Goal: Transaction & Acquisition: Purchase product/service

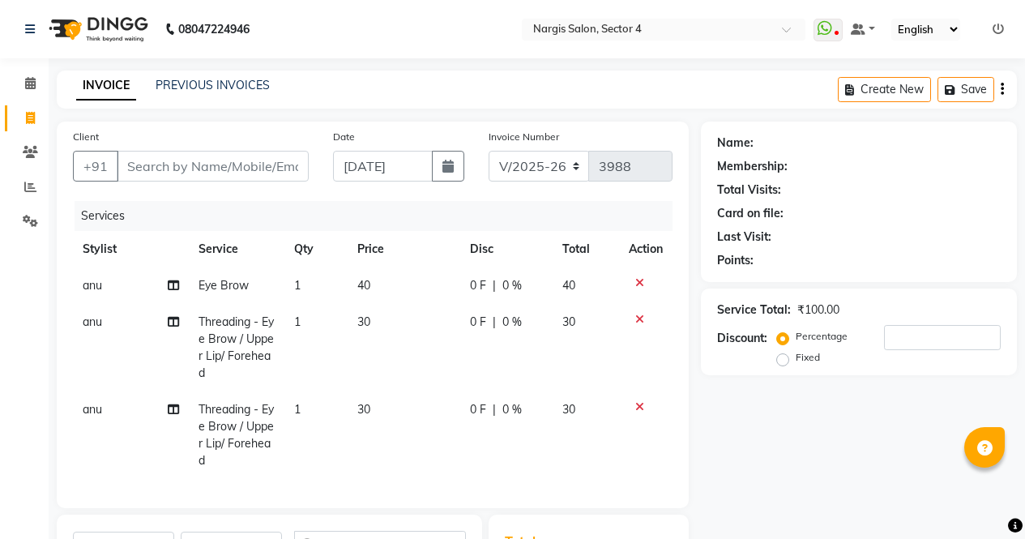
select select "4130"
select select "service"
select select "60383"
click at [246, 161] on input "Client" at bounding box center [213, 166] width 192 height 31
type input "9"
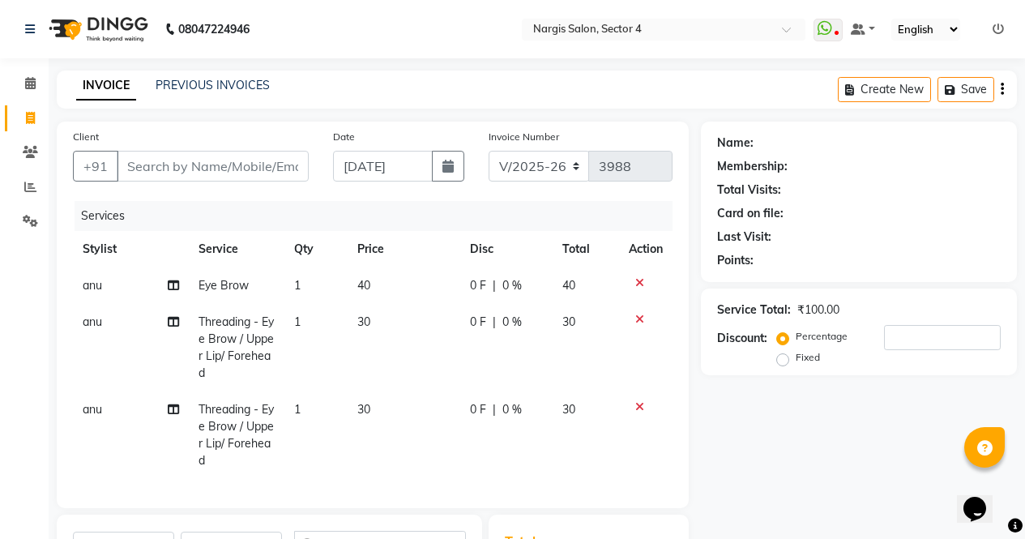
type input "0"
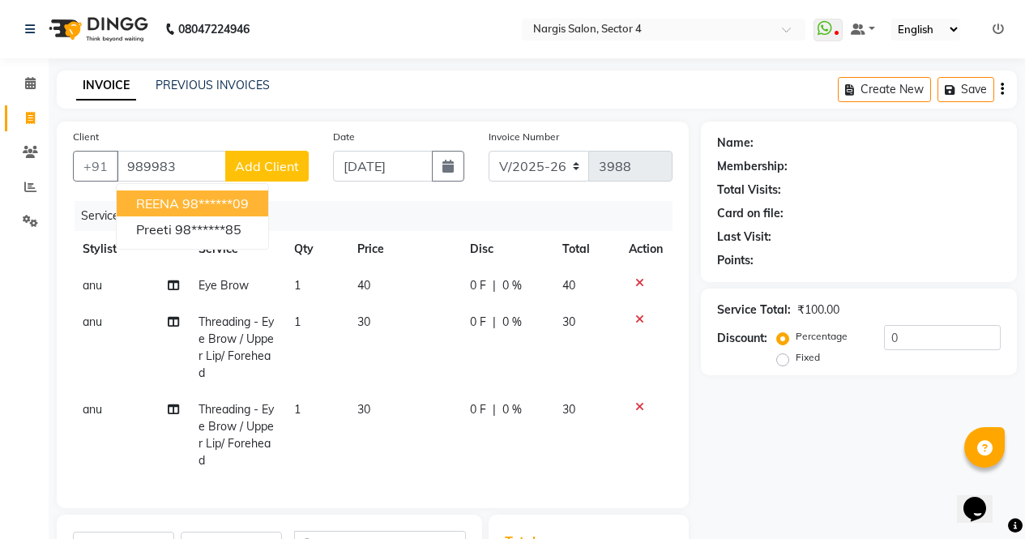
click at [241, 201] on ngb-highlight "98******09" at bounding box center [215, 203] width 66 height 16
type input "98******09"
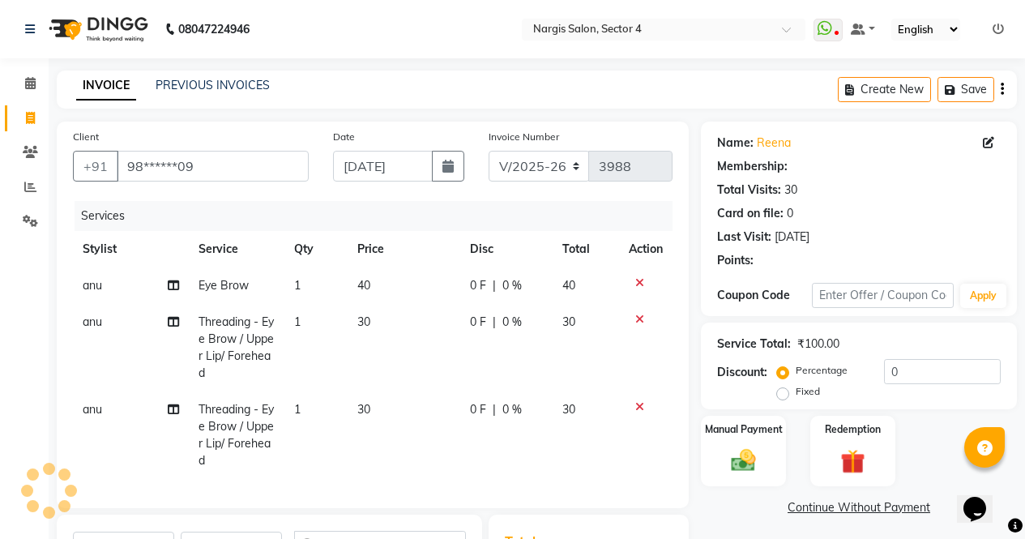
select select "1: Object"
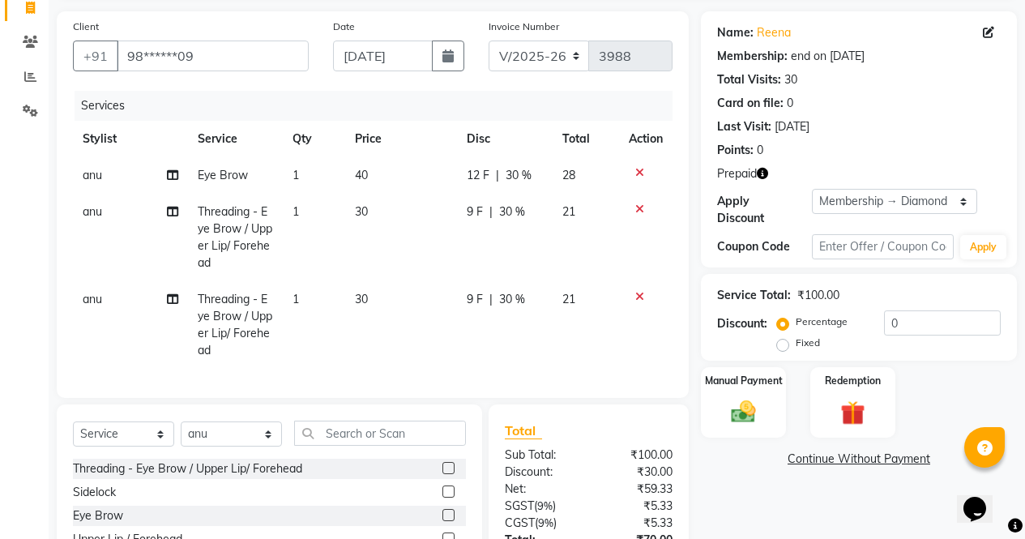
scroll to position [182, 0]
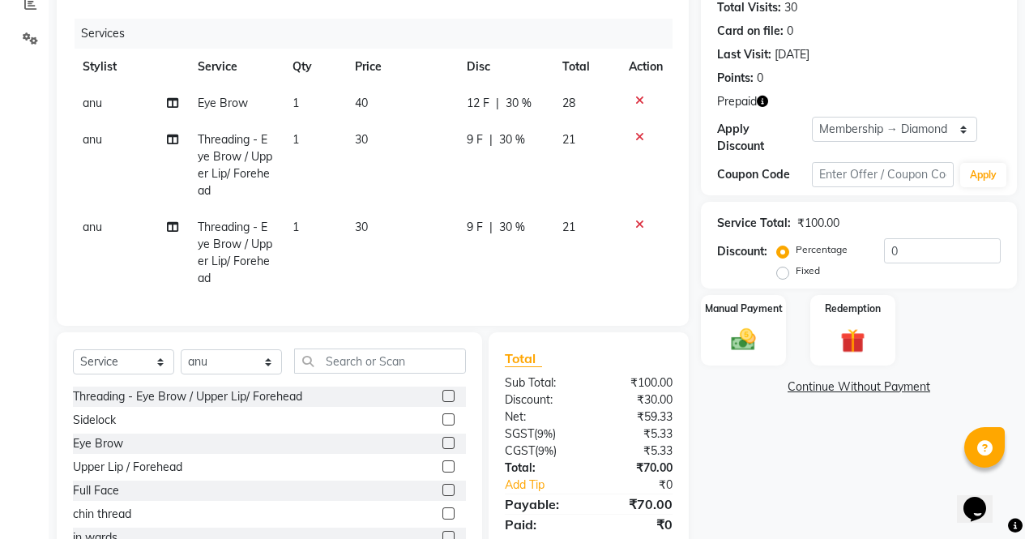
click at [763, 103] on icon "button" at bounding box center [762, 101] width 11 height 11
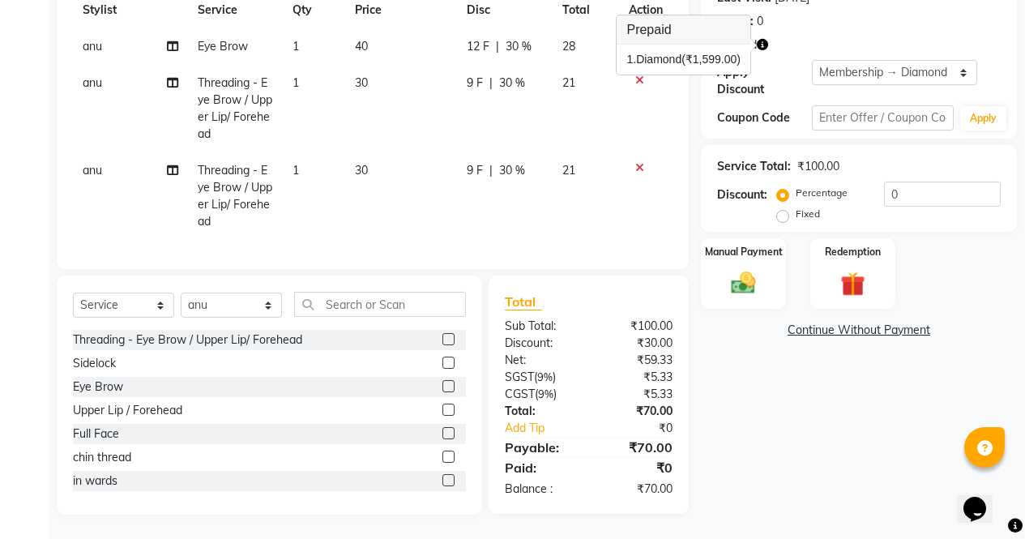
scroll to position [251, 0]
click at [863, 322] on link "Continue Without Payment" at bounding box center [858, 330] width 309 height 17
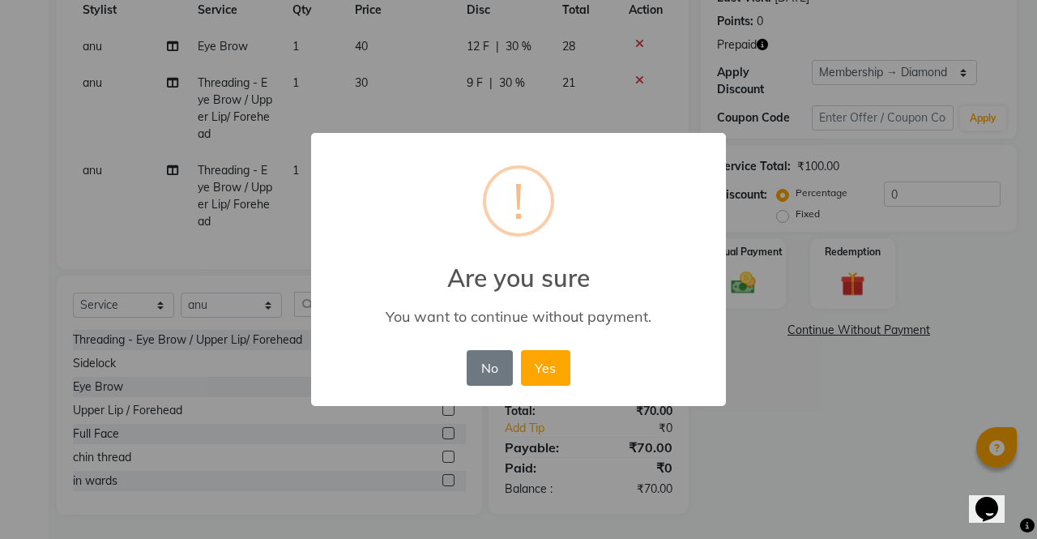
click at [834, 377] on div "× ! Are you sure You want to continue without payment. No No Yes" at bounding box center [518, 269] width 1037 height 539
click at [873, 239] on div "× ! Are you sure You want to continue without payment. No No Yes" at bounding box center [518, 269] width 1037 height 539
click at [491, 373] on button "No" at bounding box center [489, 368] width 45 height 36
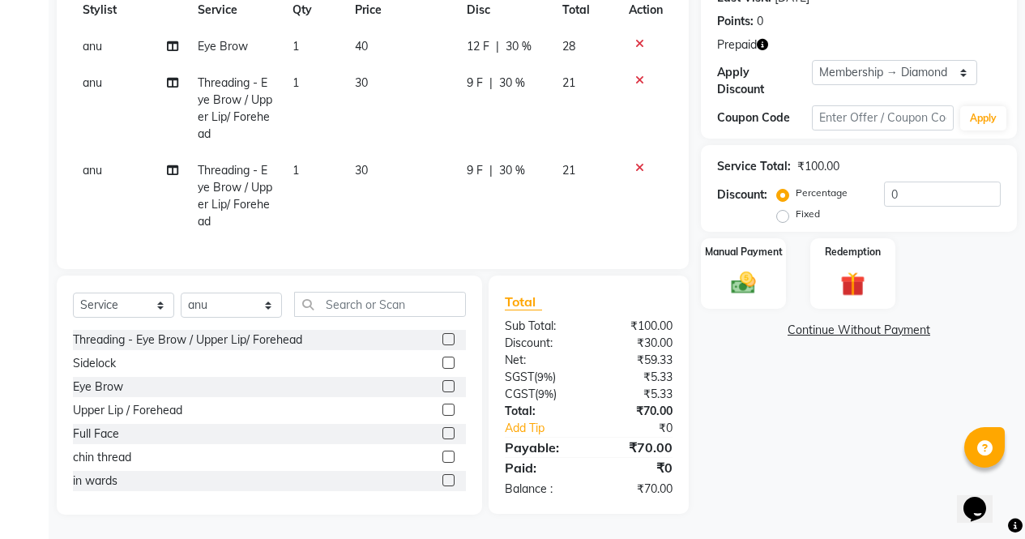
click at [850, 269] on img at bounding box center [853, 284] width 40 height 30
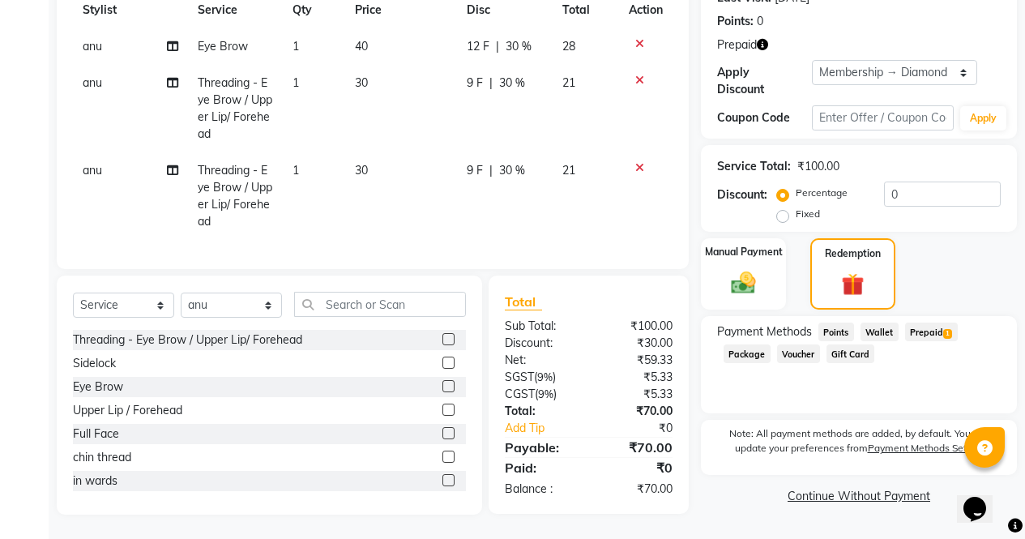
click at [926, 322] on span "Prepaid 1" at bounding box center [931, 331] width 53 height 19
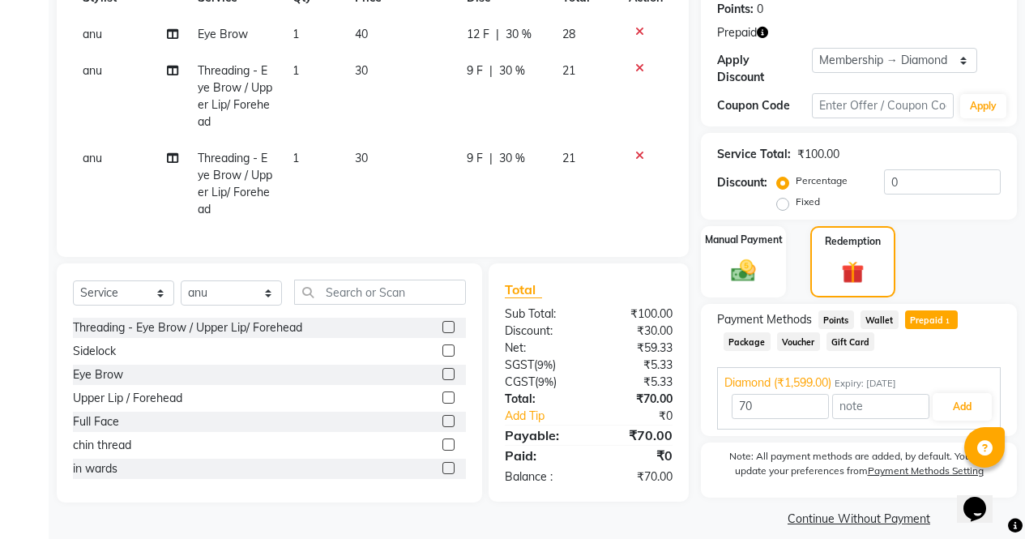
scroll to position [254, 0]
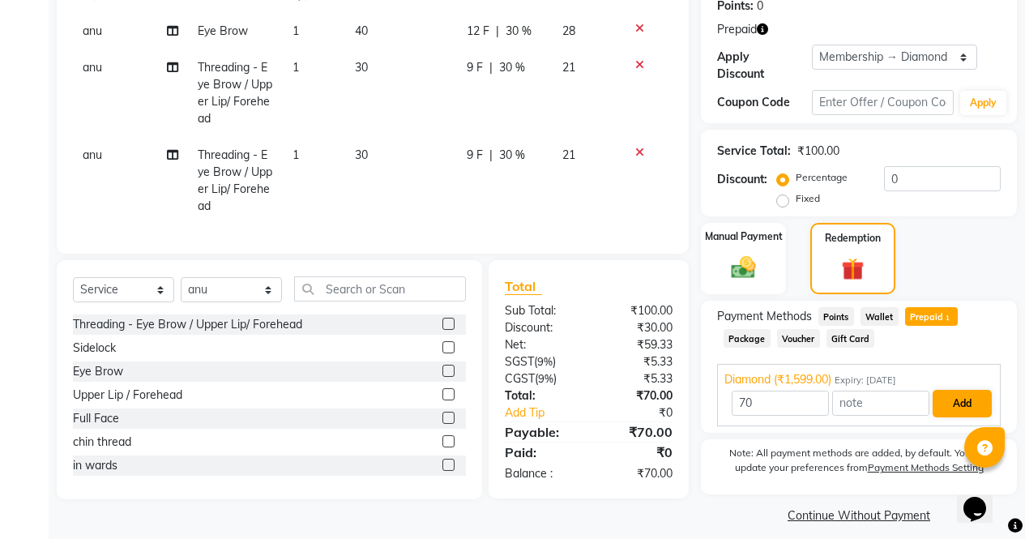
click at [967, 394] on button "Add" at bounding box center [962, 404] width 59 height 28
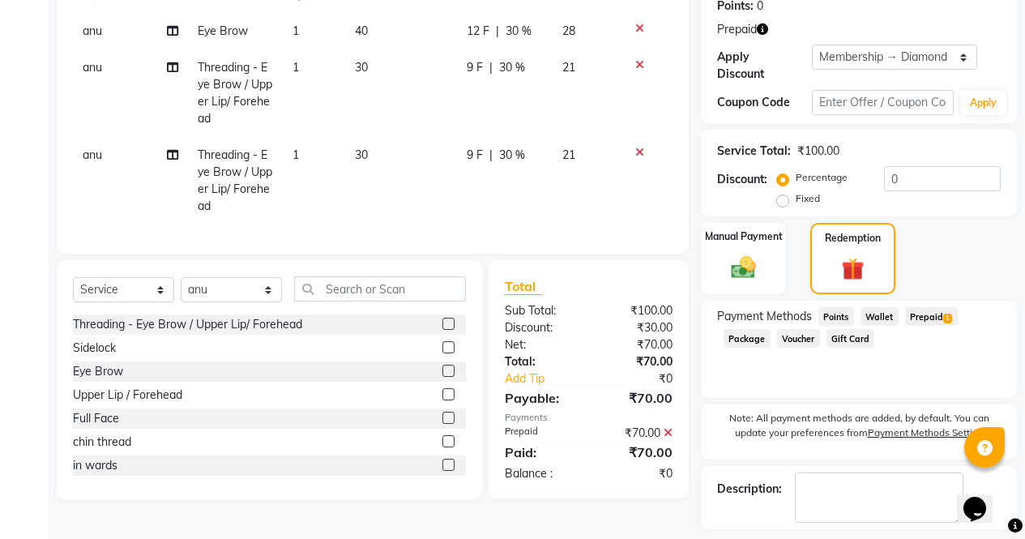
scroll to position [311, 0]
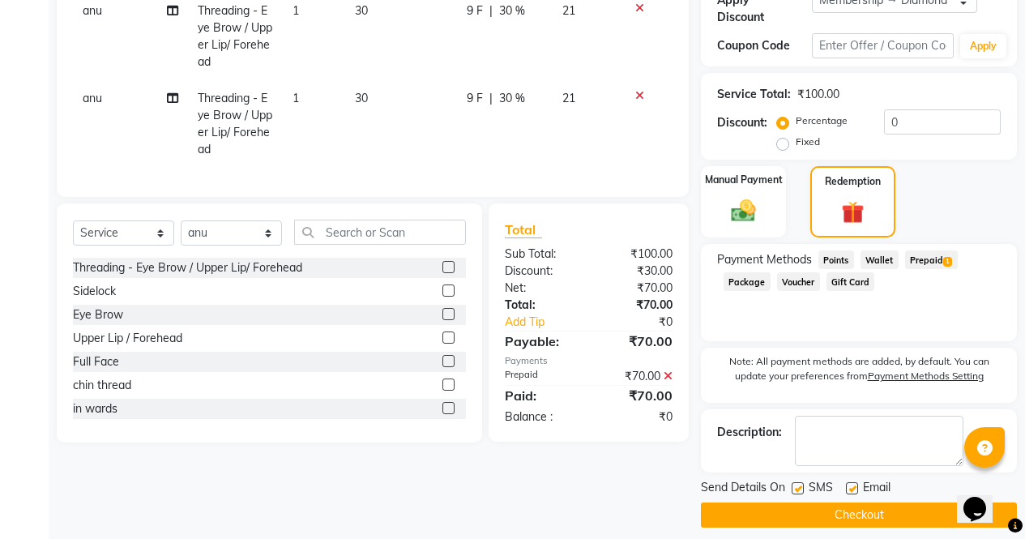
click at [874, 508] on button "Checkout" at bounding box center [859, 514] width 316 height 25
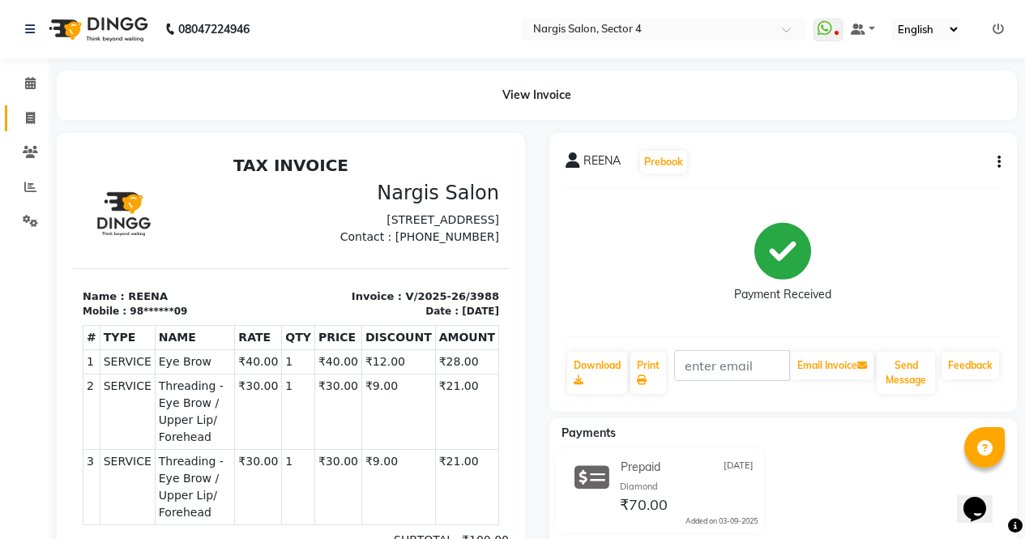
click at [28, 126] on span at bounding box center [30, 118] width 28 height 19
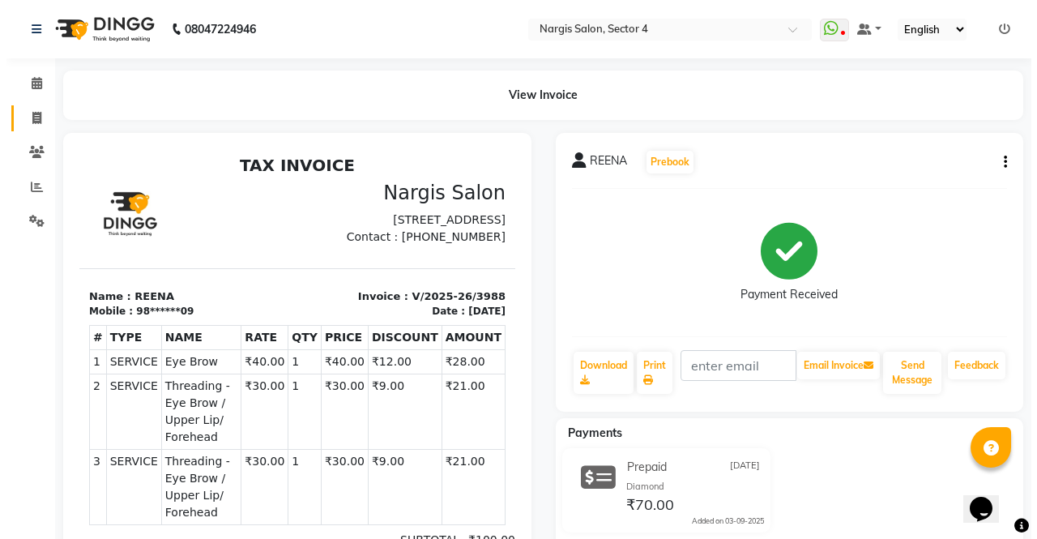
select select "service"
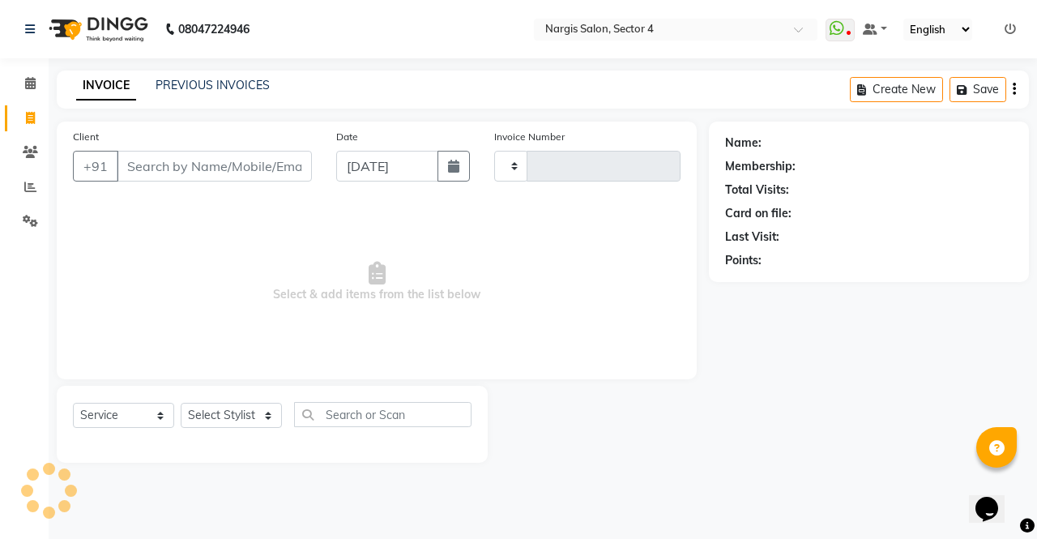
type input "3989"
select select "4130"
click at [241, 394] on div "Select Service Product Membership Package Voucher Prepaid Gift Card Select Styl…" at bounding box center [272, 424] width 431 height 77
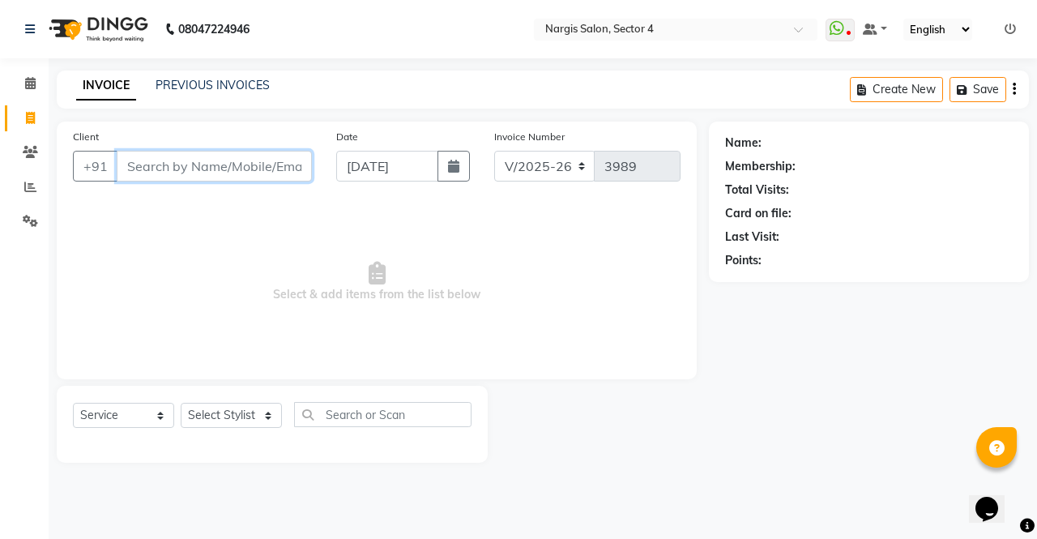
click at [169, 159] on input "Client" at bounding box center [214, 166] width 195 height 31
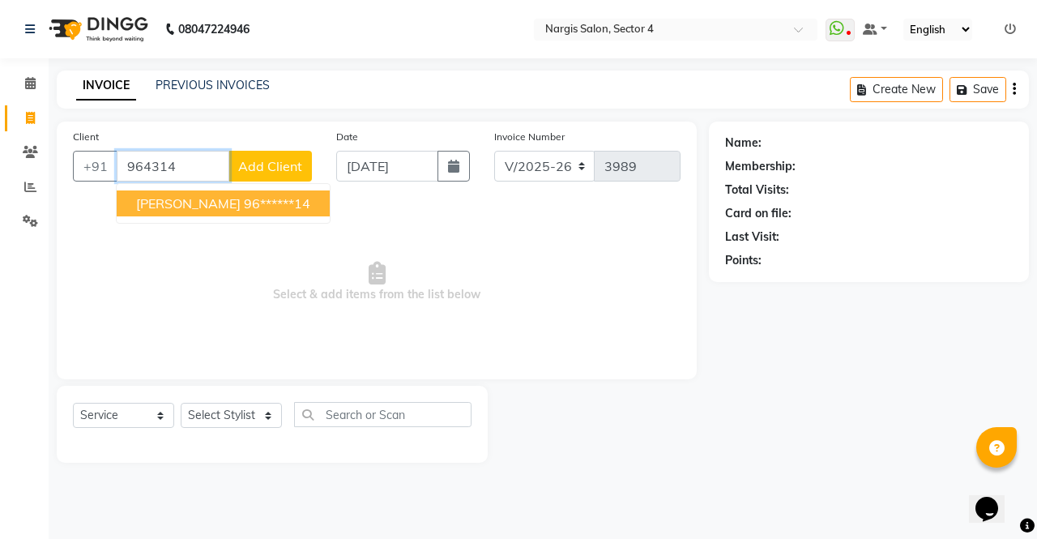
click at [244, 201] on ngb-highlight "96******14" at bounding box center [277, 203] width 66 height 16
type input "96******14"
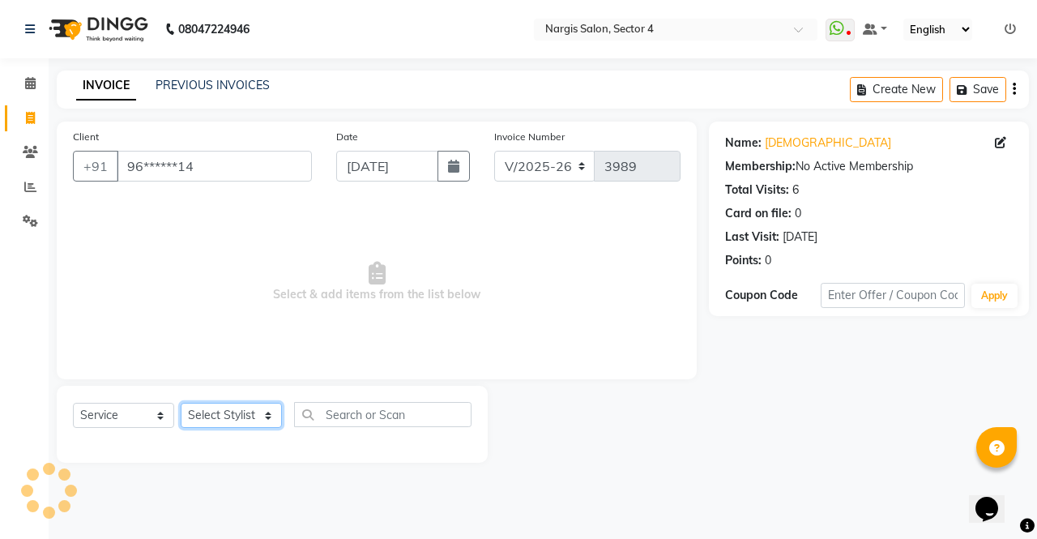
click at [211, 412] on select "Select Stylist [PERSON_NAME] [PERSON_NAME] [PERSON_NAME] Front Desk muskaan rak…" at bounding box center [231, 415] width 101 height 25
select select "28131"
click at [181, 403] on select "Select Stylist [PERSON_NAME] [PERSON_NAME] [PERSON_NAME] Front Desk muskaan rak…" at bounding box center [231, 415] width 101 height 25
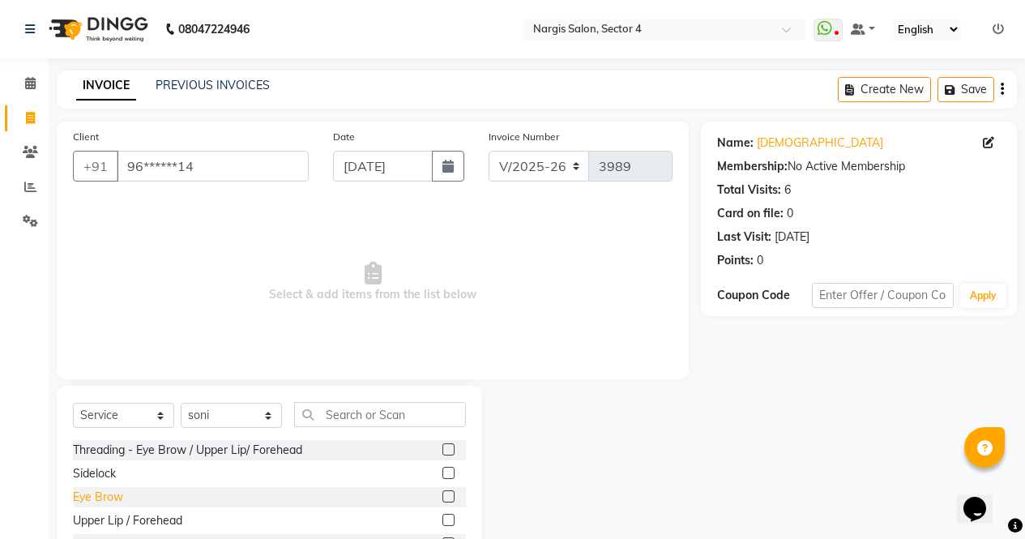
click at [88, 495] on div "Eye Brow" at bounding box center [98, 497] width 50 height 17
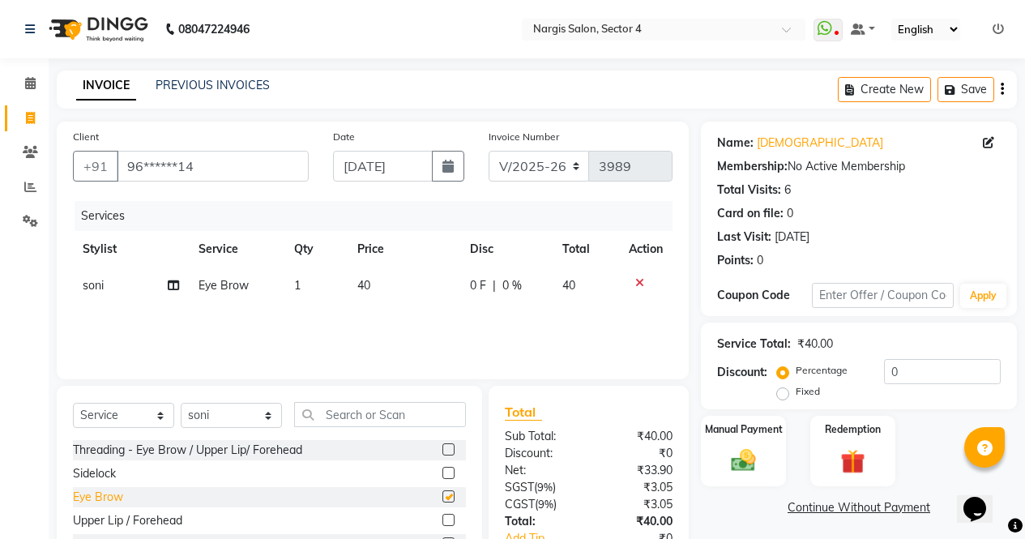
checkbox input "false"
click at [115, 445] on div "Threading - Eye Brow / Upper Lip/ Forehead" at bounding box center [187, 450] width 229 height 17
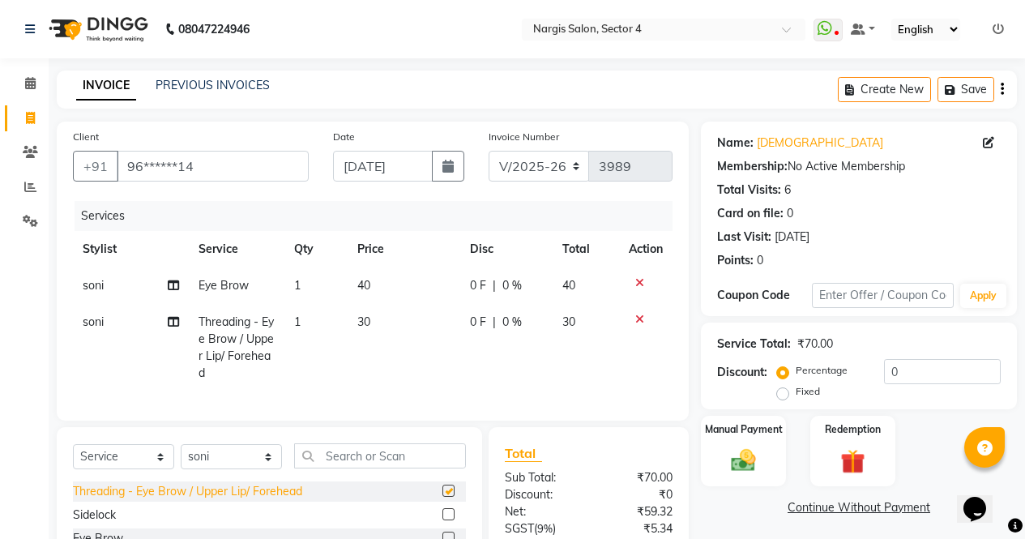
checkbox input "false"
click at [578, 374] on td "30" at bounding box center [586, 347] width 66 height 87
select select "28131"
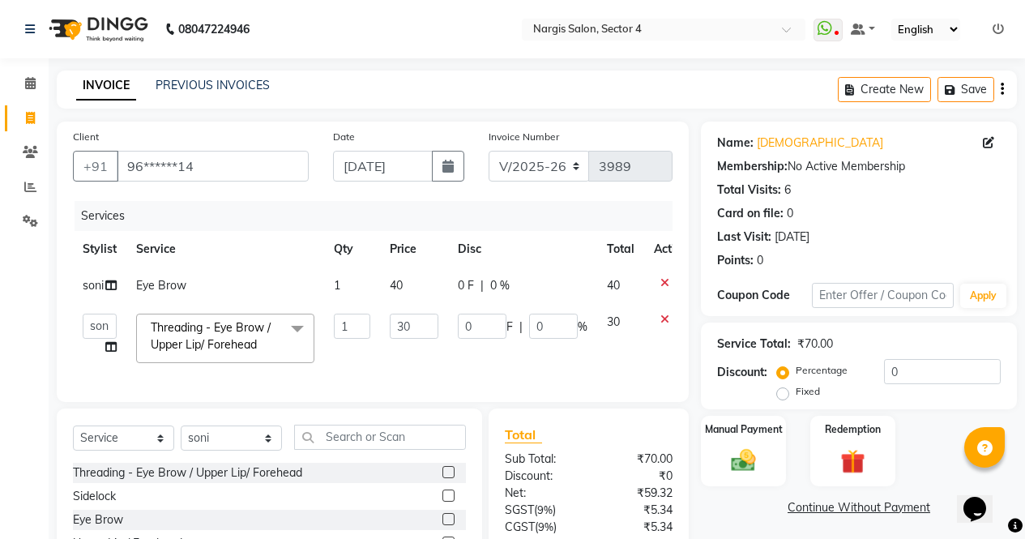
scroll to position [145, 0]
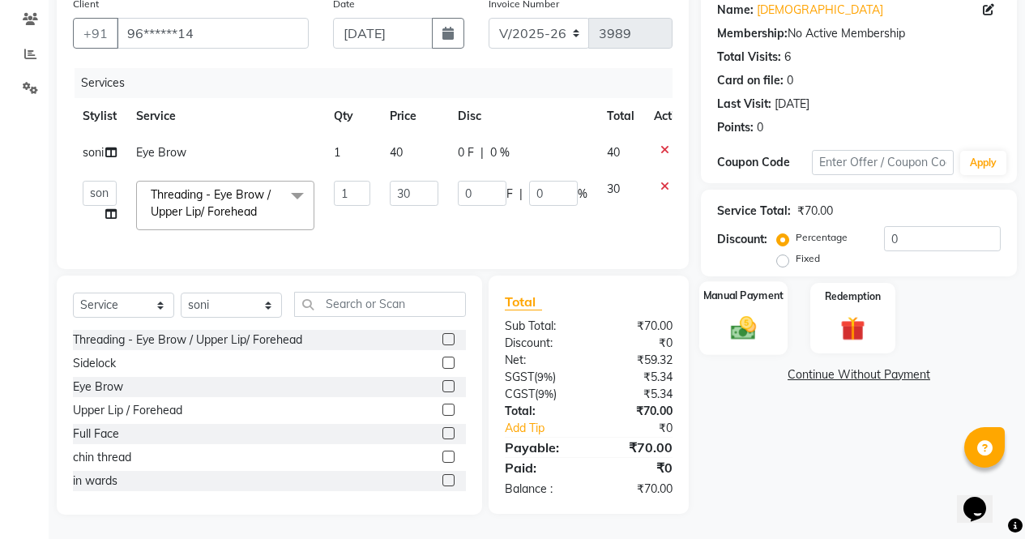
click at [743, 316] on img at bounding box center [743, 327] width 41 height 29
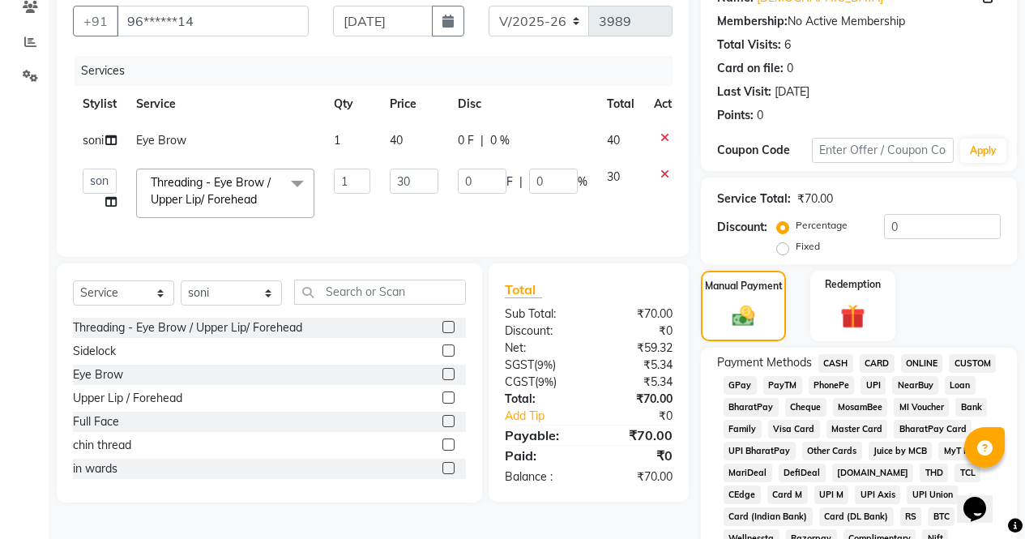
click at [832, 361] on span "CASH" at bounding box center [835, 363] width 35 height 19
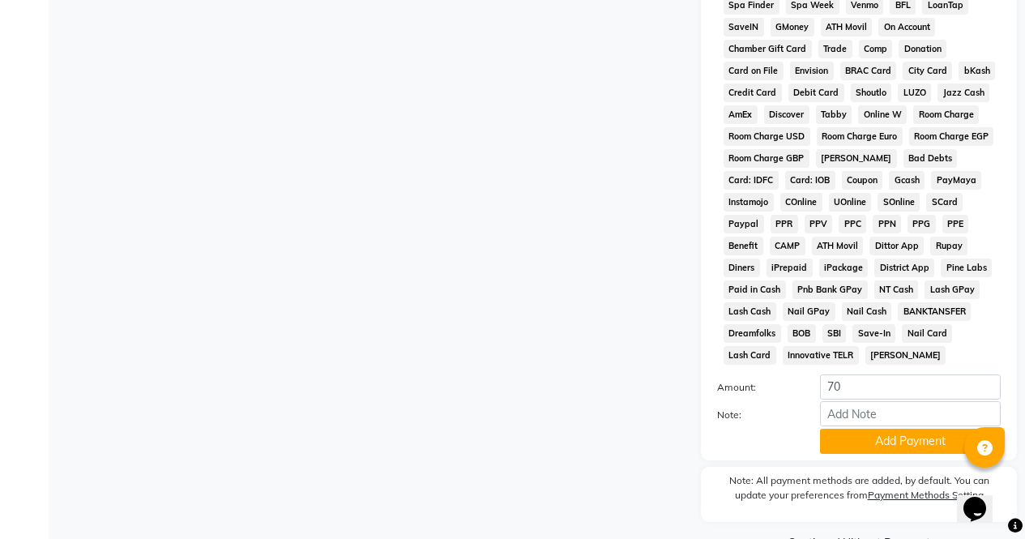
scroll to position [741, 0]
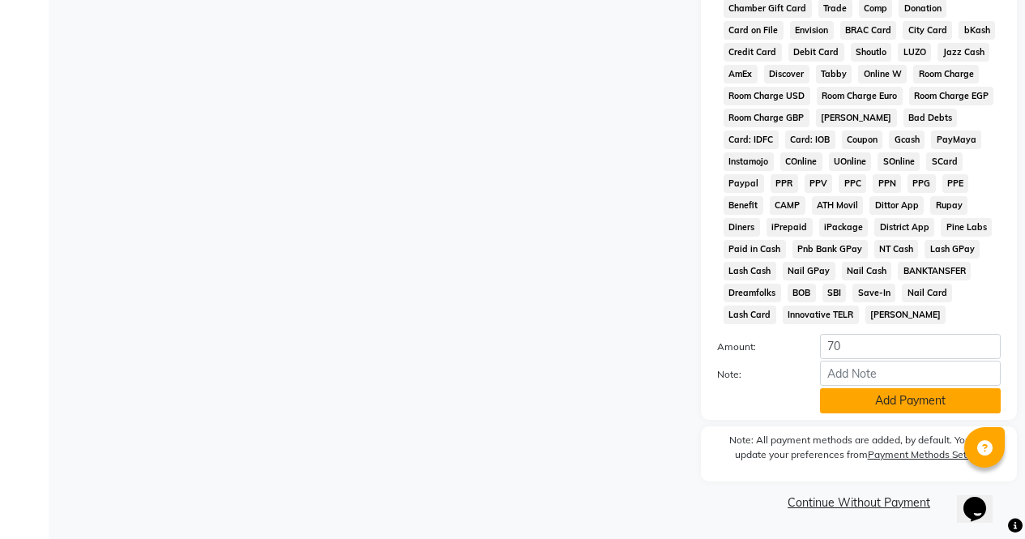
click at [851, 410] on button "Add Payment" at bounding box center [910, 400] width 181 height 25
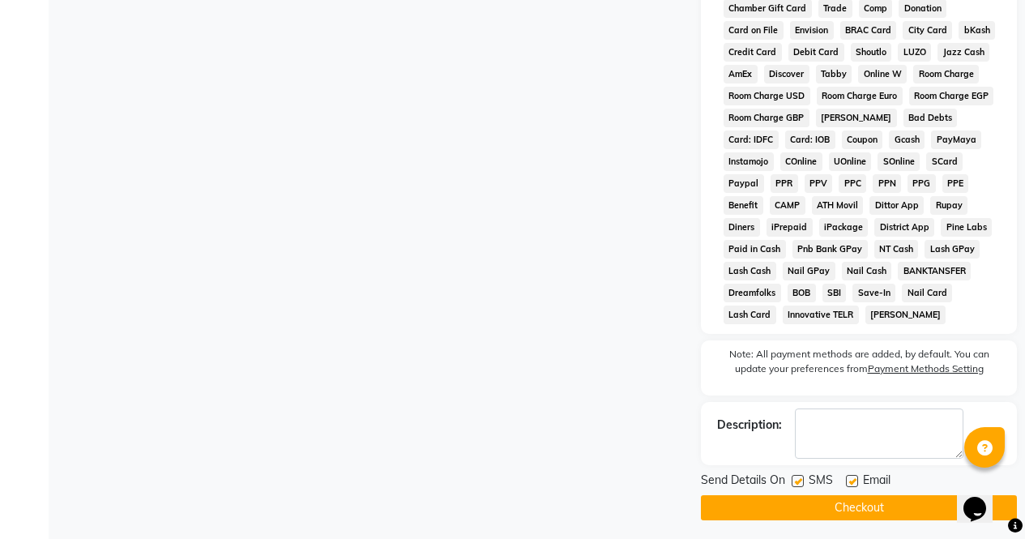
click at [839, 505] on button "Checkout" at bounding box center [859, 507] width 316 height 25
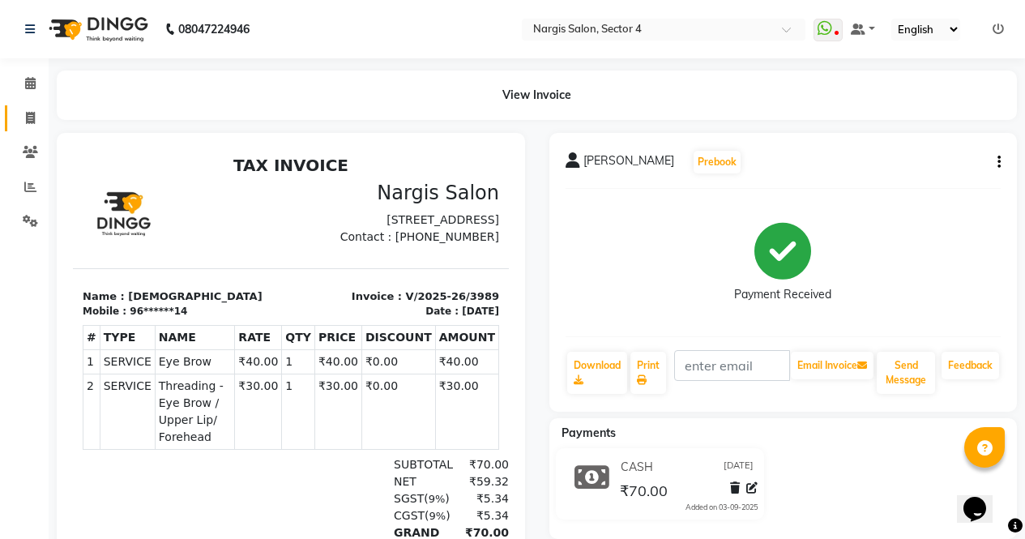
click at [18, 119] on span at bounding box center [30, 118] width 28 height 19
select select "service"
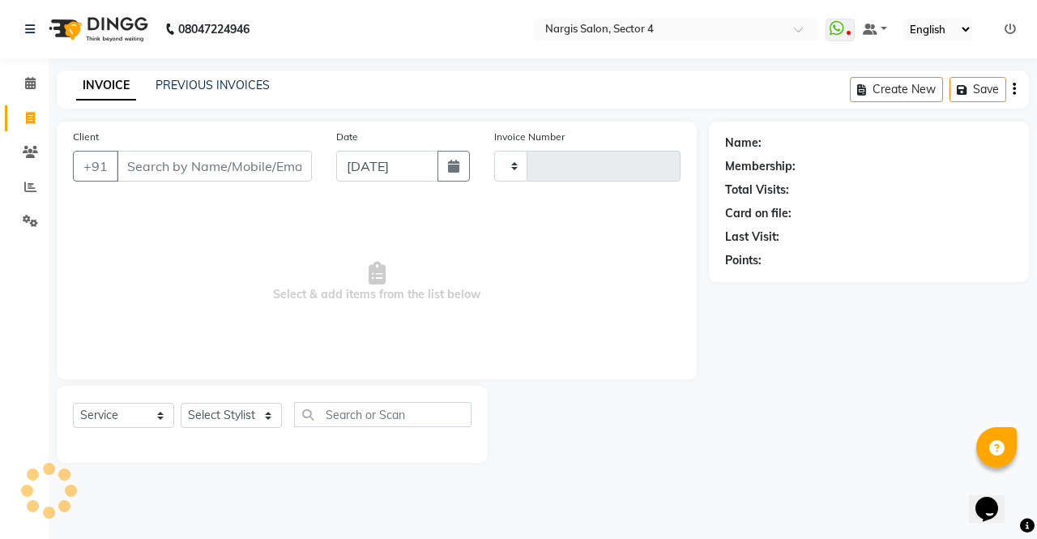
type input "3990"
select select "4130"
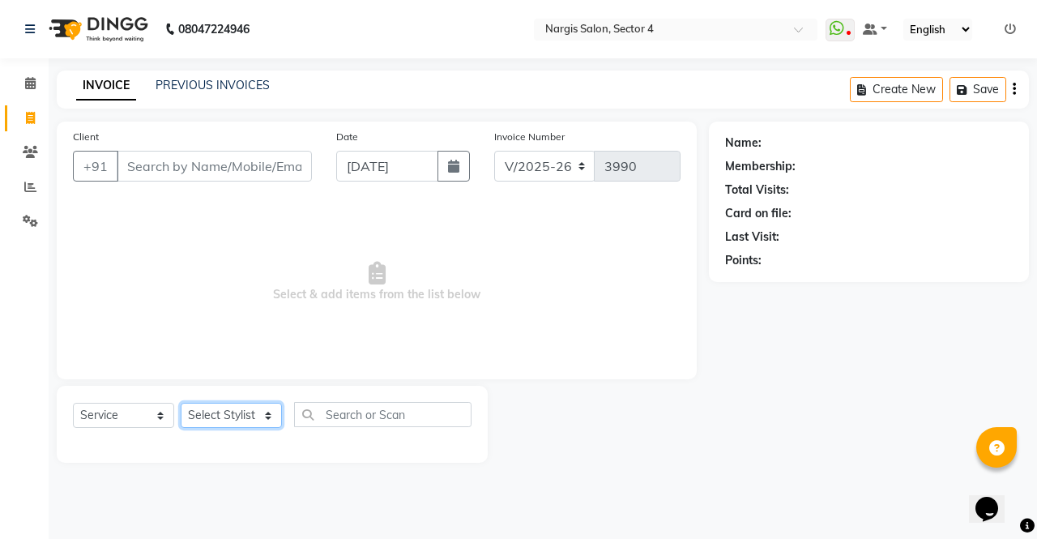
click at [213, 415] on select "Select Stylist" at bounding box center [231, 415] width 101 height 25
select select "28132"
click at [181, 403] on select "Select Stylist [PERSON_NAME] [PERSON_NAME] [PERSON_NAME] Front Desk muskaan rak…" at bounding box center [231, 415] width 101 height 25
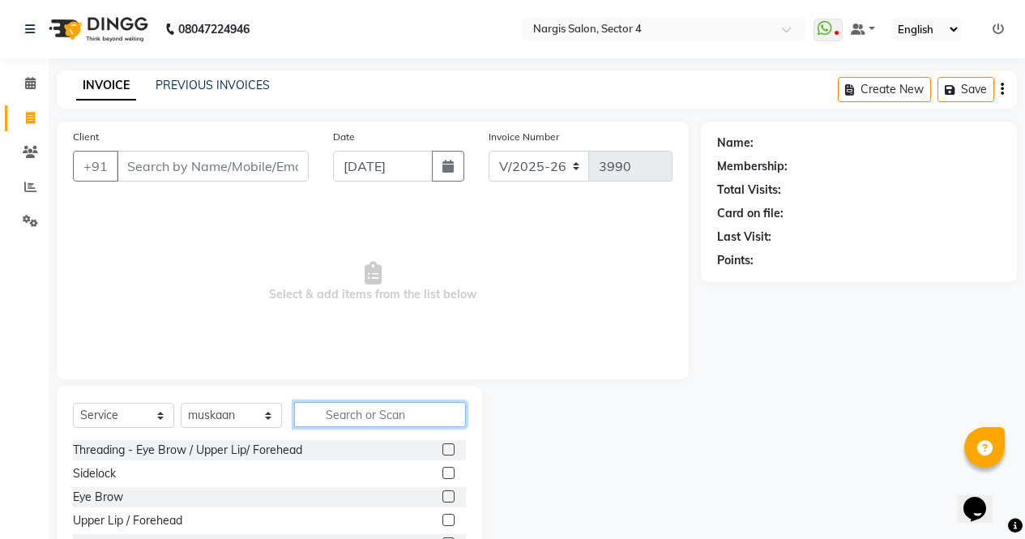
click at [404, 421] on input "text" at bounding box center [380, 414] width 172 height 25
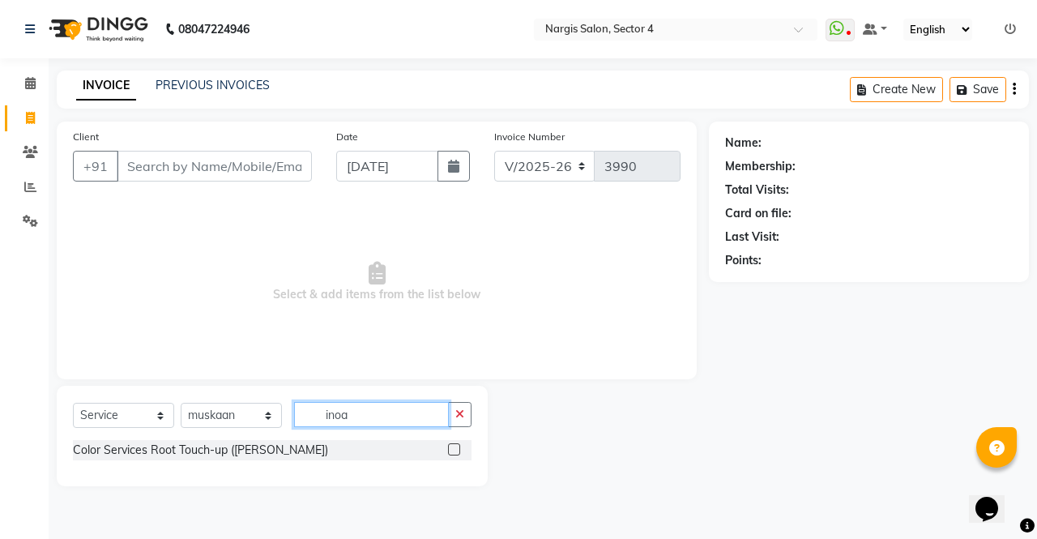
type input "inoa"
click at [455, 450] on label at bounding box center [454, 449] width 12 height 12
click at [455, 450] on input "checkbox" at bounding box center [453, 450] width 11 height 11
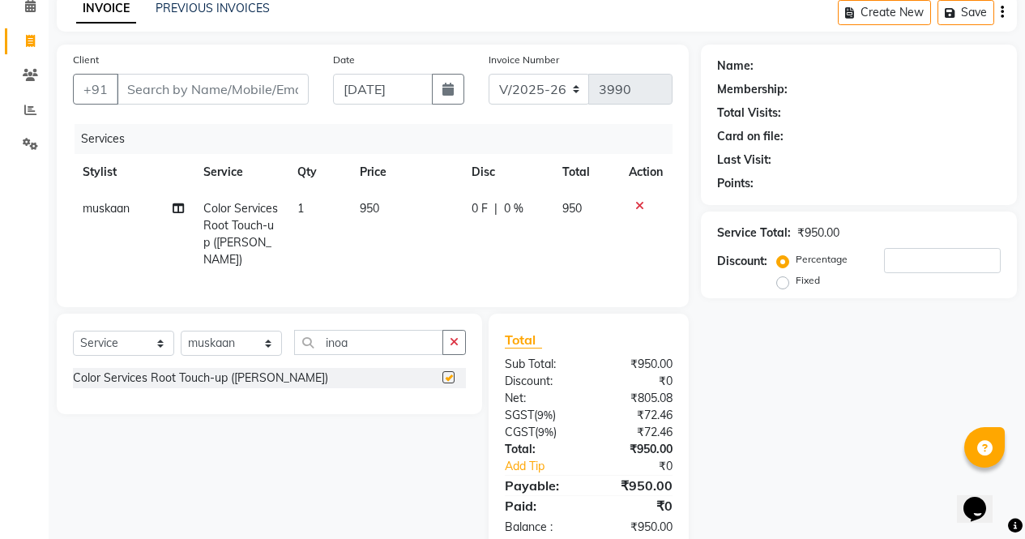
scroll to position [126, 0]
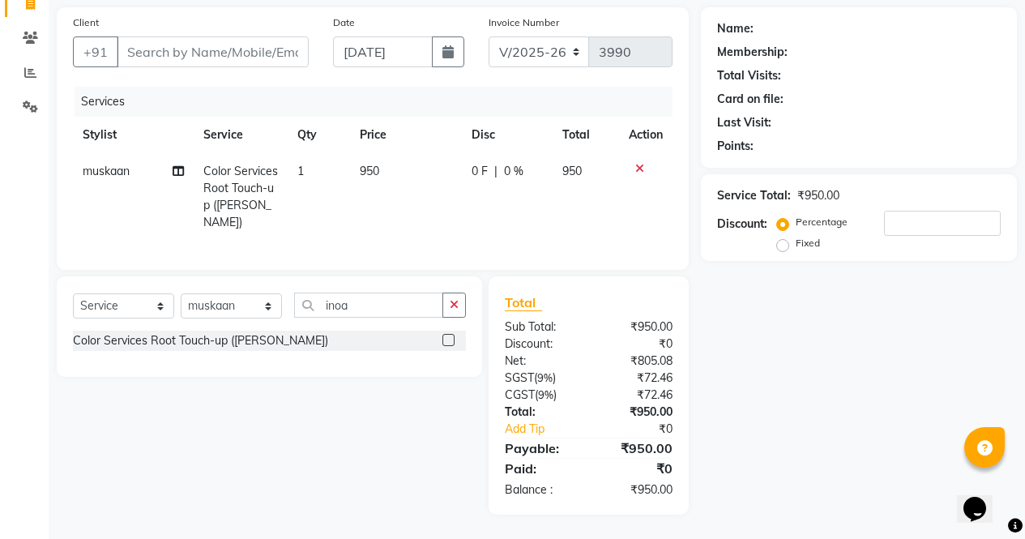
checkbox input "false"
click at [281, 301] on select "Select Stylist [PERSON_NAME] [PERSON_NAME] [PERSON_NAME] Front Desk muskaan rak…" at bounding box center [231, 305] width 101 height 25
select select "29278"
click at [181, 293] on select "Select Stylist [PERSON_NAME] [PERSON_NAME] [PERSON_NAME] Front Desk muskaan rak…" at bounding box center [231, 305] width 101 height 25
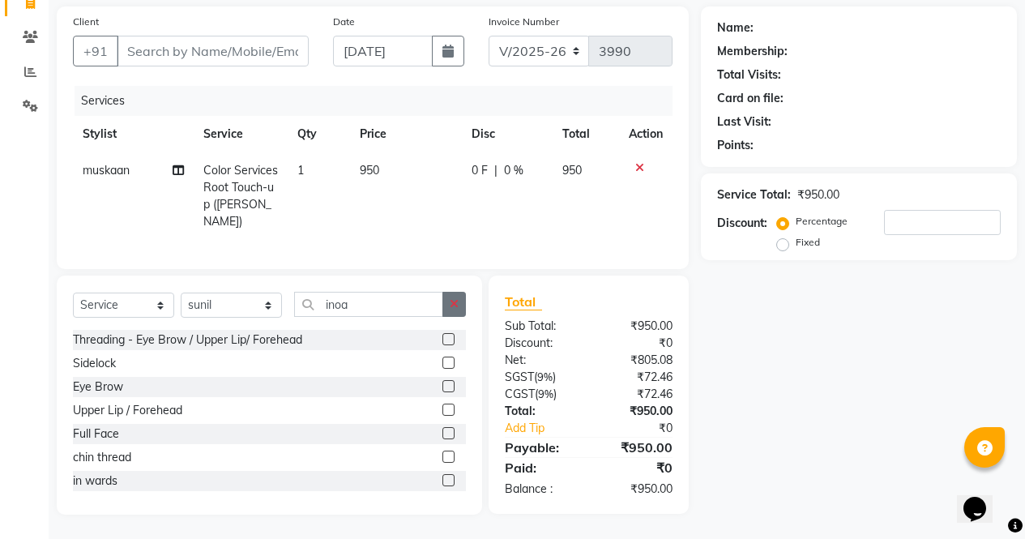
click at [462, 310] on button "button" at bounding box center [453, 304] width 23 height 25
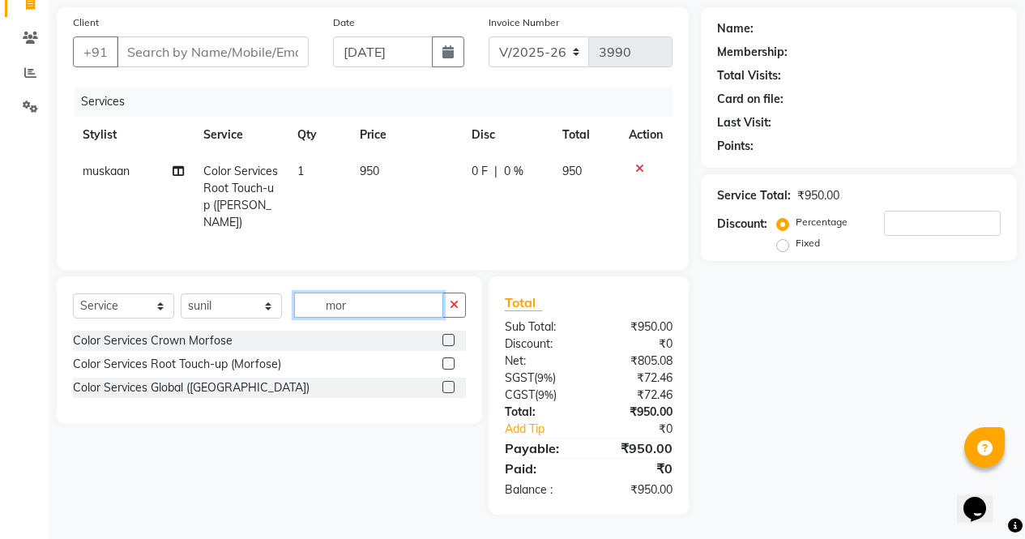
type input "mor"
click at [448, 391] on label at bounding box center [448, 387] width 12 height 12
click at [448, 391] on input "checkbox" at bounding box center [447, 387] width 11 height 11
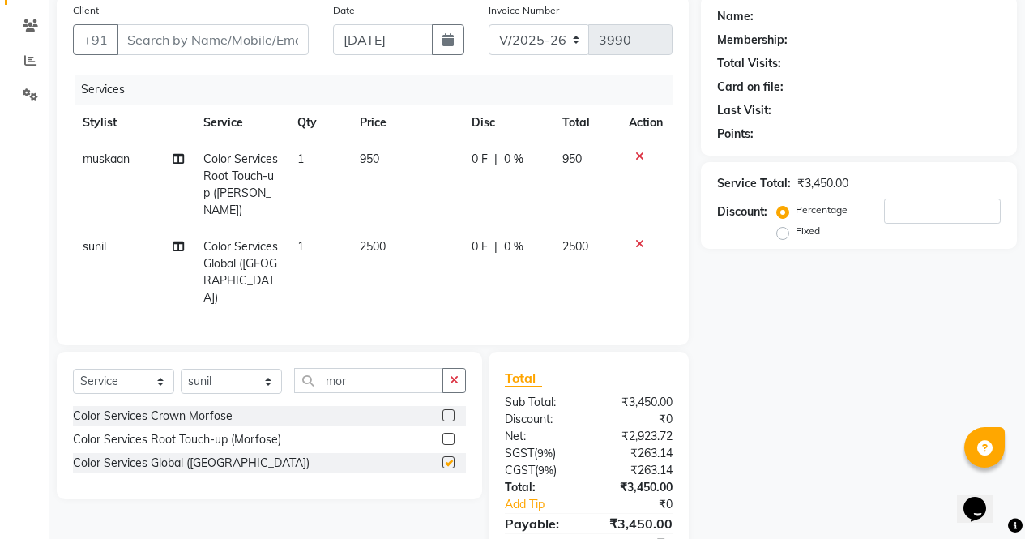
checkbox input "false"
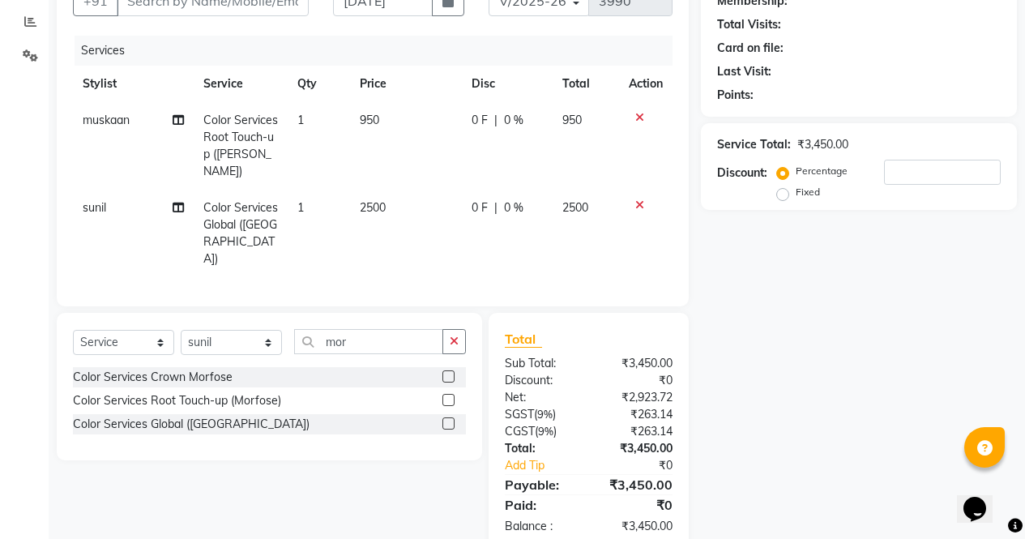
scroll to position [197, 0]
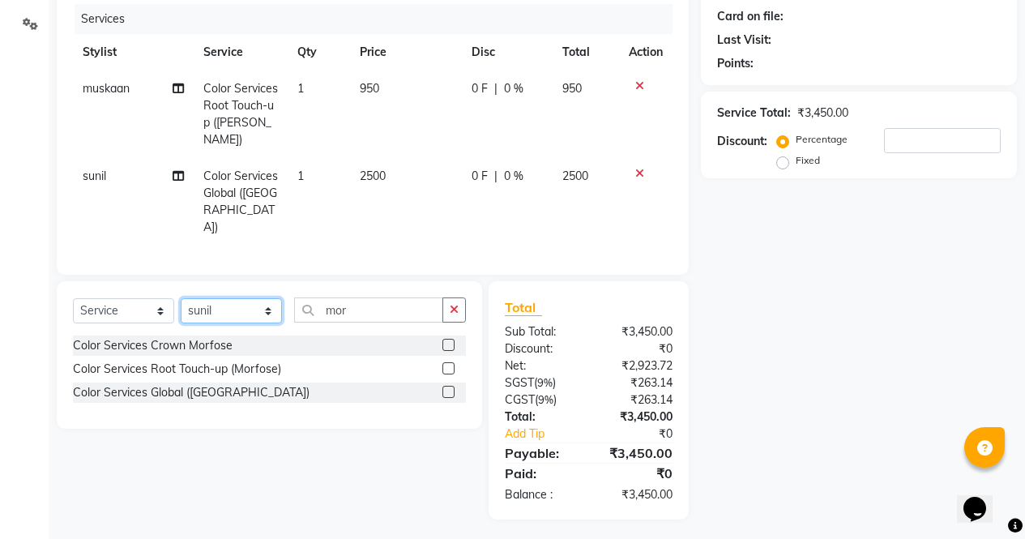
click at [245, 303] on select "Select Stylist [PERSON_NAME] [PERSON_NAME] [PERSON_NAME] Front Desk muskaan rak…" at bounding box center [231, 310] width 101 height 25
select select "28131"
click at [181, 298] on select "Select Stylist [PERSON_NAME] [PERSON_NAME] [PERSON_NAME] Front Desk muskaan rak…" at bounding box center [231, 310] width 101 height 25
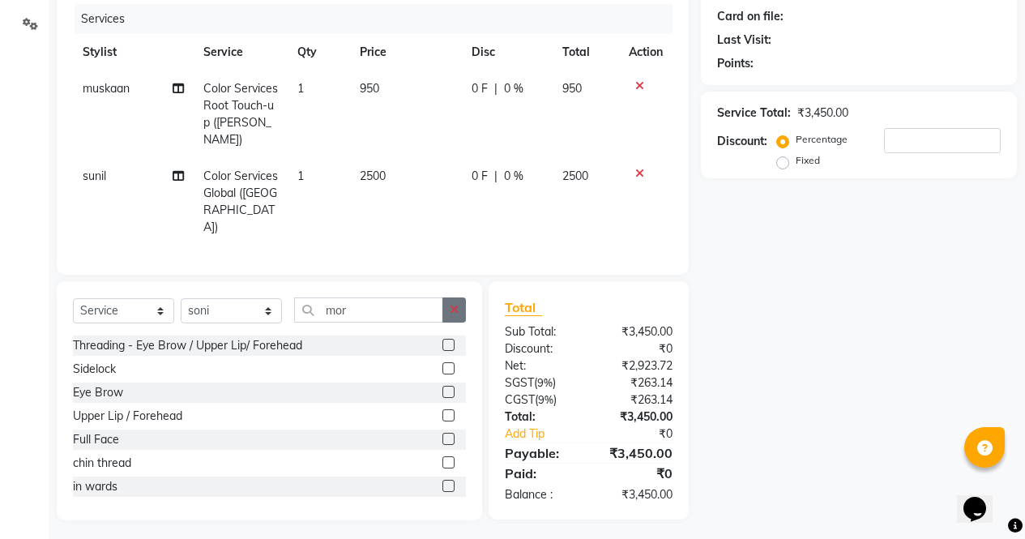
click at [453, 305] on icon "button" at bounding box center [454, 309] width 9 height 11
click at [442, 388] on label at bounding box center [448, 392] width 12 height 12
click at [442, 388] on input "checkbox" at bounding box center [447, 392] width 11 height 11
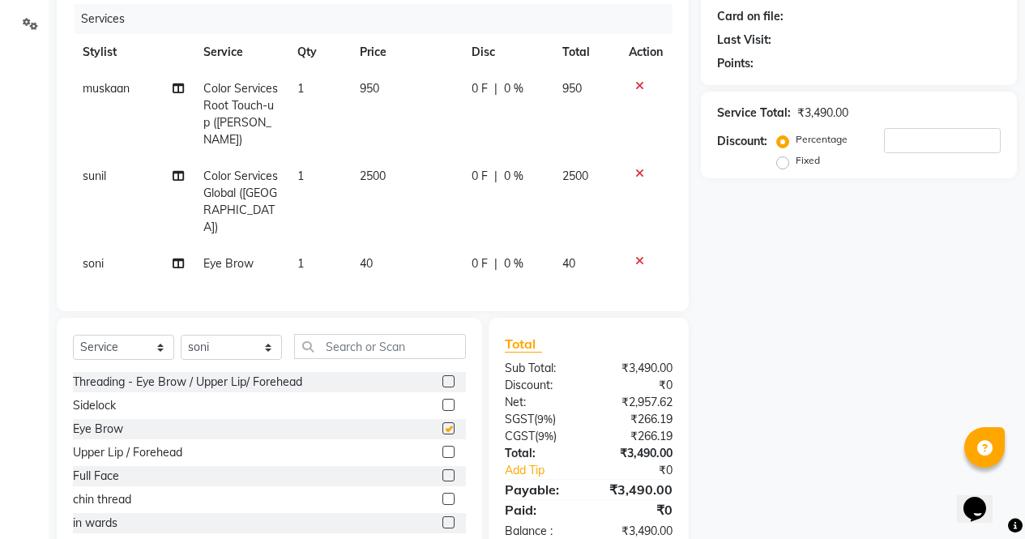
checkbox input "false"
click at [442, 377] on label at bounding box center [448, 381] width 12 height 12
click at [442, 377] on input "checkbox" at bounding box center [447, 382] width 11 height 11
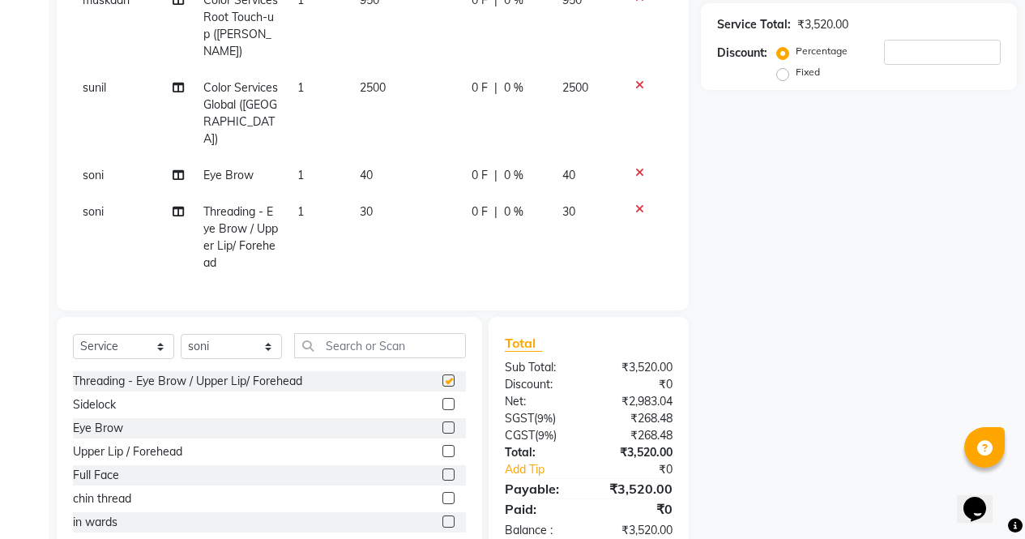
checkbox input "false"
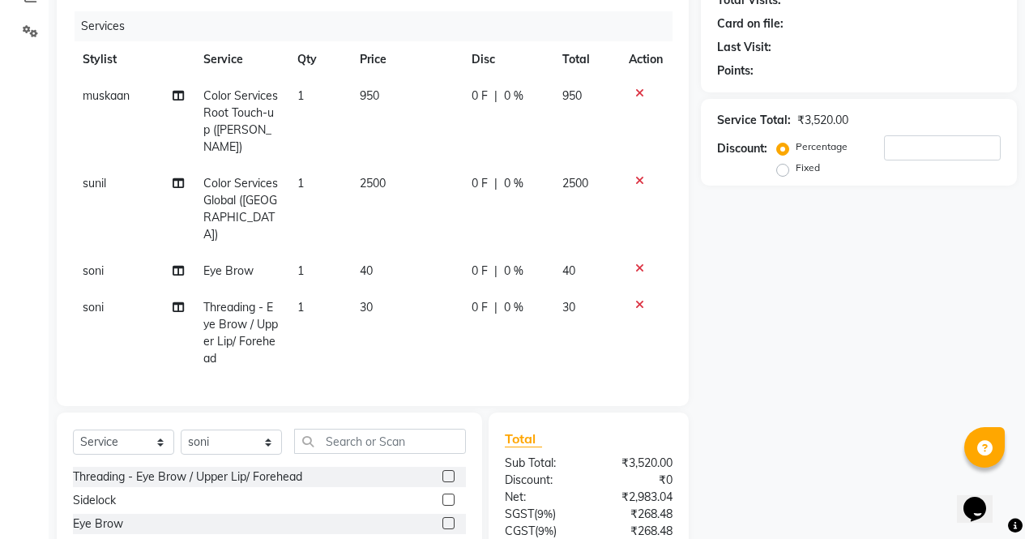
scroll to position [0, 0]
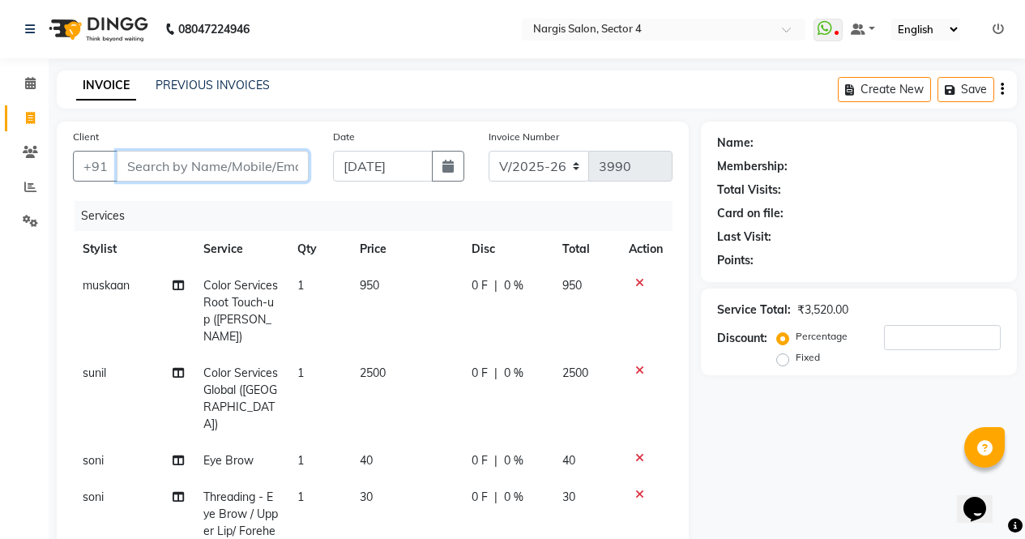
click at [206, 160] on input "Client" at bounding box center [213, 166] width 192 height 31
click at [157, 167] on input "Client" at bounding box center [213, 166] width 192 height 31
type input "7"
type input "0"
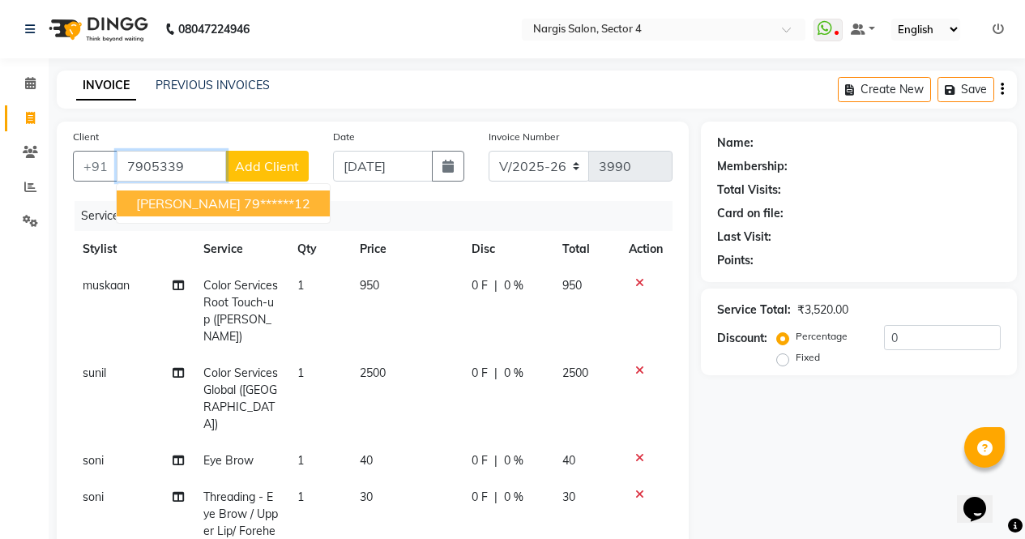
click at [244, 207] on ngb-highlight "79******12" at bounding box center [277, 203] width 66 height 16
type input "79******12"
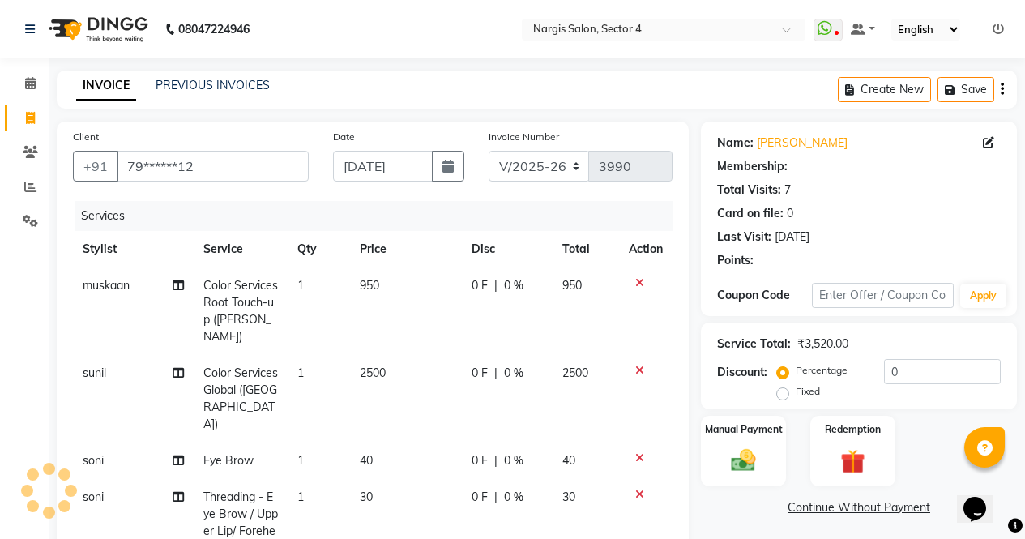
select select "1: Object"
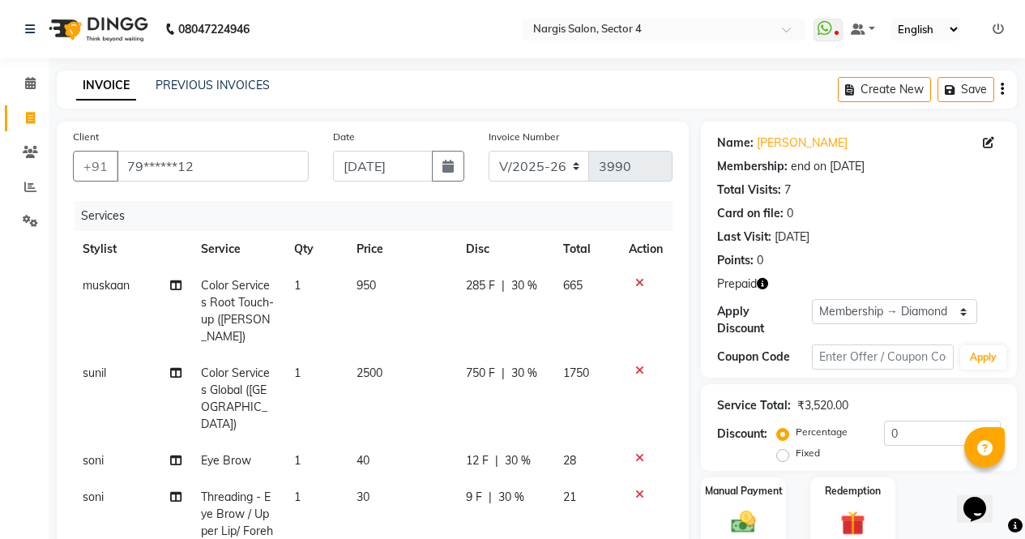
click at [766, 288] on icon "button" at bounding box center [762, 283] width 11 height 11
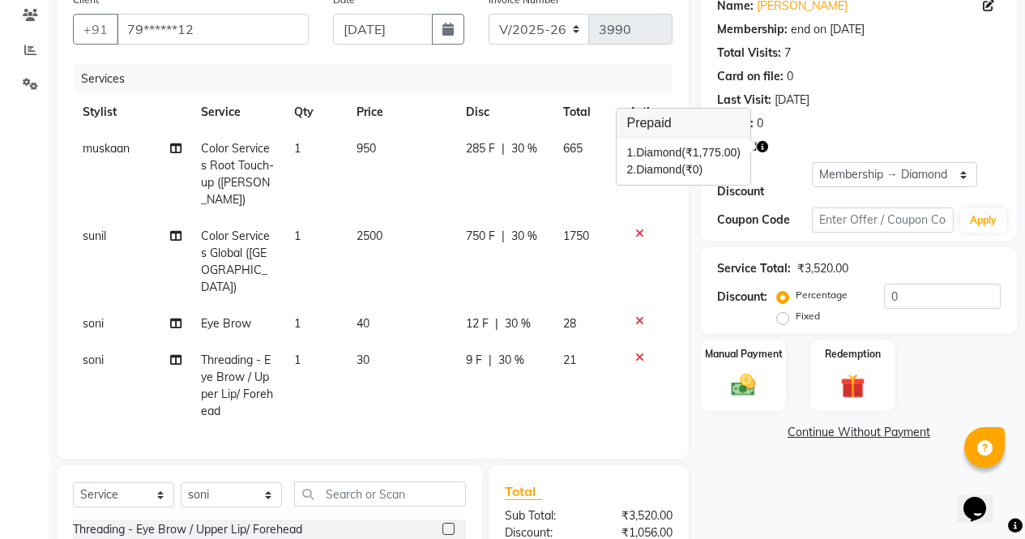
scroll to position [120, 0]
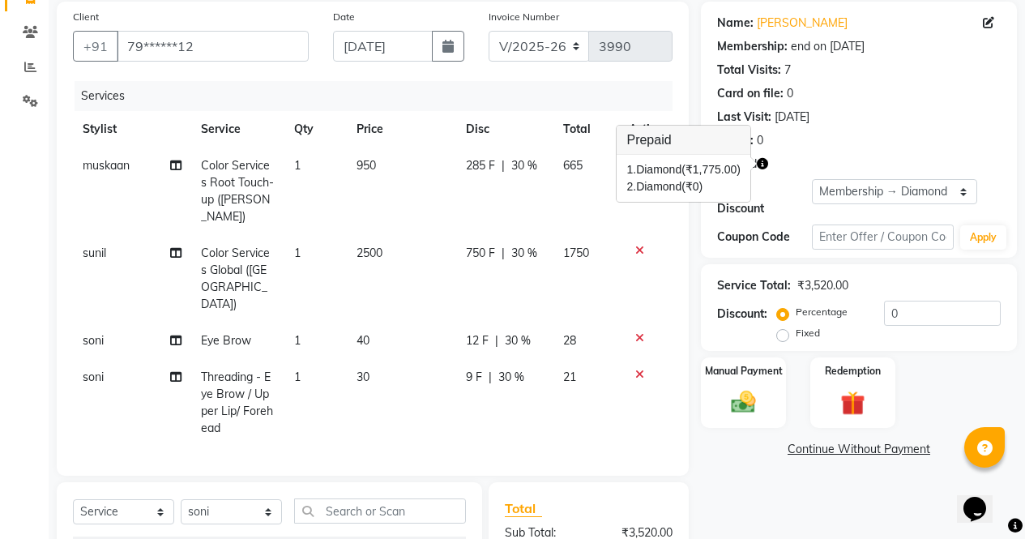
click at [639, 369] on icon at bounding box center [639, 374] width 9 height 11
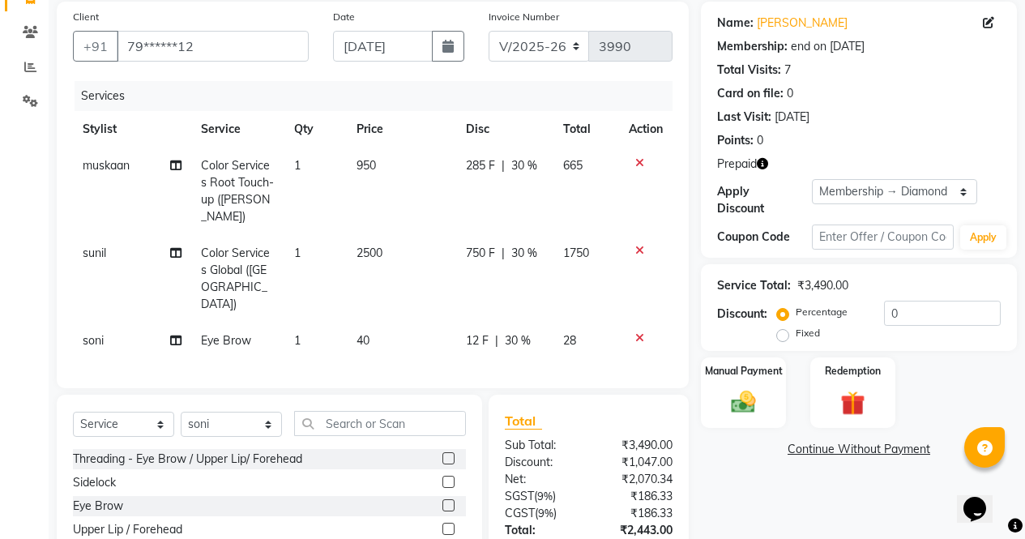
click at [642, 332] on icon at bounding box center [639, 337] width 9 height 11
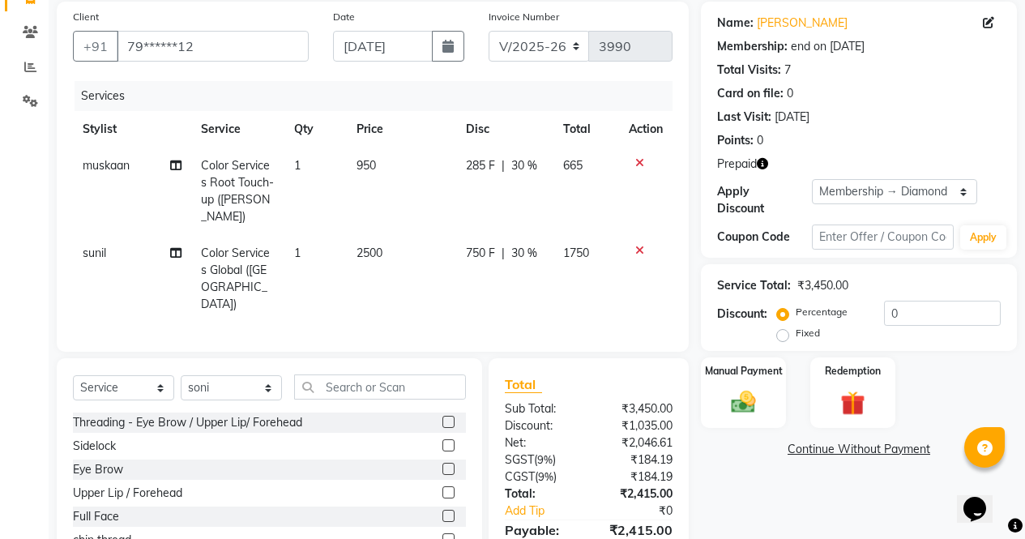
click at [639, 250] on icon at bounding box center [639, 250] width 9 height 11
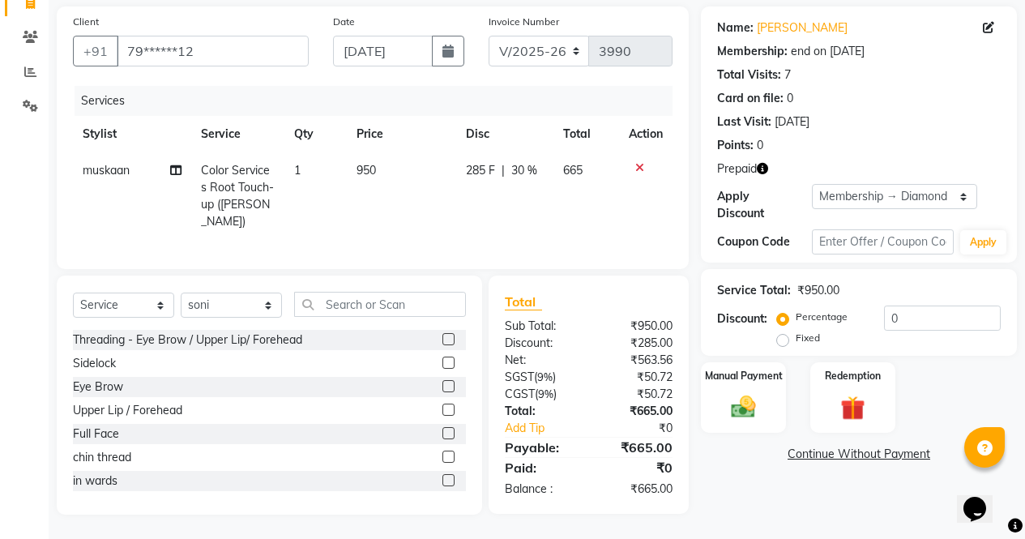
click at [639, 164] on icon at bounding box center [639, 167] width 9 height 11
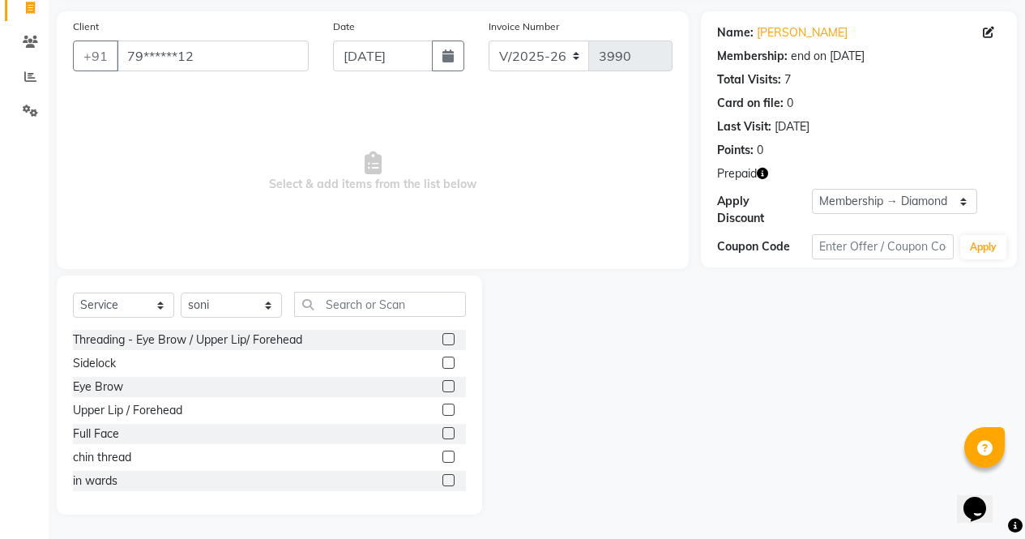
scroll to position [110, 0]
click at [221, 306] on select "Select Stylist [PERSON_NAME] [PERSON_NAME] [PERSON_NAME] Front Desk muskaan rak…" at bounding box center [231, 304] width 101 height 25
select select "62008"
click at [181, 318] on select "Select Stylist [PERSON_NAME] [PERSON_NAME] [PERSON_NAME] Front Desk muskaan rak…" at bounding box center [231, 304] width 101 height 25
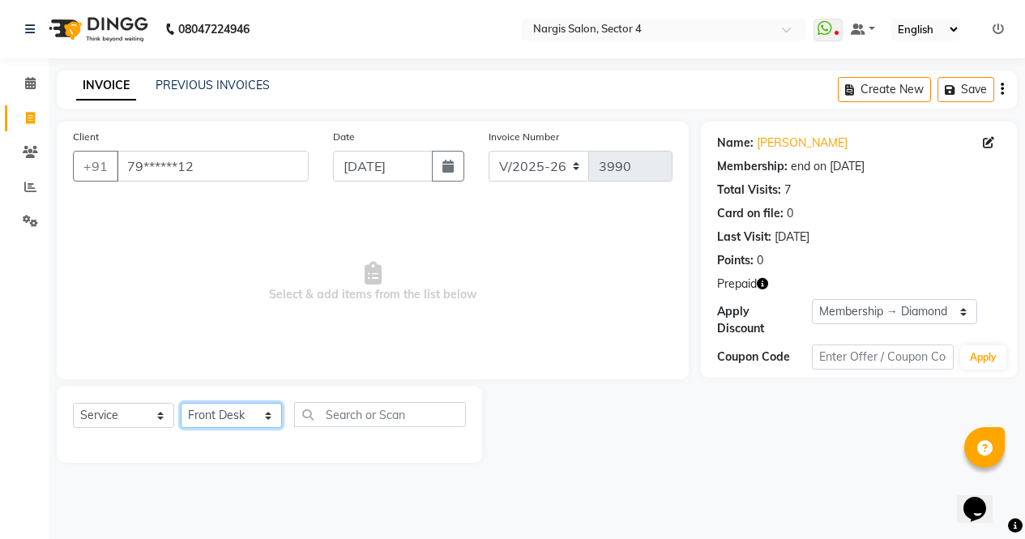
scroll to position [0, 0]
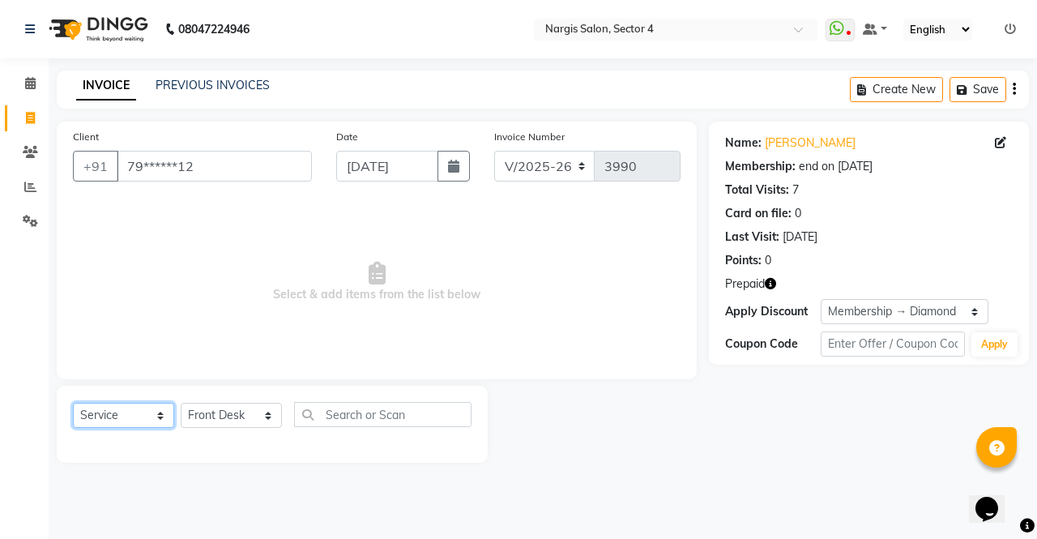
click at [110, 425] on select "Select Service Product Membership Package Voucher Prepaid Gift Card" at bounding box center [123, 415] width 101 height 25
click at [73, 403] on select "Select Service Product Membership Package Voucher Prepaid Gift Card" at bounding box center [123, 415] width 101 height 25
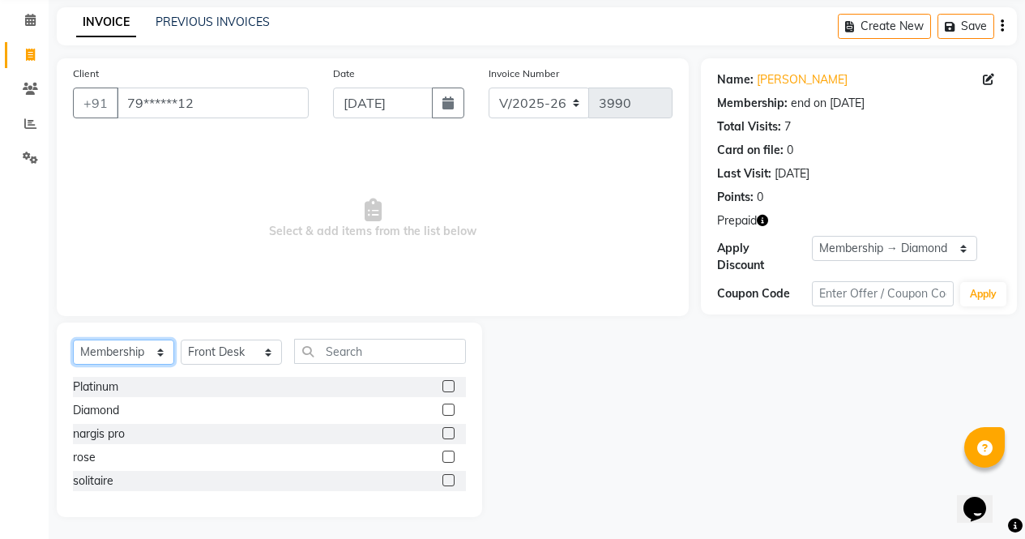
scroll to position [65, 0]
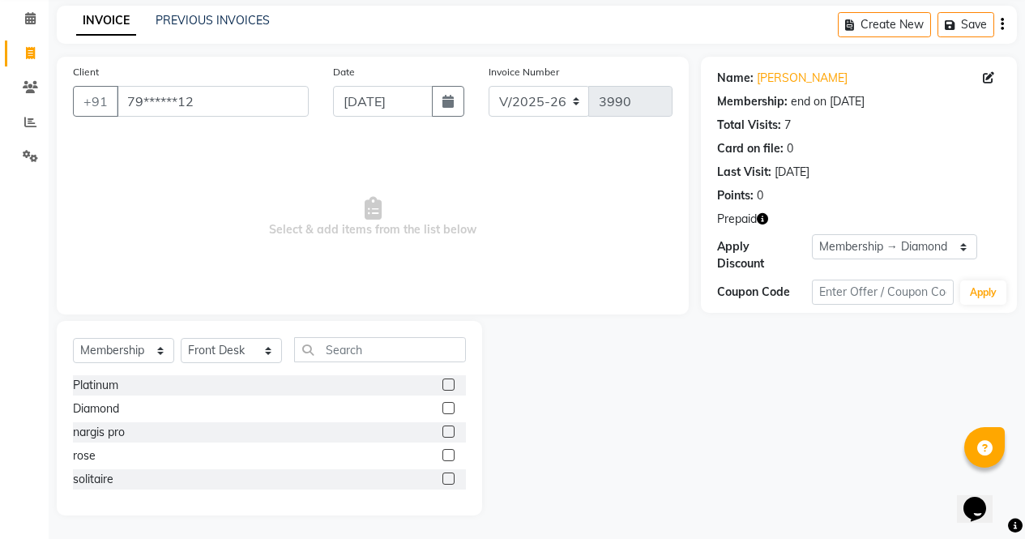
click at [450, 408] on label at bounding box center [448, 408] width 12 height 12
click at [450, 408] on input "checkbox" at bounding box center [447, 408] width 11 height 11
select select "select"
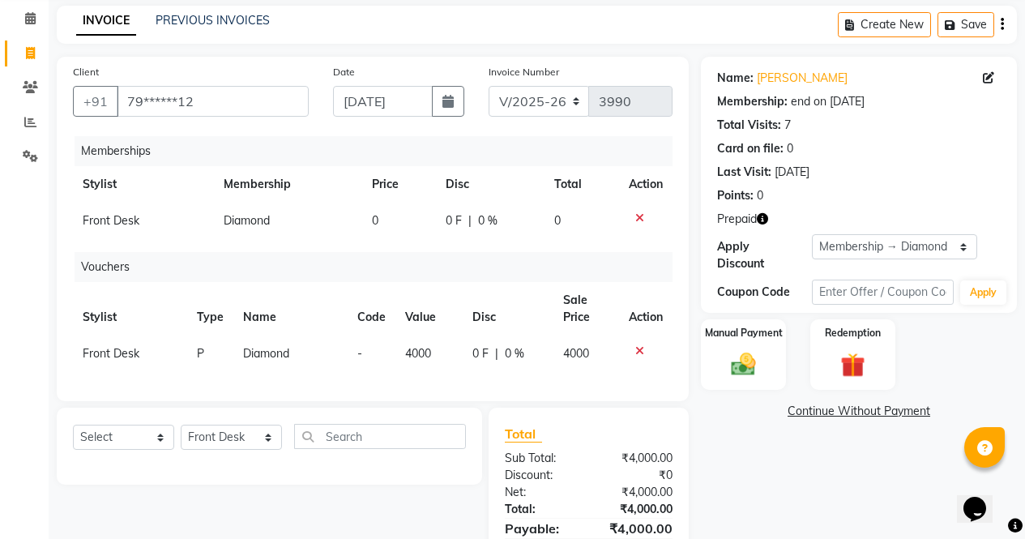
scroll to position [157, 0]
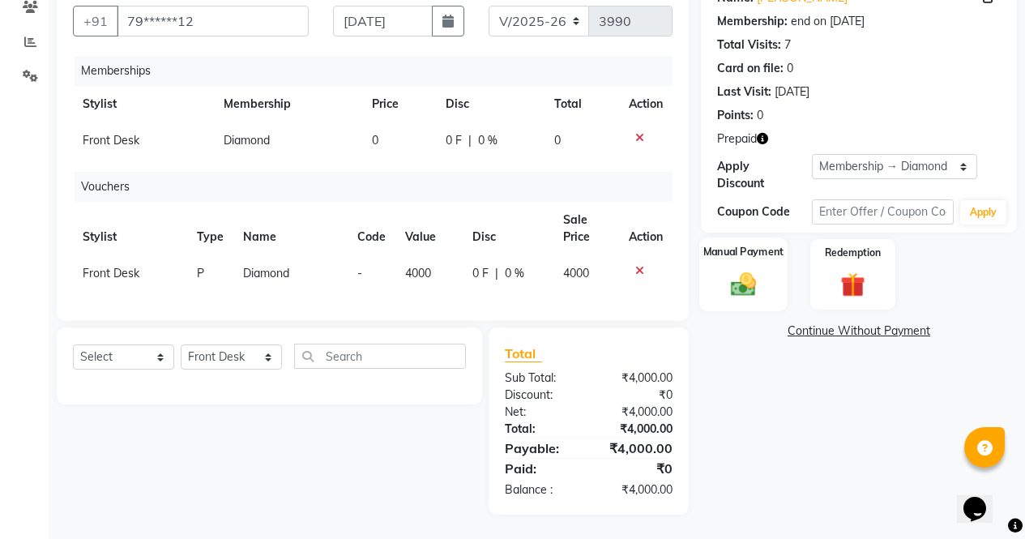
click at [722, 263] on div "Manual Payment" at bounding box center [743, 274] width 88 height 74
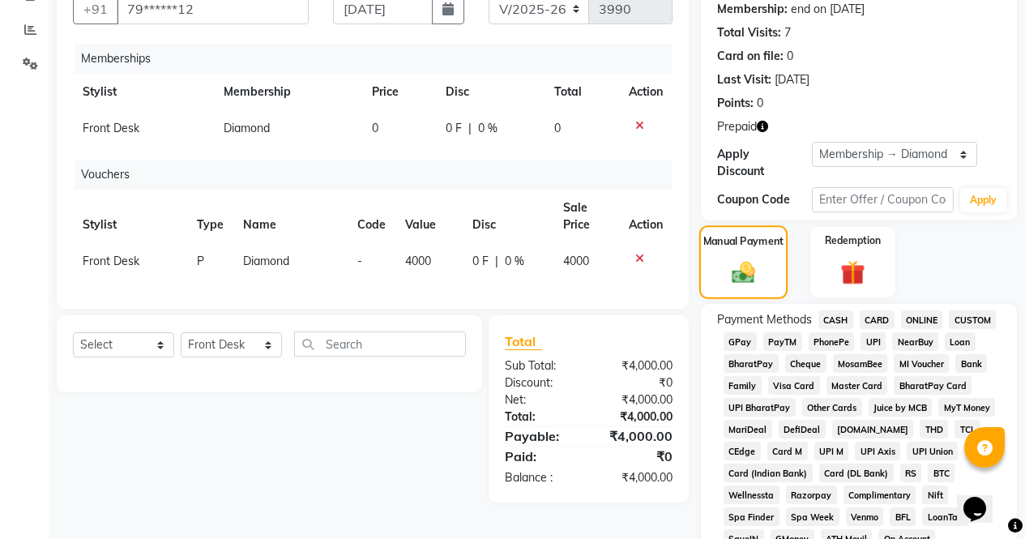
click at [916, 310] on span "ONLINE" at bounding box center [922, 319] width 42 height 19
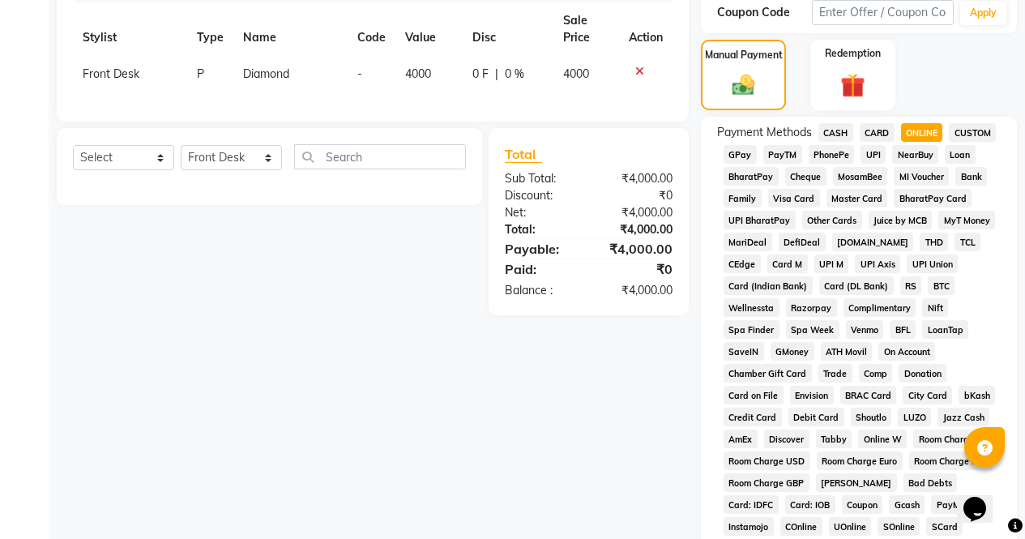
scroll to position [696, 0]
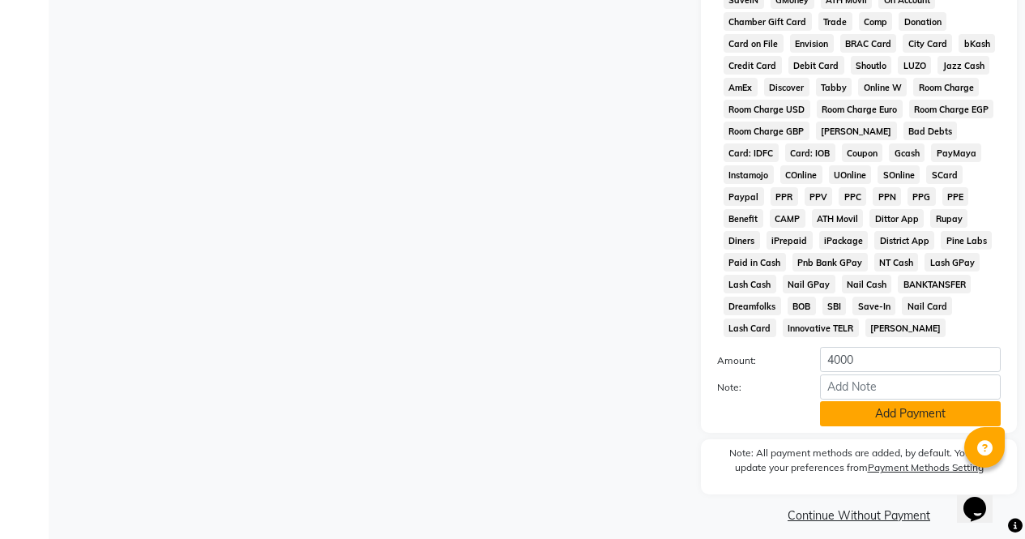
click at [912, 412] on button "Add Payment" at bounding box center [910, 413] width 181 height 25
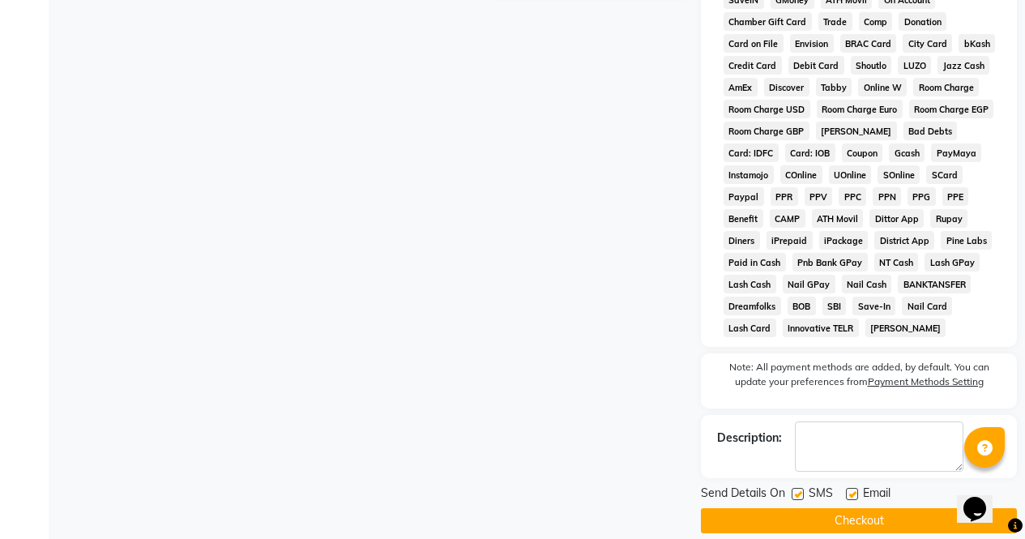
click at [920, 519] on button "Checkout" at bounding box center [859, 520] width 316 height 25
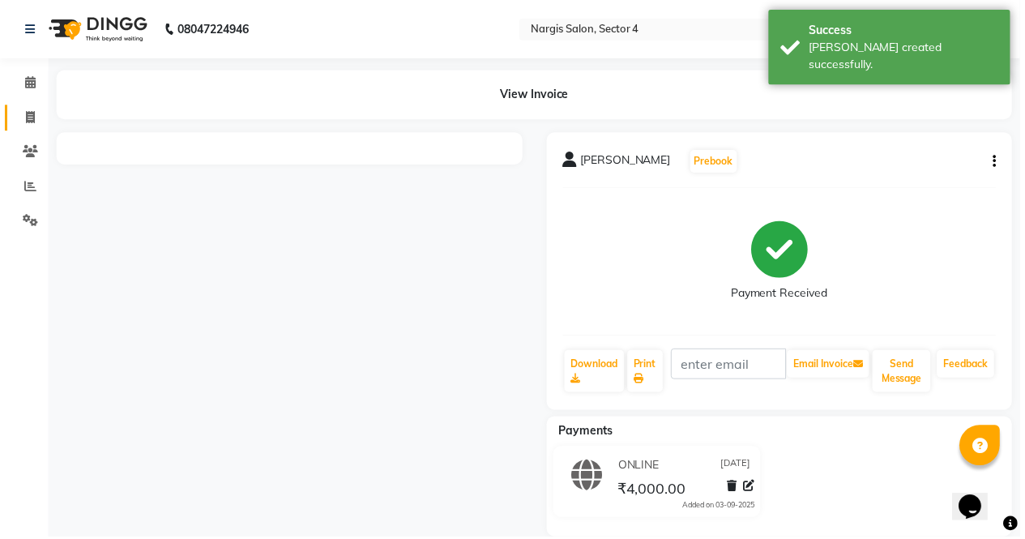
click at [32, 122] on icon at bounding box center [30, 118] width 9 height 12
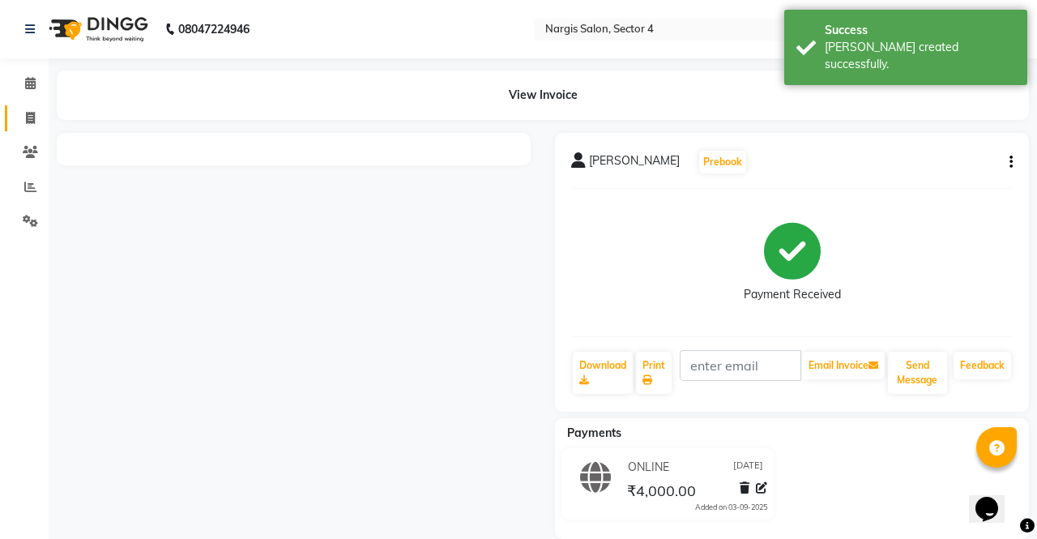
select select "service"
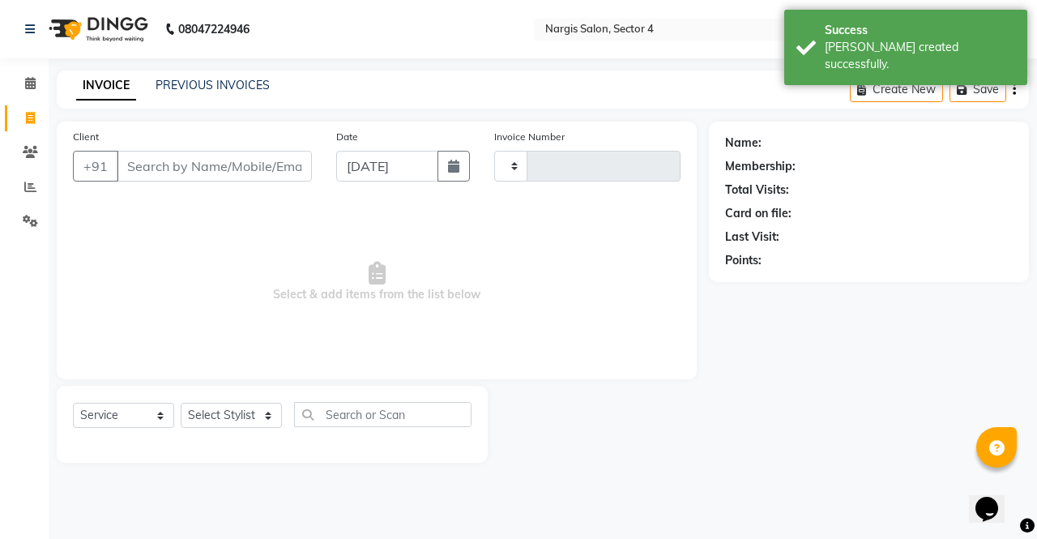
type input "3991"
select select "4130"
click at [259, 208] on span "Select & add items from the list below" at bounding box center [377, 282] width 608 height 162
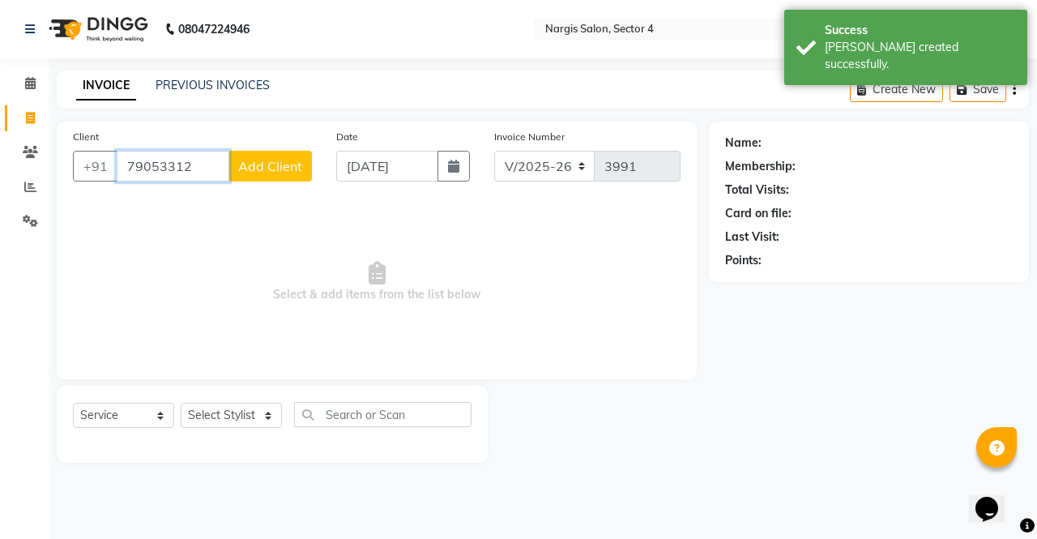
click at [209, 171] on input "79053312" at bounding box center [173, 166] width 113 height 31
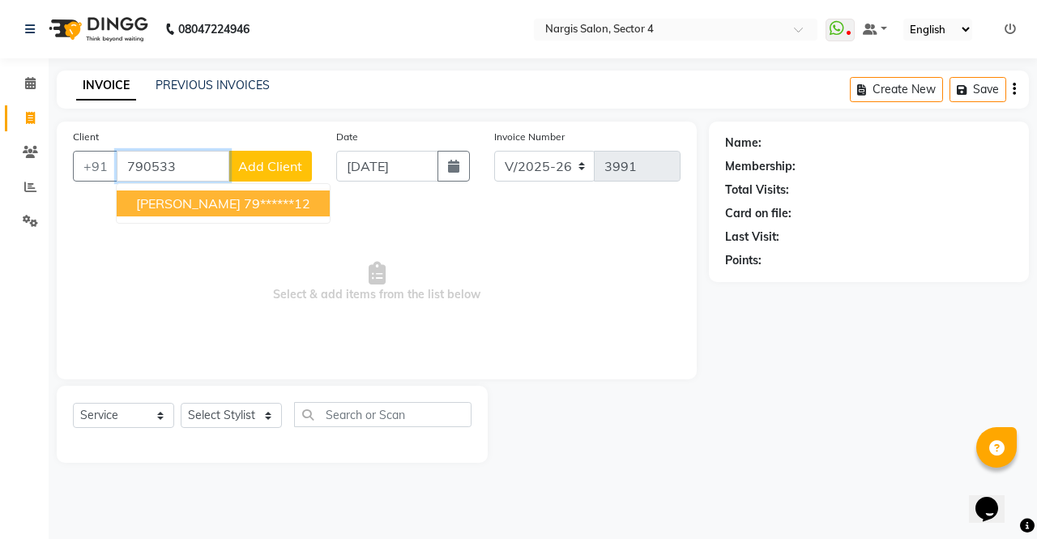
click at [242, 212] on button "[PERSON_NAME] 79******12" at bounding box center [223, 203] width 213 height 26
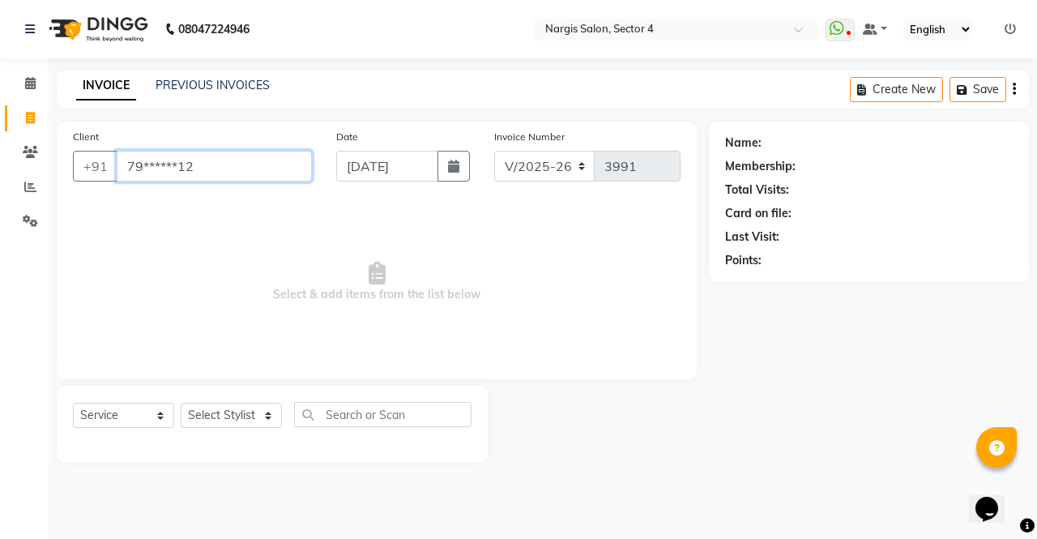
type input "79******12"
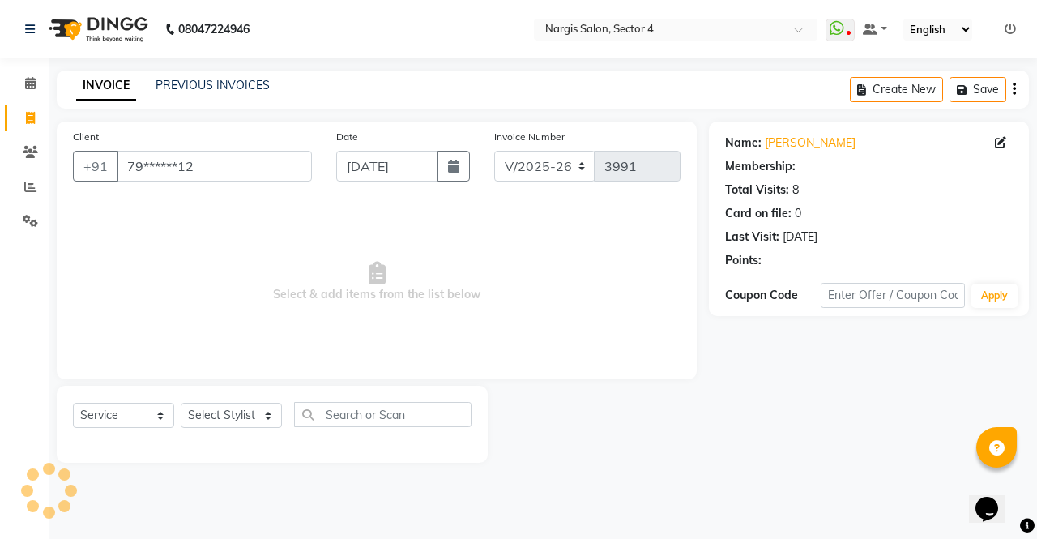
select select "1: Object"
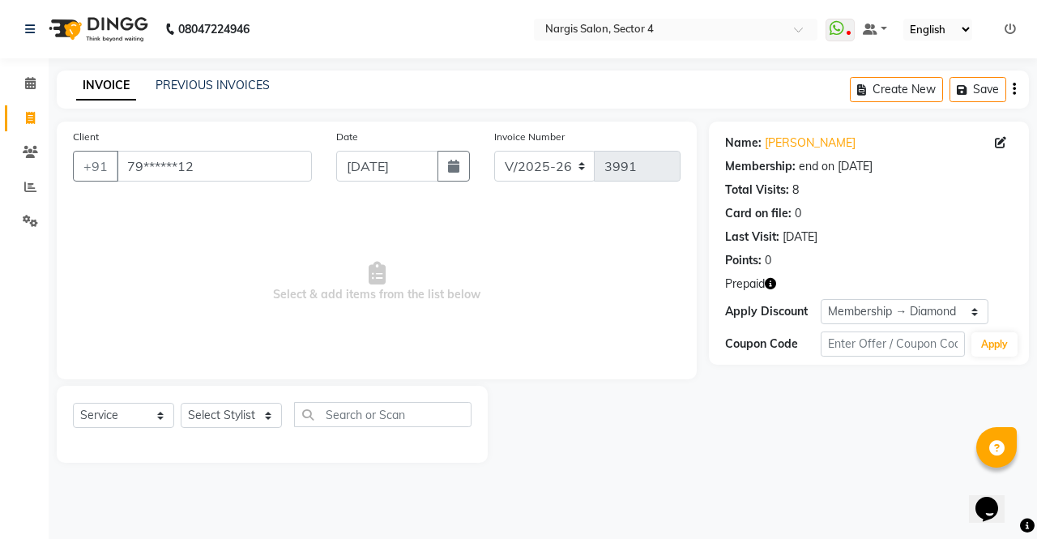
click at [775, 280] on icon "button" at bounding box center [770, 283] width 11 height 11
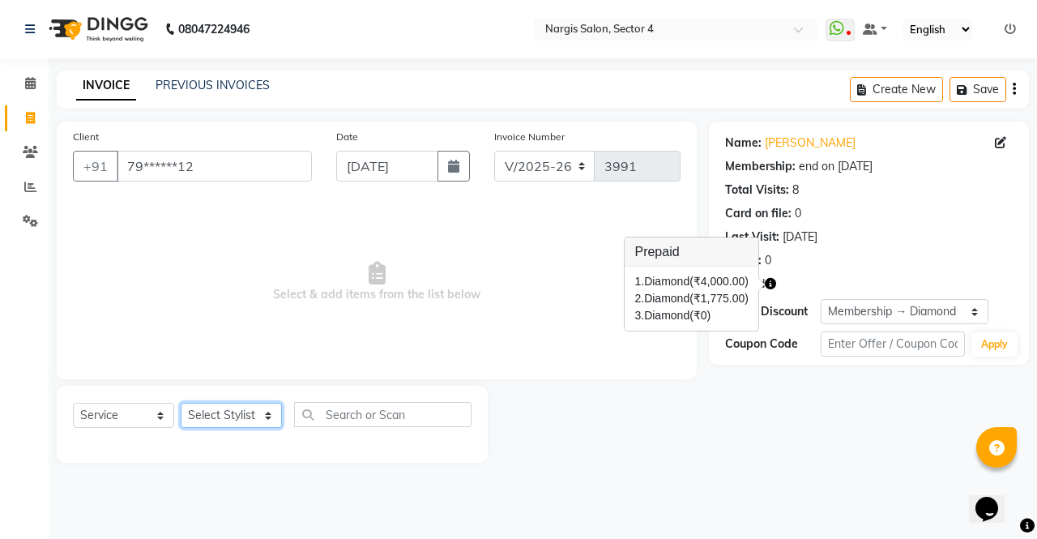
click at [259, 415] on select "Select Stylist [PERSON_NAME] [PERSON_NAME] [PERSON_NAME] Front Desk muskaan rak…" at bounding box center [231, 415] width 101 height 25
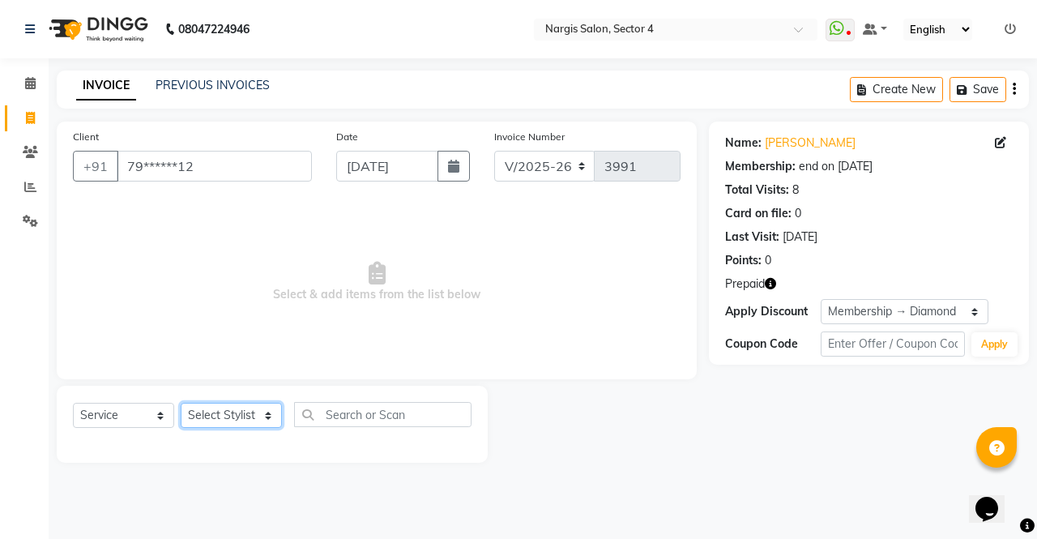
select select "29278"
click at [181, 403] on select "Select Stylist [PERSON_NAME] [PERSON_NAME] [PERSON_NAME] Front Desk muskaan rak…" at bounding box center [231, 415] width 101 height 25
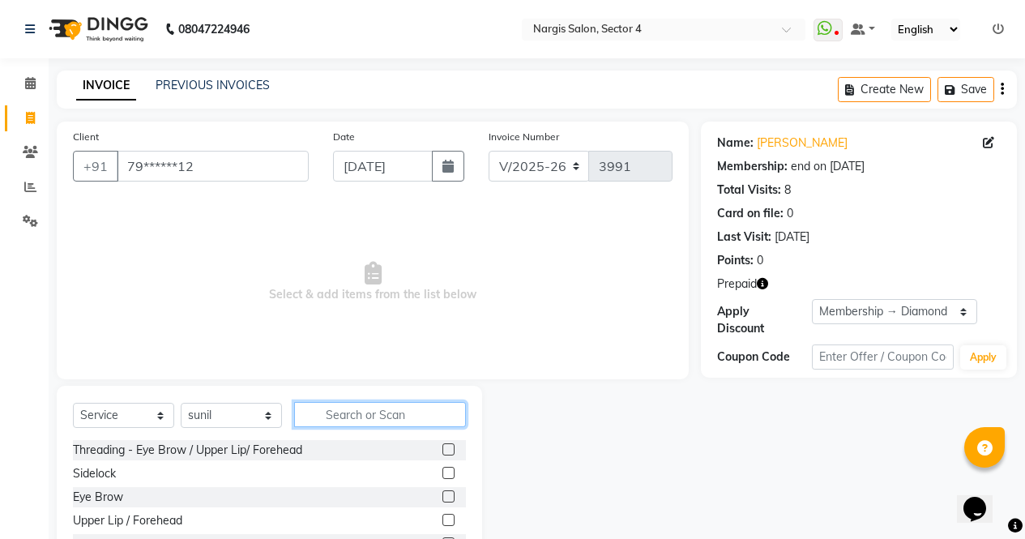
click at [373, 412] on input "text" at bounding box center [380, 414] width 172 height 25
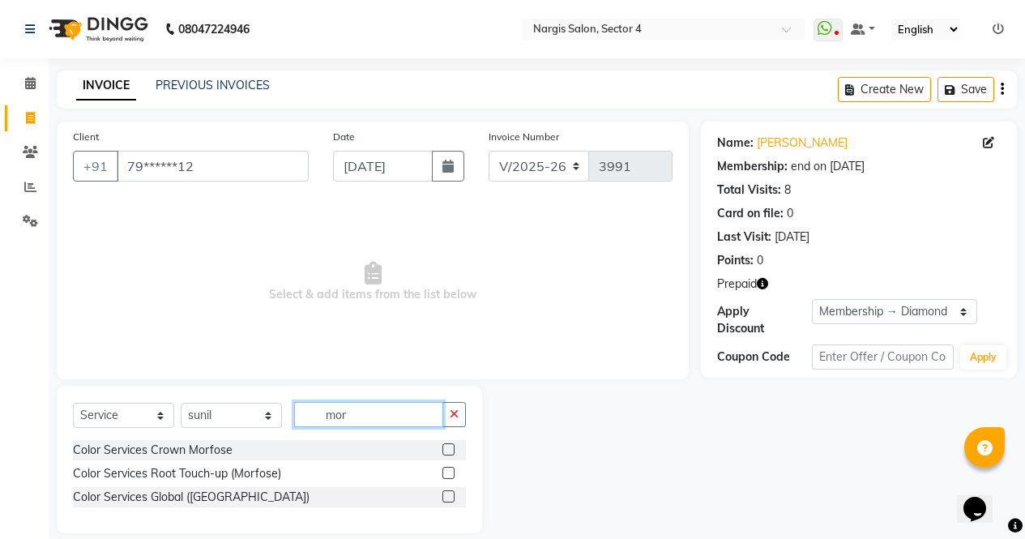
scroll to position [19, 0]
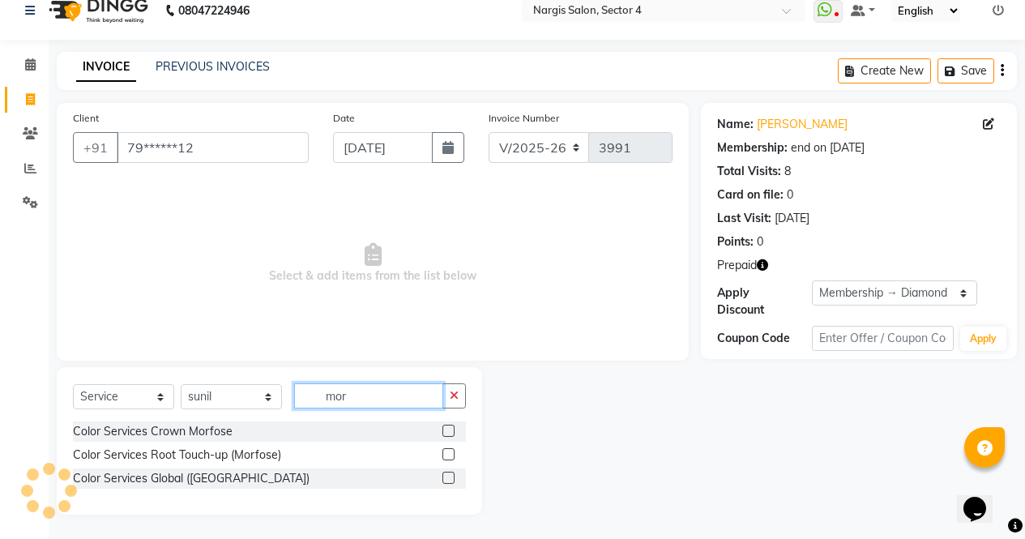
type input "mor"
click at [463, 480] on div at bounding box center [453, 478] width 23 height 20
click at [452, 477] on label at bounding box center [448, 478] width 12 height 12
click at [452, 477] on input "checkbox" at bounding box center [447, 478] width 11 height 11
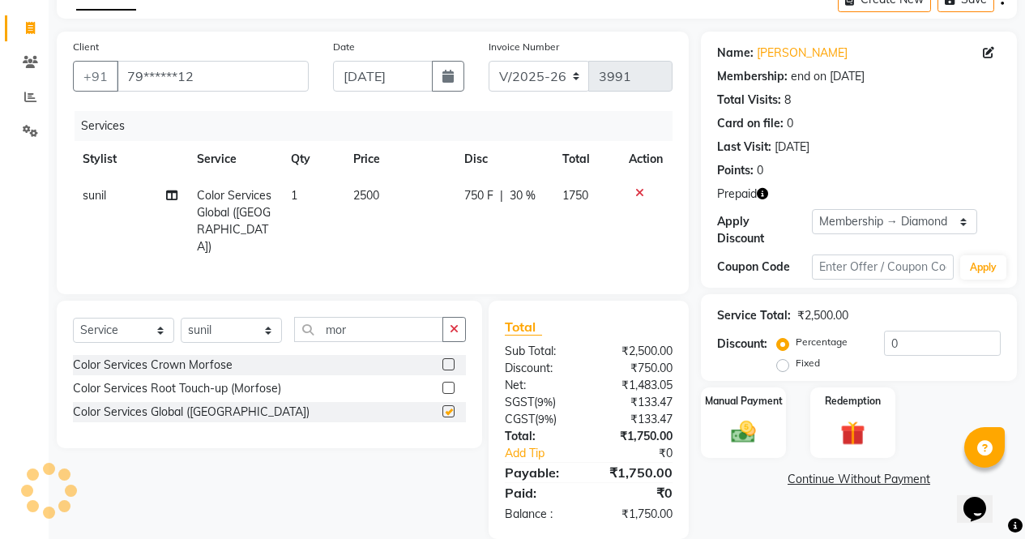
checkbox input "false"
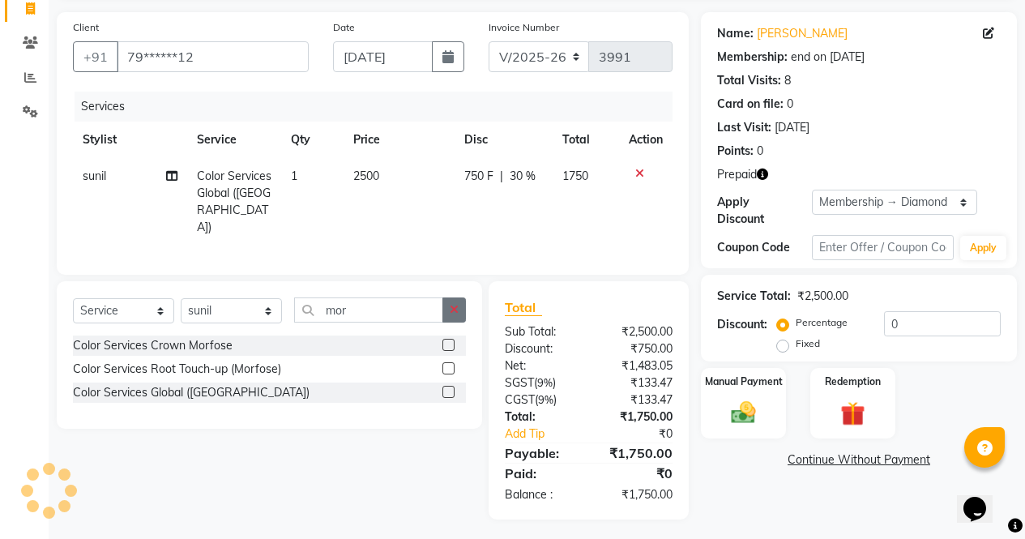
click at [457, 297] on button "button" at bounding box center [453, 309] width 23 height 25
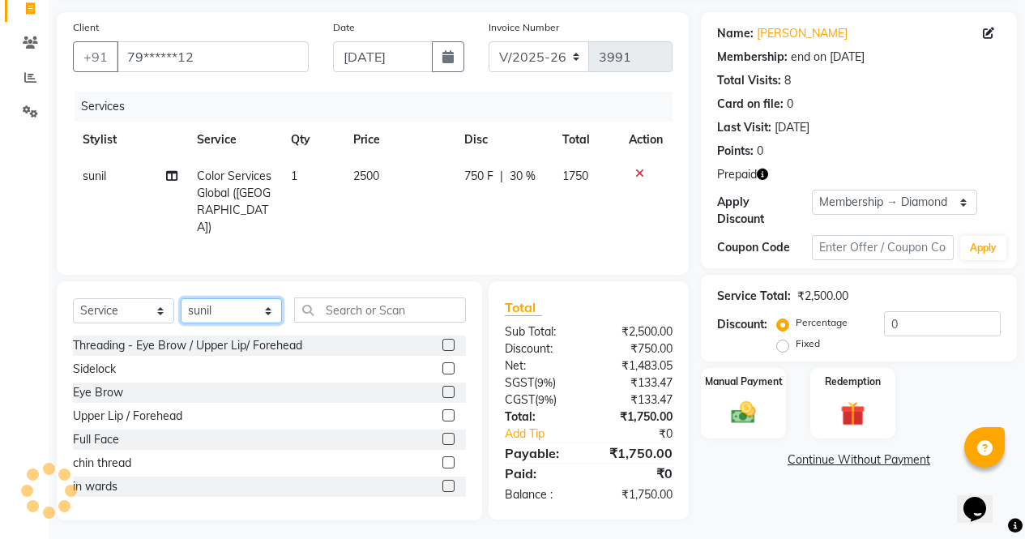
click at [266, 310] on select "Select Stylist [PERSON_NAME] [PERSON_NAME] [PERSON_NAME] Front Desk muskaan rak…" at bounding box center [231, 310] width 101 height 25
select select "28132"
click at [181, 298] on select "Select Stylist [PERSON_NAME] [PERSON_NAME] [PERSON_NAME] Front Desk muskaan rak…" at bounding box center [231, 310] width 101 height 25
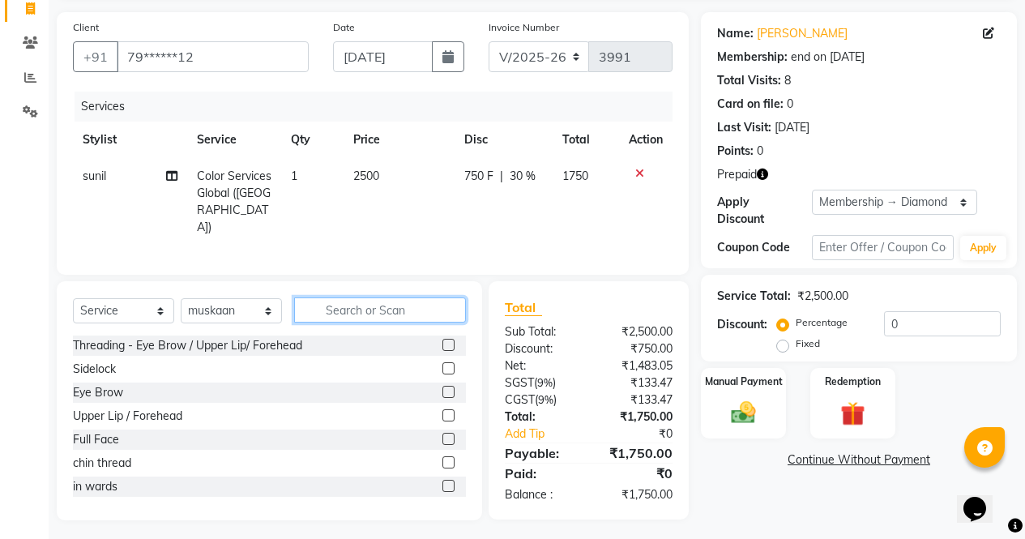
click at [375, 309] on input "text" at bounding box center [380, 309] width 172 height 25
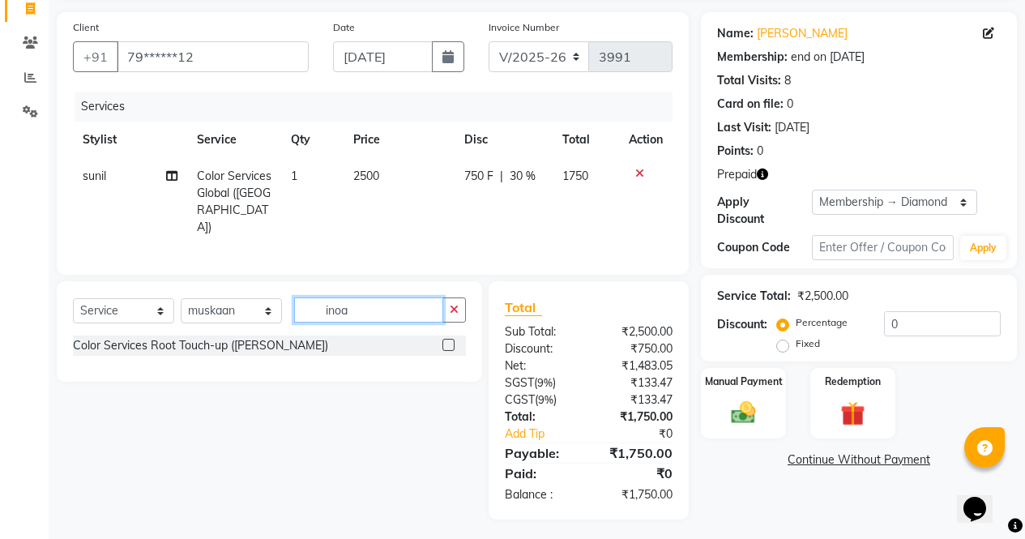
type input "inoa"
click at [450, 340] on label at bounding box center [448, 345] width 12 height 12
click at [450, 340] on input "checkbox" at bounding box center [447, 345] width 11 height 11
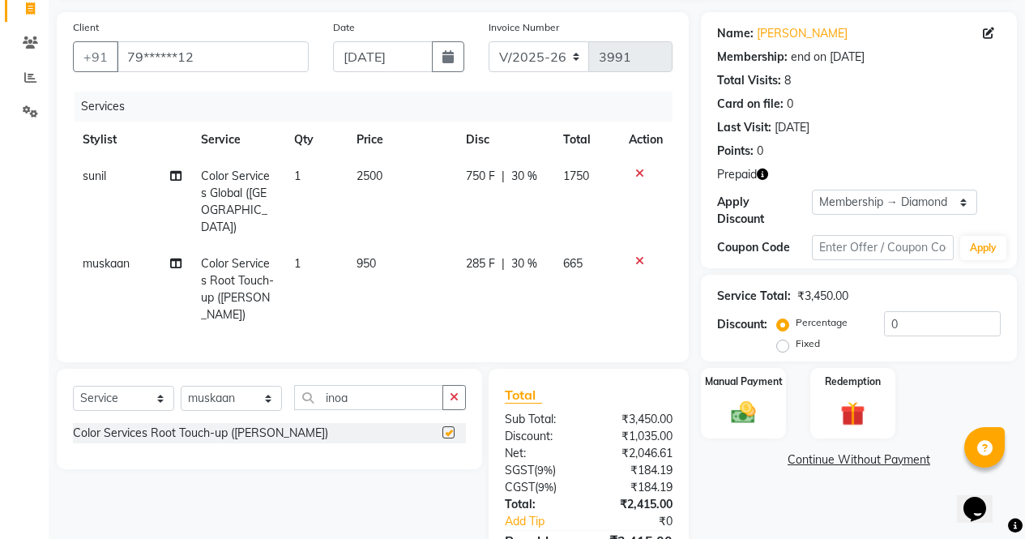
scroll to position [197, 0]
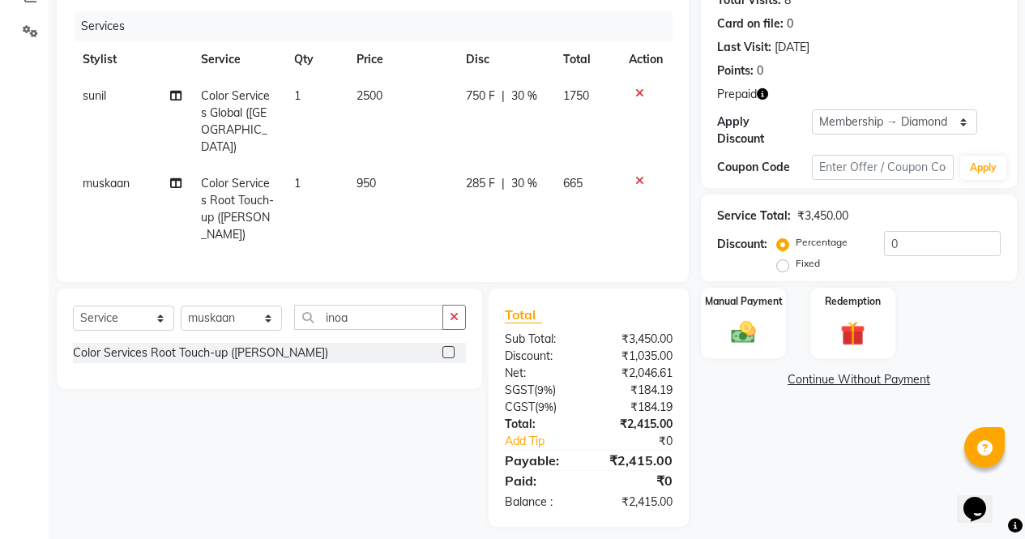
checkbox input "false"
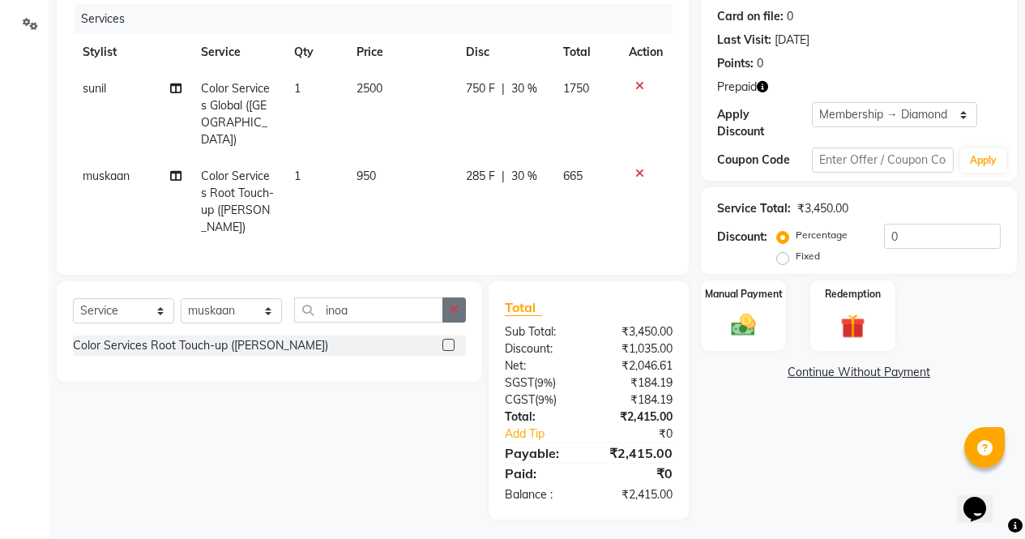
click at [446, 303] on button "button" at bounding box center [453, 309] width 23 height 25
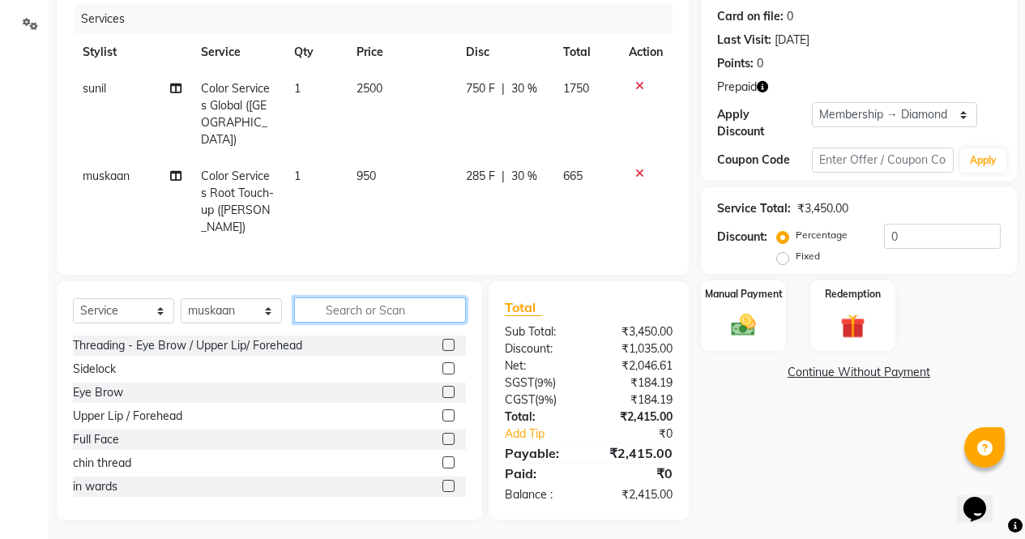
scroll to position [198, 0]
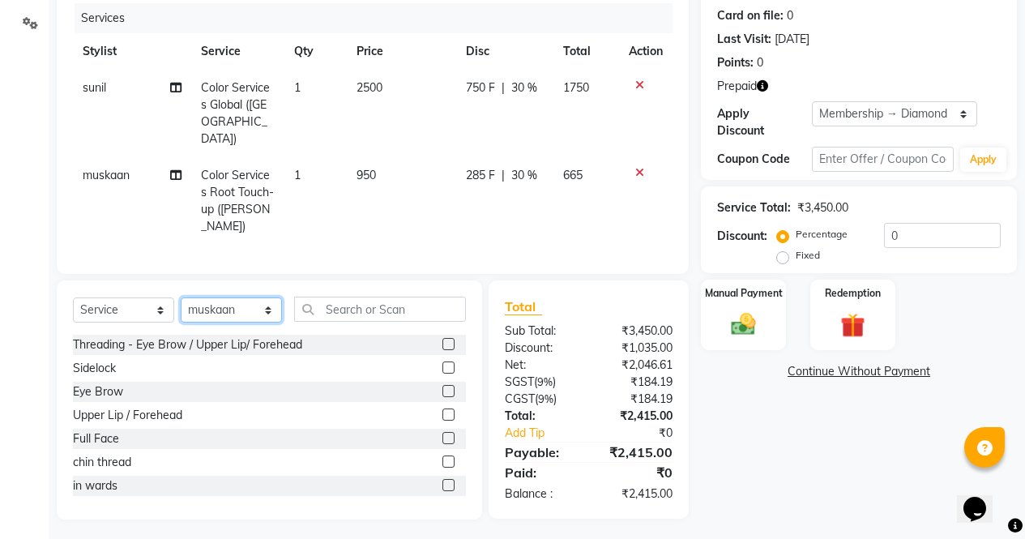
click at [261, 306] on select "Select Stylist [PERSON_NAME] [PERSON_NAME] [PERSON_NAME] Front Desk muskaan rak…" at bounding box center [231, 309] width 101 height 25
select select "28131"
click at [181, 297] on select "Select Stylist [PERSON_NAME] [PERSON_NAME] [PERSON_NAME] Front Desk muskaan rak…" at bounding box center [231, 309] width 101 height 25
click at [442, 386] on label at bounding box center [448, 391] width 12 height 12
click at [442, 386] on input "checkbox" at bounding box center [447, 391] width 11 height 11
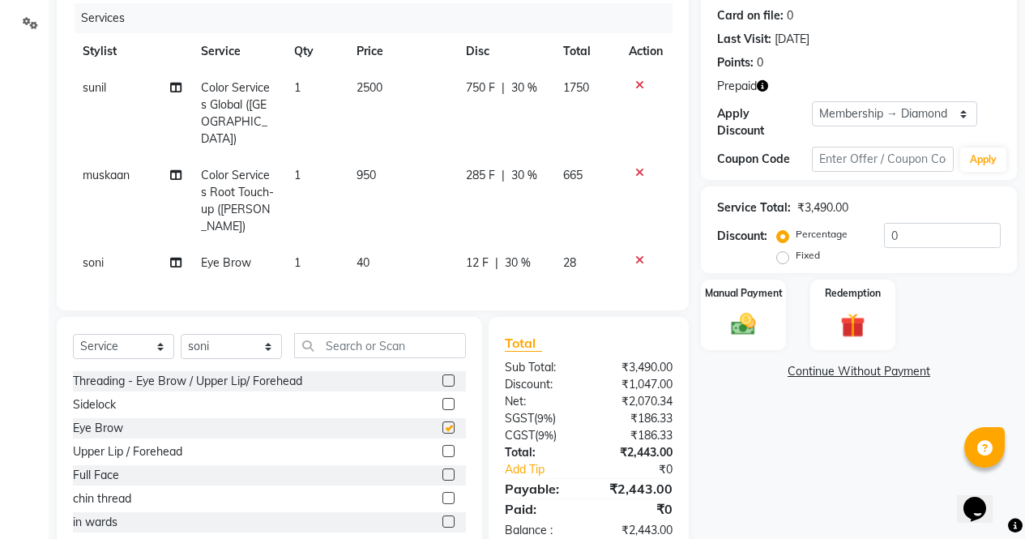
checkbox input "false"
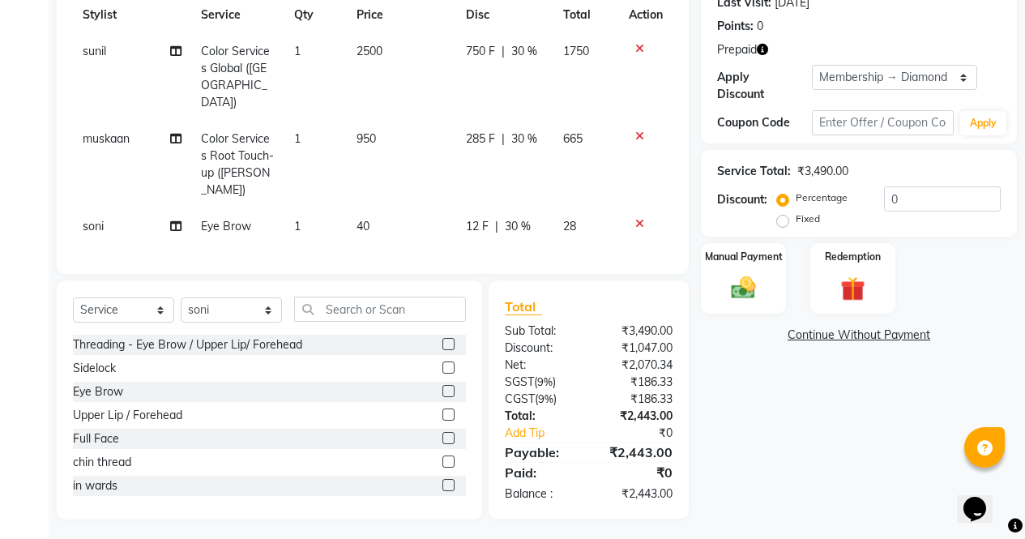
click at [864, 274] on img at bounding box center [853, 289] width 40 height 30
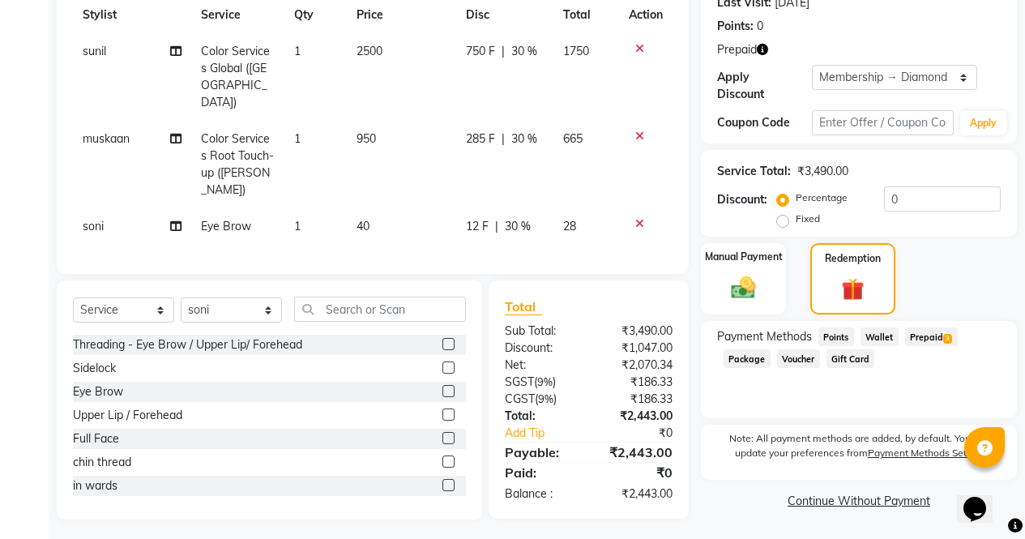
click at [941, 333] on span "Prepaid 3" at bounding box center [931, 336] width 53 height 19
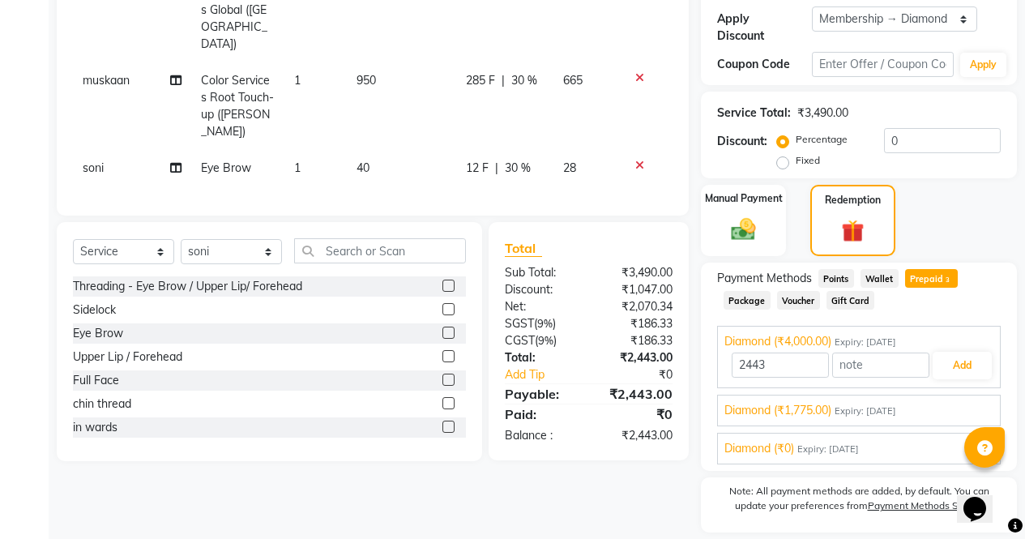
scroll to position [331, 0]
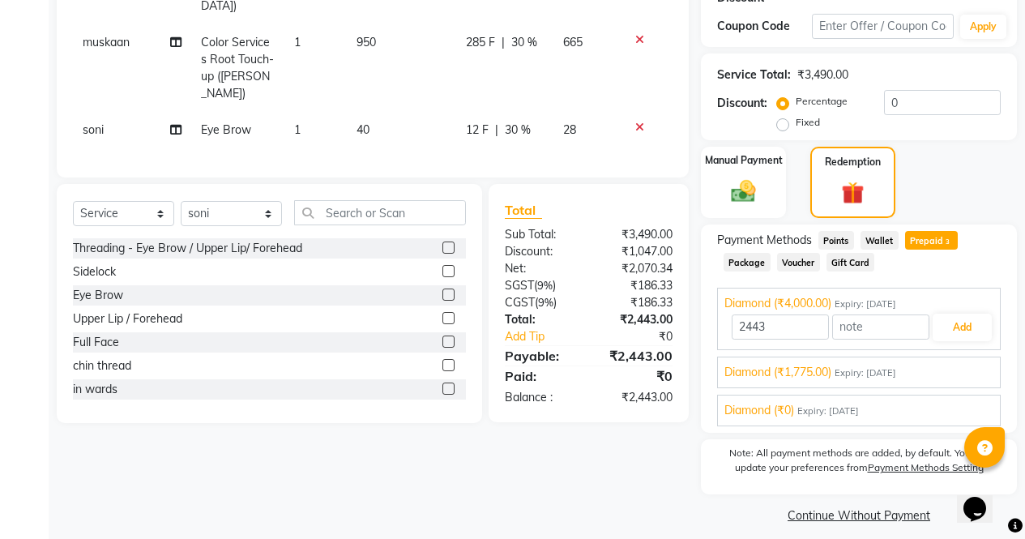
click at [944, 364] on div "Diamond (₹1,775.00) Expiry: [DATE]" at bounding box center [858, 372] width 269 height 17
click at [958, 352] on button "Add" at bounding box center [962, 366] width 59 height 28
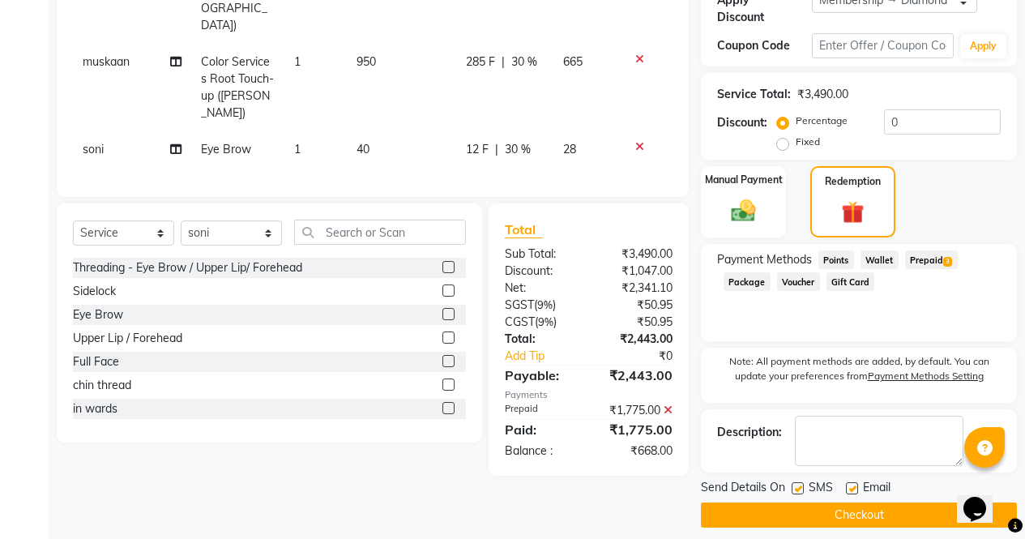
click at [947, 257] on span "3" at bounding box center [947, 262] width 9 height 10
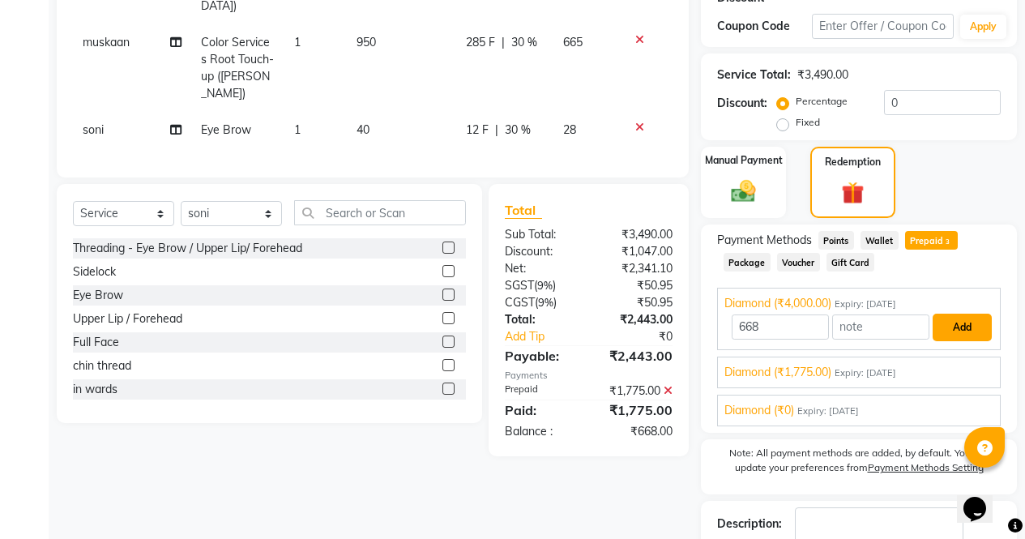
click at [973, 314] on button "Add" at bounding box center [962, 328] width 59 height 28
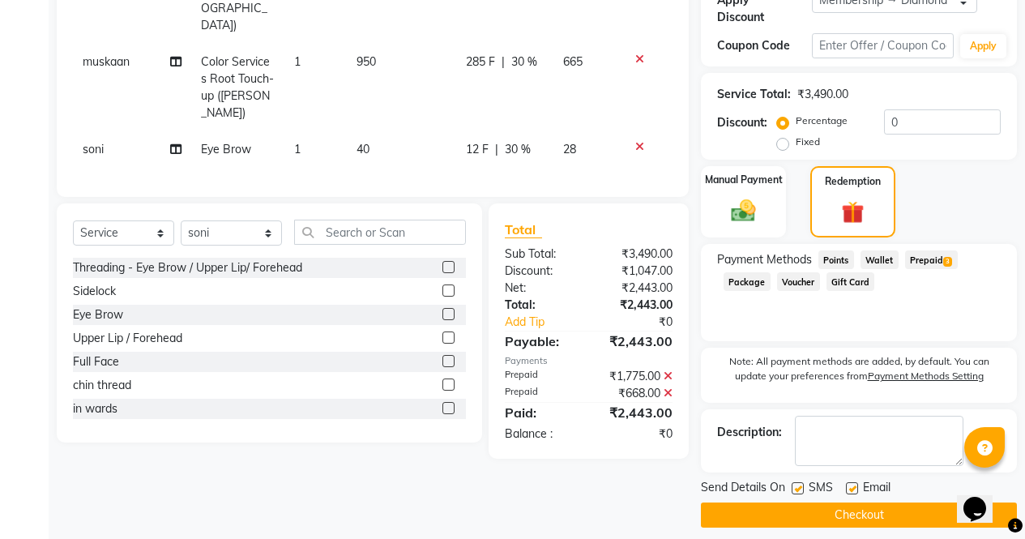
click at [928, 502] on button "Checkout" at bounding box center [859, 514] width 316 height 25
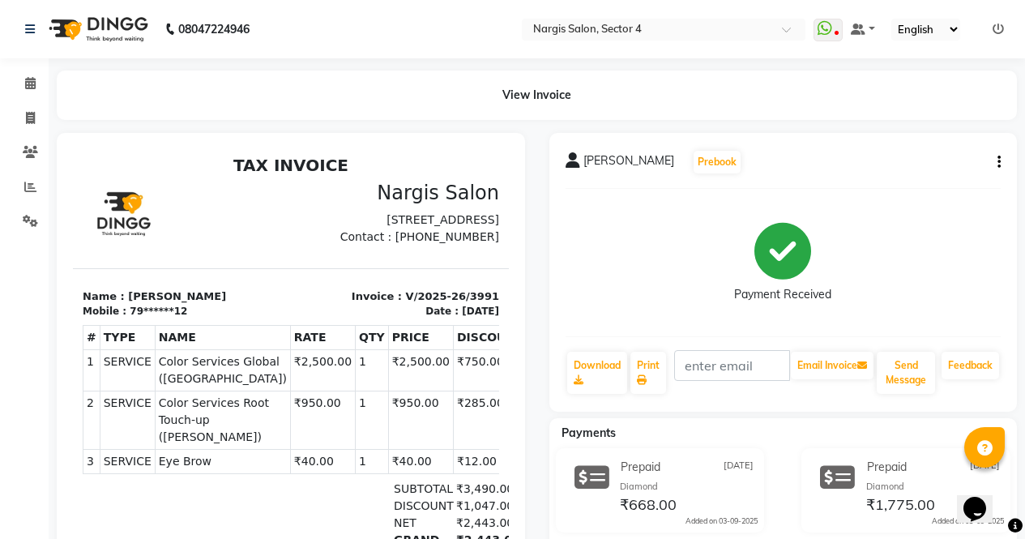
click at [18, 130] on link "Invoice" at bounding box center [24, 118] width 39 height 27
select select "service"
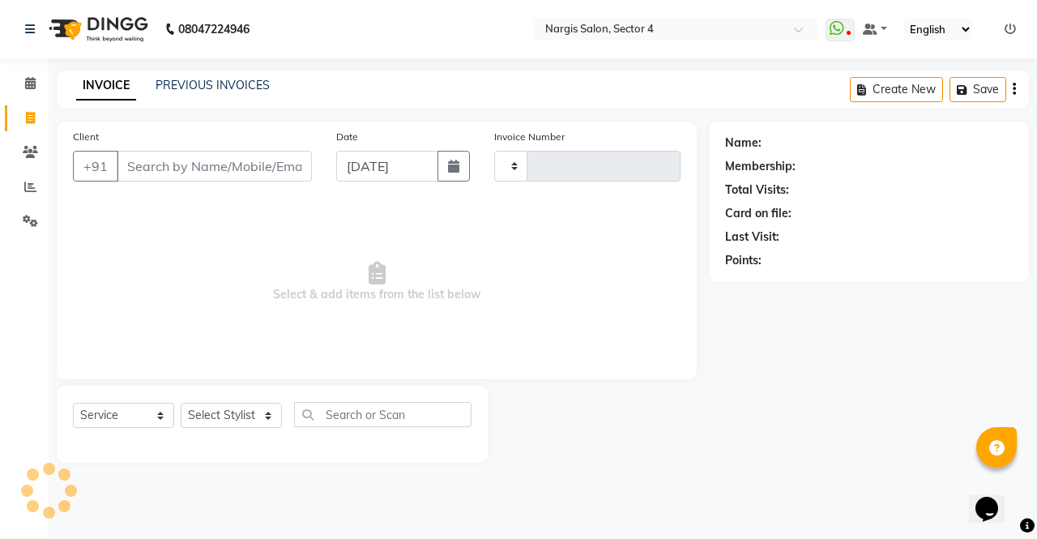
type input "3992"
select select "4130"
click at [1024, 232] on div "Name: Membership: Total Visits: Card on file: Last Visit: Points:" at bounding box center [869, 202] width 320 height 160
click at [255, 86] on link "PREVIOUS INVOICES" at bounding box center [213, 85] width 114 height 15
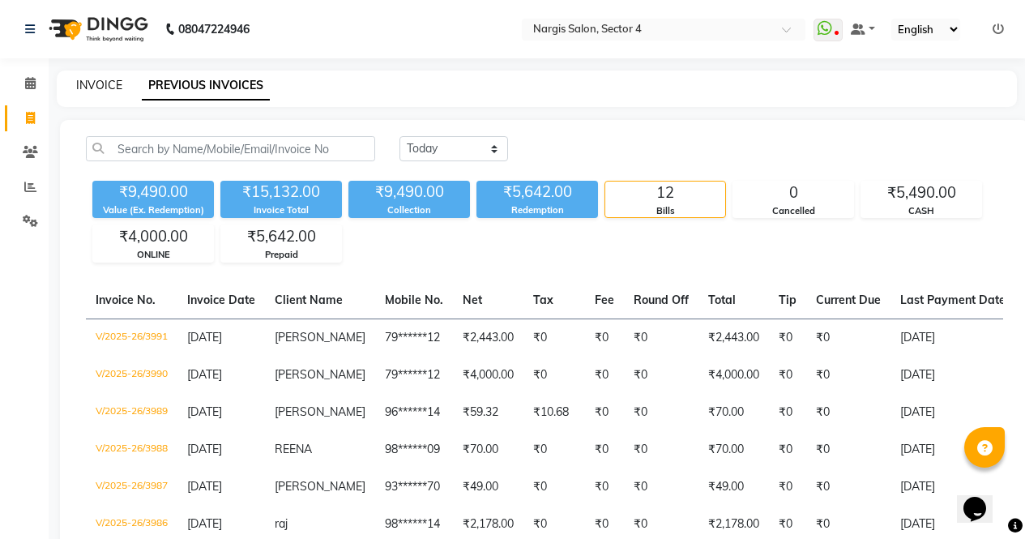
click at [113, 90] on link "INVOICE" at bounding box center [99, 85] width 46 height 15
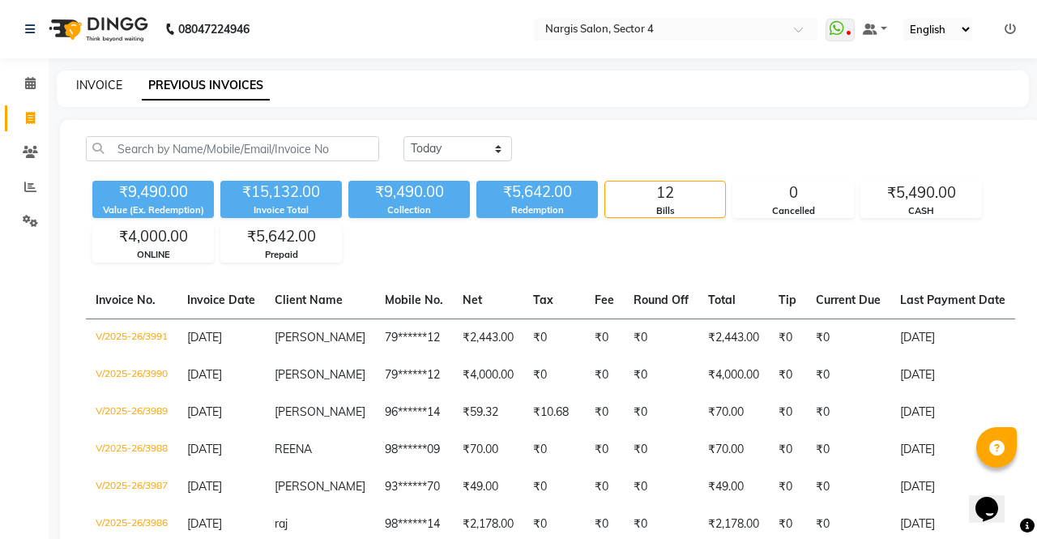
select select "4130"
select select "service"
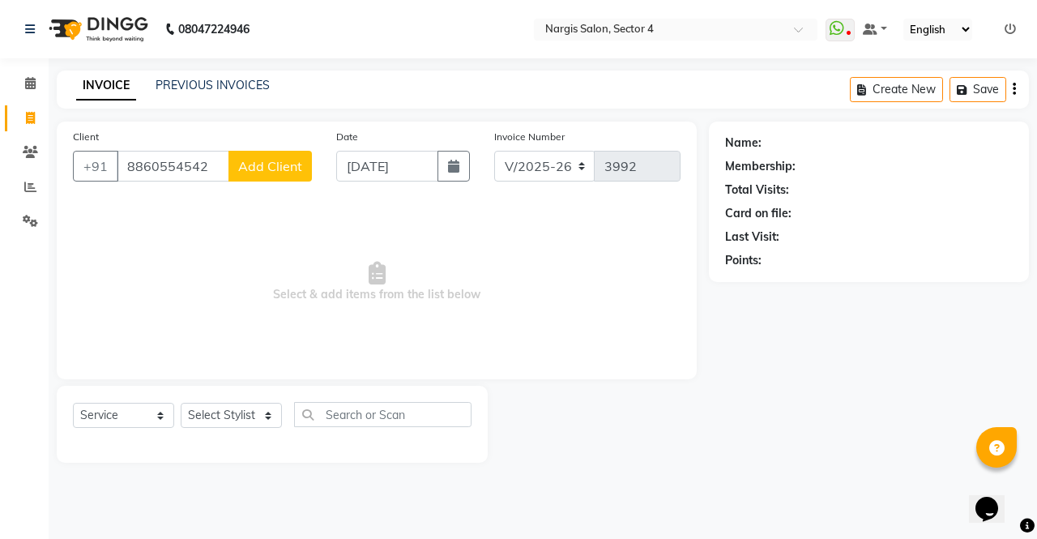
type input "8860554542"
click at [264, 174] on button "Add Client" at bounding box center [269, 166] width 83 height 31
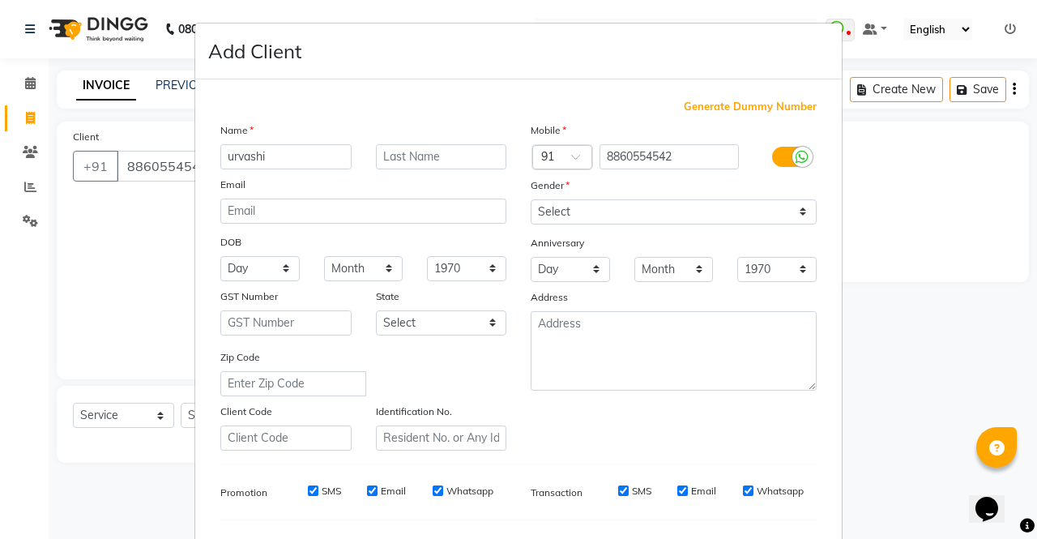
type input "urvashi"
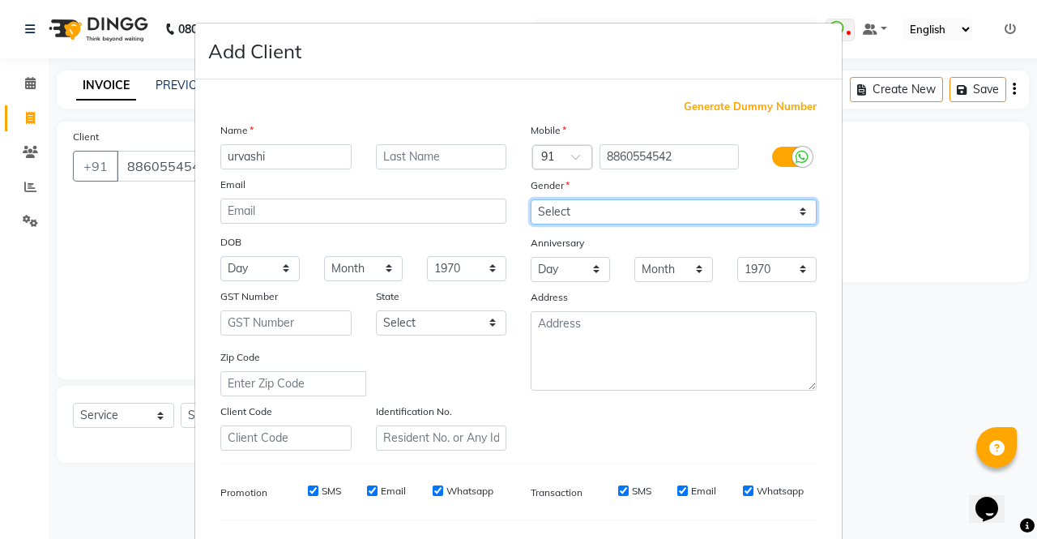
click at [709, 218] on select "Select [DEMOGRAPHIC_DATA] [DEMOGRAPHIC_DATA] Other Prefer Not To Say" at bounding box center [674, 211] width 286 height 25
select select "[DEMOGRAPHIC_DATA]"
click at [531, 199] on select "Select [DEMOGRAPHIC_DATA] [DEMOGRAPHIC_DATA] Other Prefer Not To Say" at bounding box center [674, 211] width 286 height 25
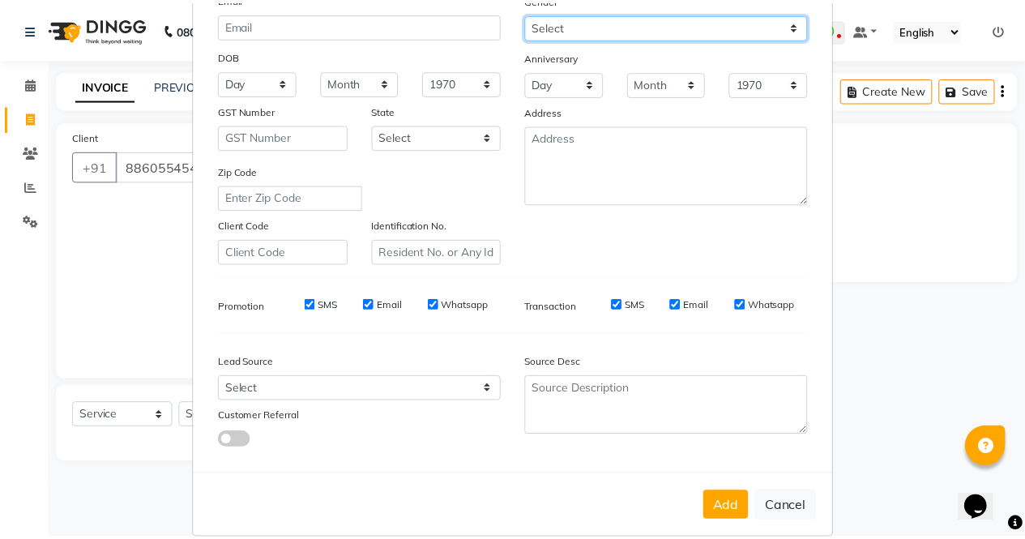
scroll to position [209, 0]
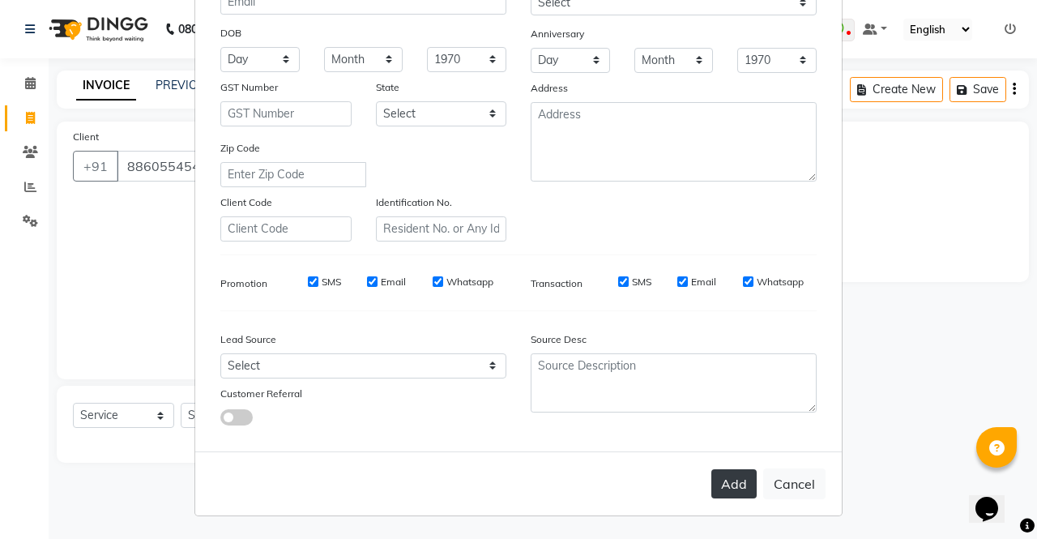
click at [729, 490] on button "Add" at bounding box center [733, 483] width 45 height 29
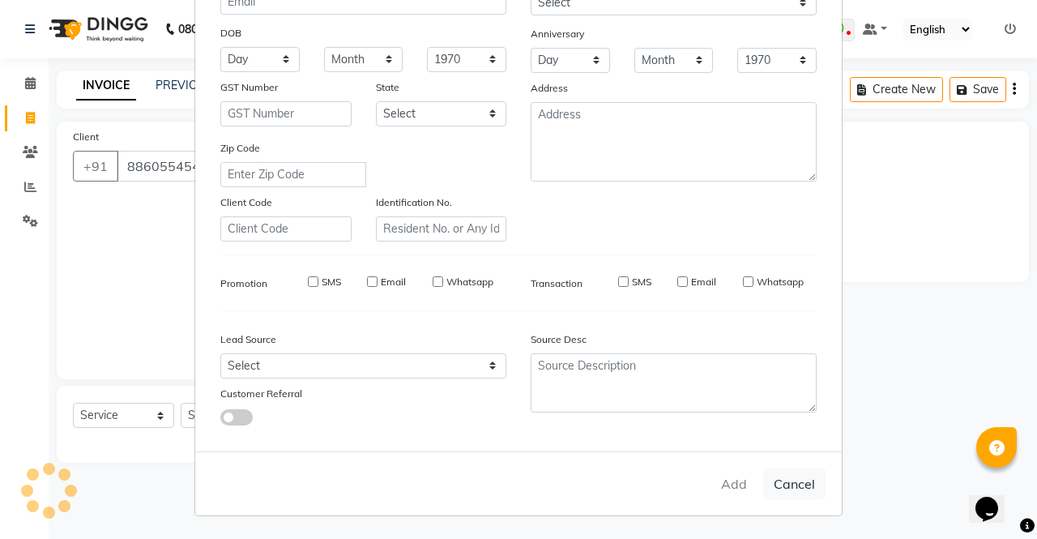
type input "88******42"
select select
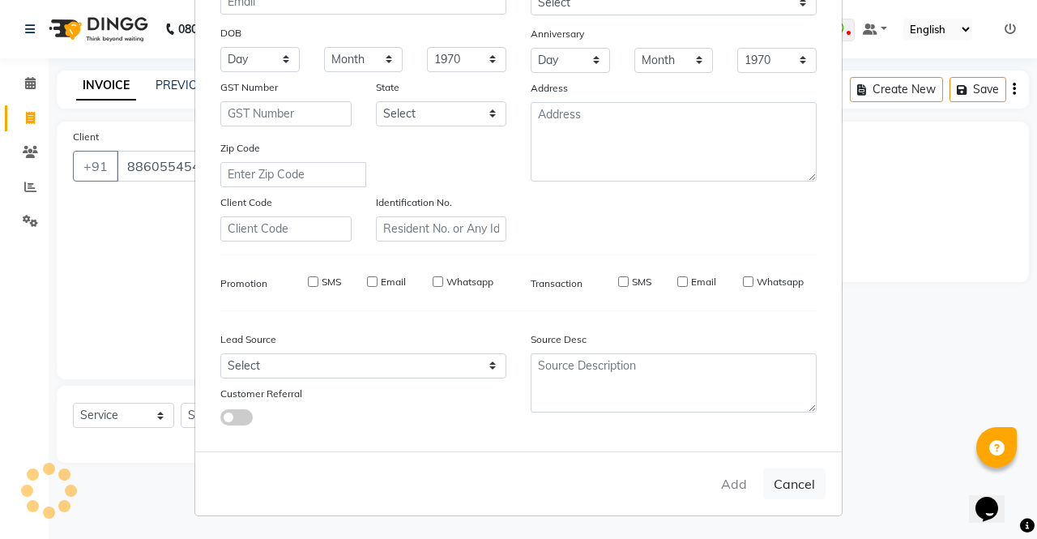
select select
checkbox input "false"
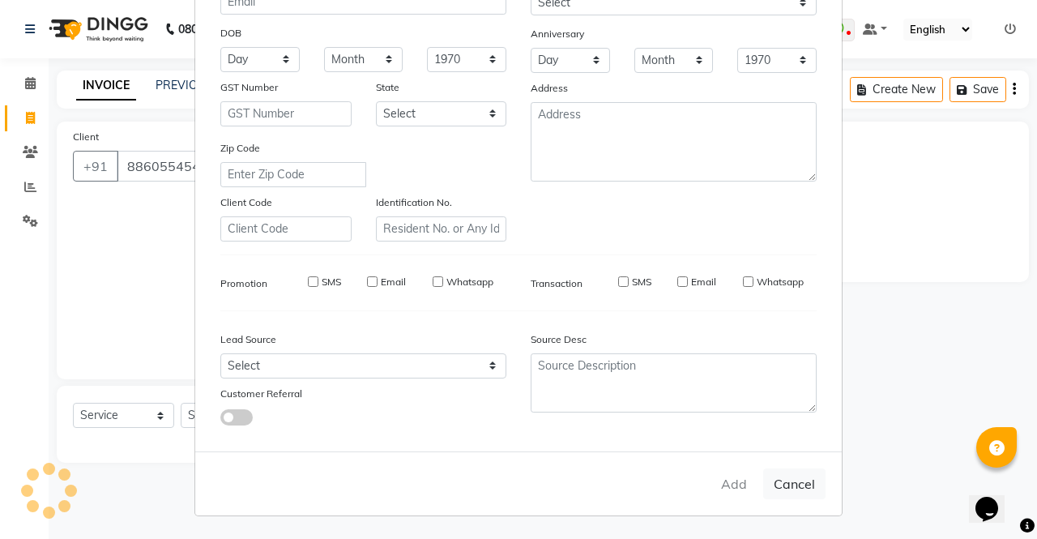
checkbox input "false"
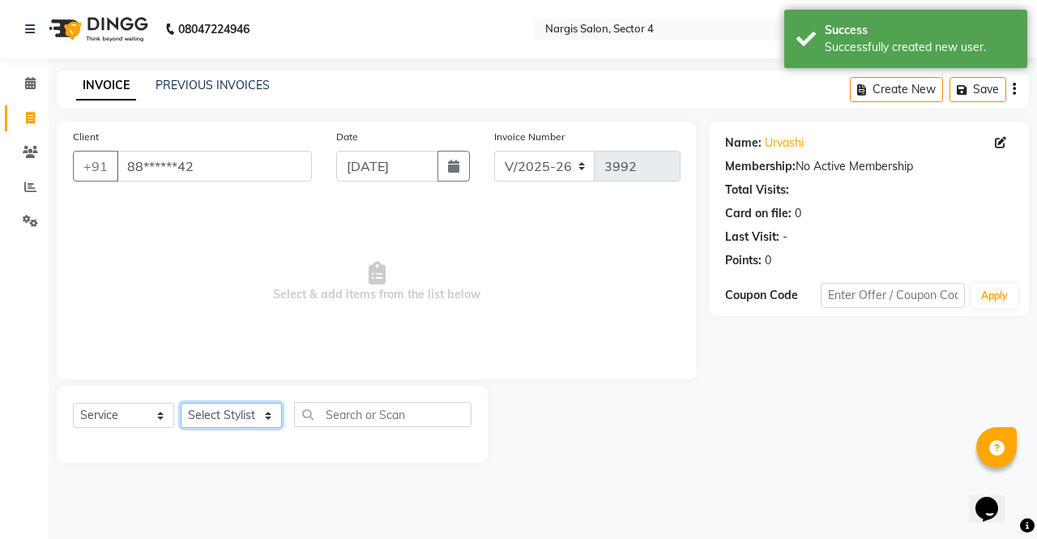
click at [228, 421] on select "Select Stylist [PERSON_NAME] [PERSON_NAME] [PERSON_NAME] Front Desk muskaan rak…" at bounding box center [231, 415] width 101 height 25
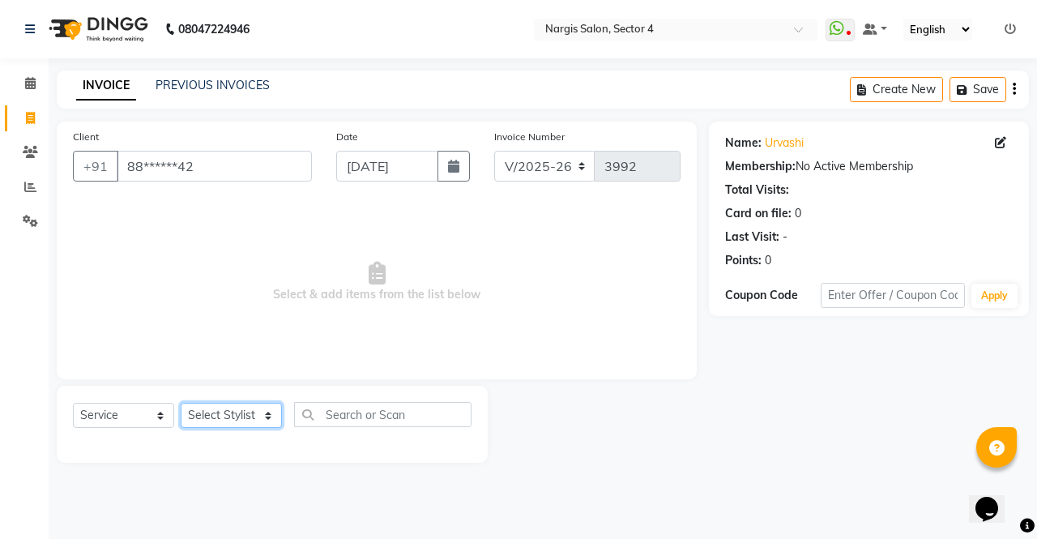
select select "28206"
click at [181, 403] on select "Select Stylist [PERSON_NAME] [PERSON_NAME] [PERSON_NAME] Front Desk muskaan rak…" at bounding box center [231, 415] width 101 height 25
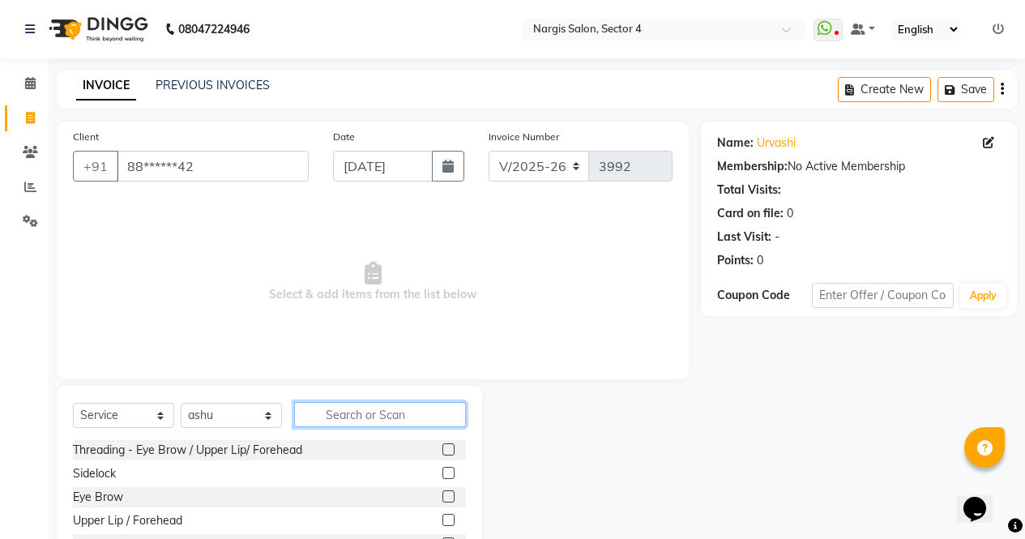
click at [339, 419] on input "text" at bounding box center [380, 414] width 172 height 25
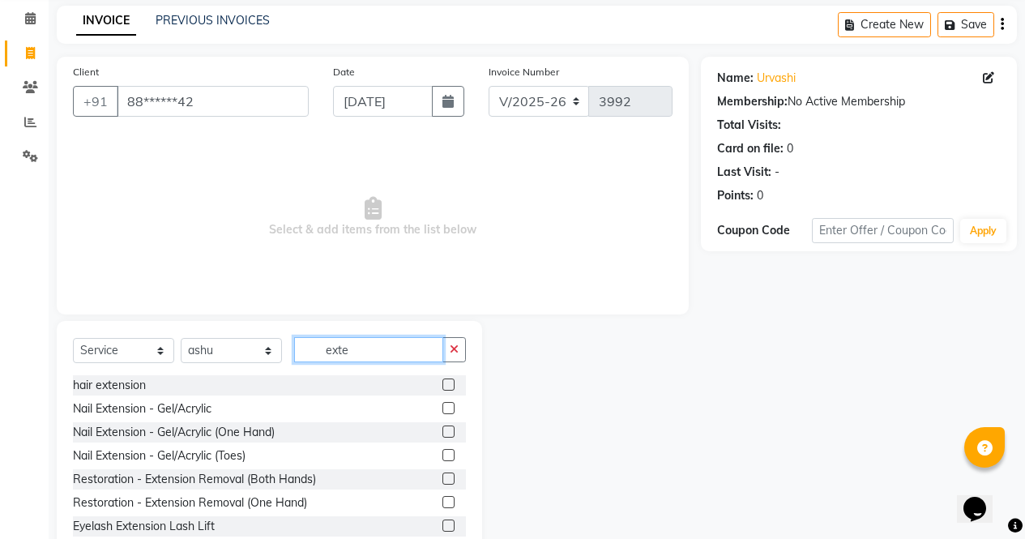
scroll to position [66, 0]
type input "exte"
click at [442, 408] on label at bounding box center [448, 407] width 12 height 12
click at [442, 408] on input "checkbox" at bounding box center [447, 408] width 11 height 11
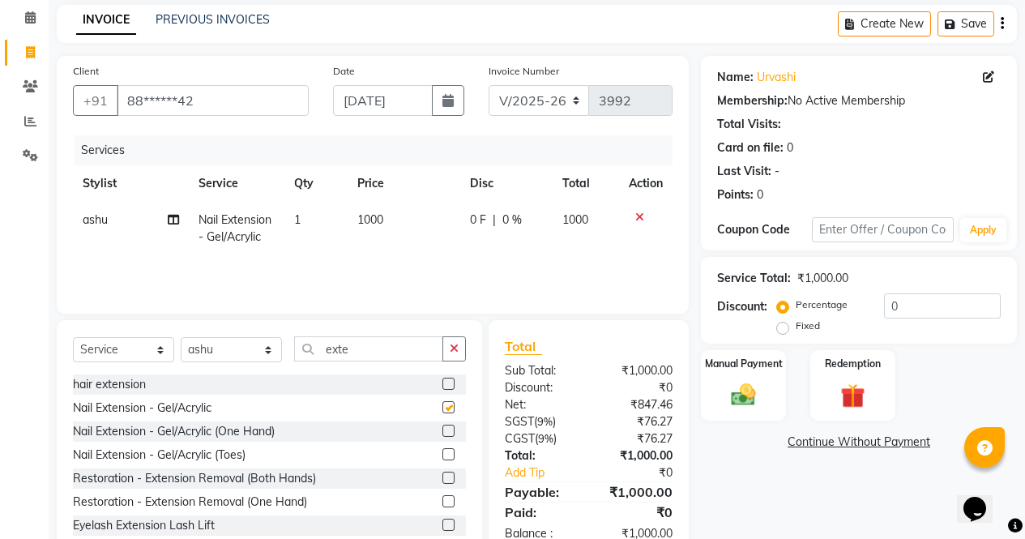
scroll to position [110, 0]
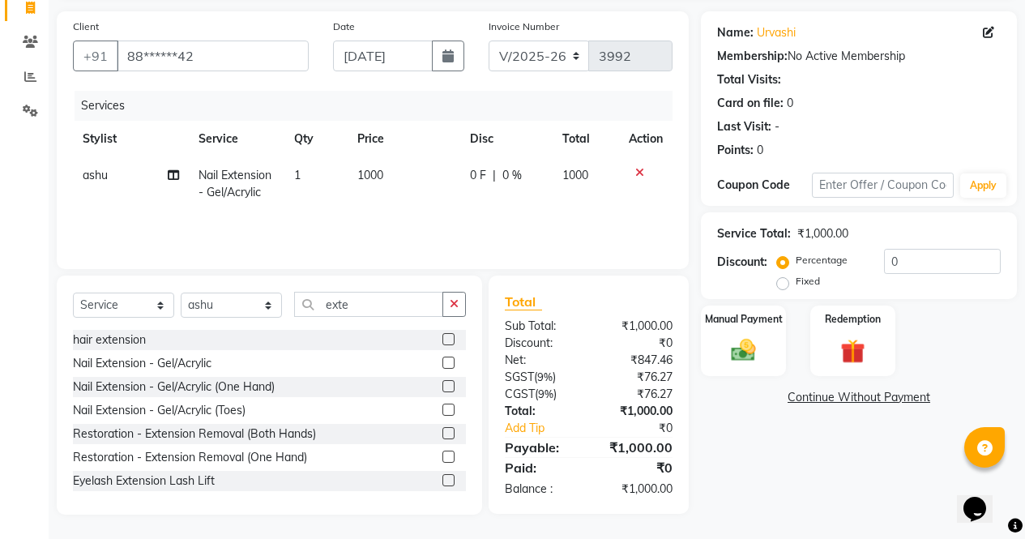
checkbox input "false"
click at [463, 309] on button "button" at bounding box center [453, 304] width 23 height 25
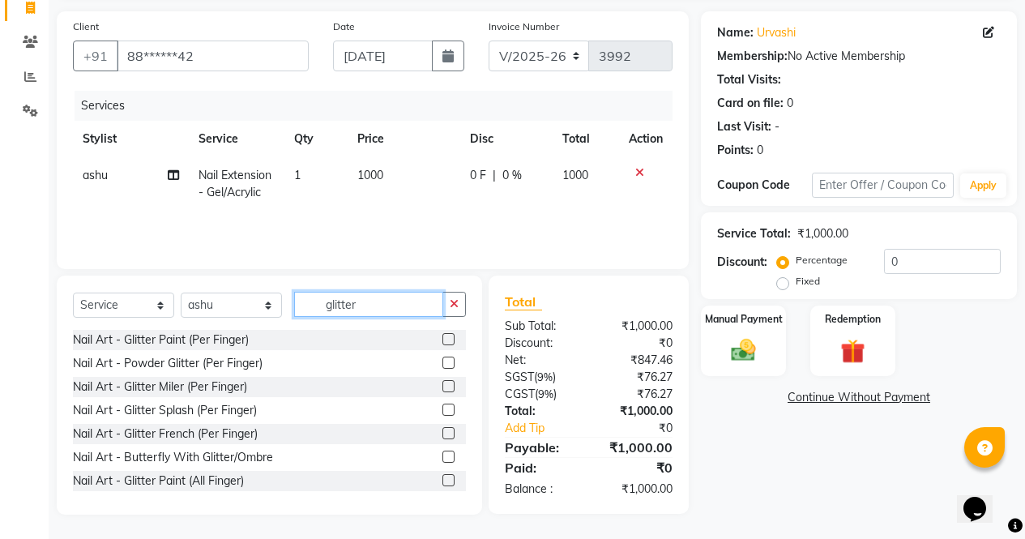
type input "glitter"
click at [442, 363] on label at bounding box center [448, 362] width 12 height 12
click at [442, 363] on input "checkbox" at bounding box center [447, 363] width 11 height 11
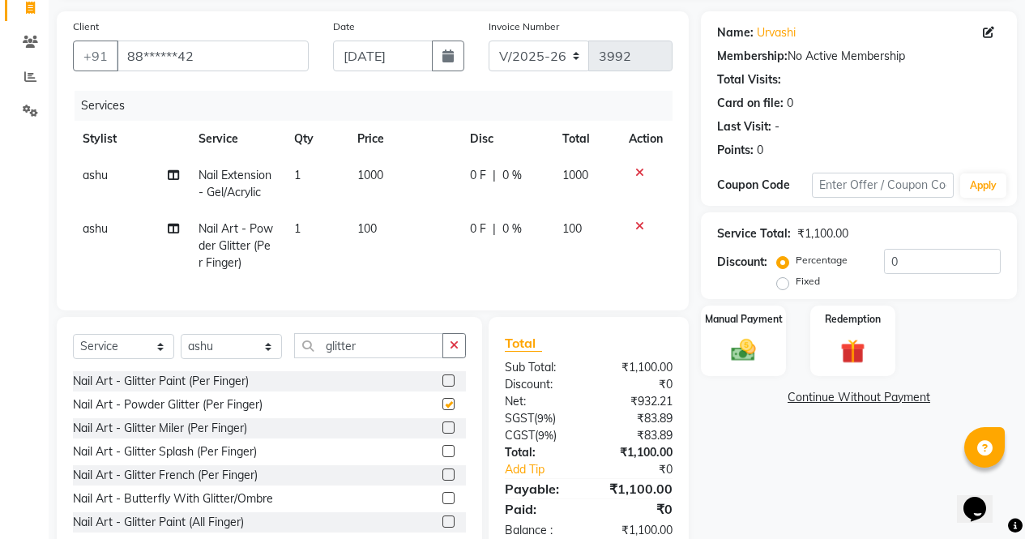
checkbox input "false"
click at [372, 228] on span "100" at bounding box center [366, 228] width 19 height 15
select select "28206"
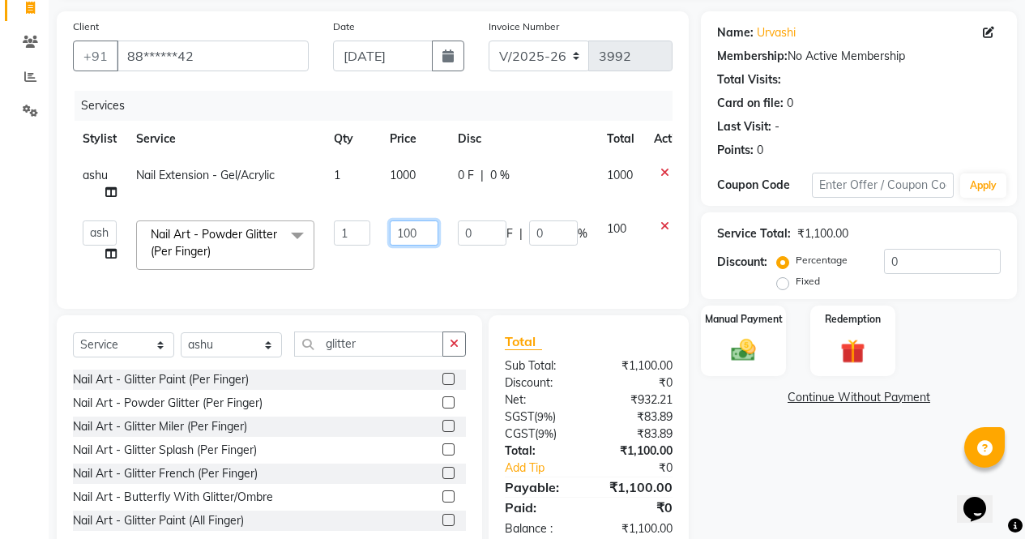
click at [405, 239] on input "100" at bounding box center [414, 232] width 49 height 25
type input "200"
click at [772, 476] on div "Name: Urvashi Membership: No Active Membership Total Visits: Card on file: 0 La…" at bounding box center [865, 282] width 328 height 543
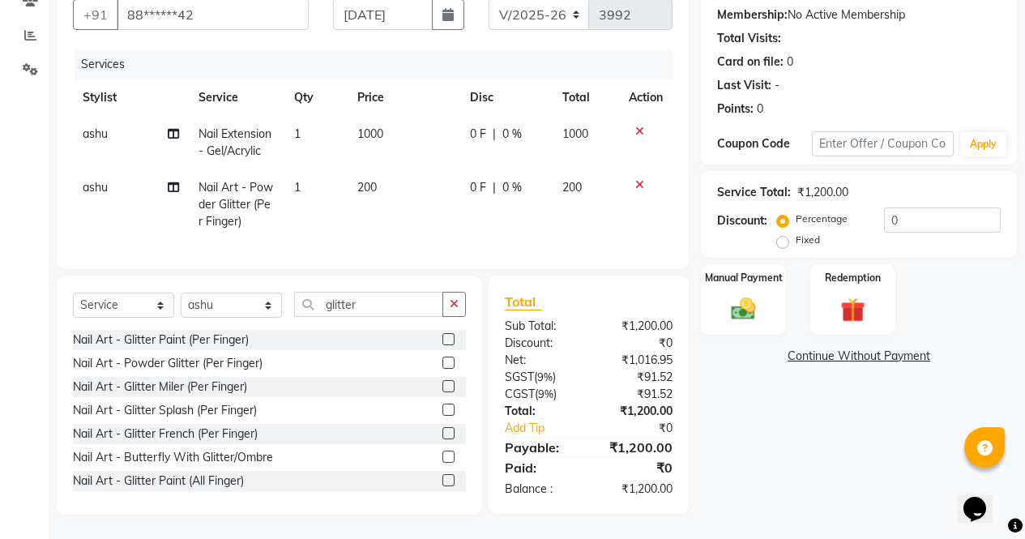
scroll to position [164, 0]
click at [455, 311] on button "button" at bounding box center [453, 304] width 23 height 25
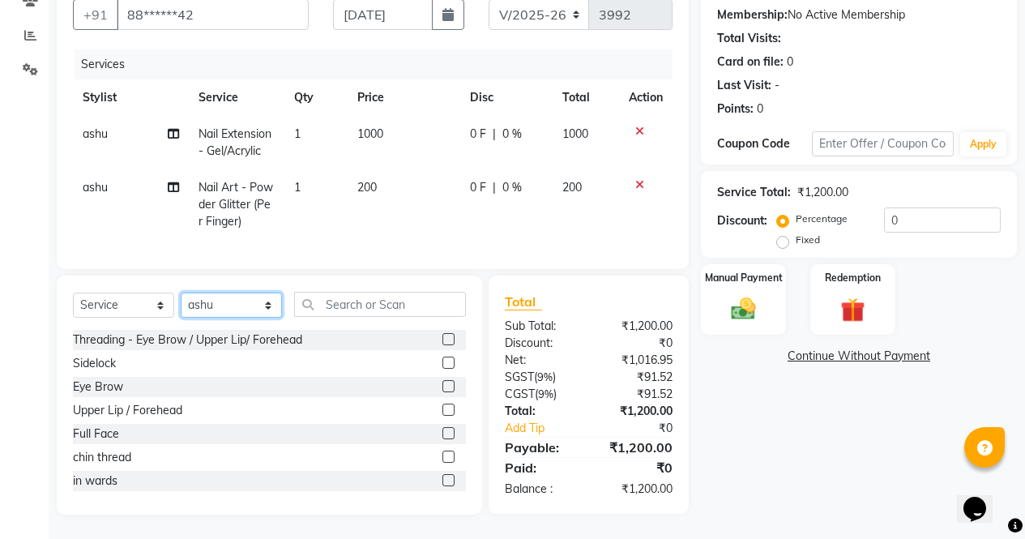
click at [203, 304] on select "Select Stylist [PERSON_NAME] [PERSON_NAME] [PERSON_NAME] Front Desk muskaan rak…" at bounding box center [231, 304] width 101 height 25
click at [248, 301] on select "Select Stylist [PERSON_NAME] [PERSON_NAME] [PERSON_NAME] Front Desk muskaan rak…" at bounding box center [231, 304] width 101 height 25
select select "29278"
click at [181, 292] on select "Select Stylist [PERSON_NAME] [PERSON_NAME] [PERSON_NAME] Front Desk muskaan rak…" at bounding box center [231, 304] width 101 height 25
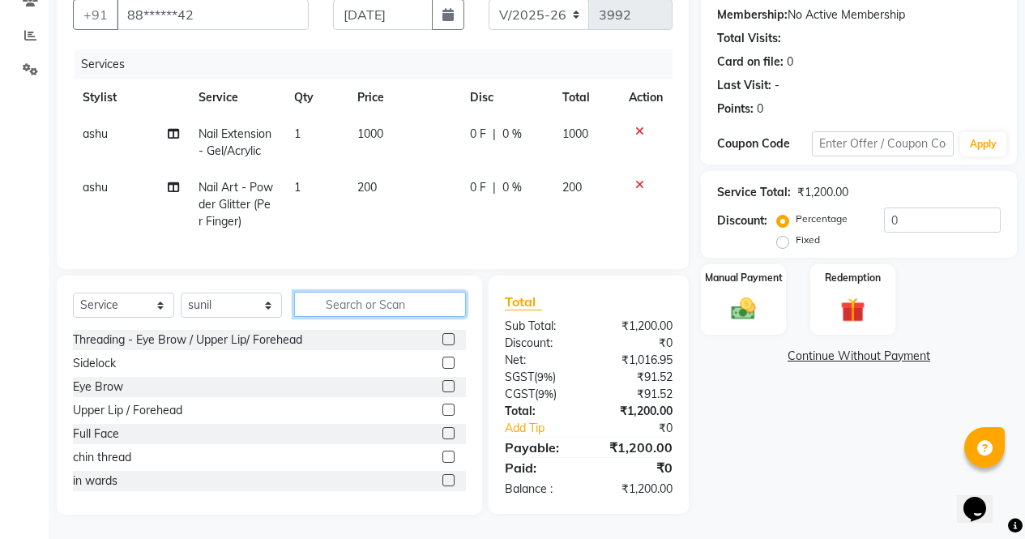
click at [371, 300] on input "text" at bounding box center [380, 304] width 172 height 25
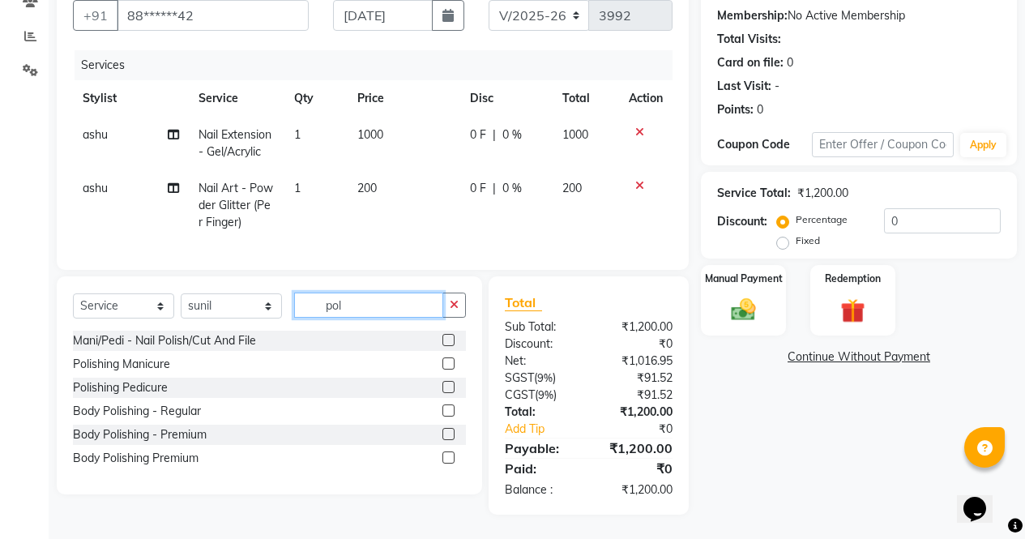
scroll to position [163, 0]
drag, startPoint x: 371, startPoint y: 300, endPoint x: 358, endPoint y: 305, distance: 13.8
click at [358, 305] on input "poli" at bounding box center [368, 304] width 149 height 25
type input "polishi"
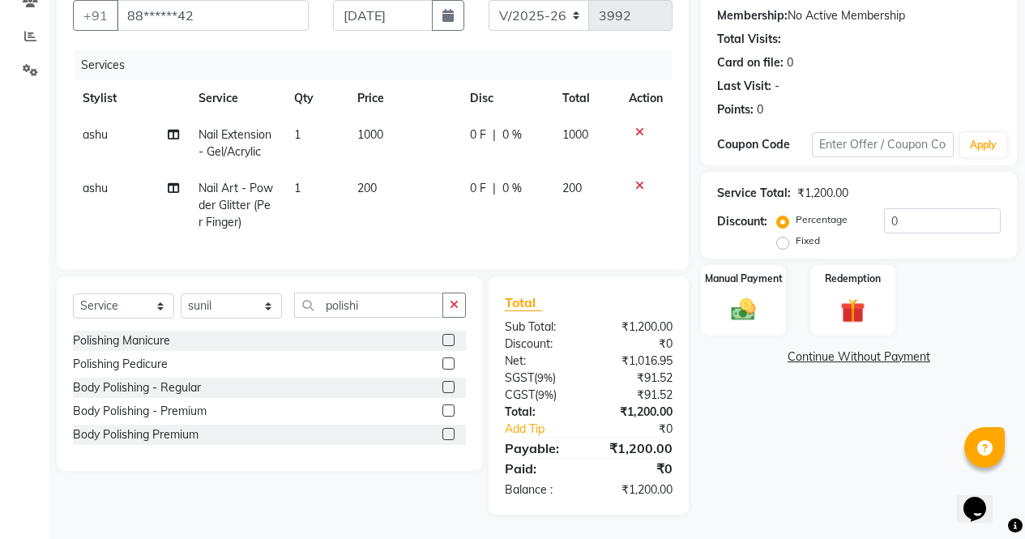
click at [450, 342] on label at bounding box center [448, 340] width 12 height 12
click at [450, 342] on input "checkbox" at bounding box center [447, 340] width 11 height 11
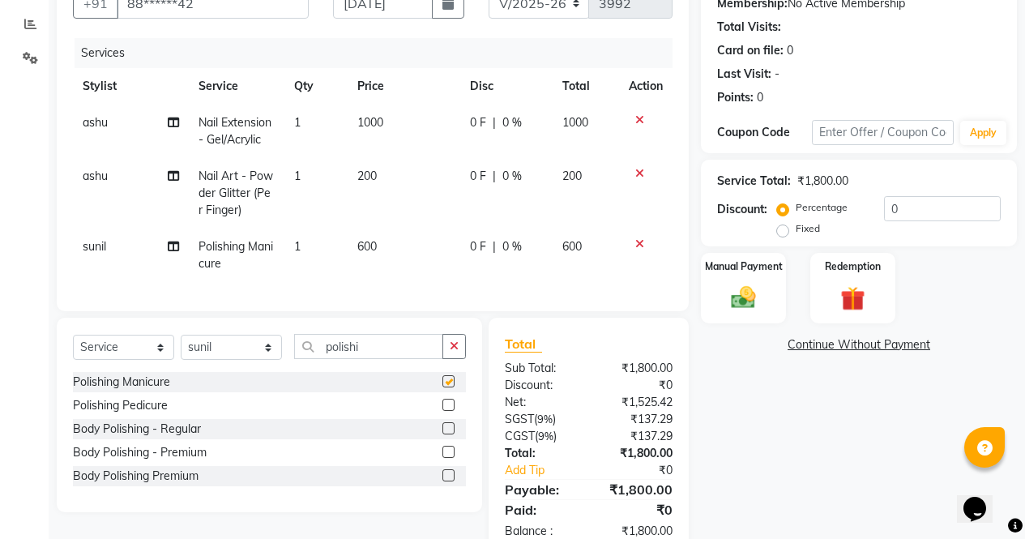
checkbox input "false"
click at [758, 291] on img at bounding box center [743, 297] width 41 height 29
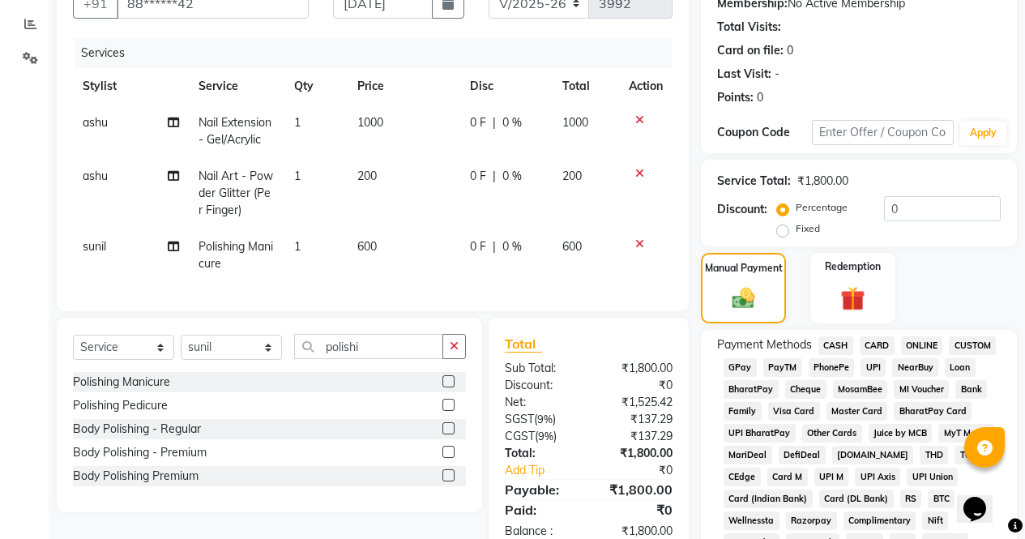
click at [926, 352] on span "ONLINE" at bounding box center [922, 345] width 42 height 19
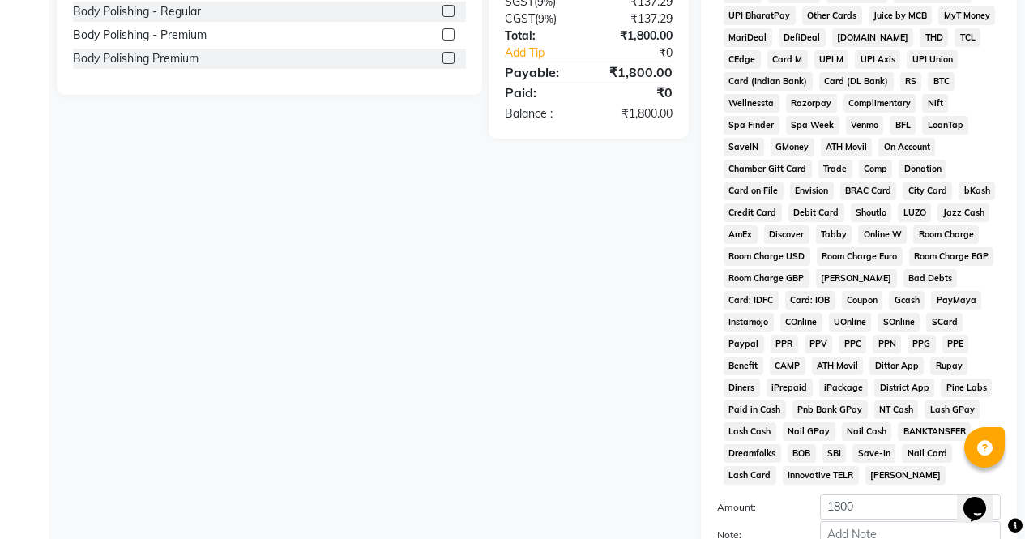
scroll to position [741, 0]
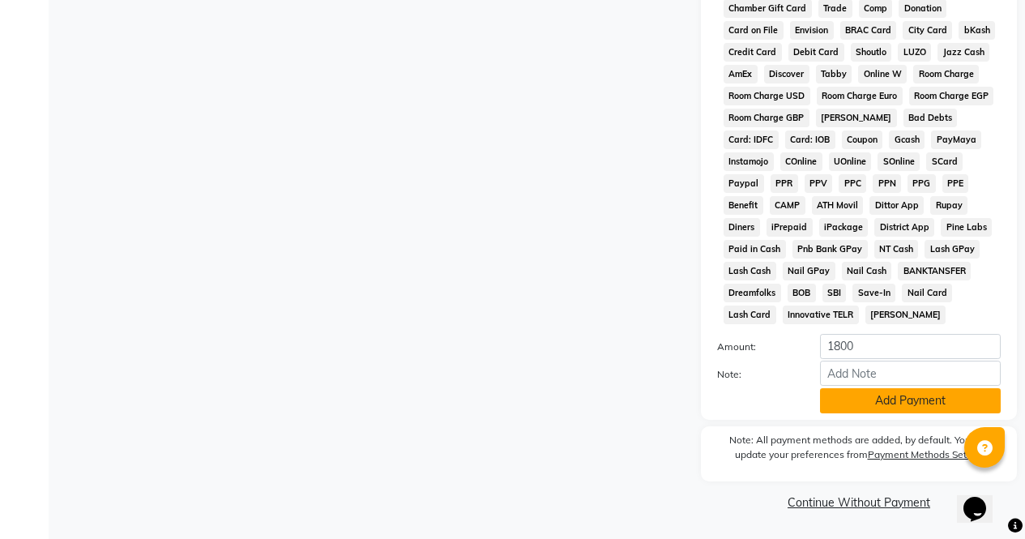
click at [929, 399] on button "Add Payment" at bounding box center [910, 400] width 181 height 25
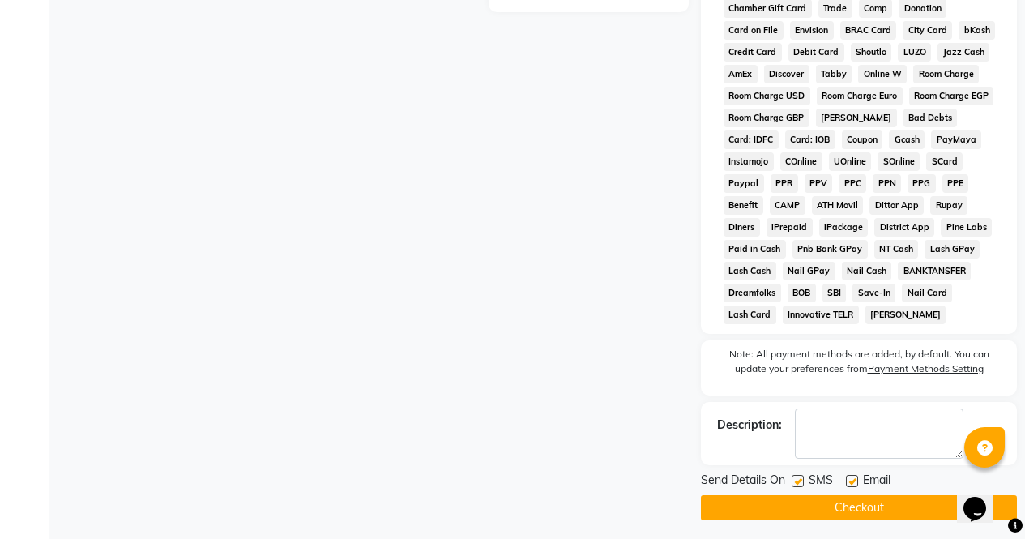
click at [899, 518] on button "Checkout" at bounding box center [859, 507] width 316 height 25
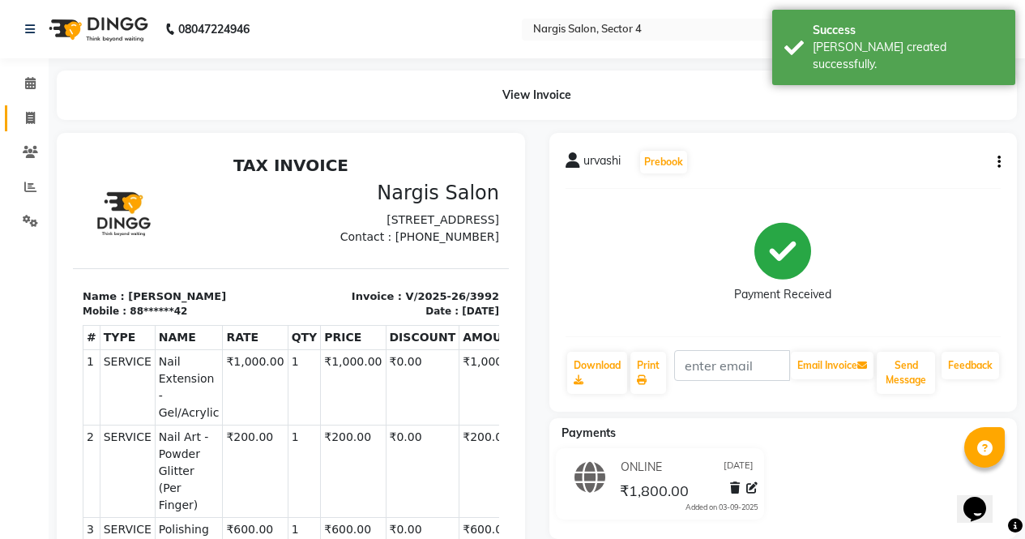
click at [19, 122] on span at bounding box center [30, 118] width 28 height 19
select select "service"
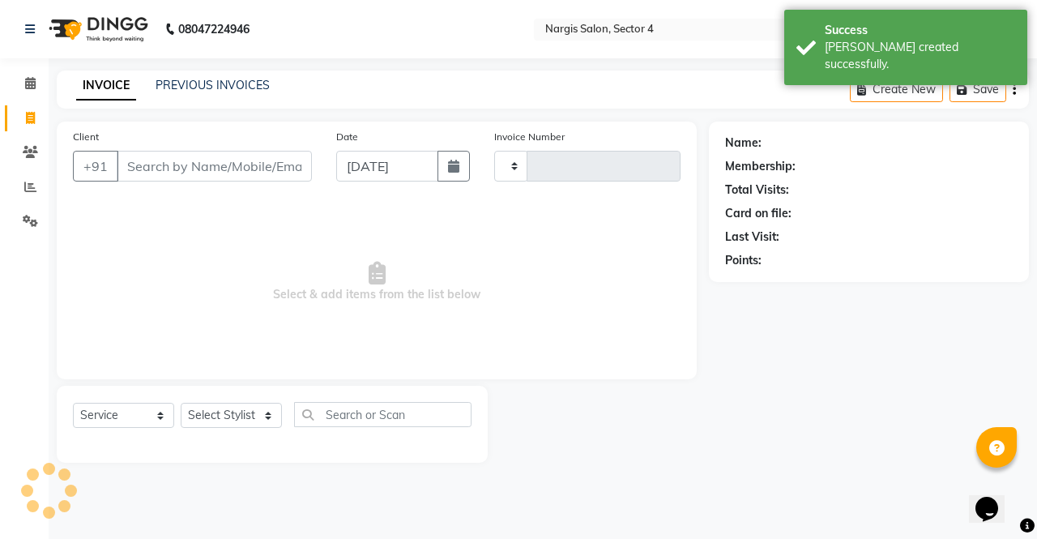
type input "3993"
select select "4130"
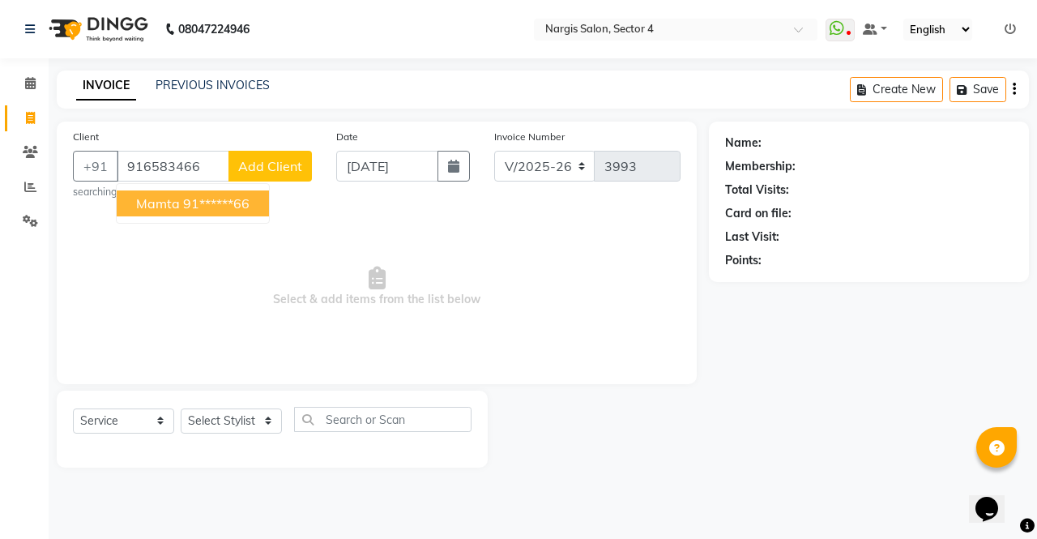
click at [164, 207] on span "mamta" at bounding box center [158, 203] width 44 height 16
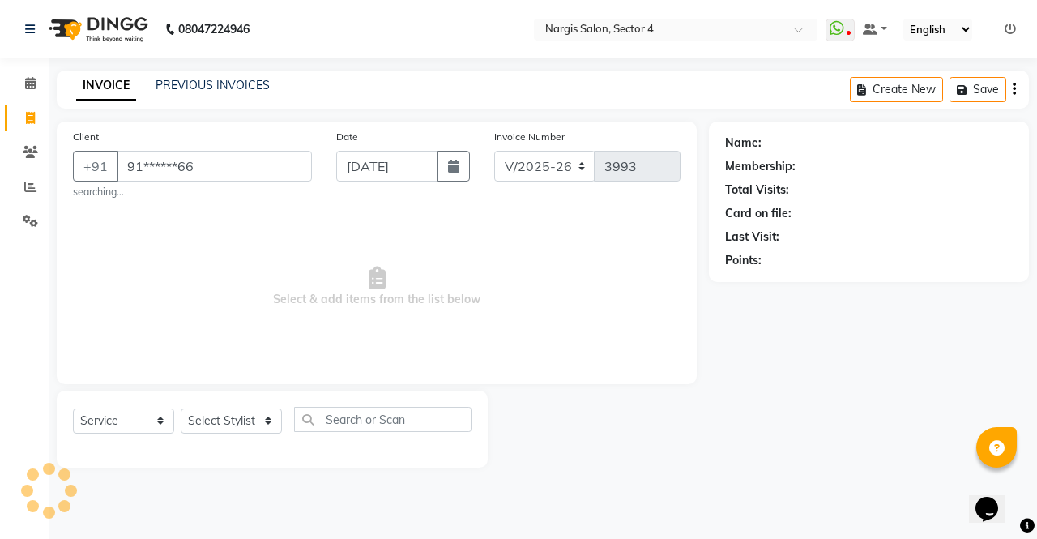
type input "91******66"
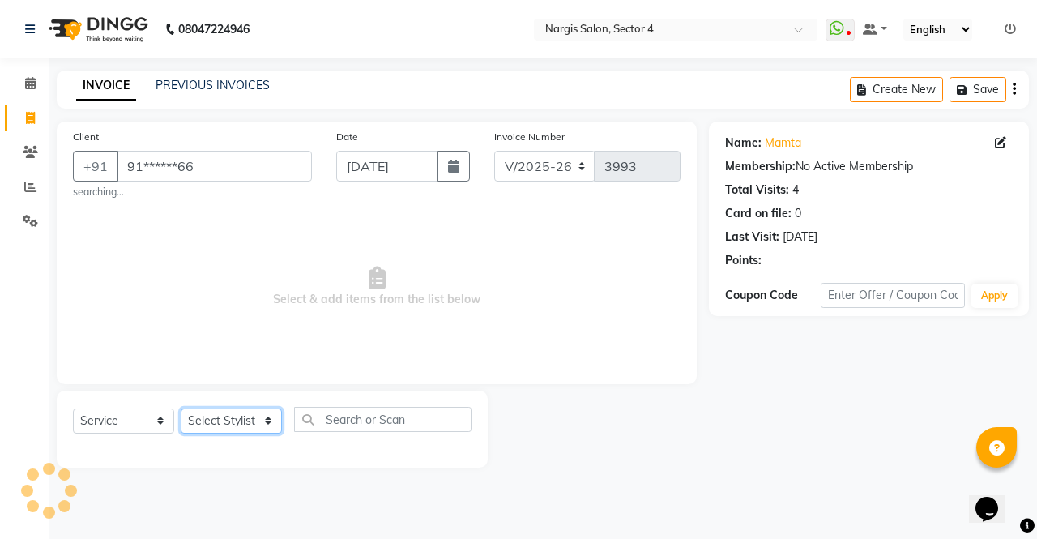
click at [258, 411] on select "Select Stylist [PERSON_NAME] [PERSON_NAME] [PERSON_NAME] Front Desk muskaan rak…" at bounding box center [231, 420] width 101 height 25
select select "28131"
click at [181, 408] on select "Select Stylist [PERSON_NAME] [PERSON_NAME] [PERSON_NAME] Front Desk muskaan rak…" at bounding box center [231, 420] width 101 height 25
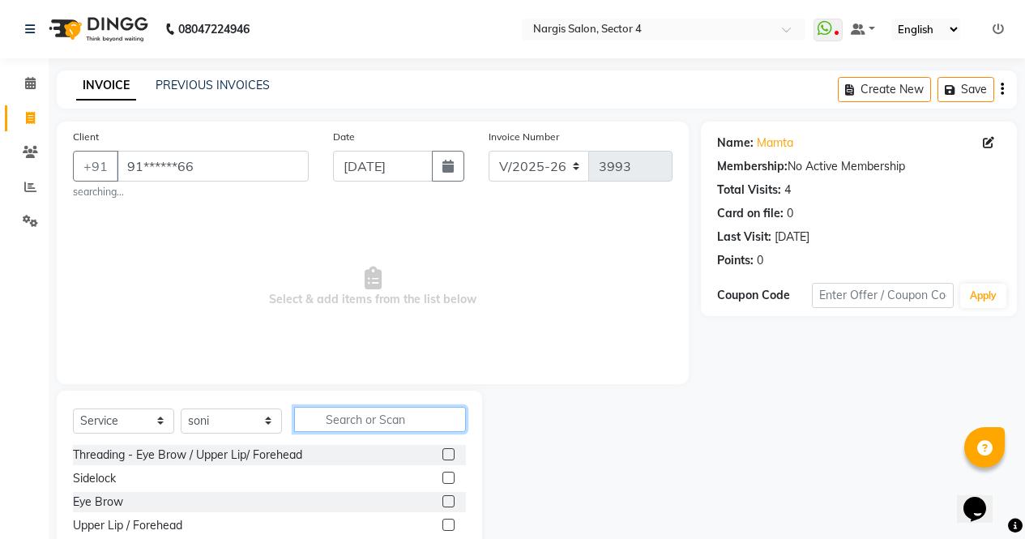
click at [419, 425] on input "text" at bounding box center [380, 419] width 172 height 25
click at [442, 502] on label at bounding box center [448, 501] width 12 height 12
click at [442, 502] on input "checkbox" at bounding box center [447, 502] width 11 height 11
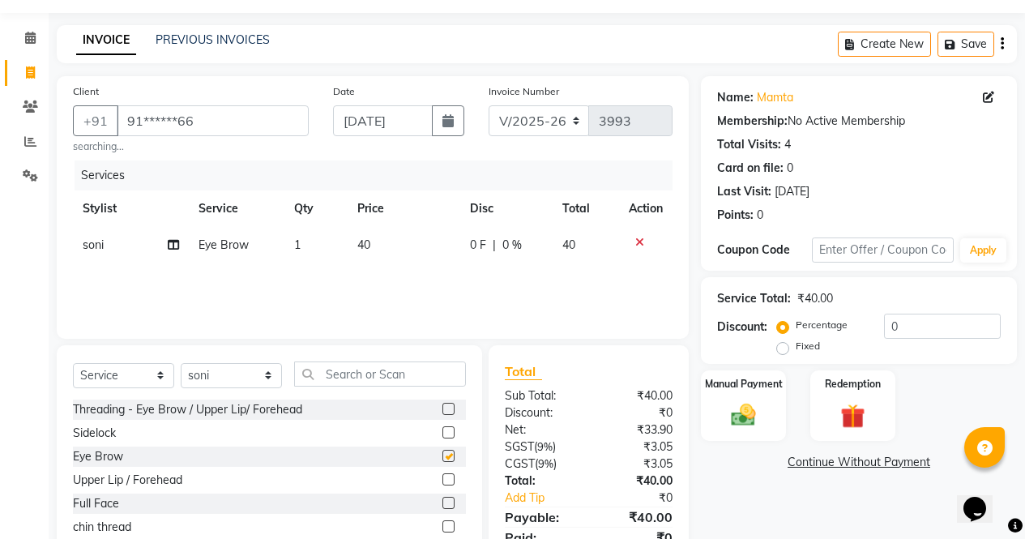
checkbox input "false"
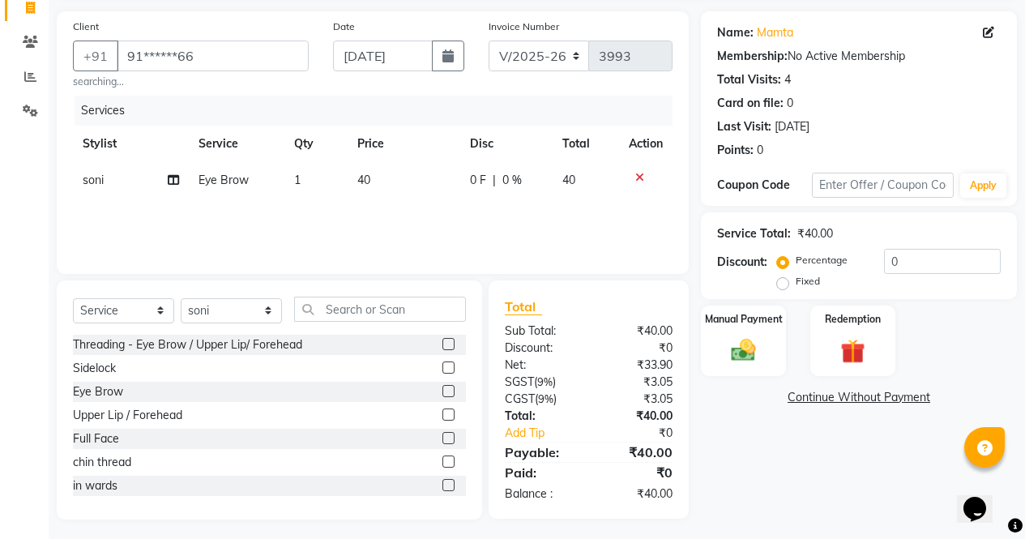
scroll to position [115, 0]
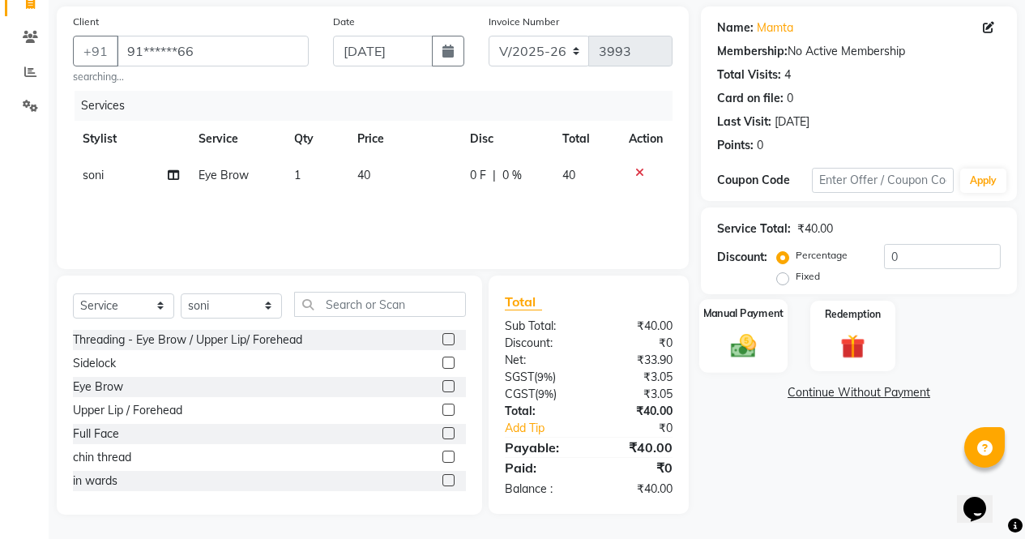
click at [759, 335] on img at bounding box center [743, 345] width 41 height 29
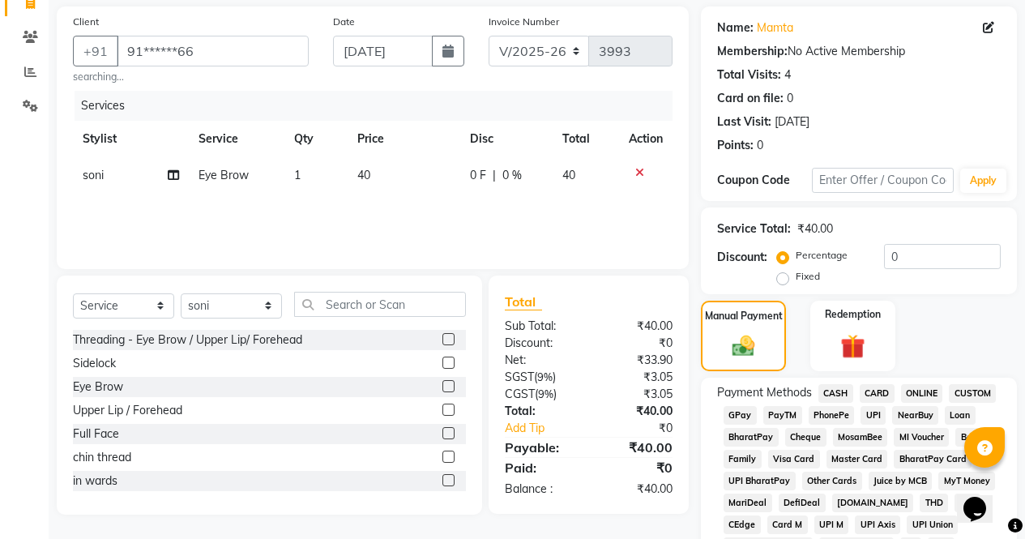
click at [838, 389] on span "CASH" at bounding box center [835, 393] width 35 height 19
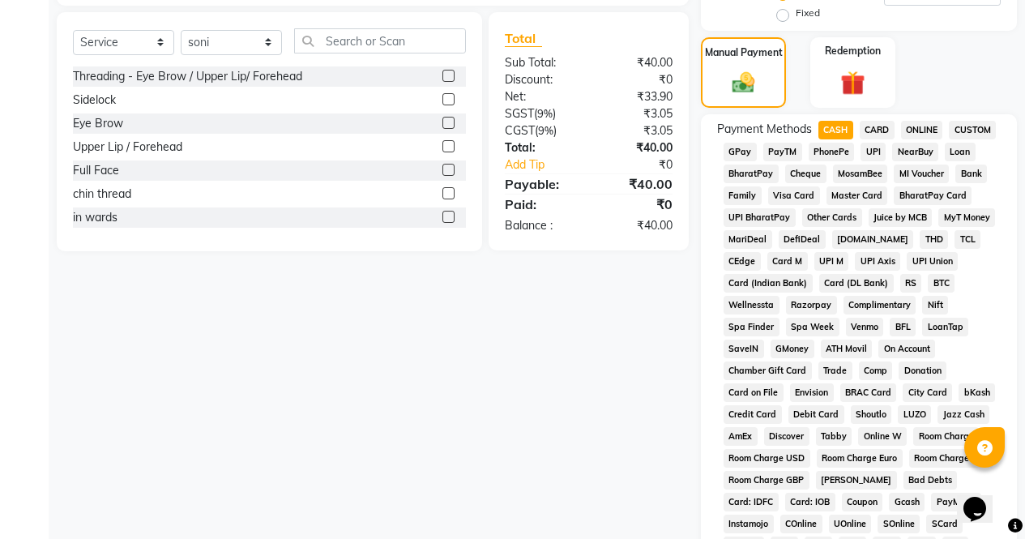
scroll to position [741, 0]
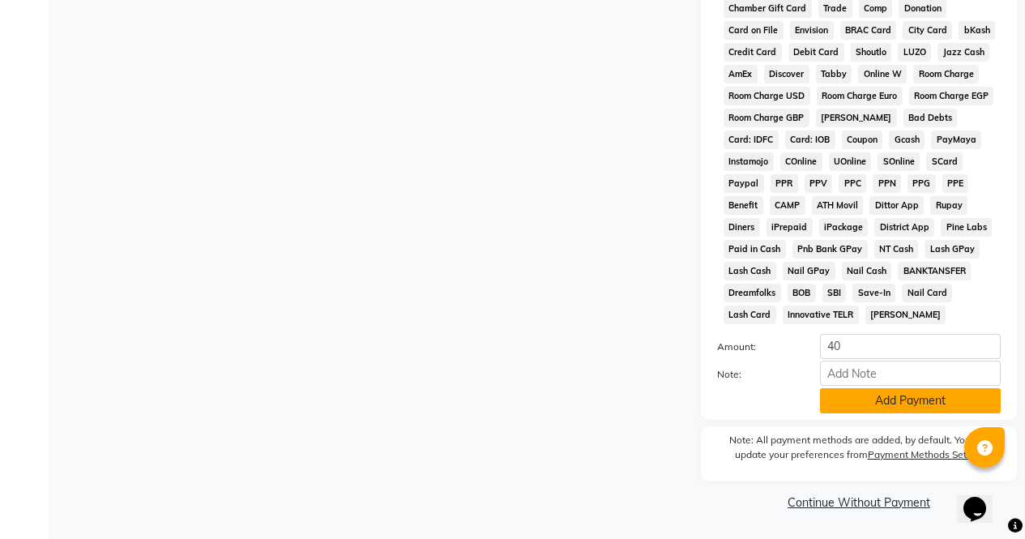
click at [903, 412] on button "Add Payment" at bounding box center [910, 400] width 181 height 25
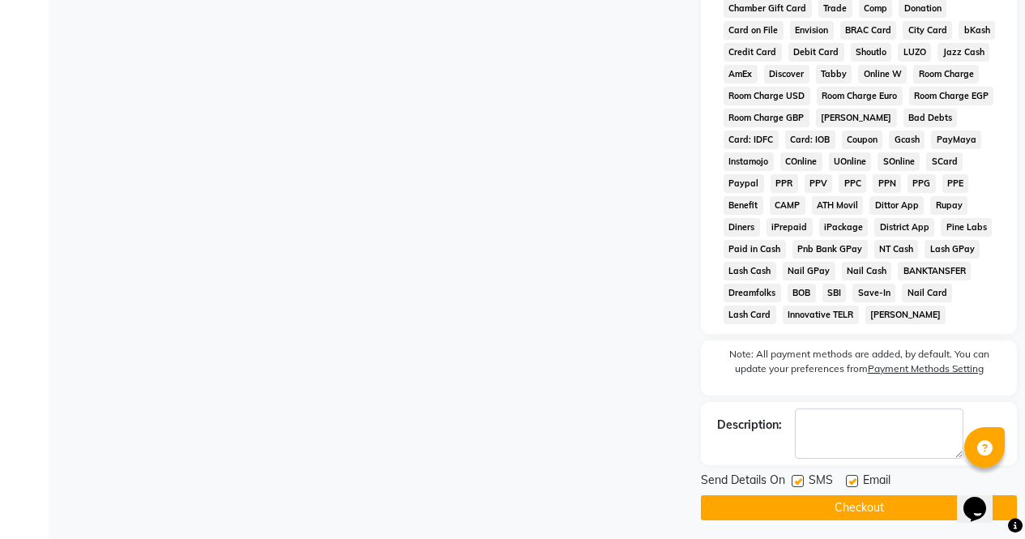
click at [919, 512] on button "Checkout" at bounding box center [859, 507] width 316 height 25
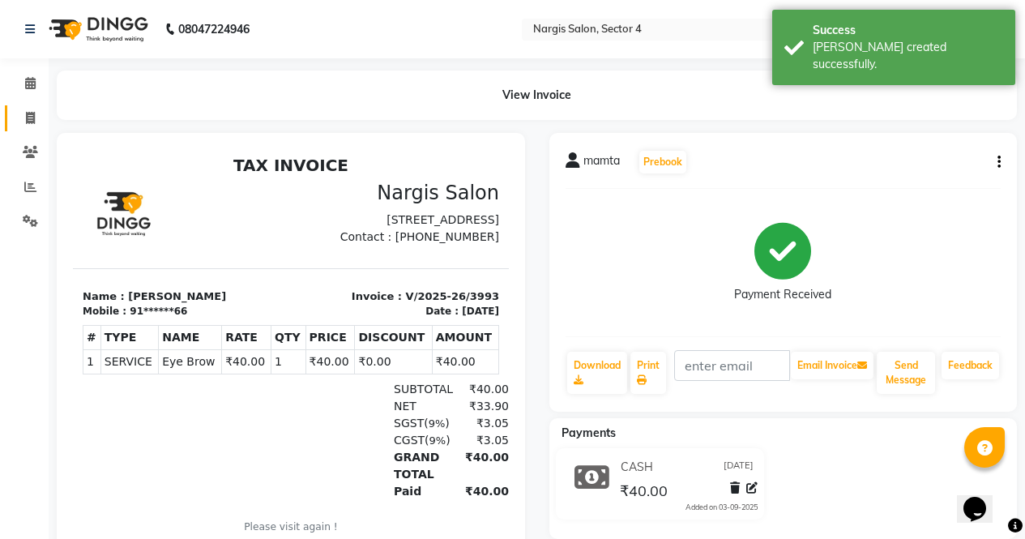
click at [28, 113] on icon at bounding box center [30, 118] width 9 height 12
select select "4130"
select select "service"
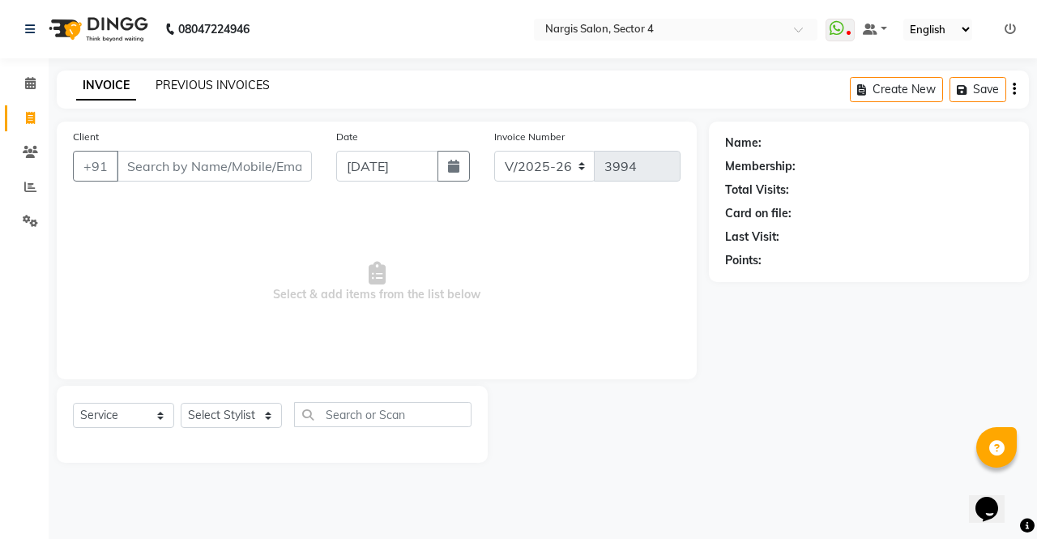
click at [252, 81] on link "PREVIOUS INVOICES" at bounding box center [213, 85] width 114 height 15
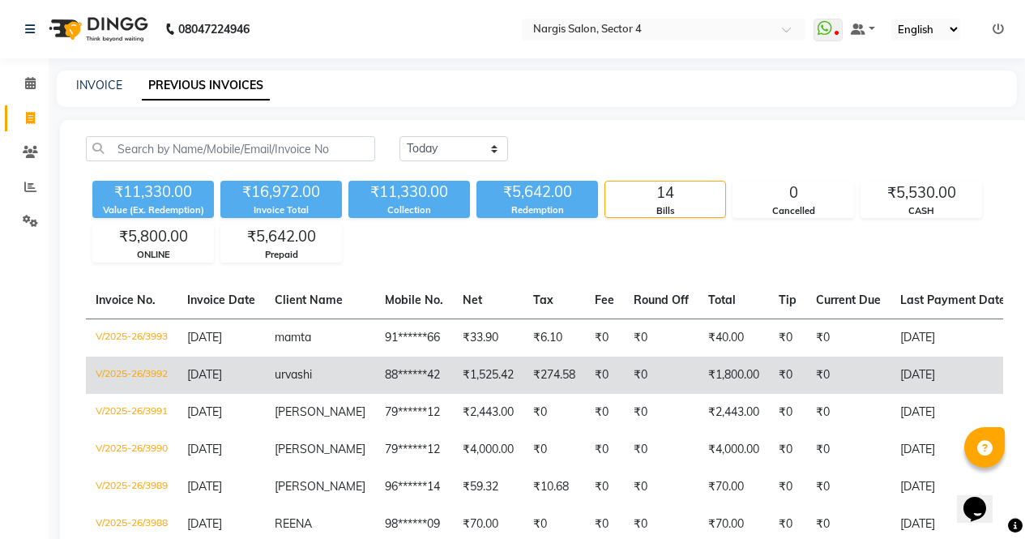
click at [698, 367] on td "₹1,800.00" at bounding box center [733, 374] width 70 height 37
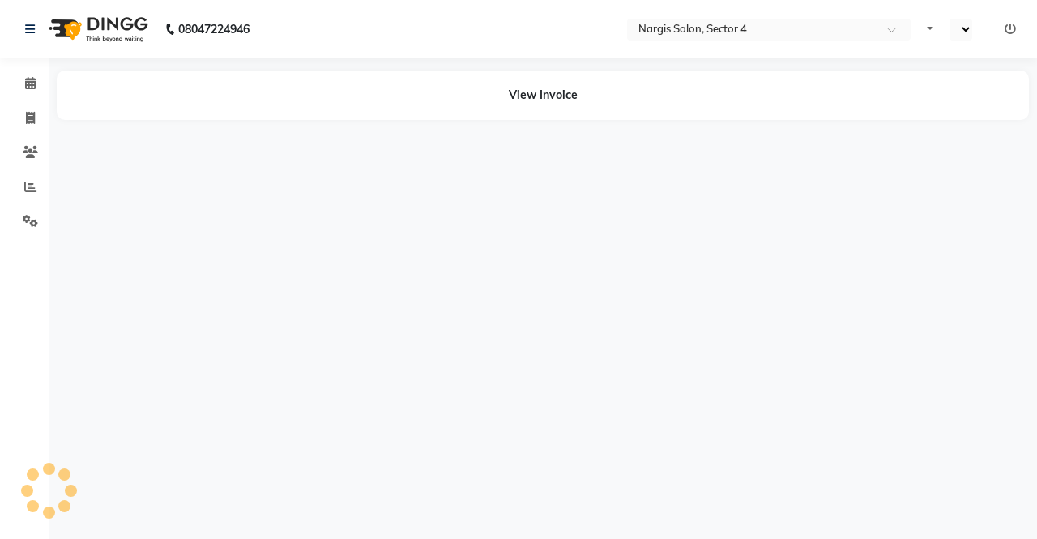
select select "en"
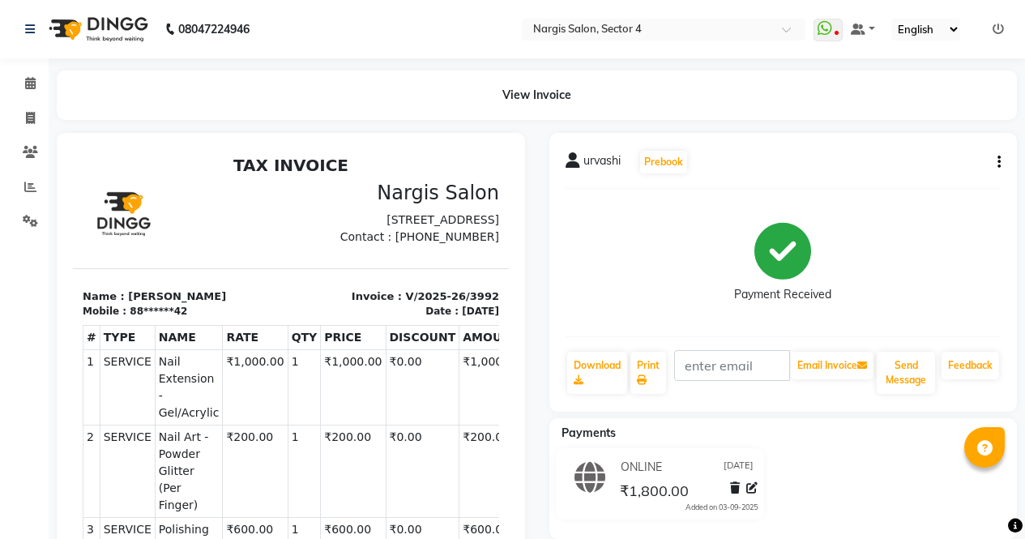
click at [998, 163] on icon "button" at bounding box center [998, 162] width 3 height 1
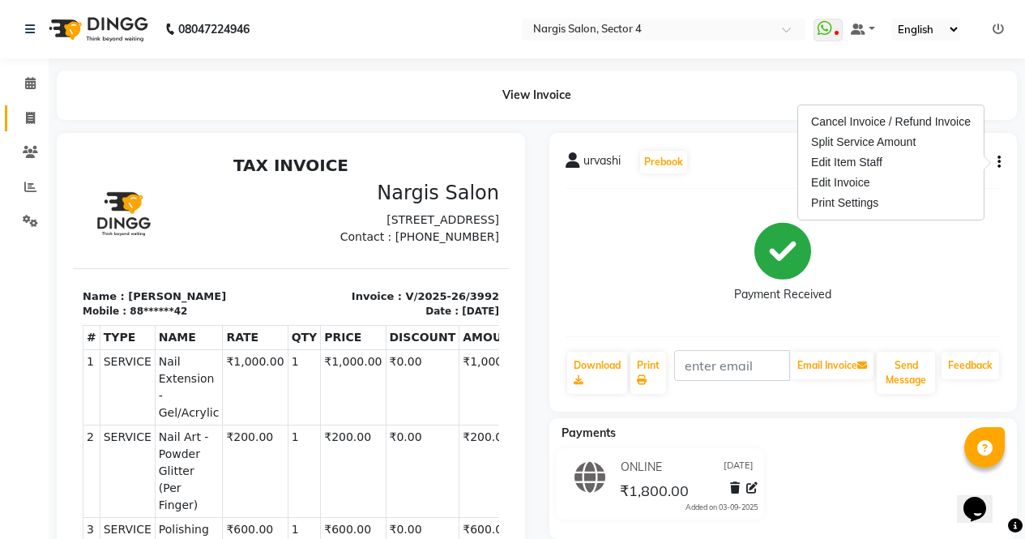
click at [32, 117] on icon at bounding box center [30, 118] width 9 height 12
select select "service"
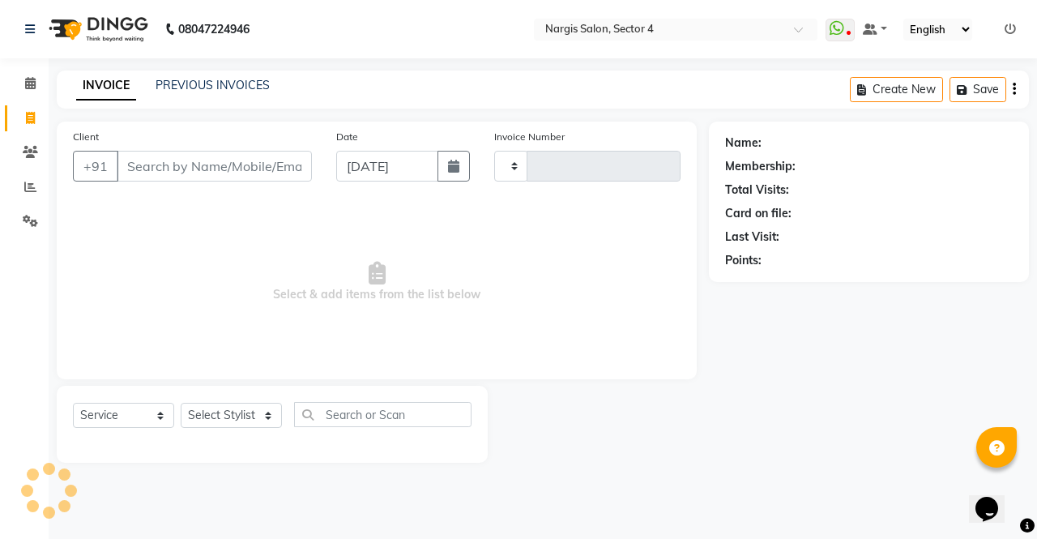
type input "3994"
select select "4130"
click at [28, 80] on icon at bounding box center [30, 83] width 11 height 12
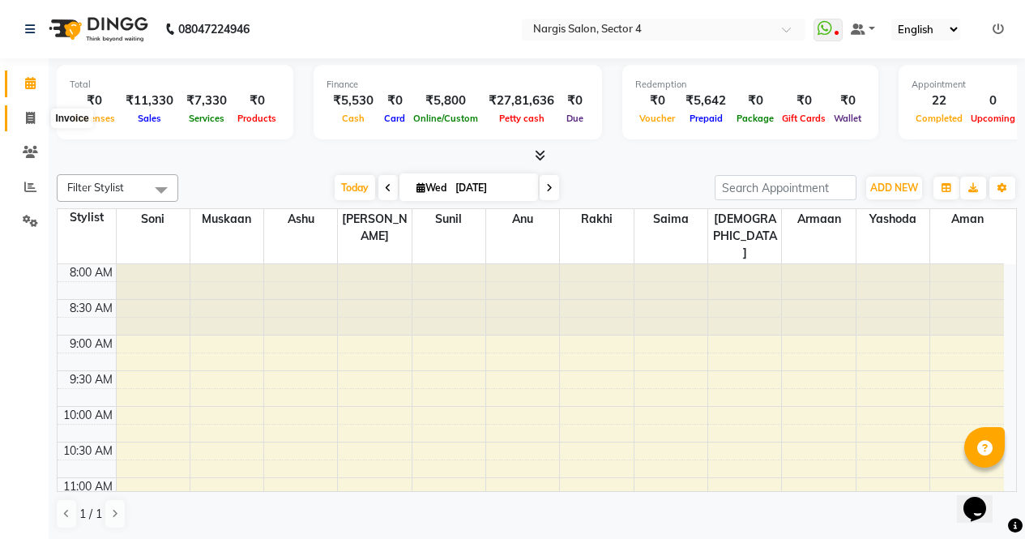
click at [28, 116] on icon at bounding box center [30, 118] width 9 height 12
select select "service"
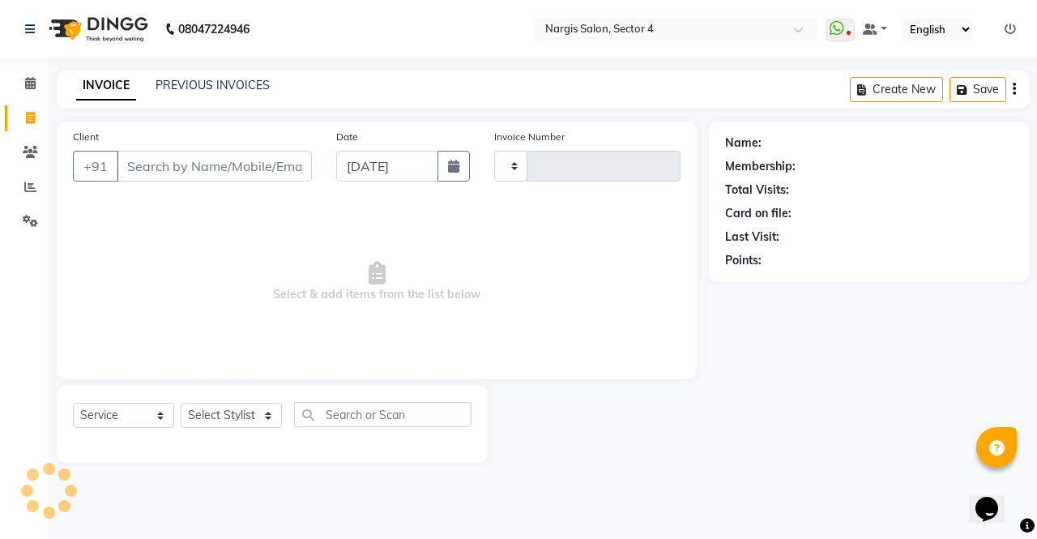
type input "3994"
select select "4130"
click at [32, 83] on icon at bounding box center [30, 83] width 11 height 12
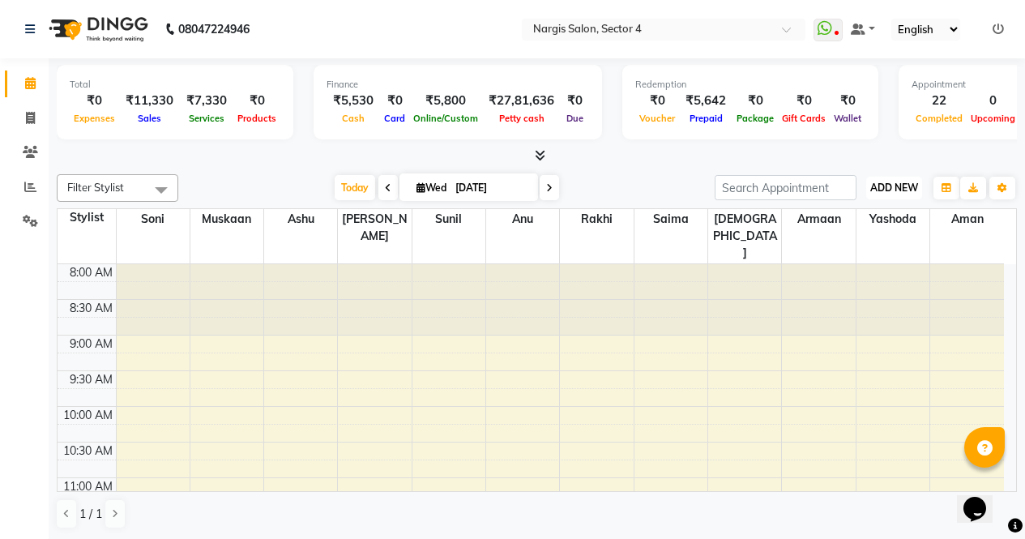
click at [907, 181] on span "ADD NEW" at bounding box center [894, 187] width 48 height 12
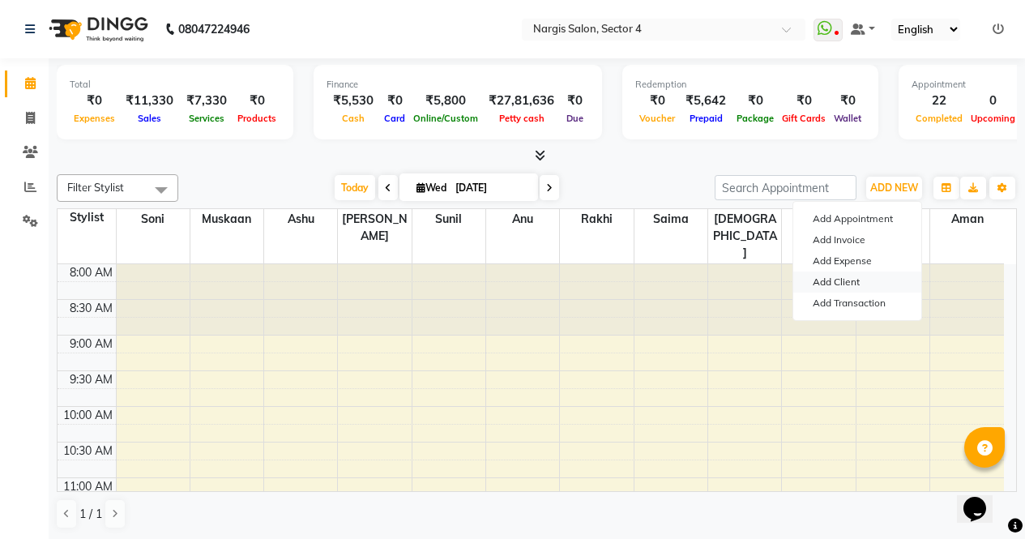
click at [842, 280] on link "Add Client" at bounding box center [857, 281] width 128 height 21
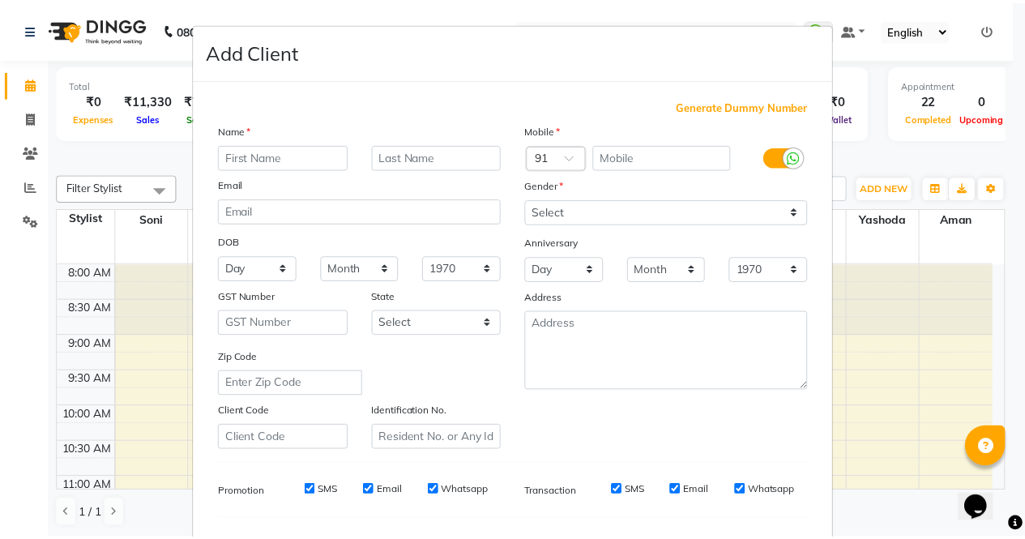
scroll to position [209, 0]
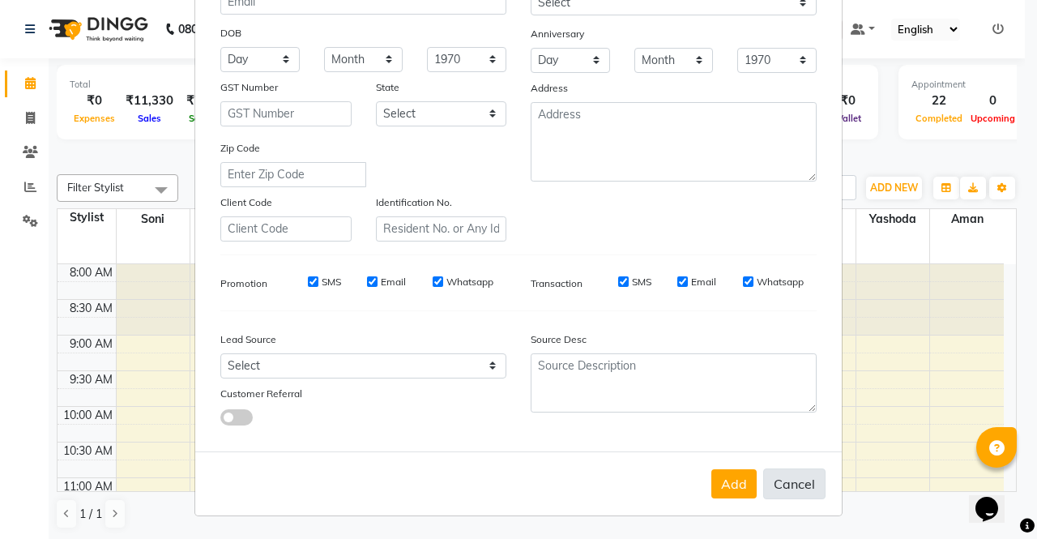
click at [781, 491] on button "Cancel" at bounding box center [794, 483] width 62 height 31
select select
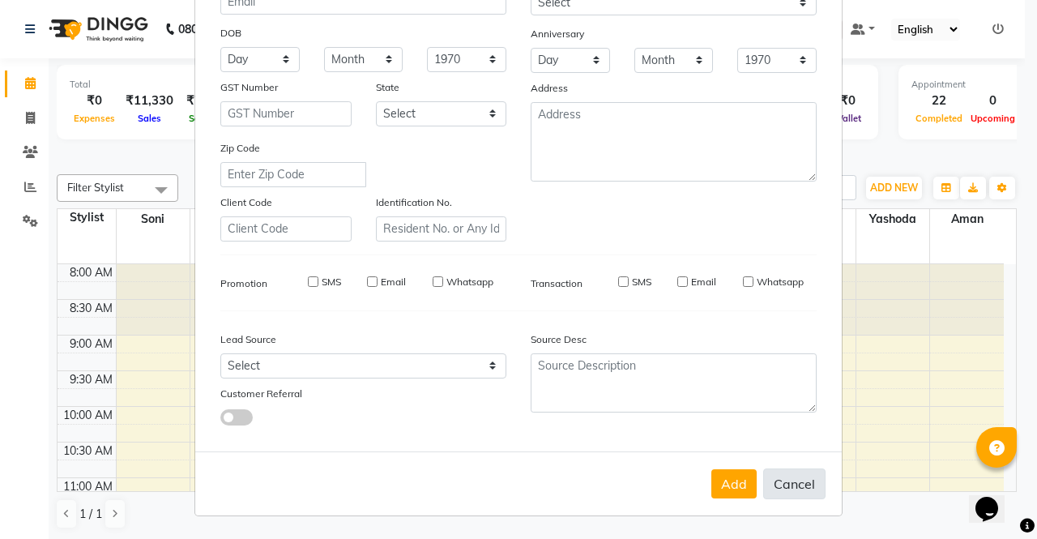
select select
checkbox input "false"
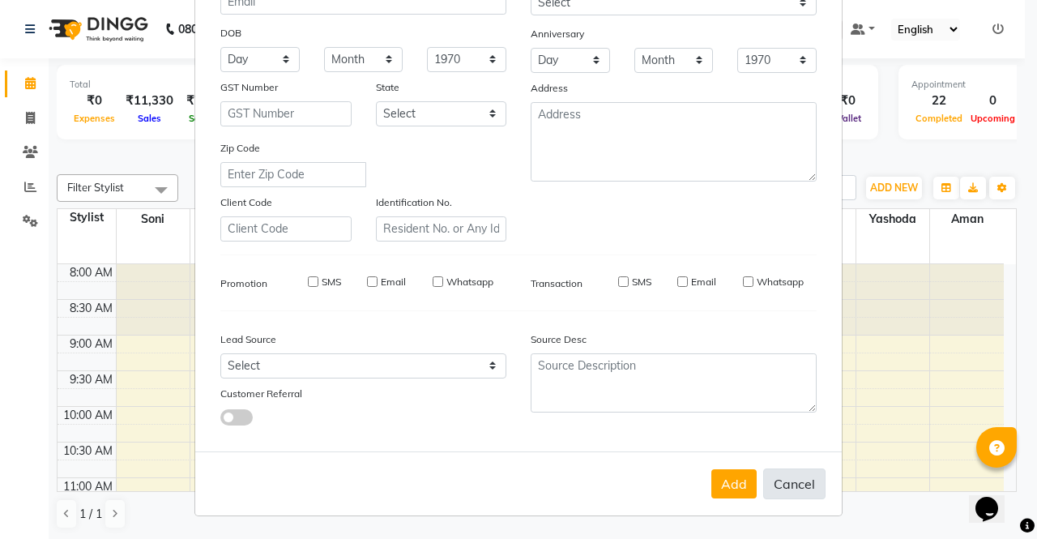
checkbox input "false"
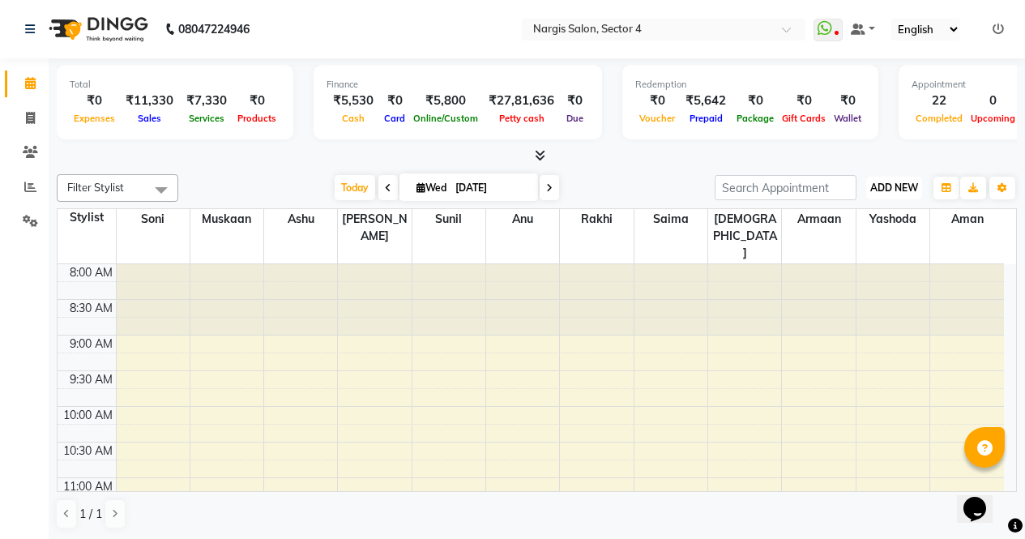
click at [898, 195] on button "ADD NEW Toggle Dropdown" at bounding box center [894, 188] width 56 height 23
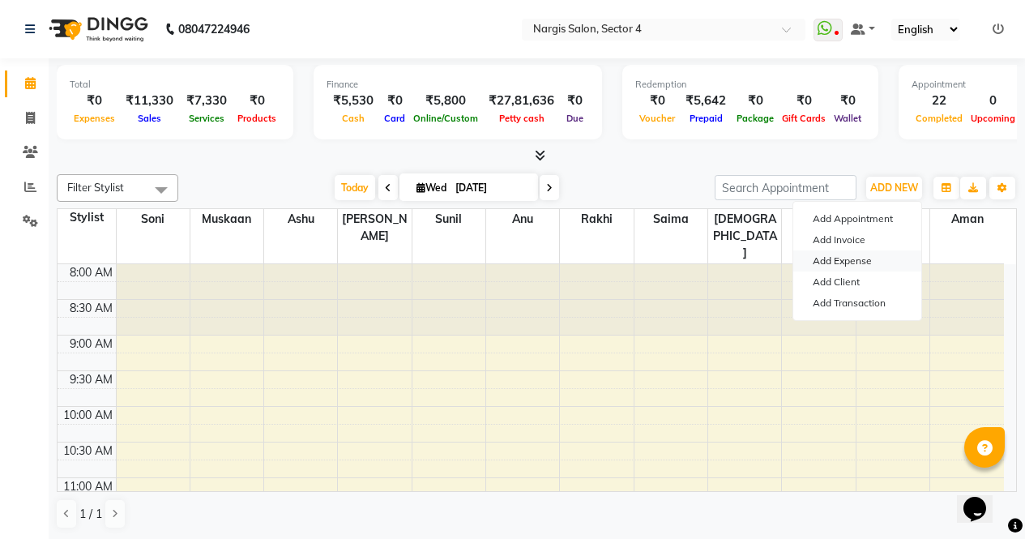
click at [859, 263] on link "Add Expense" at bounding box center [857, 260] width 128 height 21
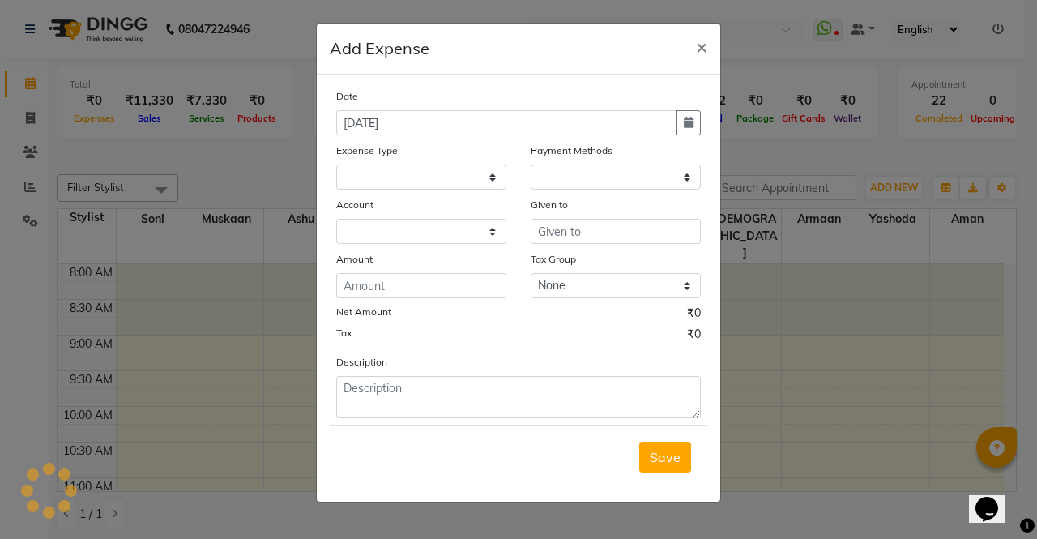
select select
select select "1"
select select "2938"
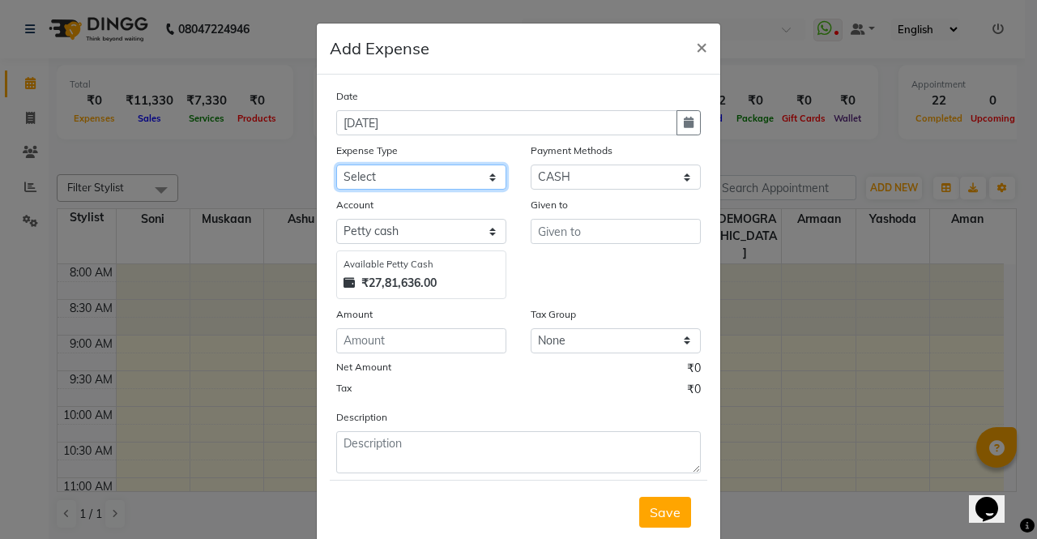
click at [486, 184] on select "Select Advance Salary Bank charges Car maintenance Cash transfer to bank Cash t…" at bounding box center [421, 176] width 170 height 25
select select "18464"
click at [336, 164] on select "Select Advance Salary Bank charges Car maintenance Cash transfer to bank Cash t…" at bounding box center [421, 176] width 170 height 25
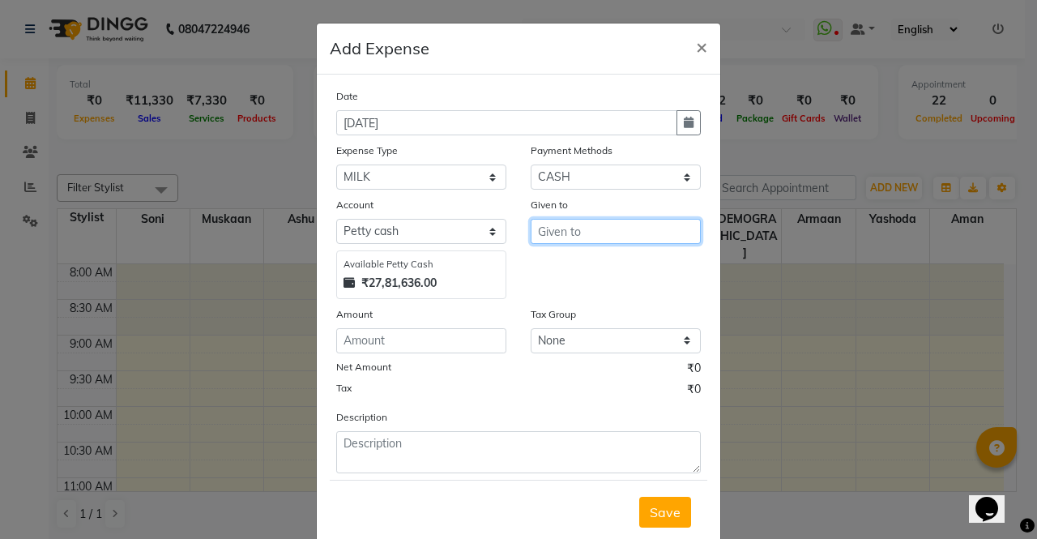
click at [571, 225] on input "text" at bounding box center [616, 231] width 170 height 25
type input "ayush"
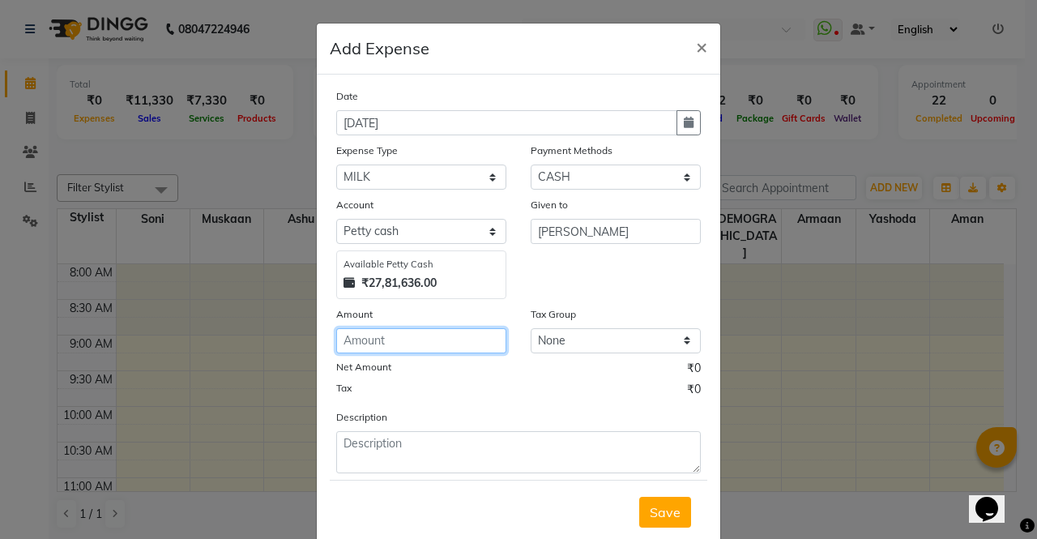
click at [441, 347] on input "number" at bounding box center [421, 340] width 170 height 25
type input "30"
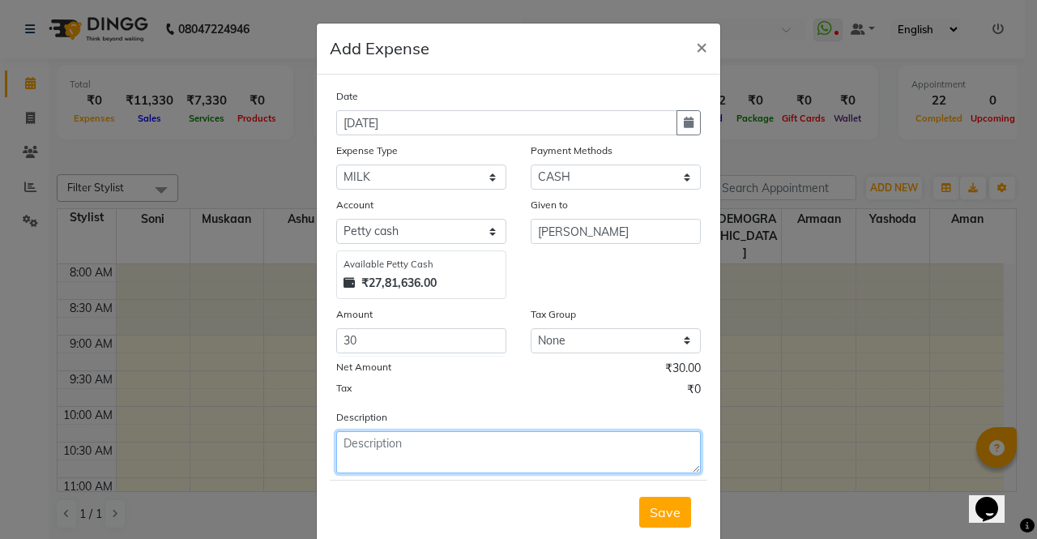
click at [566, 460] on textarea at bounding box center [518, 452] width 365 height 42
type textarea "milk"
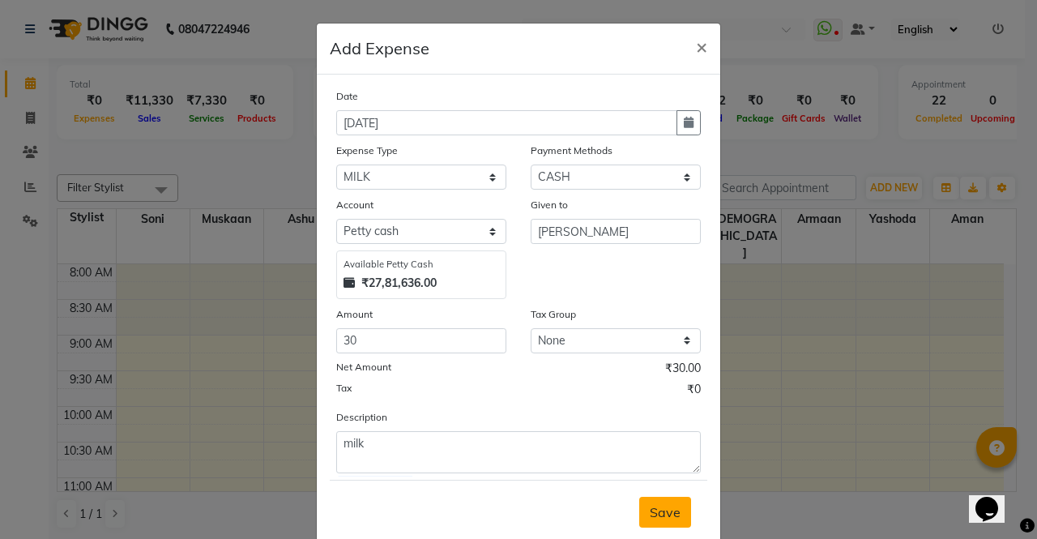
click at [655, 510] on span "Save" at bounding box center [665, 512] width 31 height 16
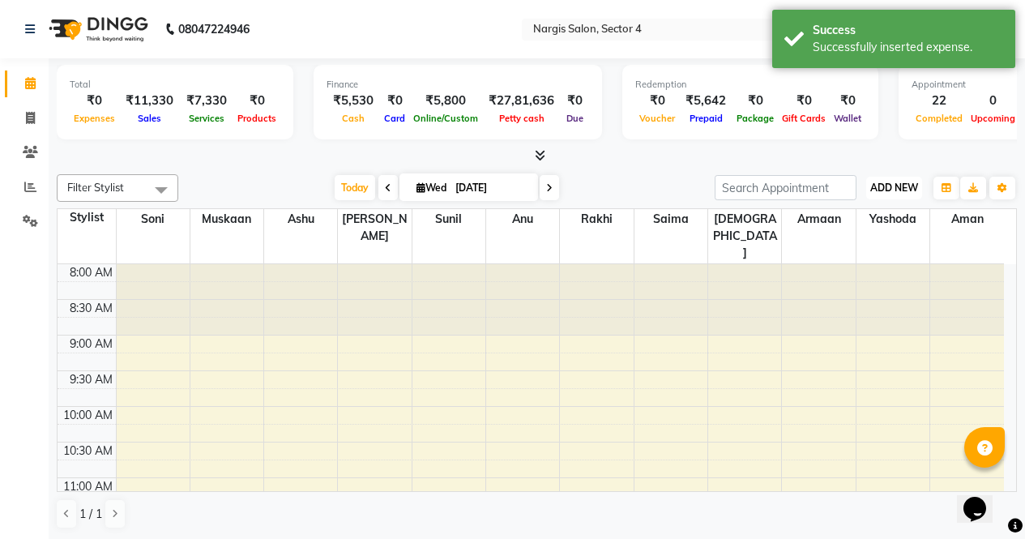
click at [901, 185] on span "ADD NEW" at bounding box center [894, 187] width 48 height 12
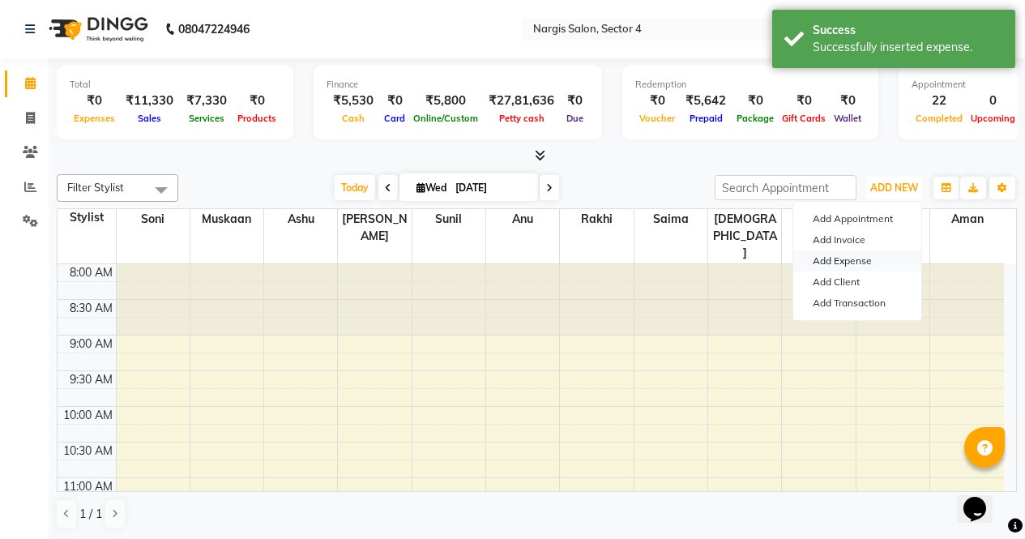
click at [871, 260] on link "Add Expense" at bounding box center [857, 260] width 128 height 21
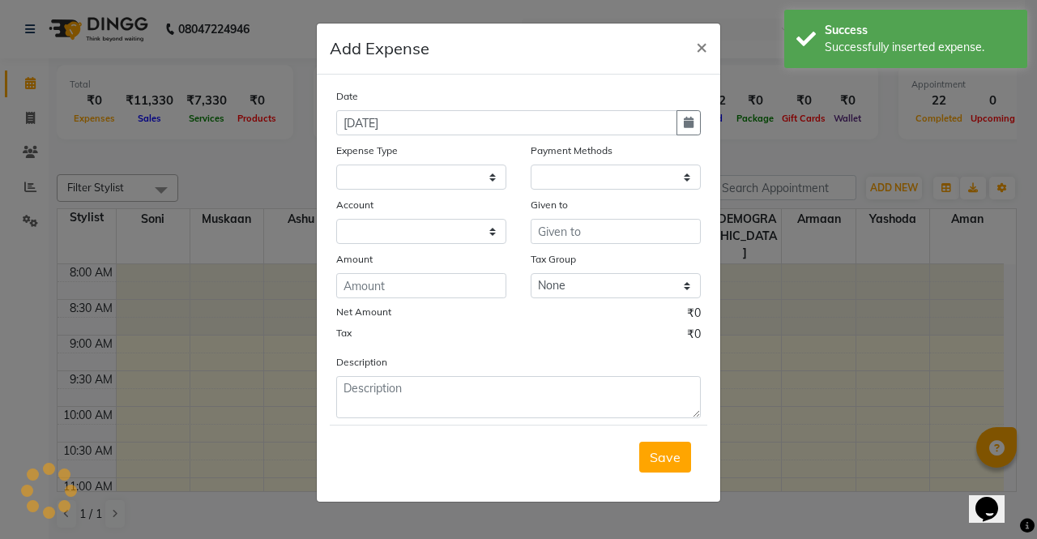
select select
select select "1"
select select "2938"
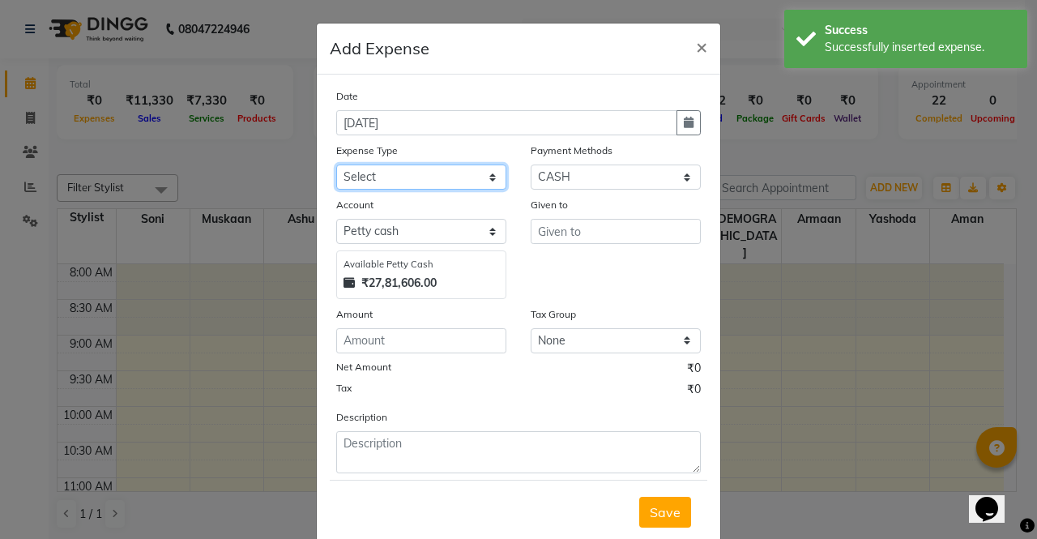
click at [486, 182] on select "Select Advance Salary Bank charges Car maintenance Cash transfer to bank Cash t…" at bounding box center [421, 176] width 170 height 25
select select "18446"
click at [336, 164] on select "Select Advance Salary Bank charges Car maintenance Cash transfer to bank Cash t…" at bounding box center [421, 176] width 170 height 25
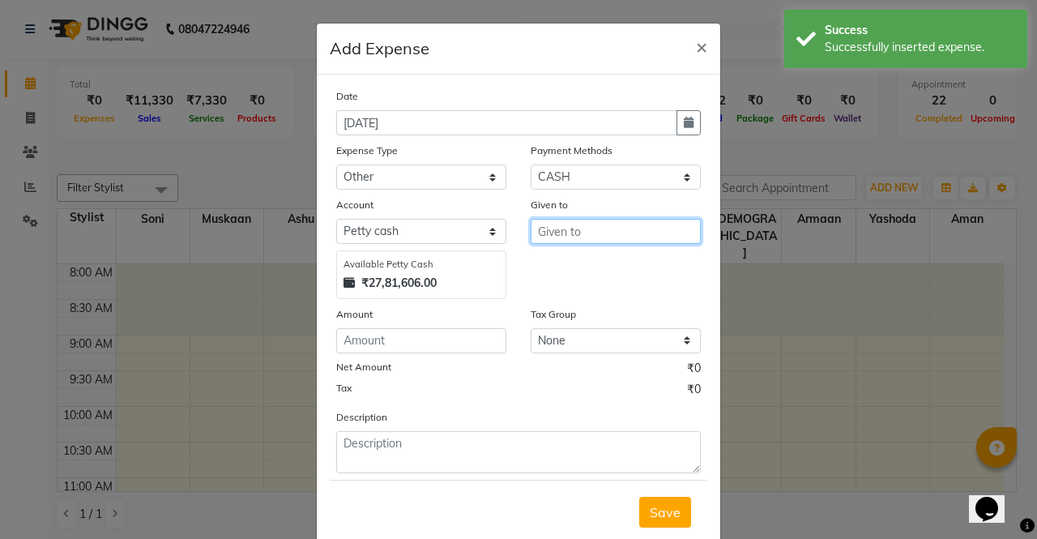
click at [600, 227] on input "text" at bounding box center [616, 231] width 170 height 25
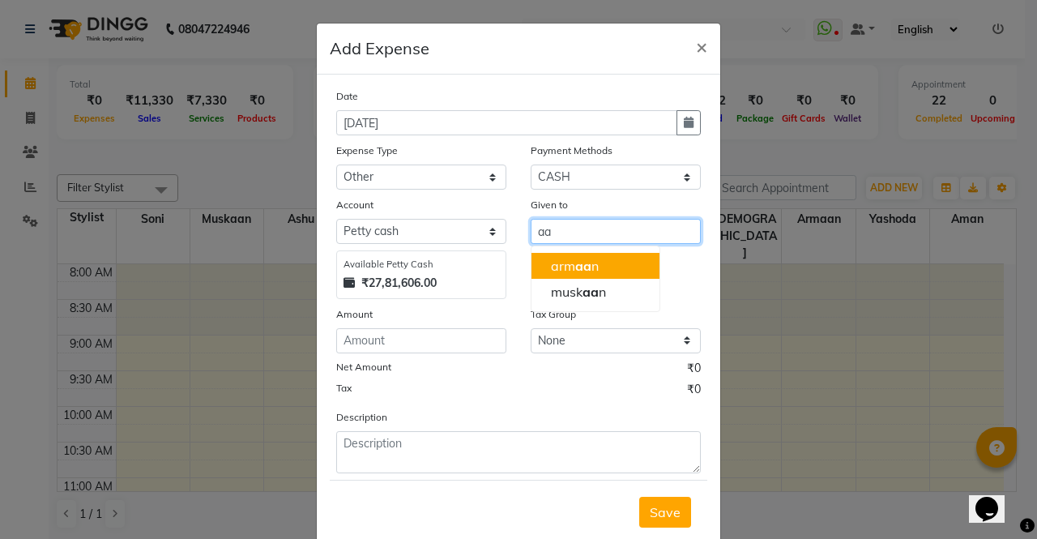
type input "a"
type input "uber"
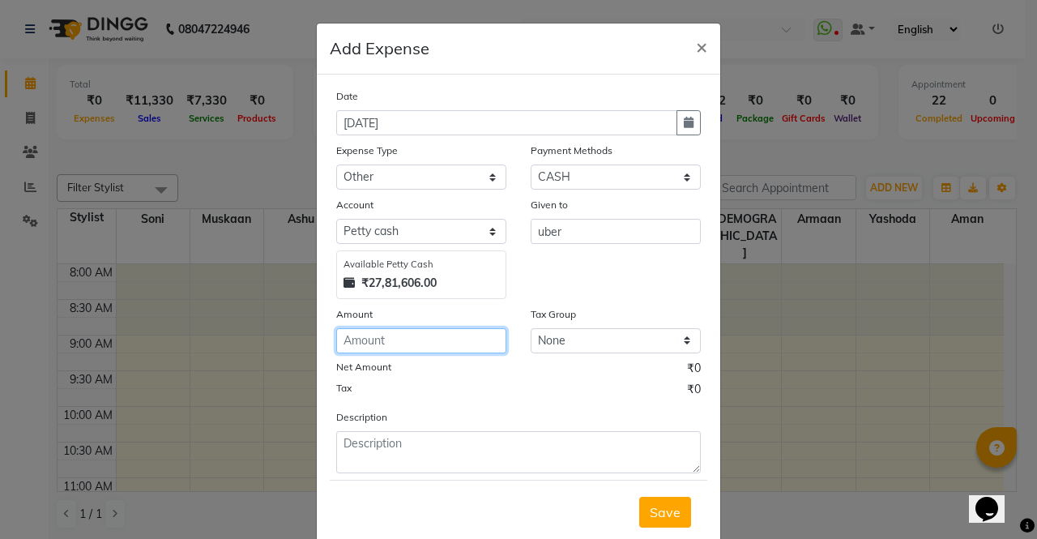
click at [416, 345] on input "number" at bounding box center [421, 340] width 170 height 25
type input "60"
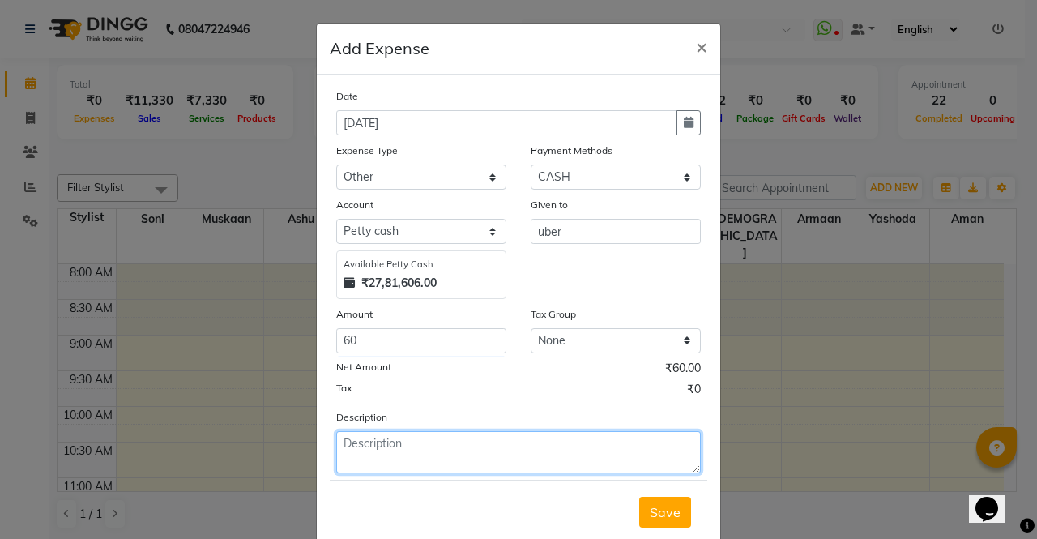
click at [414, 462] on textarea at bounding box center [518, 452] width 365 height 42
type textarea "uber"
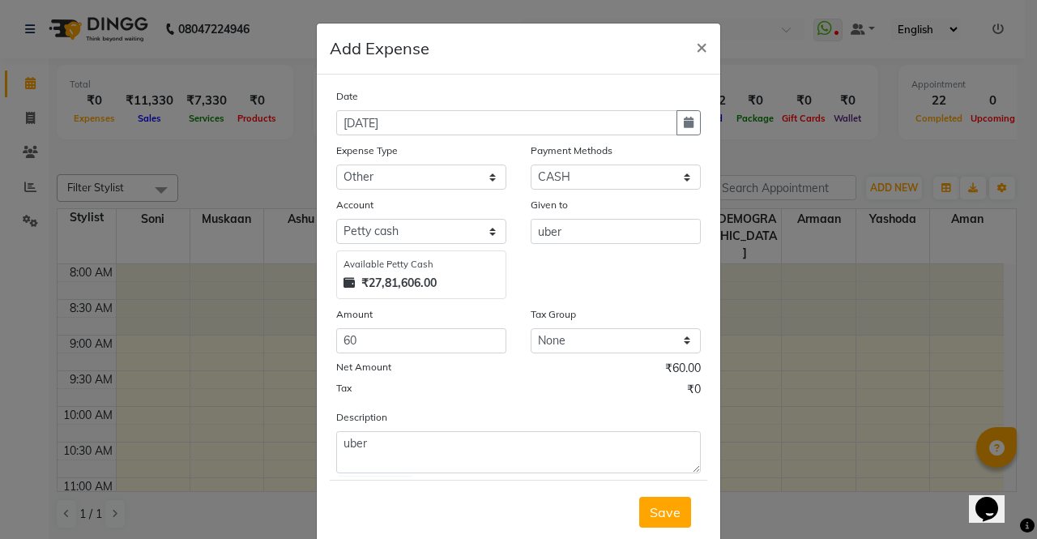
click at [665, 484] on div "Save" at bounding box center [519, 512] width 378 height 64
click at [665, 517] on span "Save" at bounding box center [665, 512] width 31 height 16
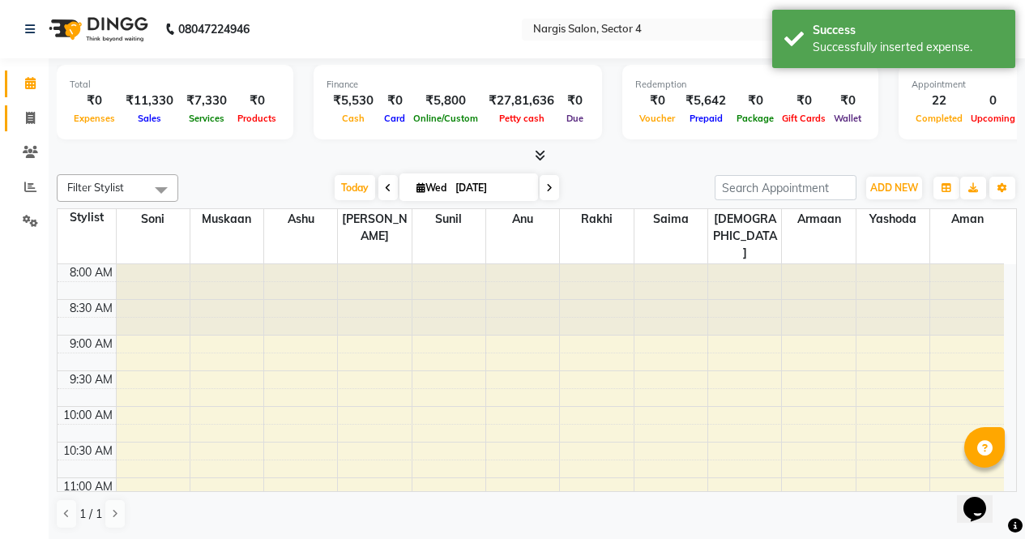
click at [19, 117] on span at bounding box center [30, 118] width 28 height 19
select select "service"
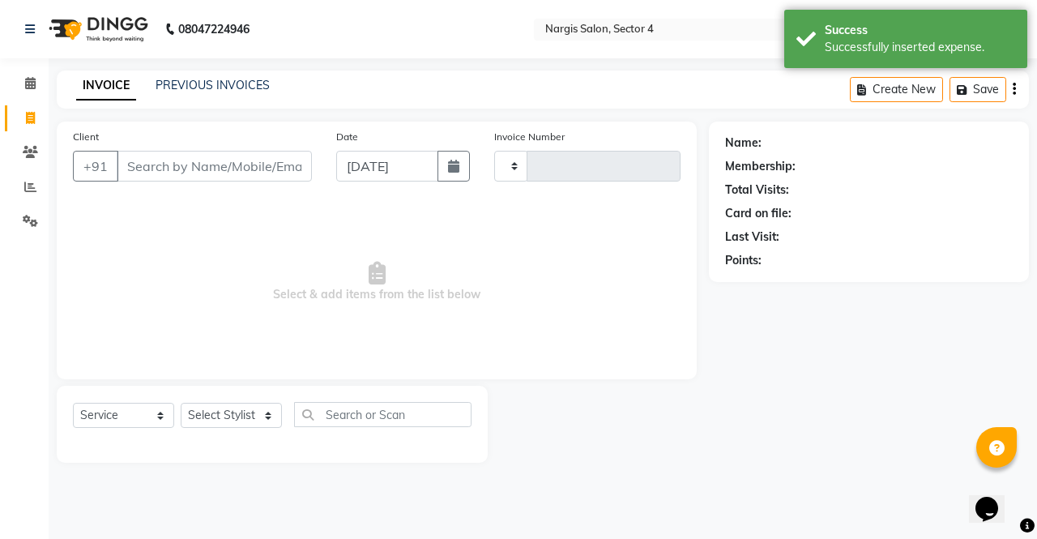
type input "3994"
select select "4130"
click at [27, 94] on link "Calendar" at bounding box center [24, 83] width 39 height 27
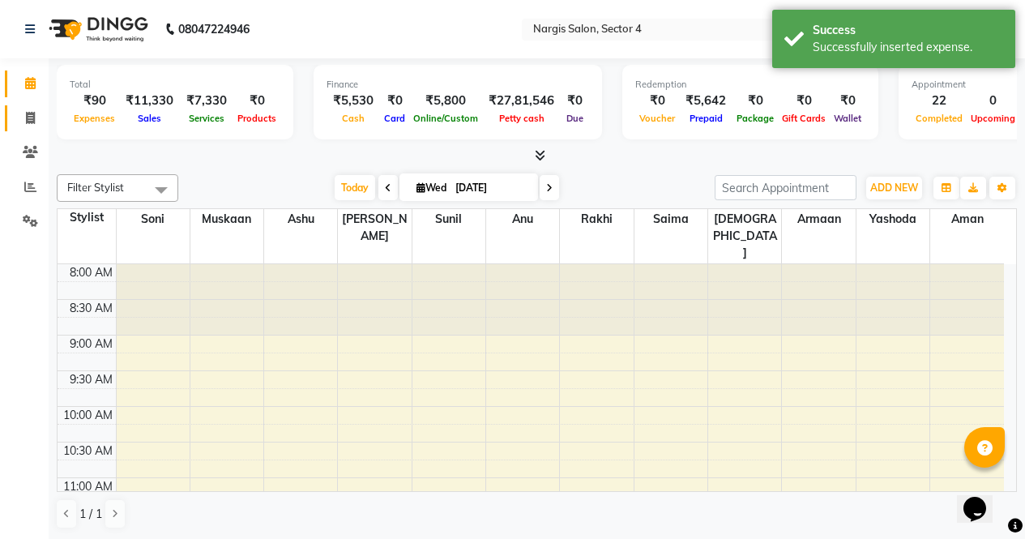
click at [20, 124] on span at bounding box center [30, 118] width 28 height 19
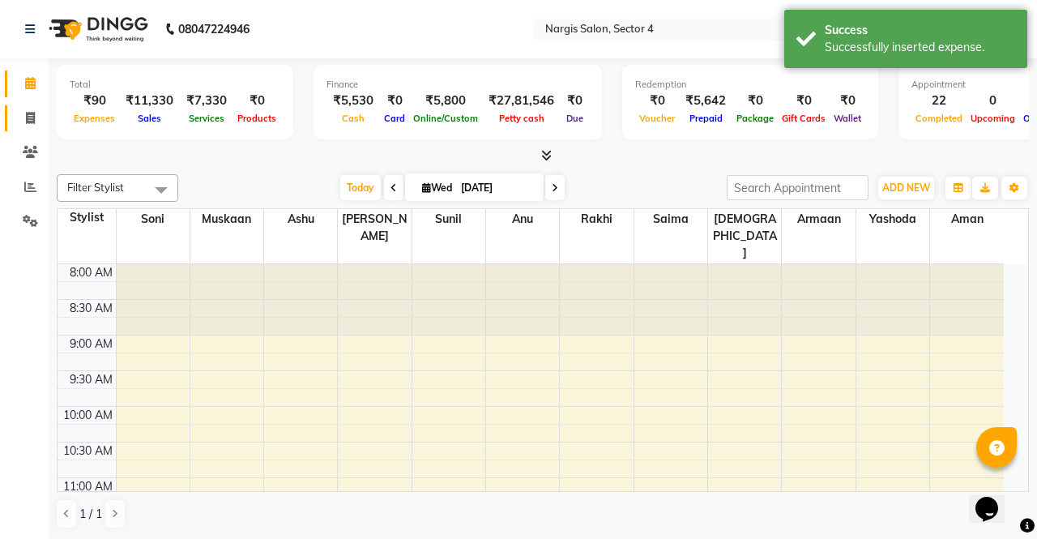
select select "4130"
select select "service"
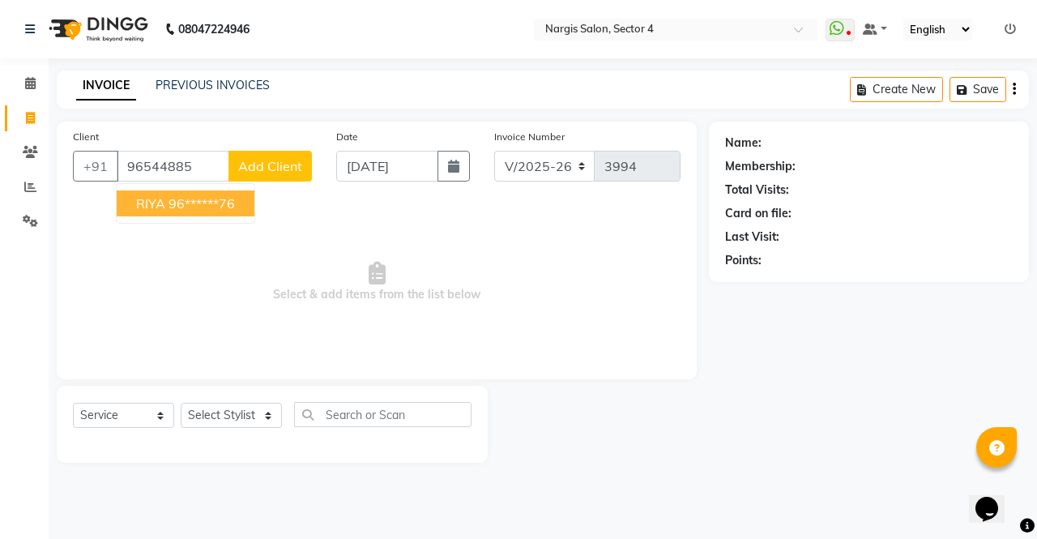
click at [228, 211] on button "RIYA 96******76" at bounding box center [186, 203] width 138 height 26
type input "96******76"
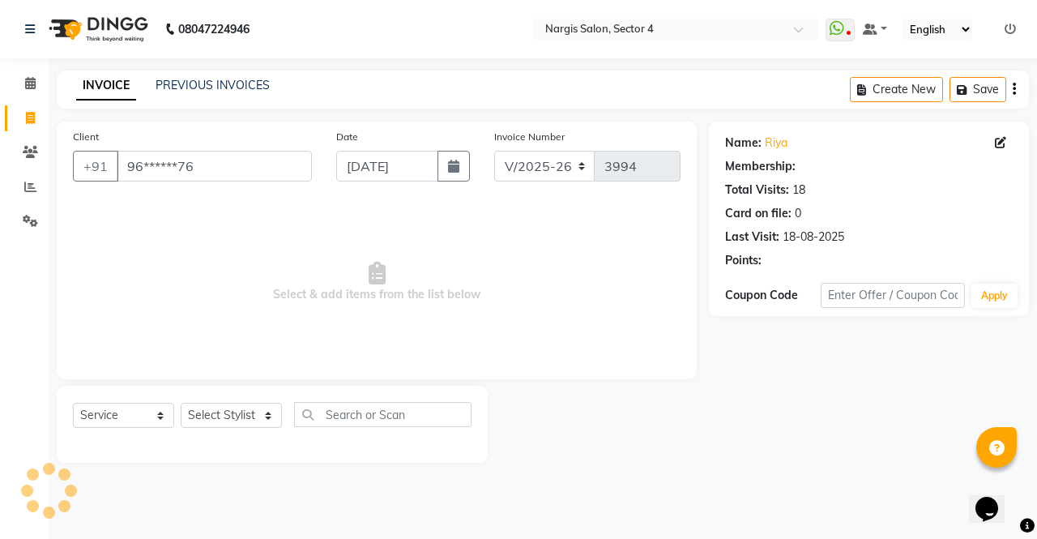
select select "1: Object"
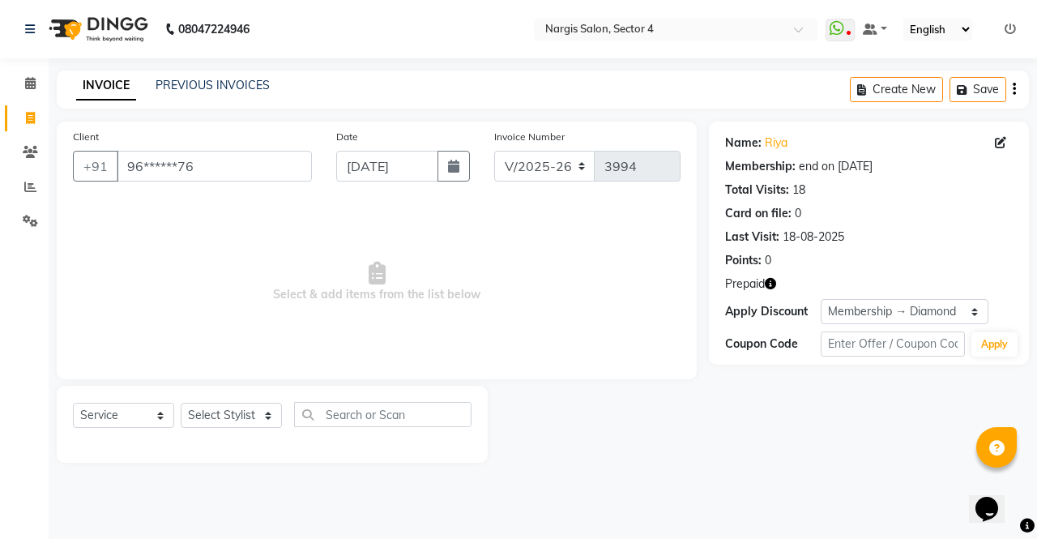
click at [768, 288] on icon "button" at bounding box center [770, 283] width 11 height 11
click at [203, 90] on link "PREVIOUS INVOICES" at bounding box center [213, 85] width 114 height 15
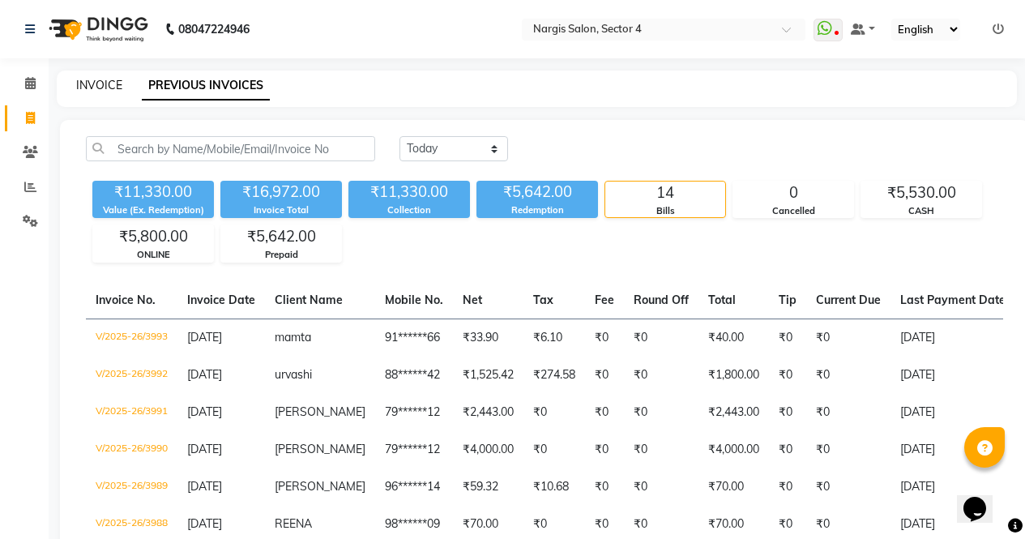
click at [96, 83] on link "INVOICE" at bounding box center [99, 85] width 46 height 15
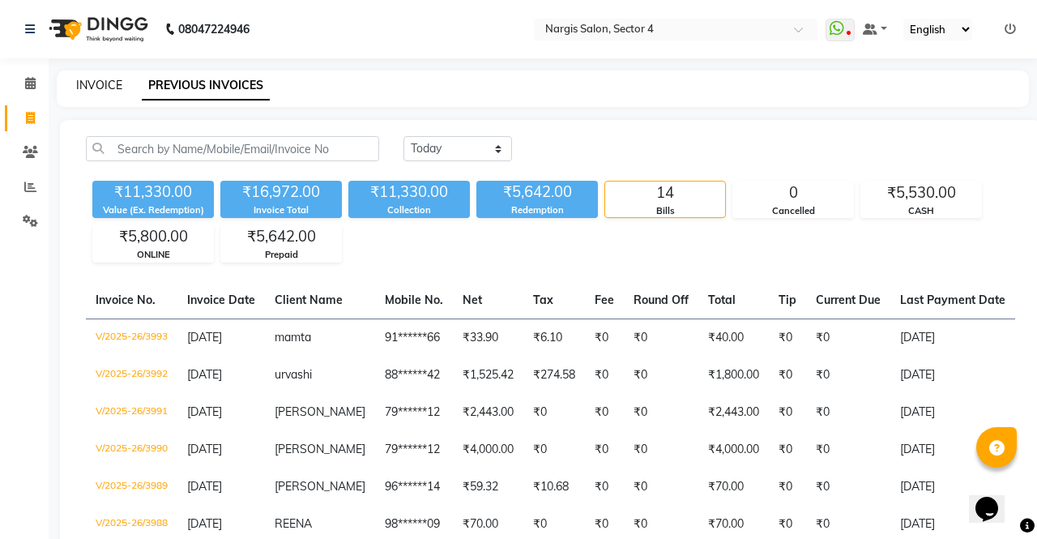
select select "4130"
select select "service"
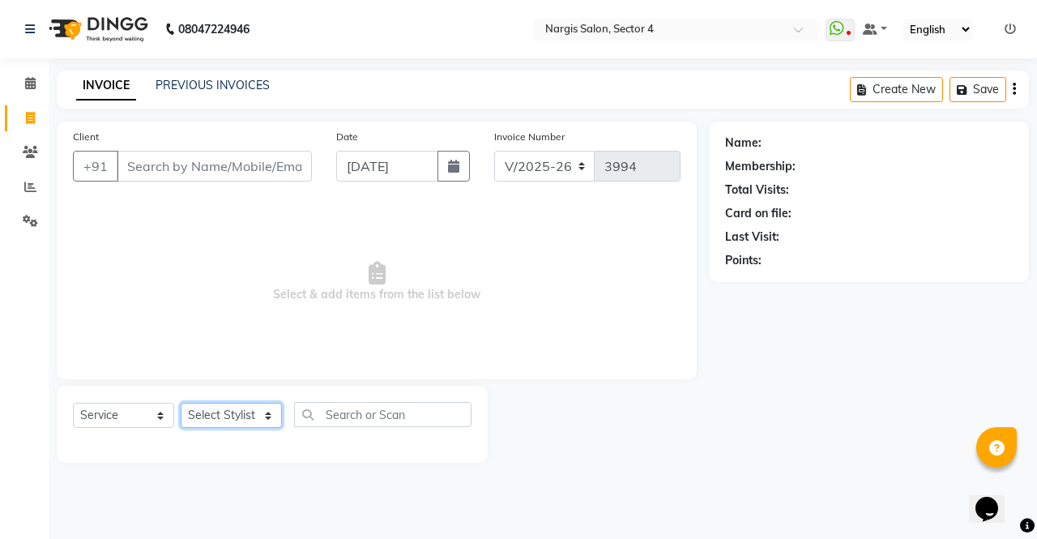
click at [265, 420] on select "Select Stylist [PERSON_NAME] [PERSON_NAME] [PERSON_NAME] Front Desk muskaan rak…" at bounding box center [231, 415] width 101 height 25
select select "28131"
click at [181, 403] on select "Select Stylist [PERSON_NAME] [PERSON_NAME] [PERSON_NAME] Front Desk muskaan rak…" at bounding box center [231, 415] width 101 height 25
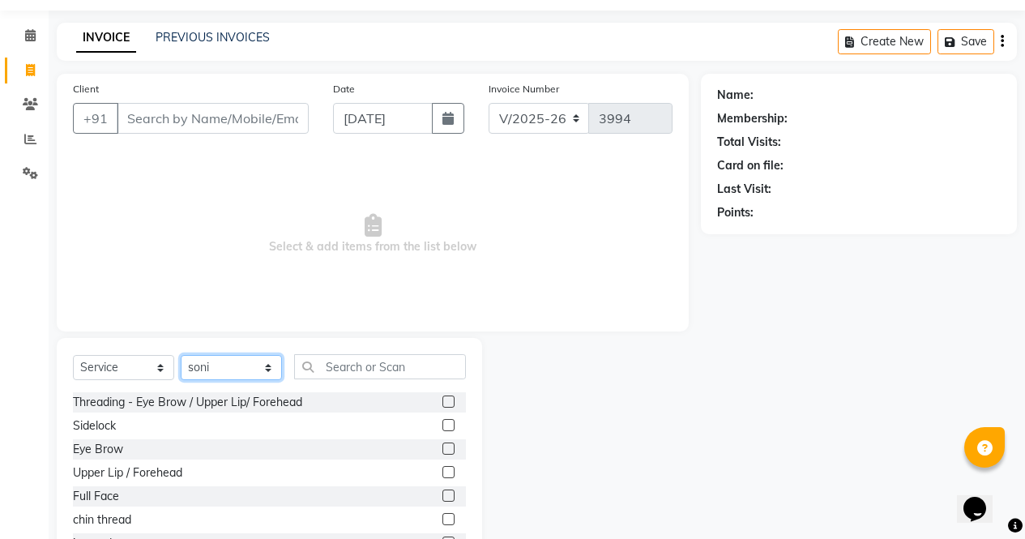
scroll to position [54, 0]
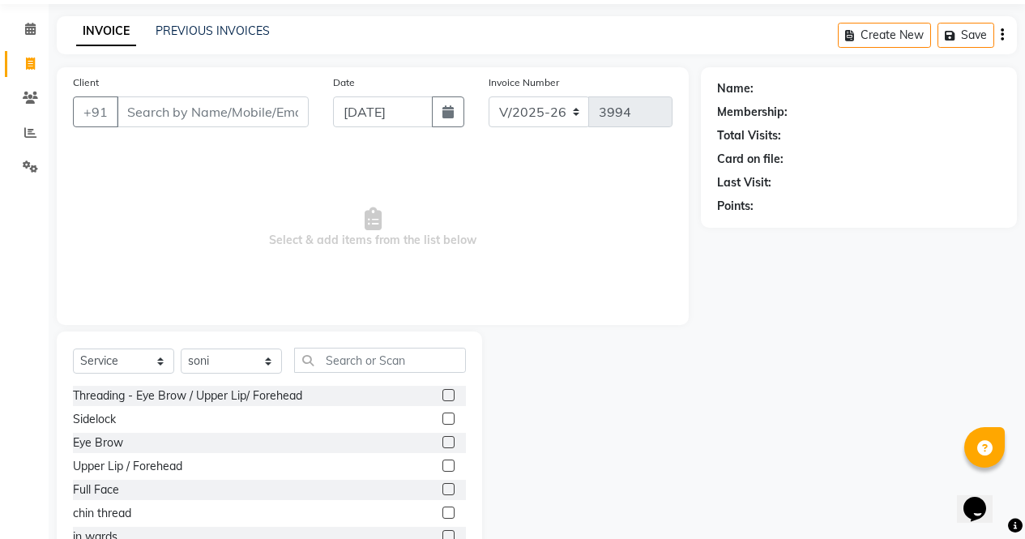
click at [442, 442] on label at bounding box center [448, 442] width 12 height 12
click at [442, 442] on input "checkbox" at bounding box center [447, 442] width 11 height 11
checkbox input "true"
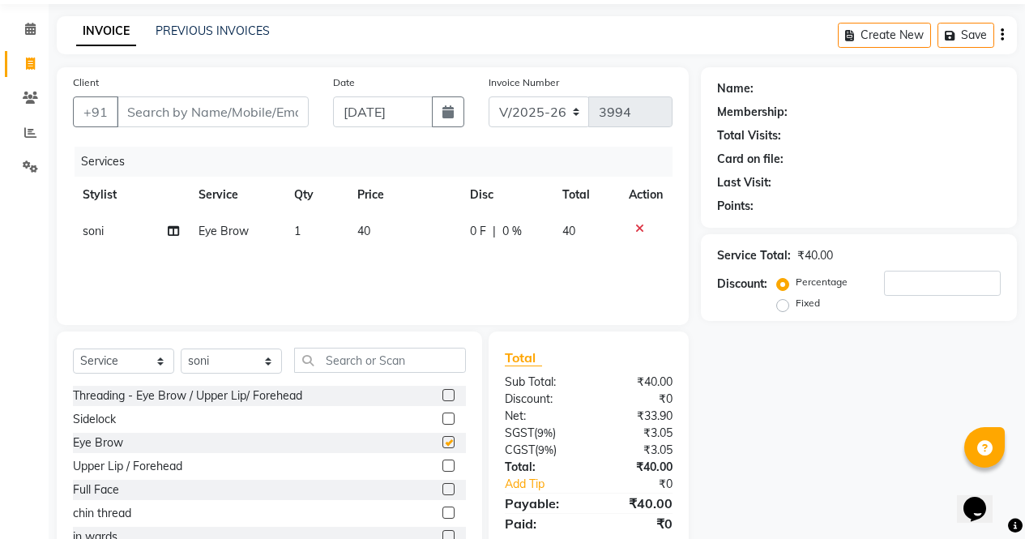
click at [442, 395] on label at bounding box center [448, 395] width 12 height 12
click at [442, 395] on input "checkbox" at bounding box center [447, 396] width 11 height 11
checkbox input "true"
checkbox input "false"
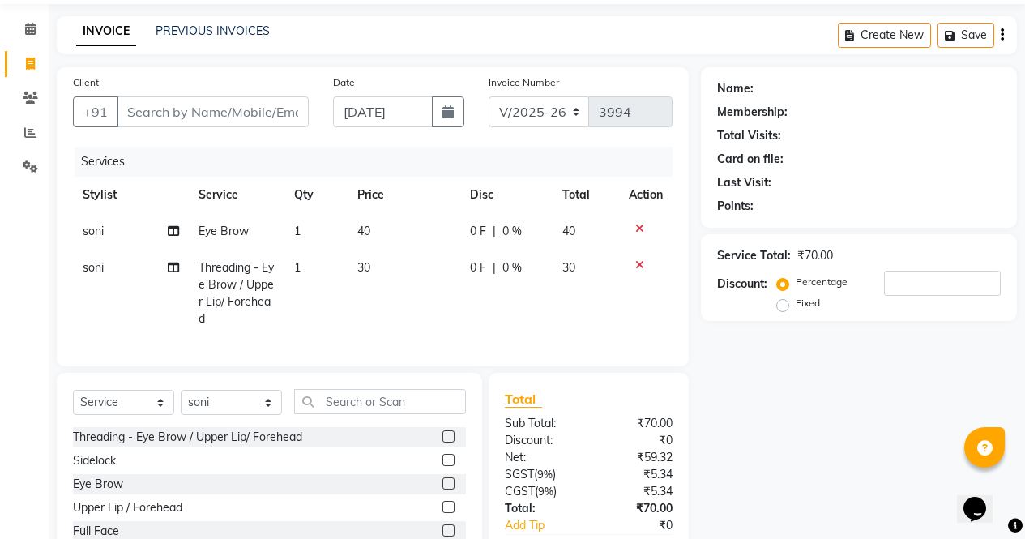
click at [442, 442] on label at bounding box center [448, 436] width 12 height 12
click at [442, 442] on input "checkbox" at bounding box center [447, 437] width 11 height 11
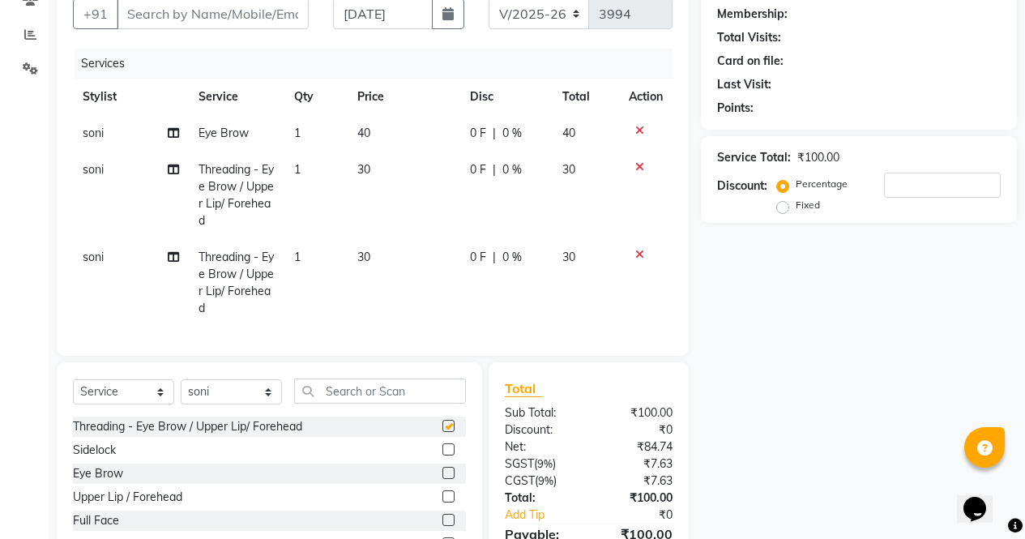
checkbox input "false"
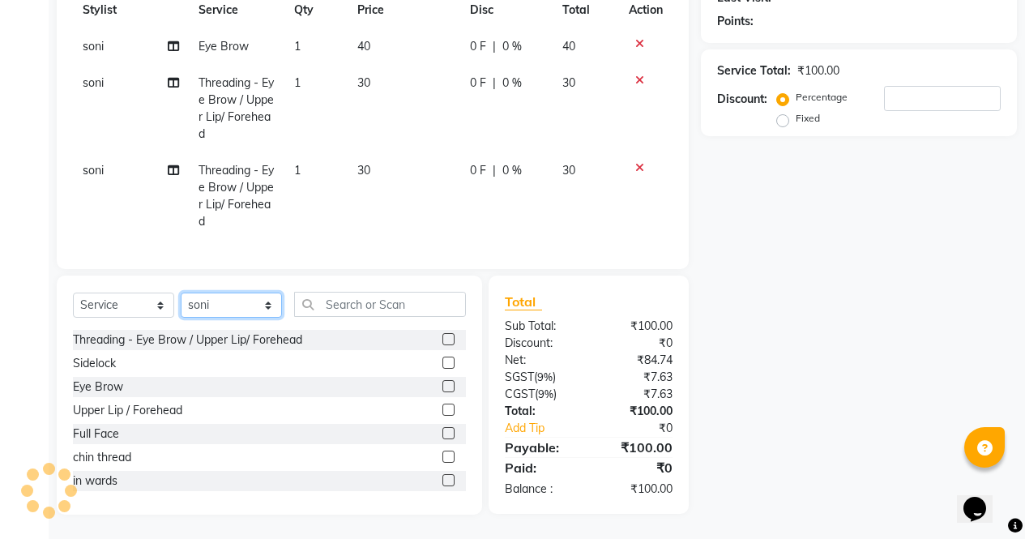
click at [258, 297] on select "Select Stylist [PERSON_NAME] [PERSON_NAME] [PERSON_NAME] Front Desk muskaan rak…" at bounding box center [231, 304] width 101 height 25
select select "28132"
click at [181, 292] on select "Select Stylist [PERSON_NAME] [PERSON_NAME] [PERSON_NAME] Front Desk muskaan rak…" at bounding box center [231, 304] width 101 height 25
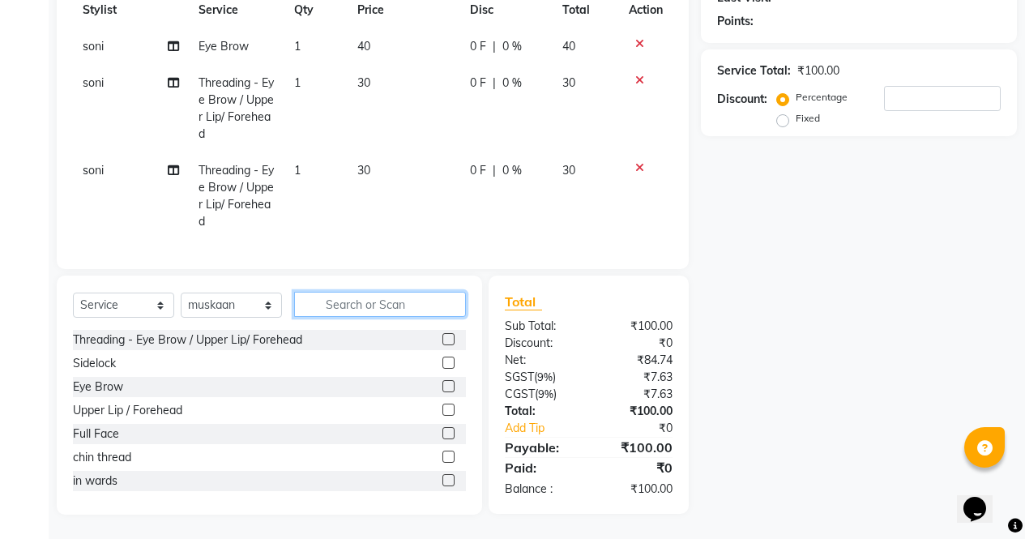
click at [399, 307] on input "text" at bounding box center [380, 304] width 172 height 25
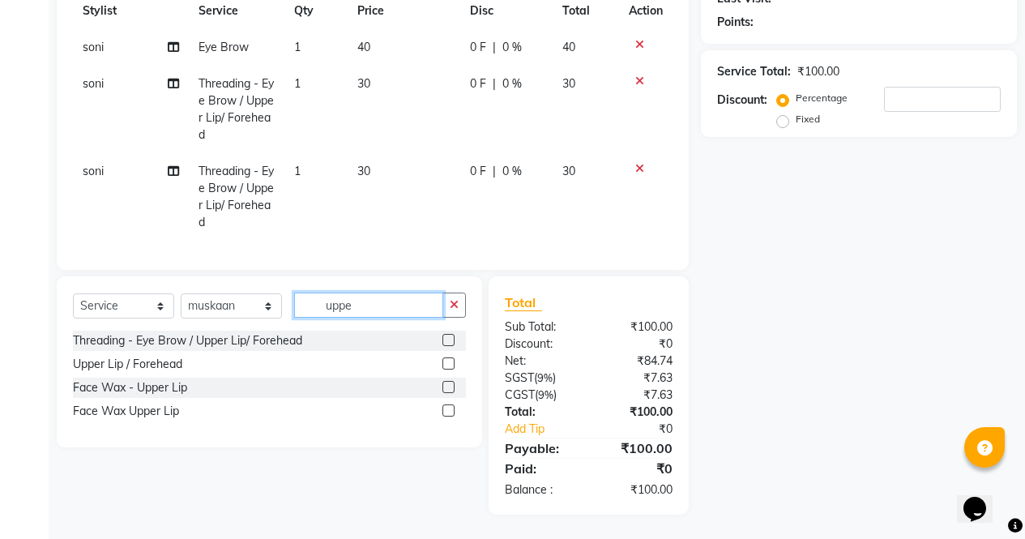
type input "uppe"
click at [450, 411] on label at bounding box center [448, 410] width 12 height 12
click at [450, 411] on input "checkbox" at bounding box center [447, 411] width 11 height 11
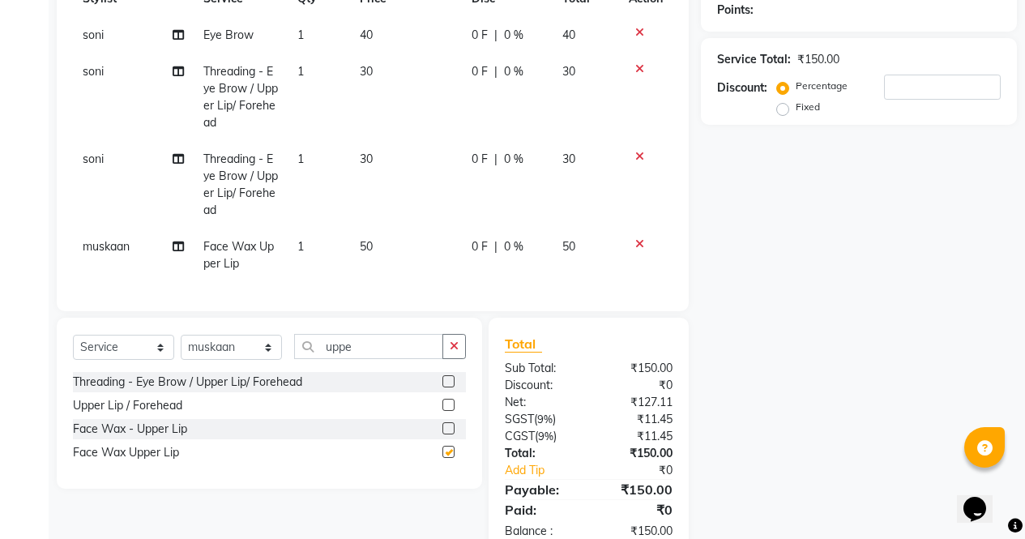
checkbox input "false"
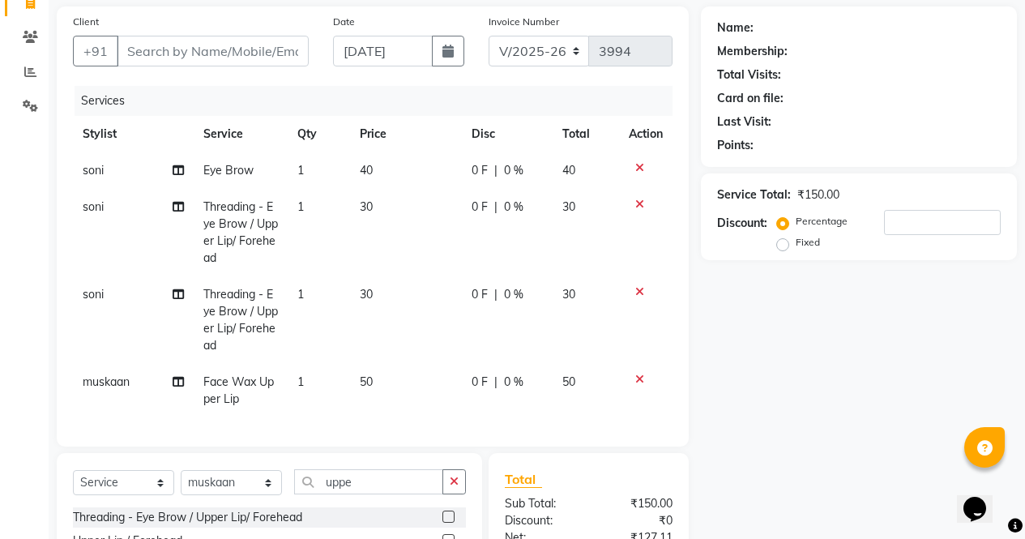
scroll to position [0, 0]
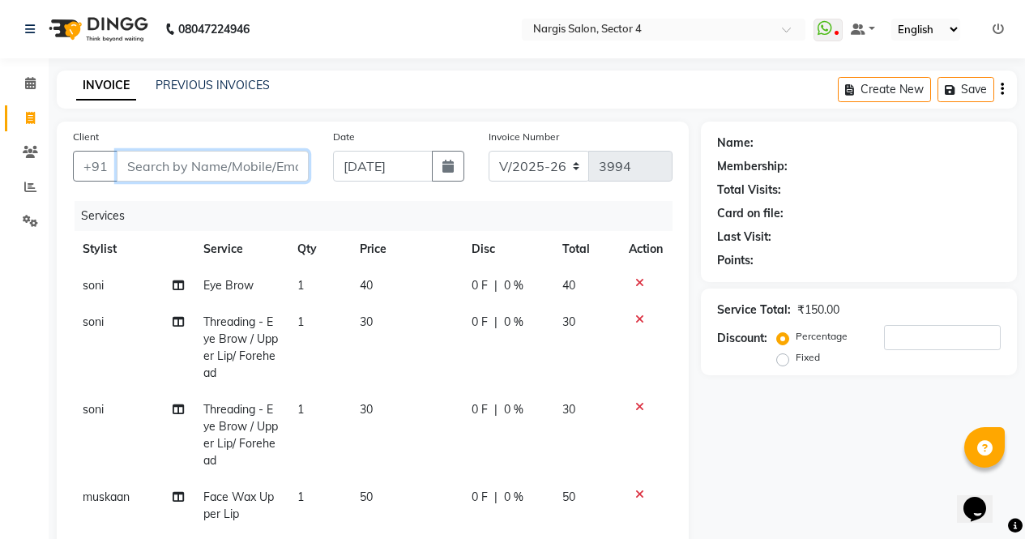
click at [255, 161] on input "Client" at bounding box center [213, 166] width 192 height 31
type input "8"
type input "0"
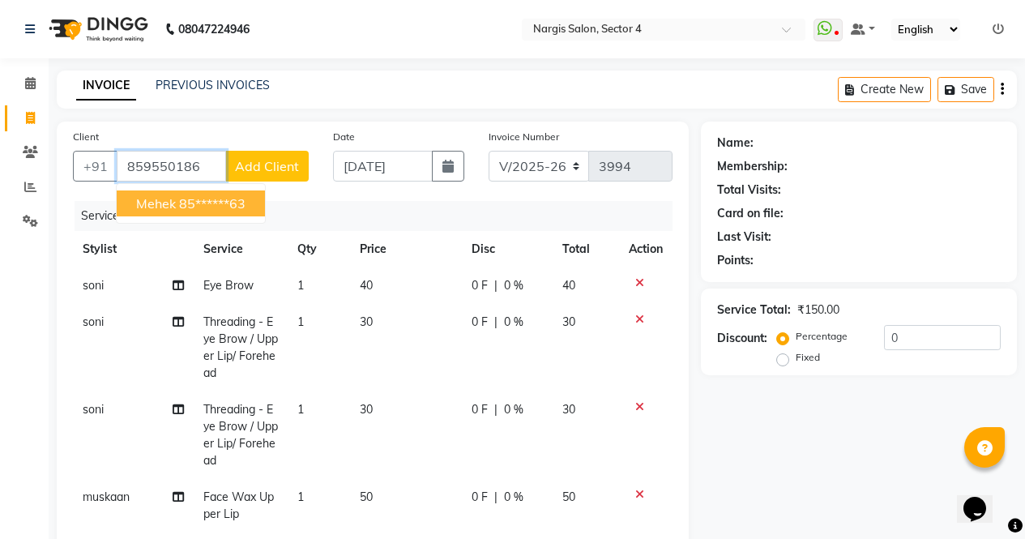
click at [177, 206] on button "mehek 85******63" at bounding box center [191, 203] width 148 height 26
type input "85******63"
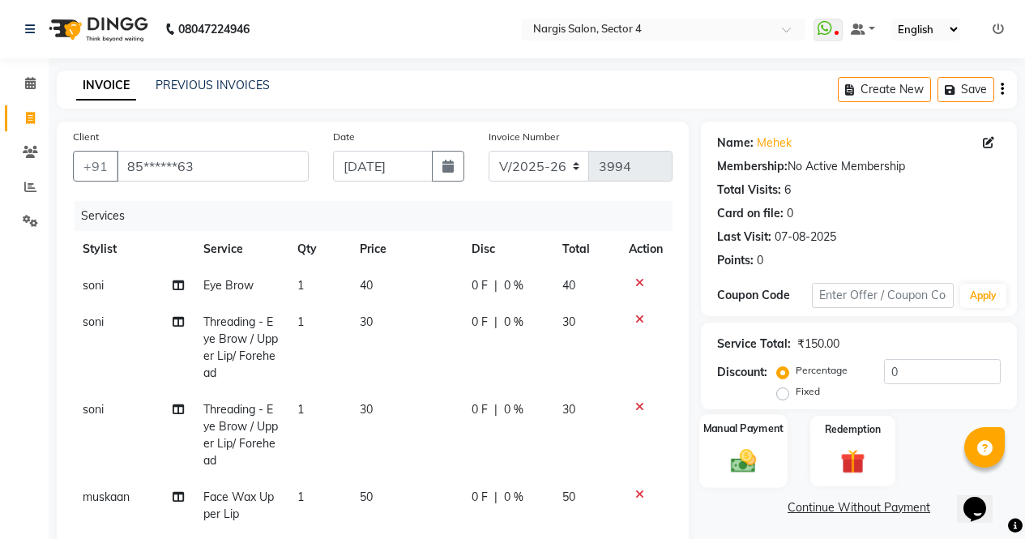
click at [750, 459] on img at bounding box center [743, 460] width 41 height 29
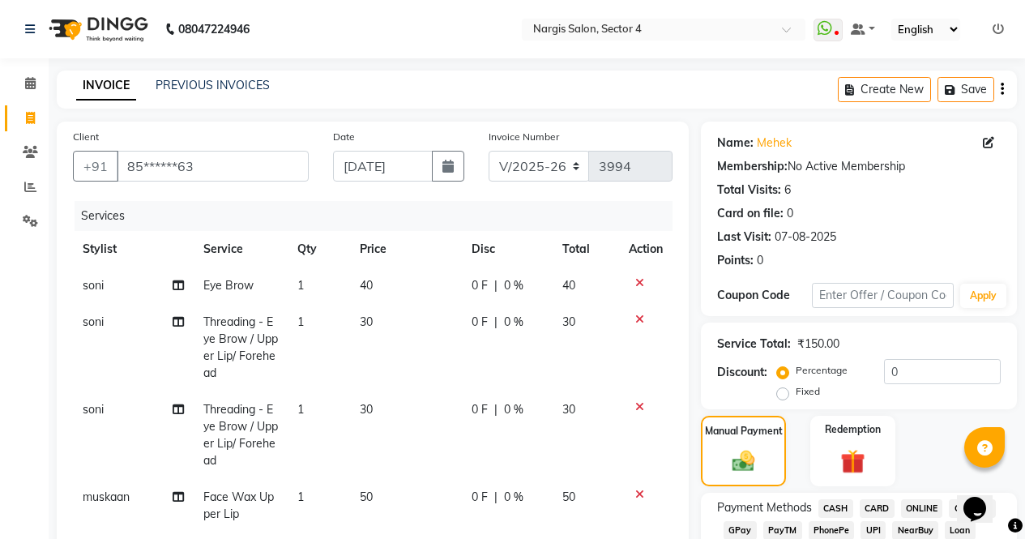
click at [844, 509] on span "CASH" at bounding box center [835, 508] width 35 height 19
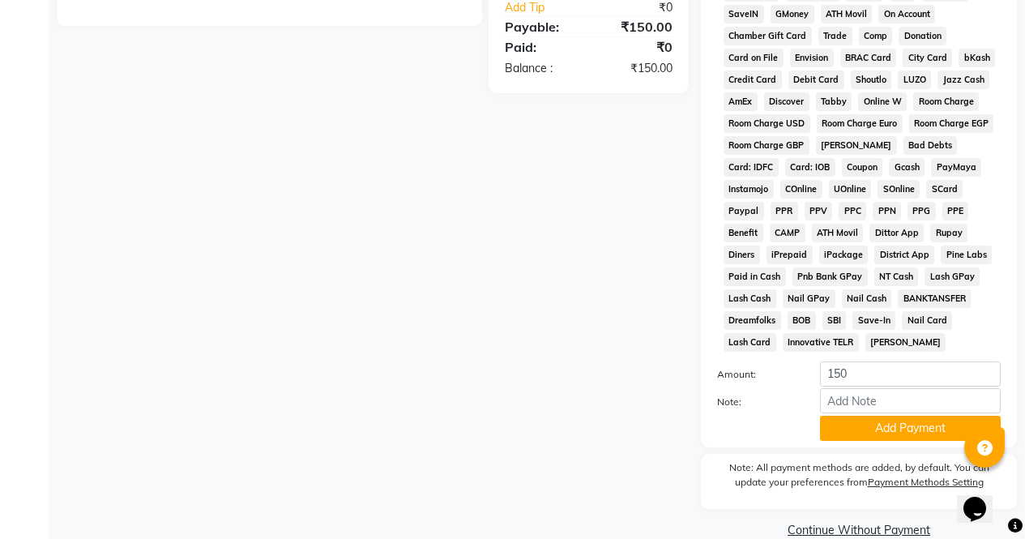
scroll to position [741, 0]
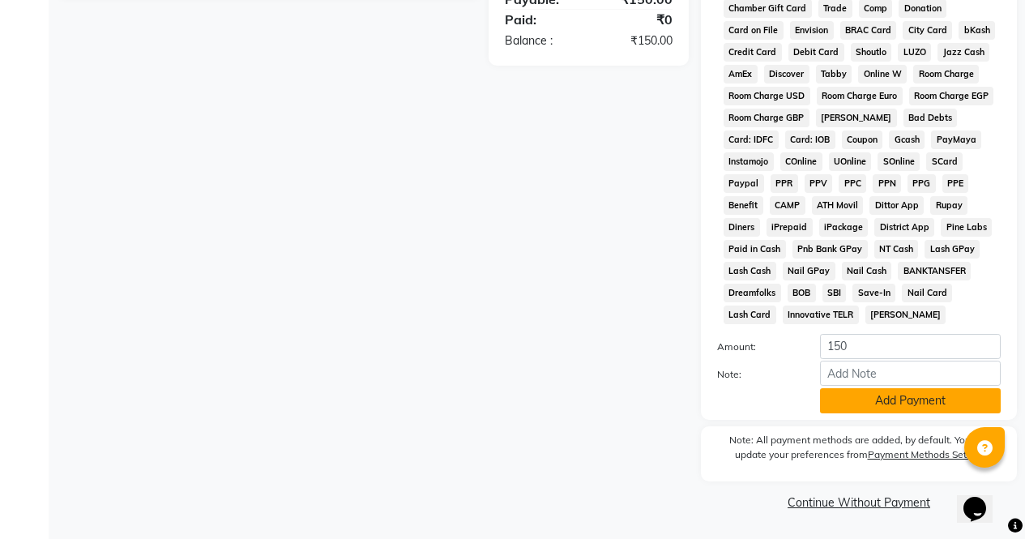
click at [889, 407] on button "Add Payment" at bounding box center [910, 400] width 181 height 25
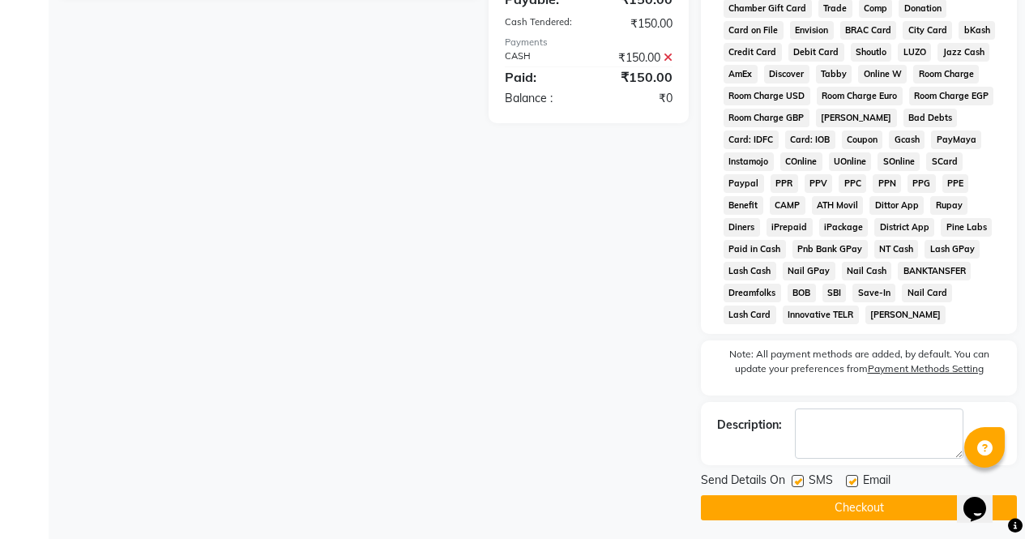
click at [894, 516] on button "Checkout" at bounding box center [859, 507] width 316 height 25
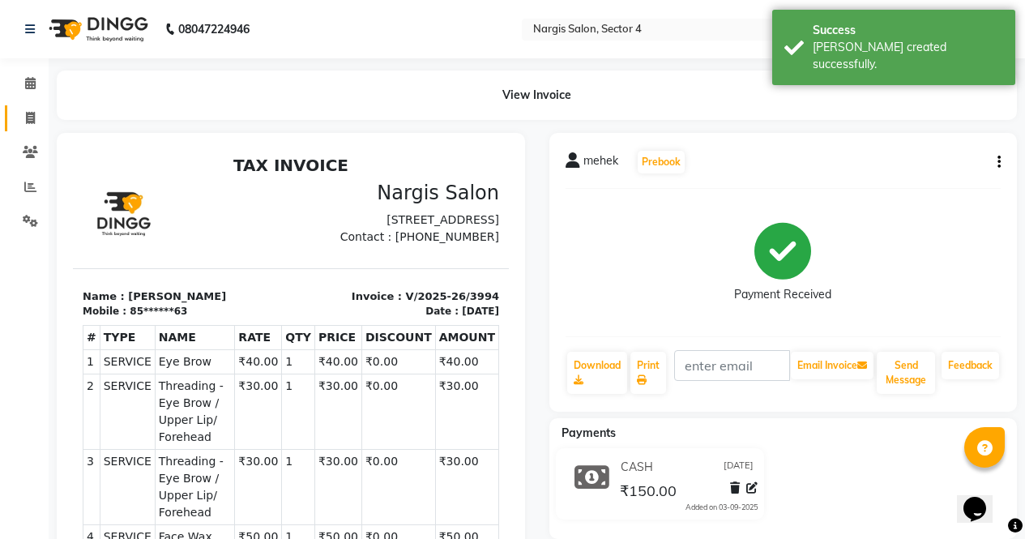
click at [27, 120] on icon at bounding box center [30, 118] width 9 height 12
select select "service"
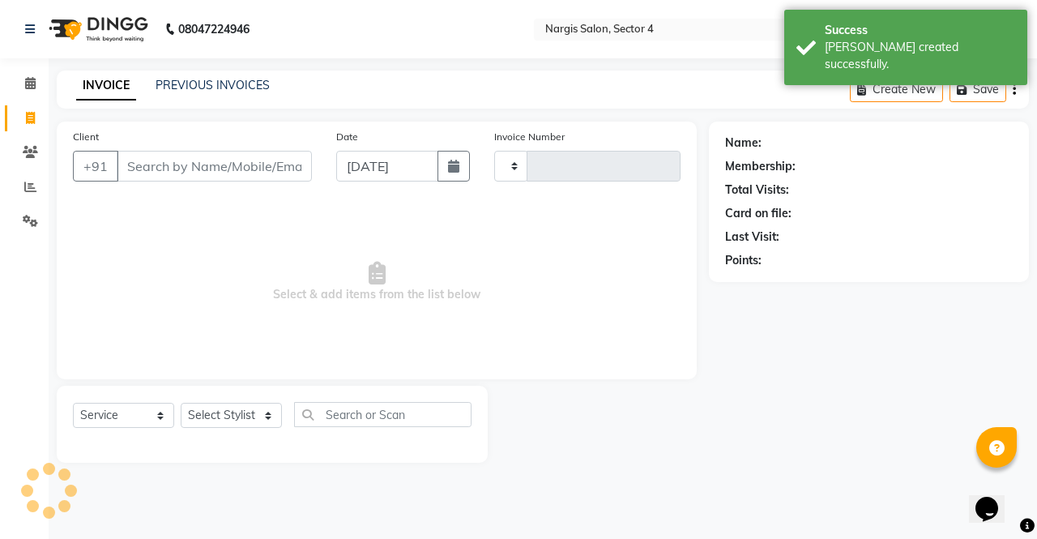
type input "3995"
select select "4130"
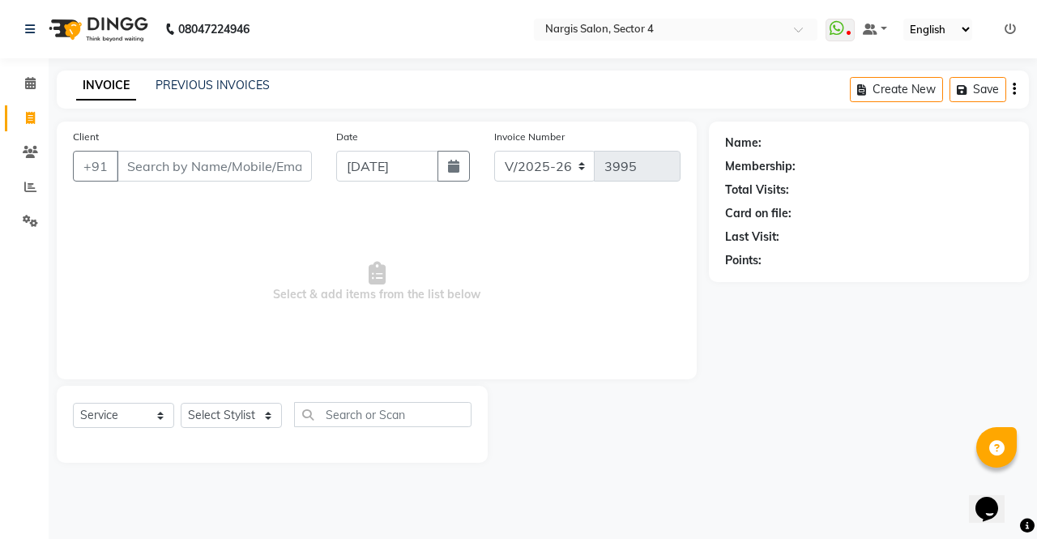
click at [248, 161] on input "Client" at bounding box center [214, 166] width 195 height 31
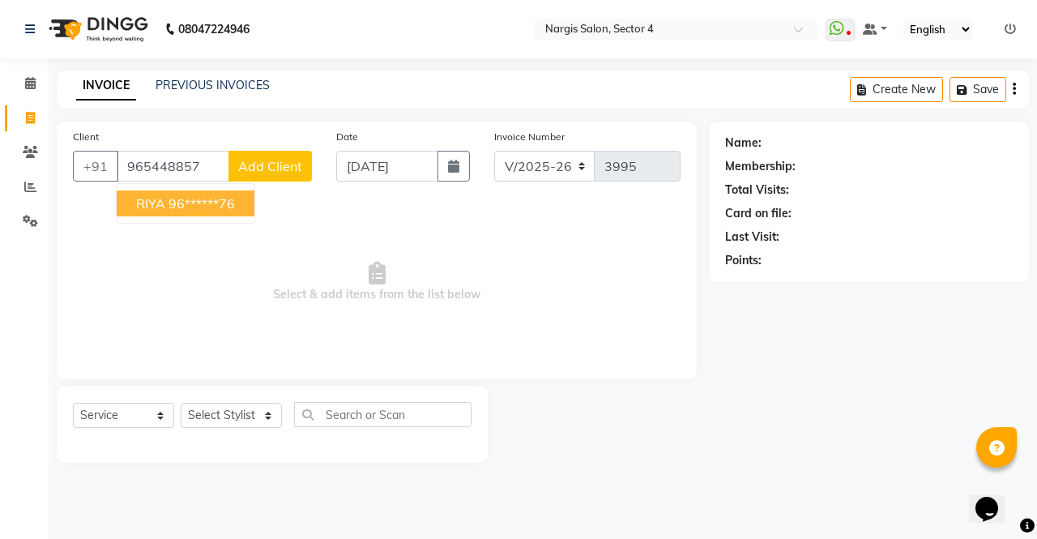
click at [152, 203] on span "RIYA" at bounding box center [150, 203] width 29 height 16
type input "96******76"
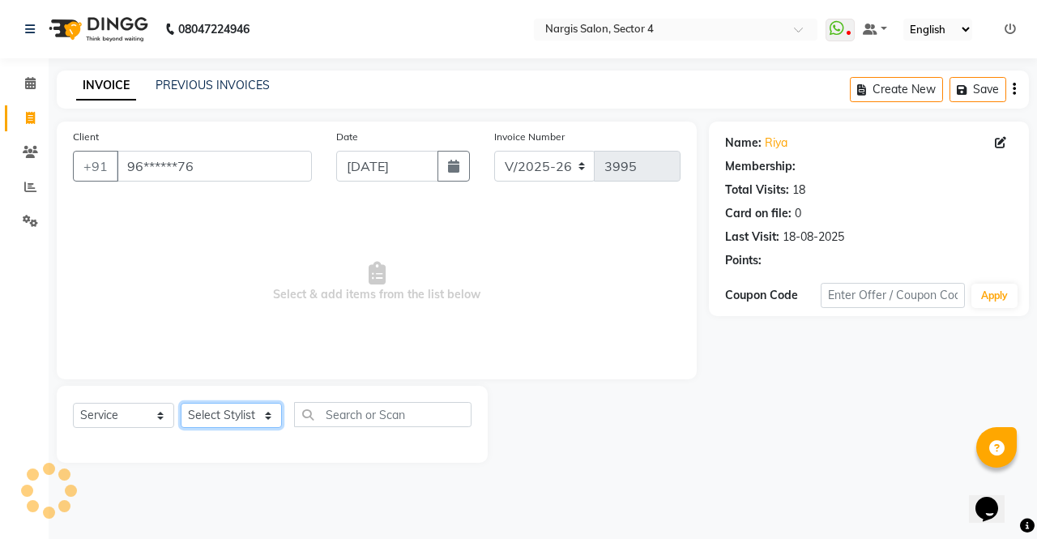
click at [221, 412] on select "Select Stylist [PERSON_NAME] [PERSON_NAME] [PERSON_NAME] Front Desk muskaan rak…" at bounding box center [231, 415] width 101 height 25
select select "1: Object"
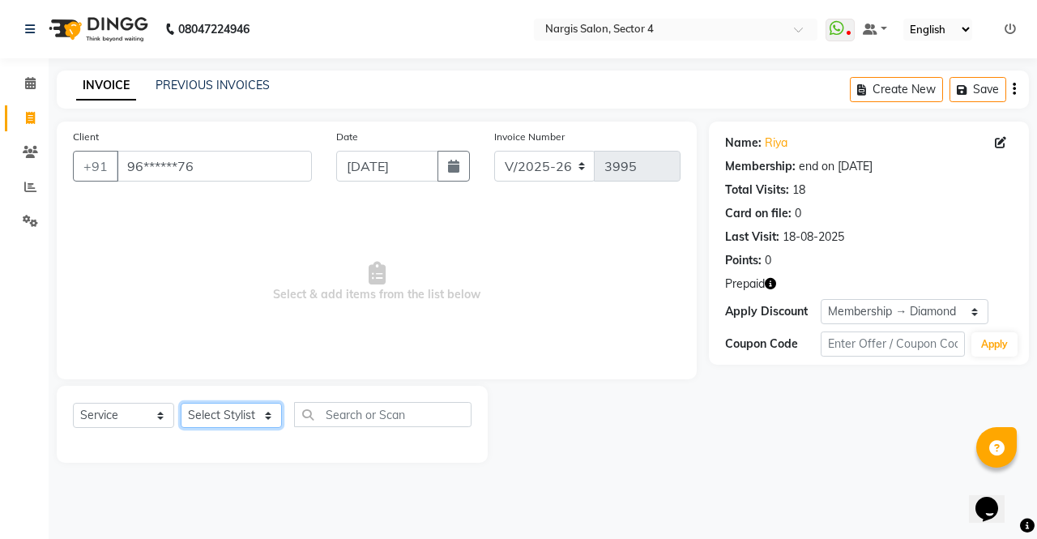
select select "62008"
click at [181, 403] on select "Select Stylist [PERSON_NAME] [PERSON_NAME] [PERSON_NAME] Front Desk muskaan rak…" at bounding box center [231, 415] width 101 height 25
click at [114, 415] on select "Select Service Product Membership Package Voucher Prepaid Gift Card" at bounding box center [123, 415] width 101 height 25
click at [73, 403] on select "Select Service Product Membership Package Voucher Prepaid Gift Card" at bounding box center [123, 415] width 101 height 25
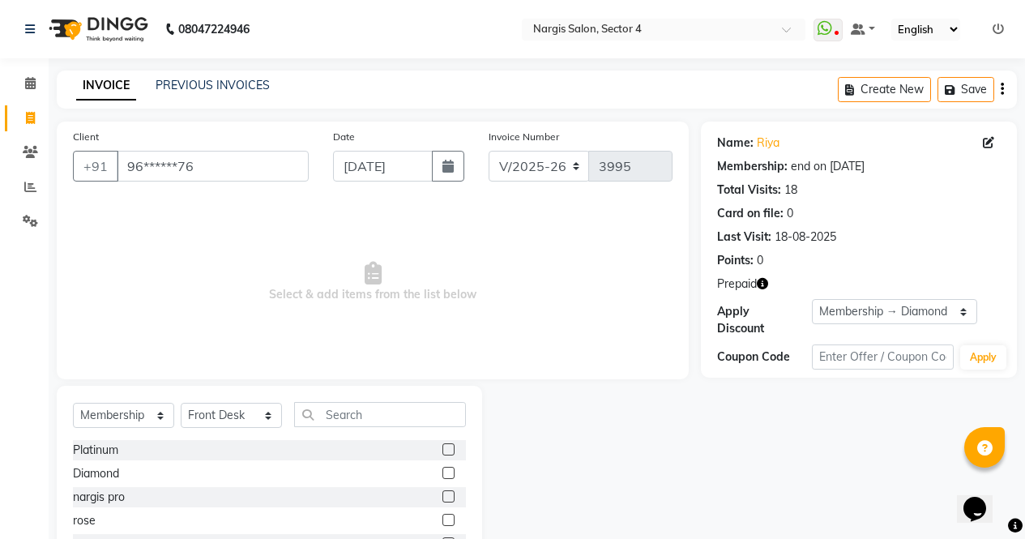
click at [448, 476] on label at bounding box center [448, 473] width 12 height 12
click at [448, 476] on input "checkbox" at bounding box center [447, 473] width 11 height 11
select select "select"
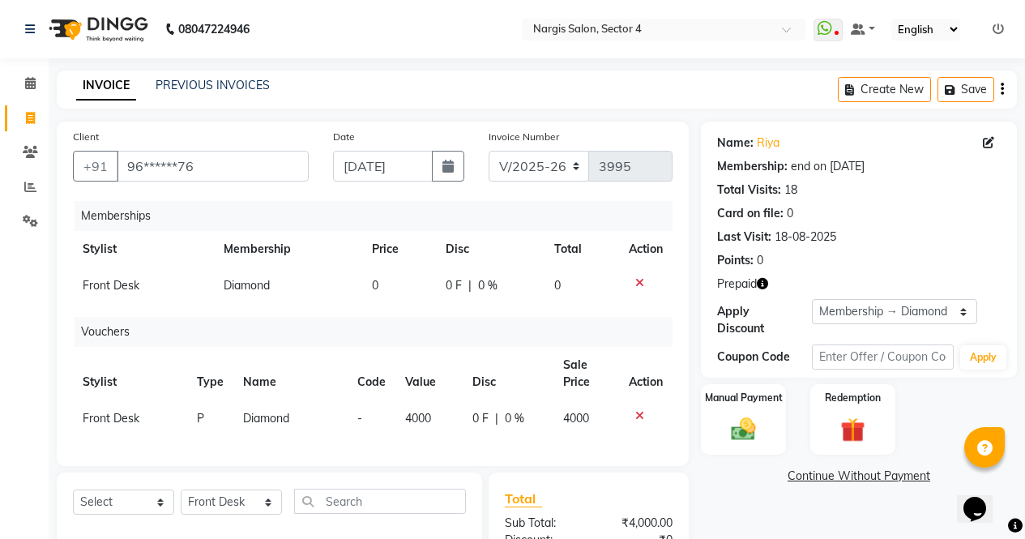
scroll to position [157, 0]
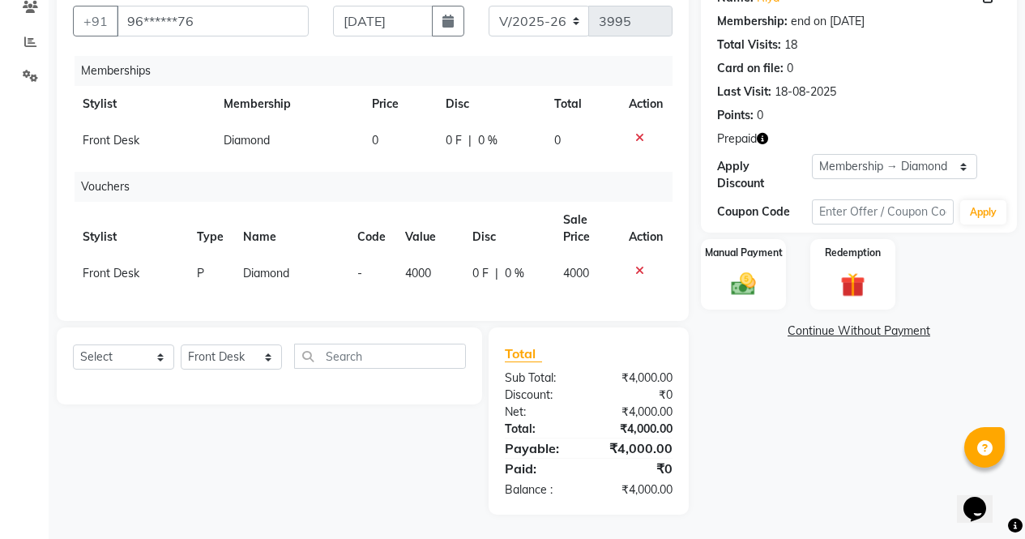
click at [745, 270] on img at bounding box center [743, 284] width 40 height 28
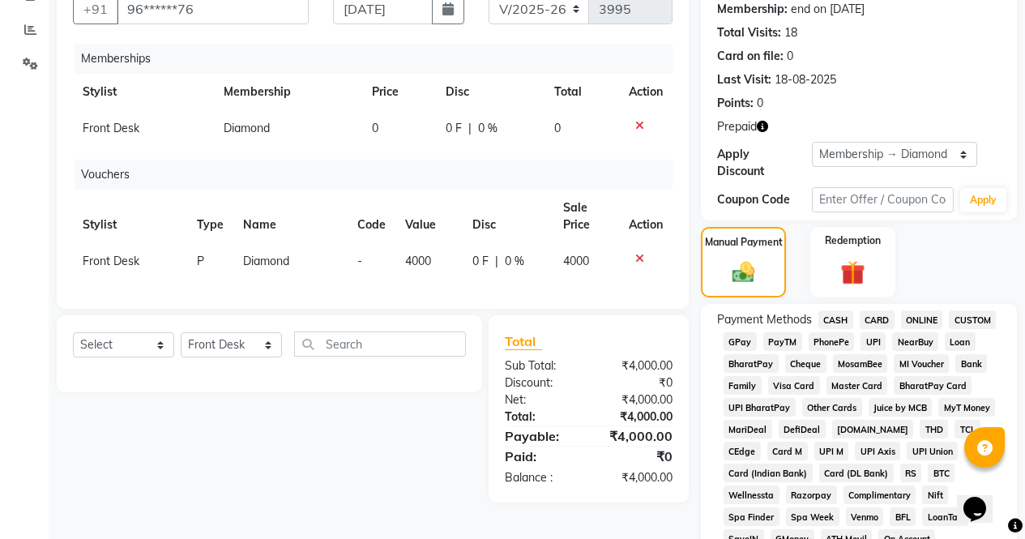
click at [914, 310] on span "ONLINE" at bounding box center [922, 319] width 42 height 19
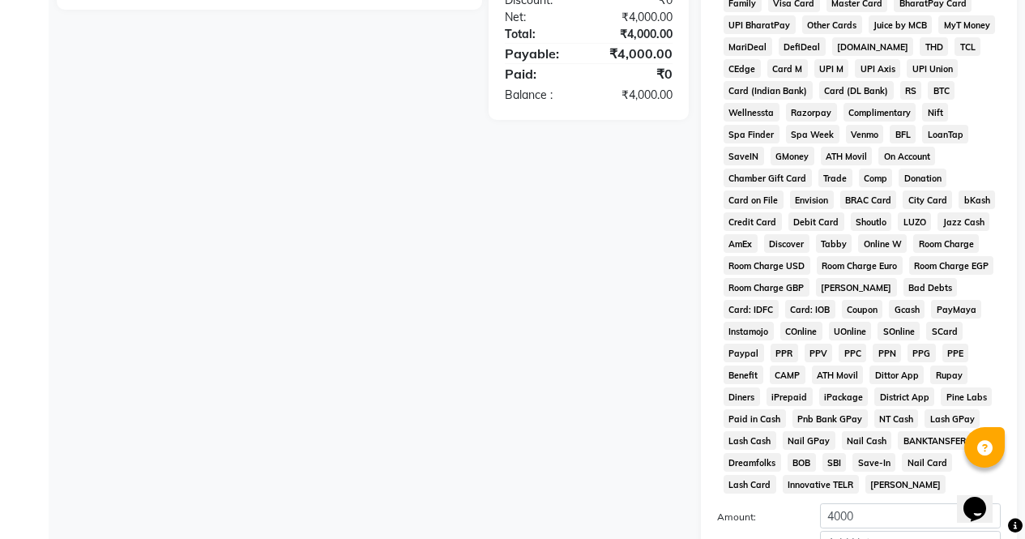
scroll to position [696, 0]
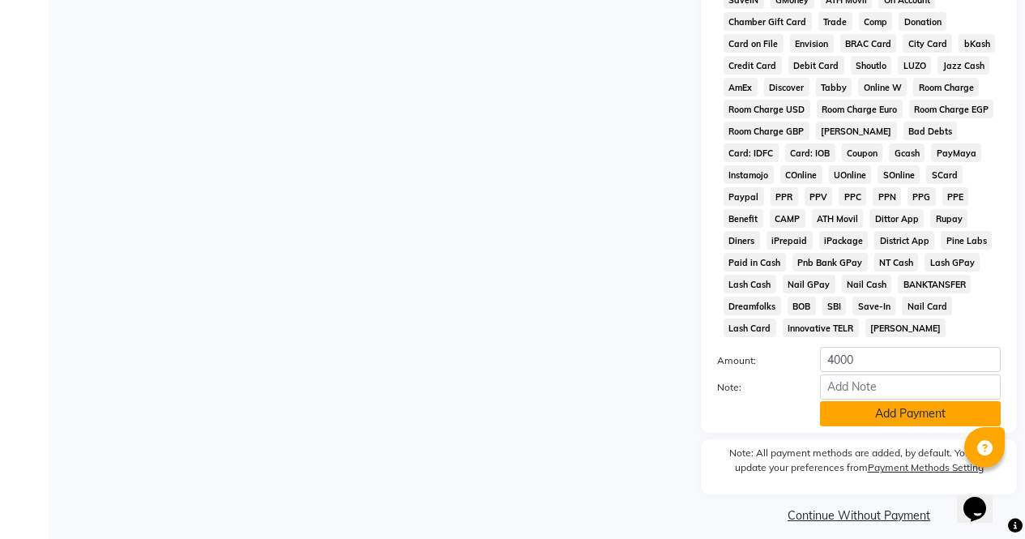
click at [892, 409] on button "Add Payment" at bounding box center [910, 413] width 181 height 25
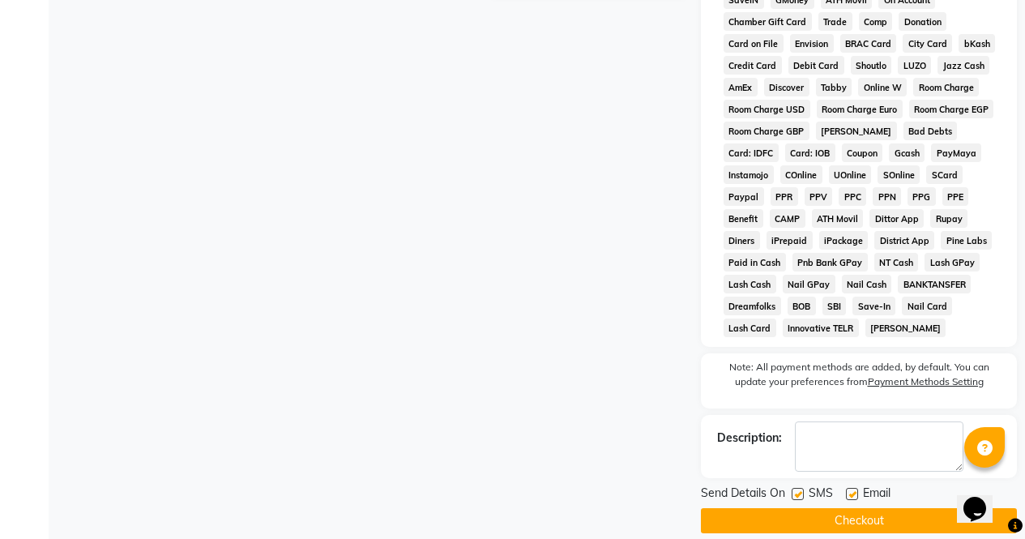
click at [911, 508] on button "Checkout" at bounding box center [859, 520] width 316 height 25
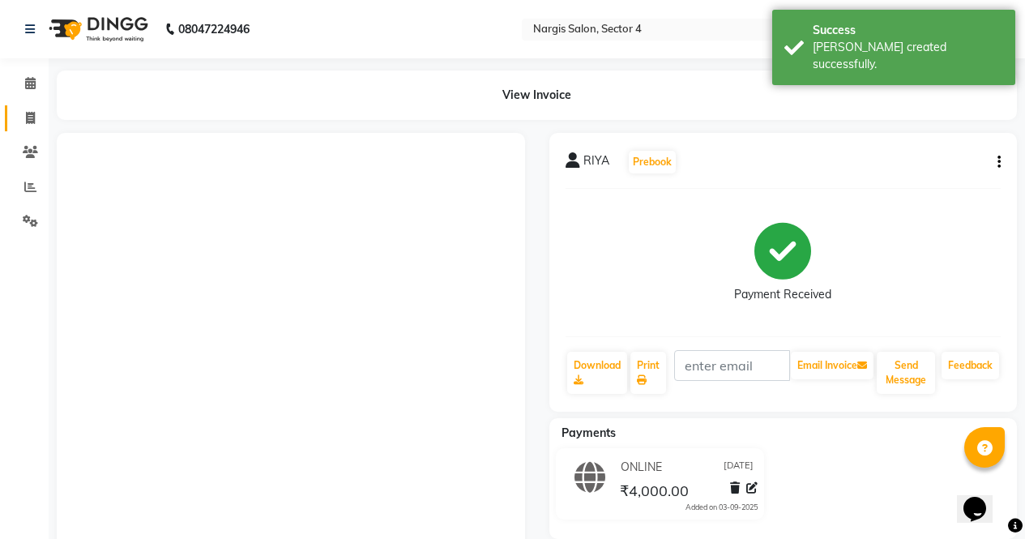
click at [23, 122] on span at bounding box center [30, 118] width 28 height 19
select select "4130"
select select "service"
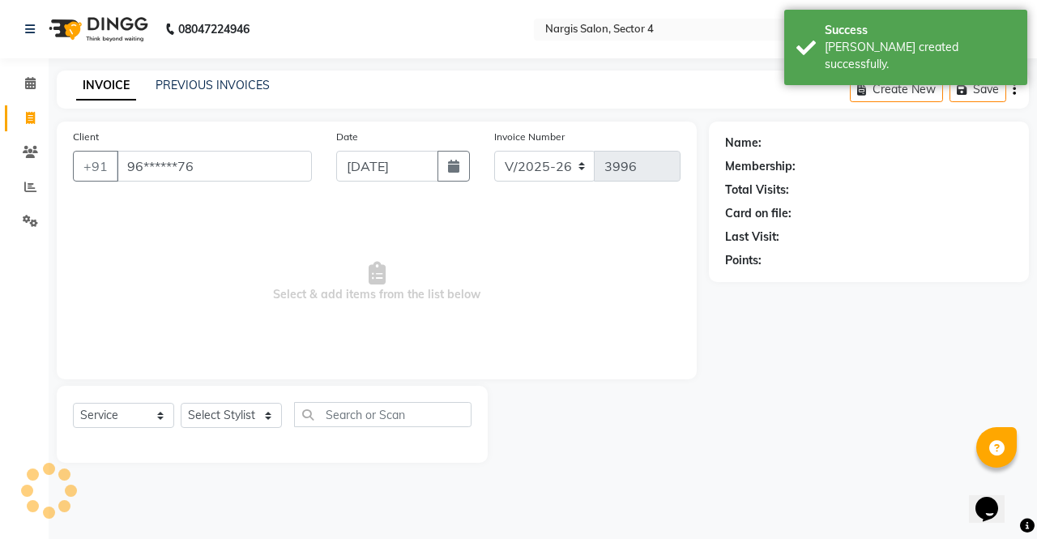
type input "96******76"
select select "1: Object"
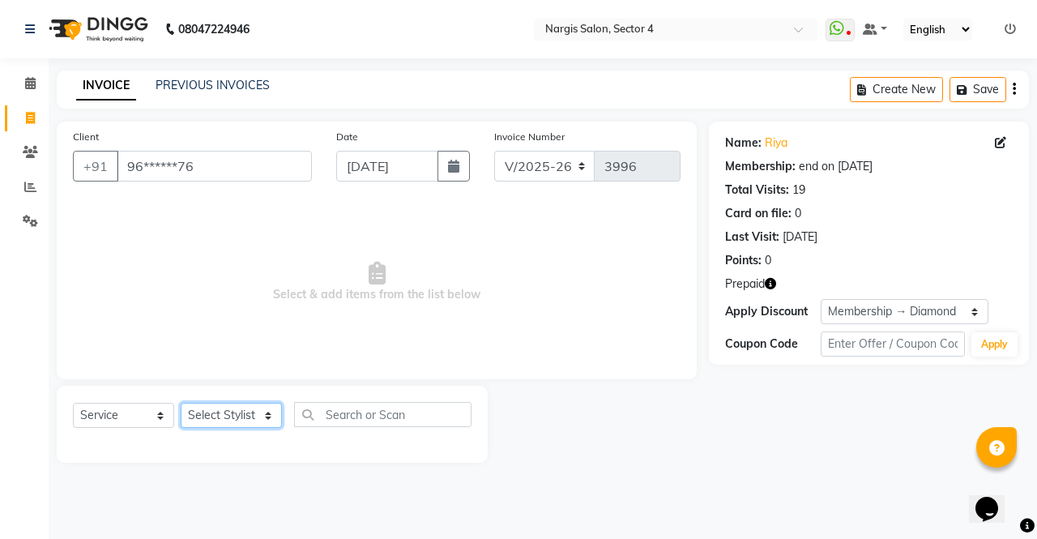
click at [248, 412] on select "Select Stylist [PERSON_NAME] [PERSON_NAME] [PERSON_NAME] Front Desk muskaan rak…" at bounding box center [231, 415] width 101 height 25
select select "28206"
click at [181, 403] on select "Select Stylist [PERSON_NAME] [PERSON_NAME] [PERSON_NAME] Front Desk muskaan rak…" at bounding box center [231, 415] width 101 height 25
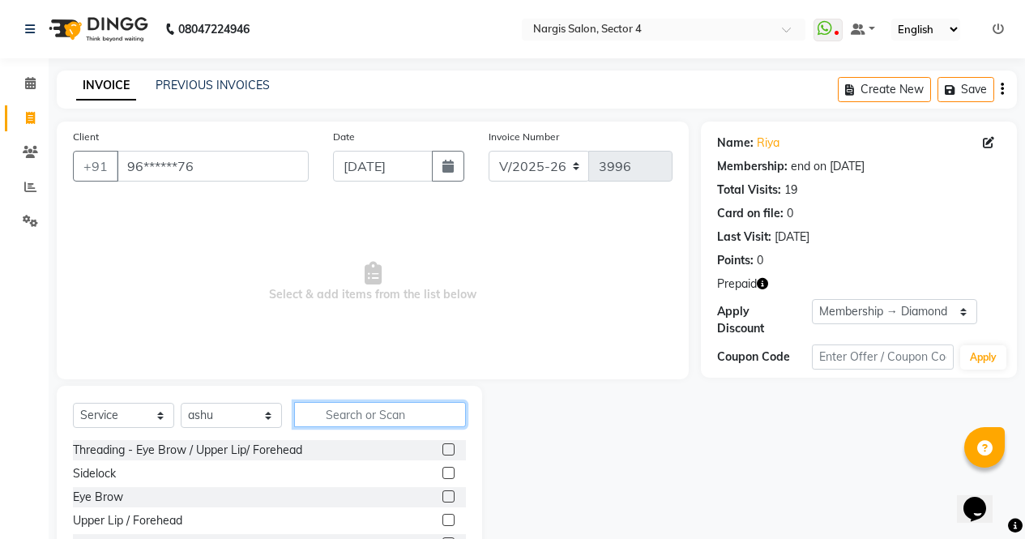
click at [385, 408] on input "text" at bounding box center [380, 414] width 172 height 25
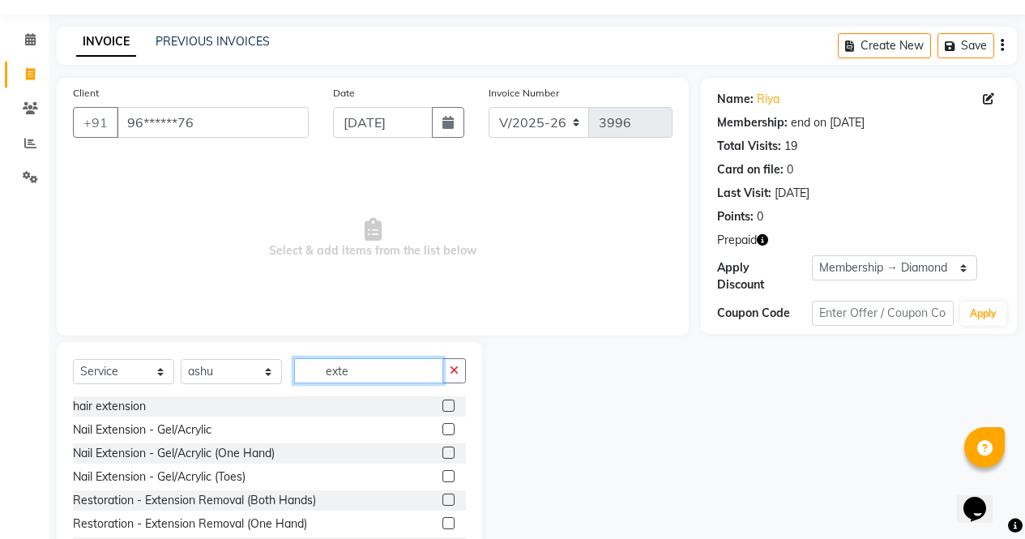
scroll to position [61, 0]
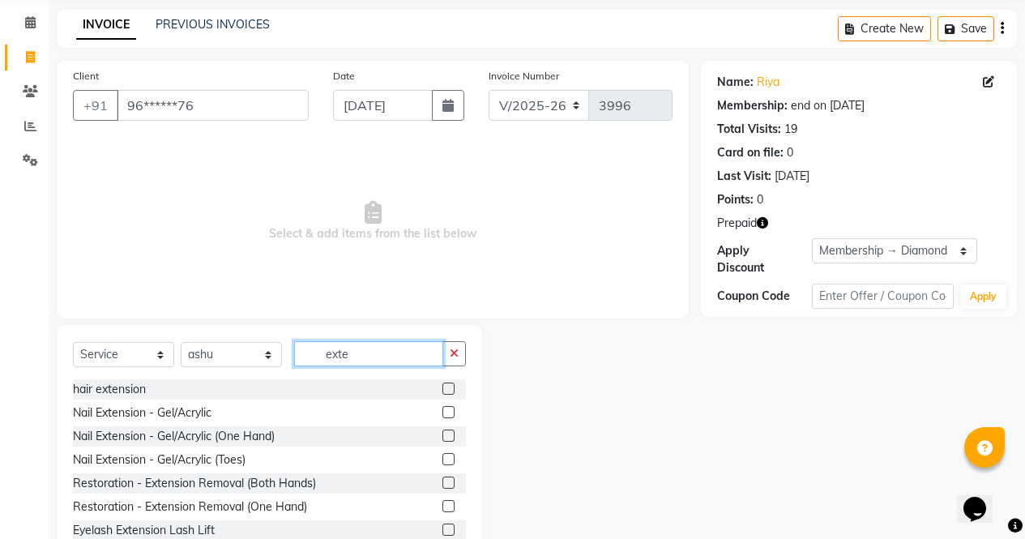
type input "exte"
click at [462, 363] on button "button" at bounding box center [453, 353] width 23 height 25
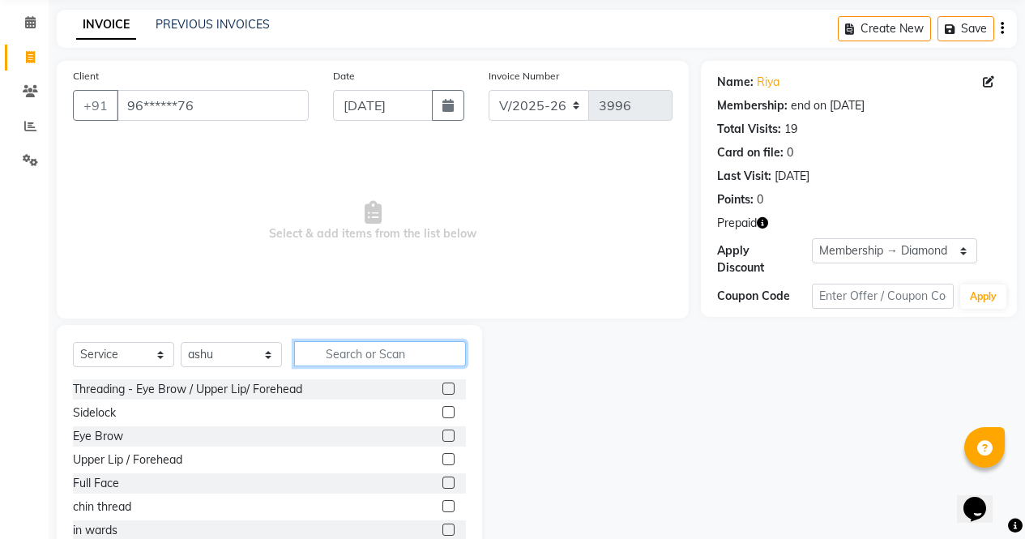
type input "t"
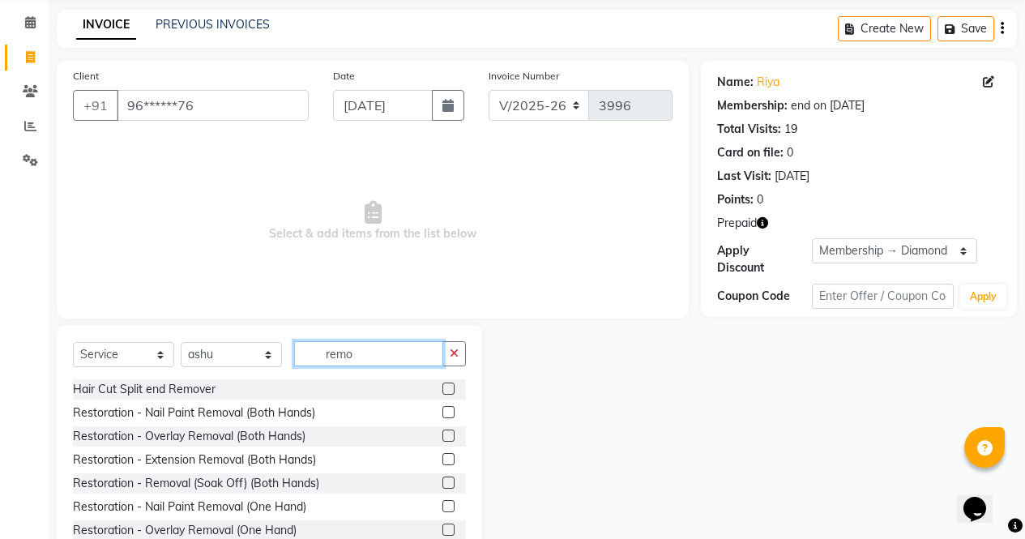
type input "remo"
click at [451, 463] on div at bounding box center [453, 460] width 23 height 20
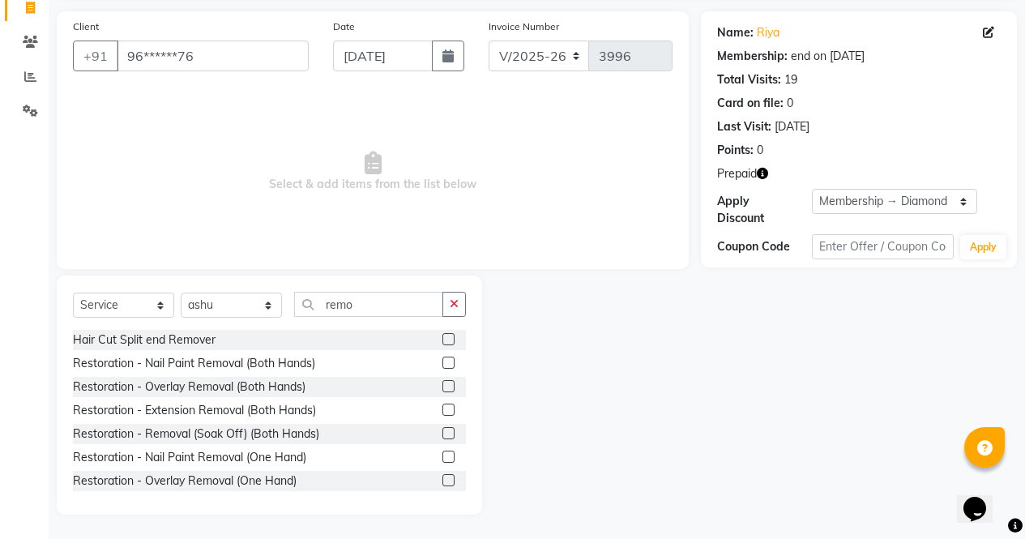
click at [442, 410] on label at bounding box center [448, 409] width 12 height 12
click at [442, 410] on input "checkbox" at bounding box center [447, 410] width 11 height 11
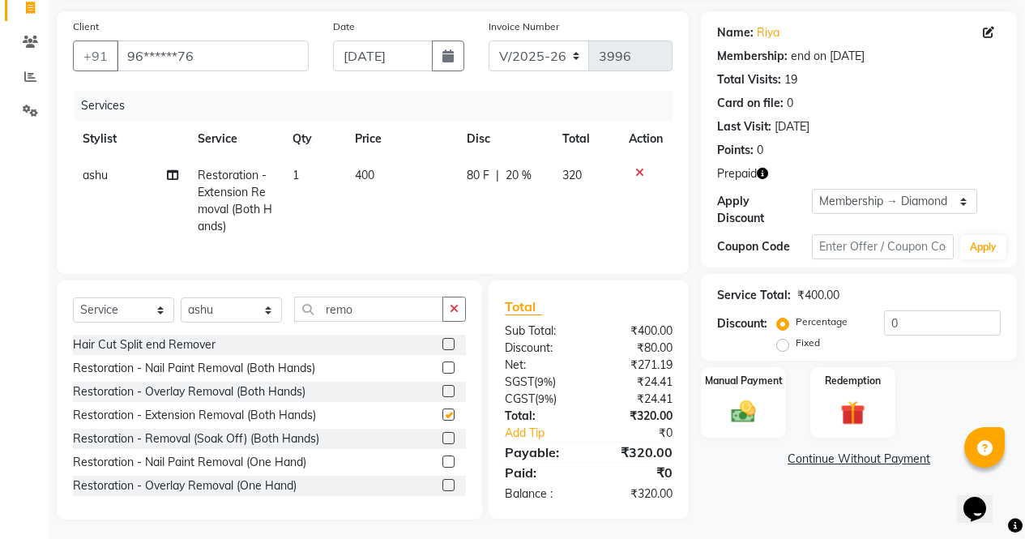
checkbox input "false"
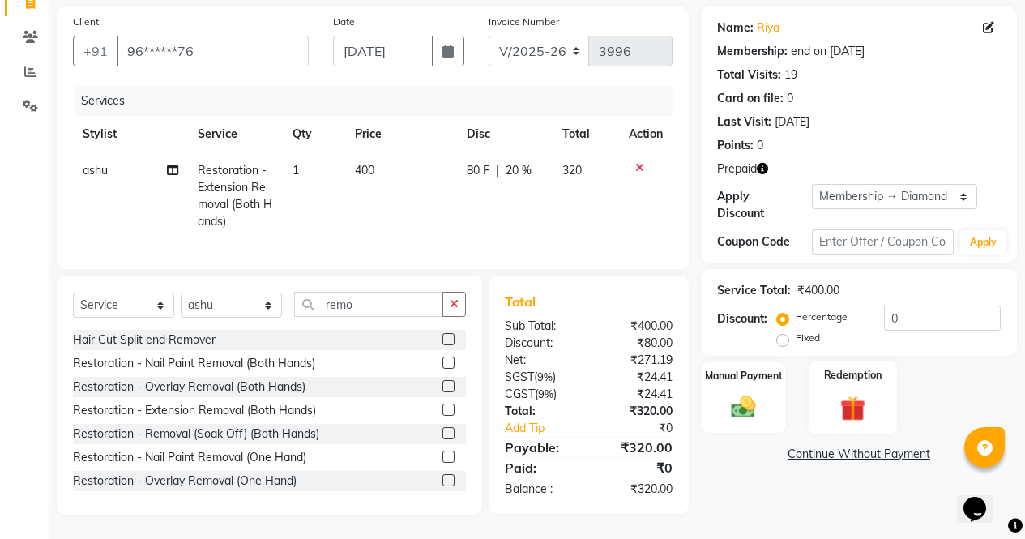
click at [851, 392] on img at bounding box center [852, 408] width 41 height 32
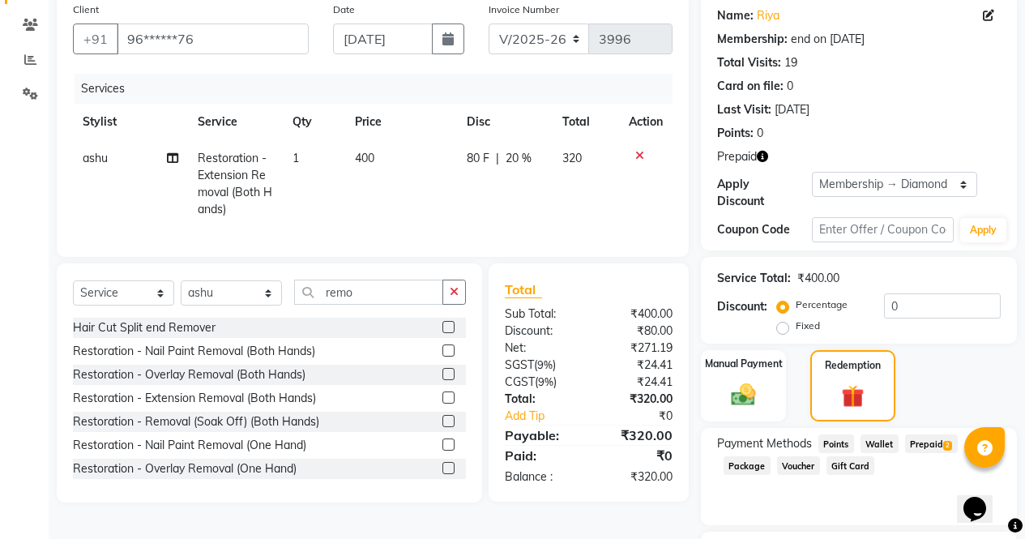
click at [765, 153] on icon "button" at bounding box center [762, 156] width 11 height 11
click at [941, 440] on span "Prepaid 2" at bounding box center [931, 443] width 53 height 19
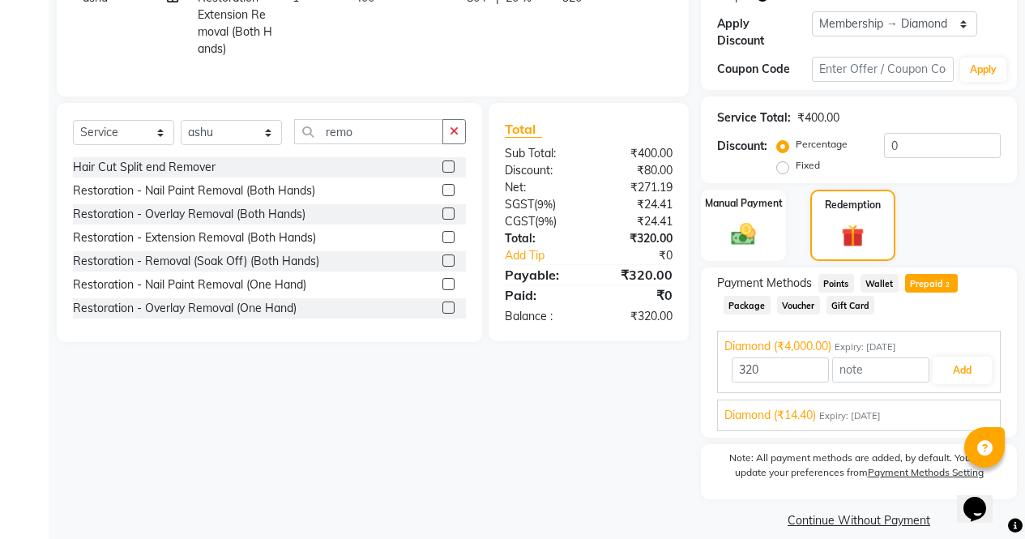
scroll to position [292, 0]
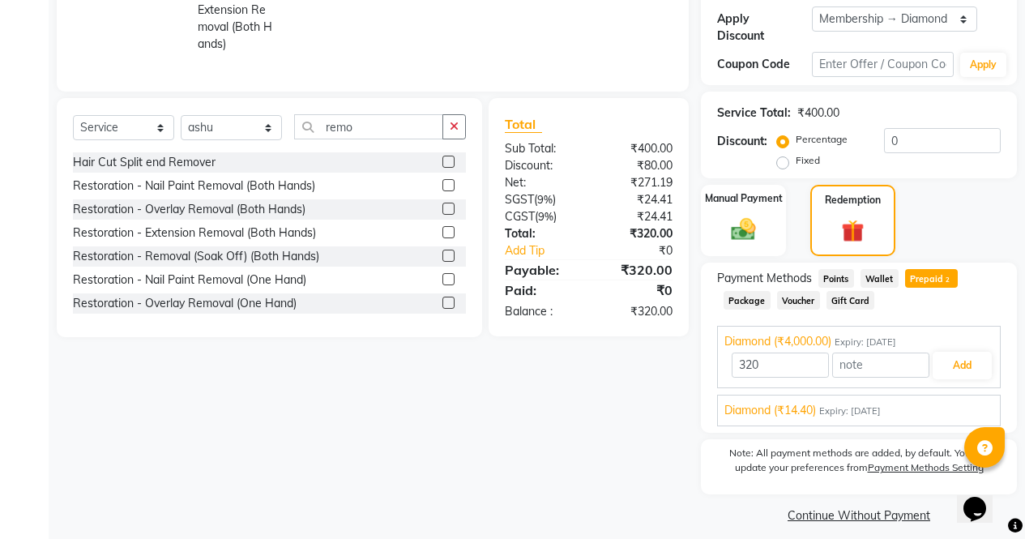
click at [948, 407] on div "Diamond (₹14.40) Expiry: 16-04-2026 14.4 Add" at bounding box center [859, 411] width 284 height 32
click at [916, 410] on div "Diamond (₹14.40) Expiry: 16-04-2026 14.4 Add" at bounding box center [859, 411] width 284 height 32
click at [841, 412] on div "Diamond (₹14.40) Expiry: 16-04-2026 14.4 Add" at bounding box center [859, 411] width 284 height 32
click at [851, 404] on span "Expiry: 16-04-2026" at bounding box center [850, 411] width 62 height 14
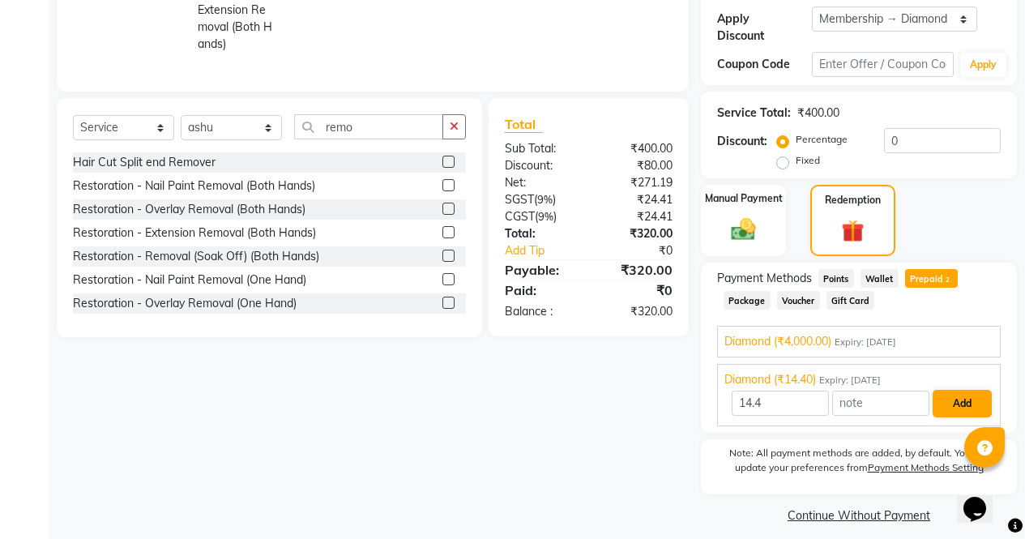
click at [943, 401] on button "Add" at bounding box center [962, 404] width 59 height 28
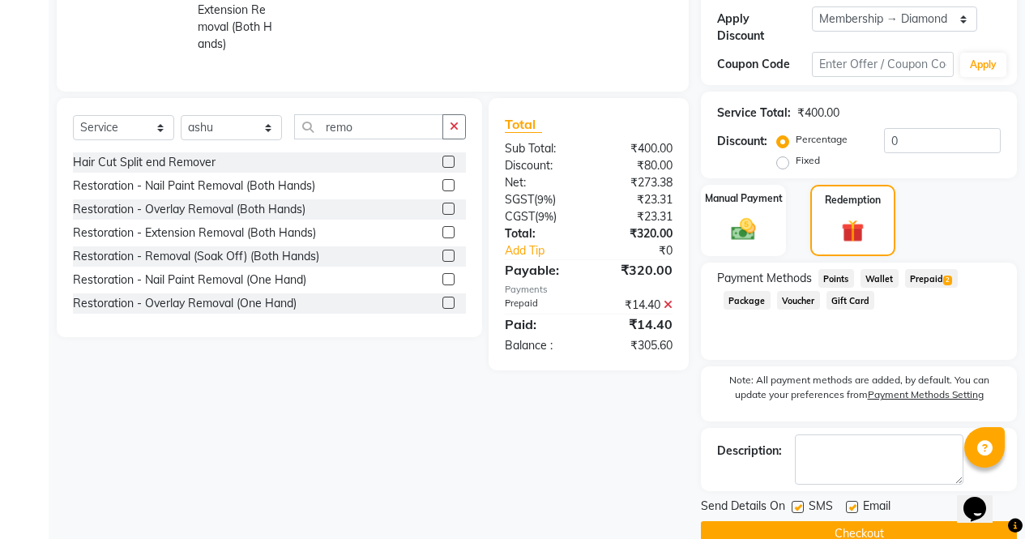
click at [948, 275] on span "2" at bounding box center [947, 280] width 9 height 10
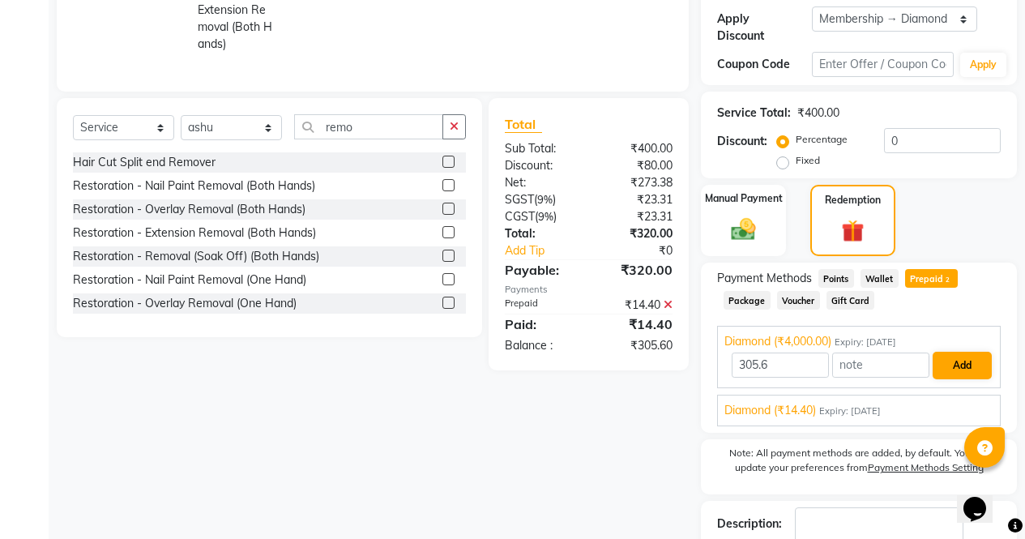
click at [968, 352] on button "Add" at bounding box center [962, 366] width 59 height 28
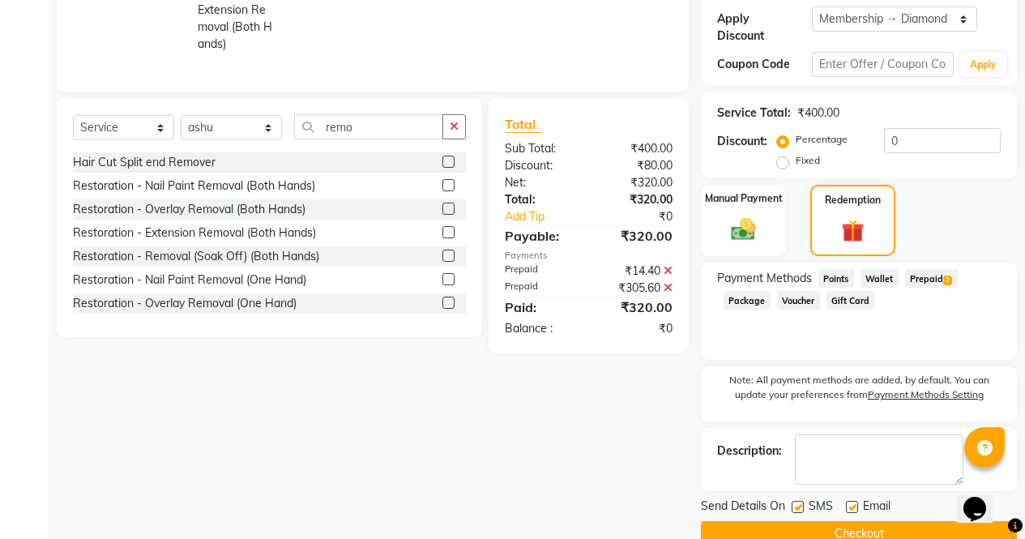
click at [919, 525] on button "Checkout" at bounding box center [859, 533] width 316 height 25
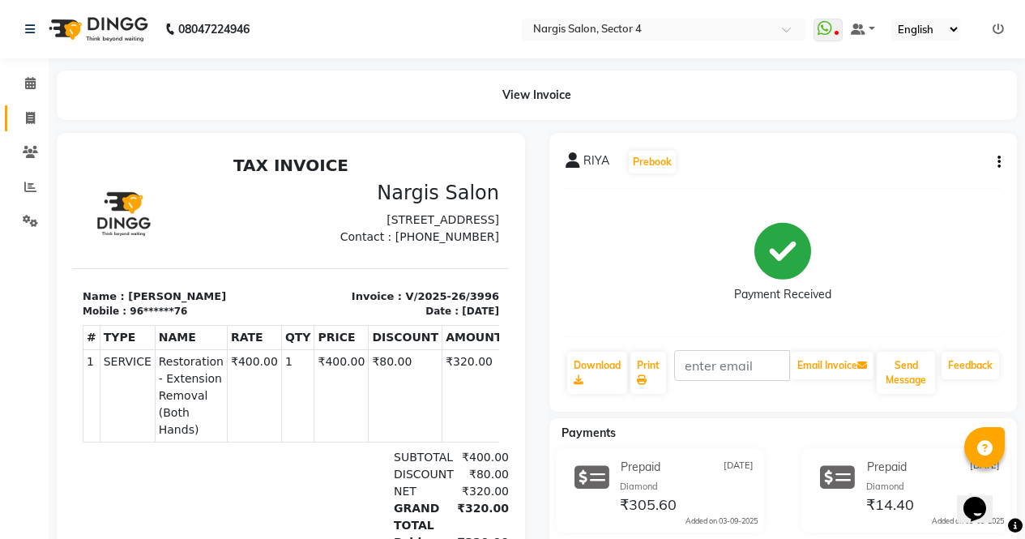
click at [28, 130] on link "Invoice" at bounding box center [24, 118] width 39 height 27
select select "service"
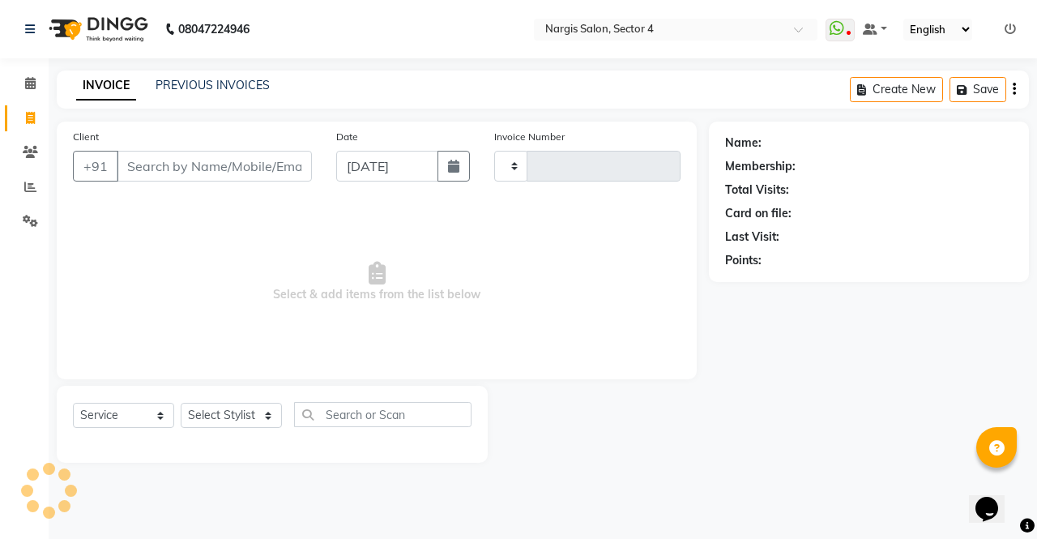
type input "3997"
select select "4130"
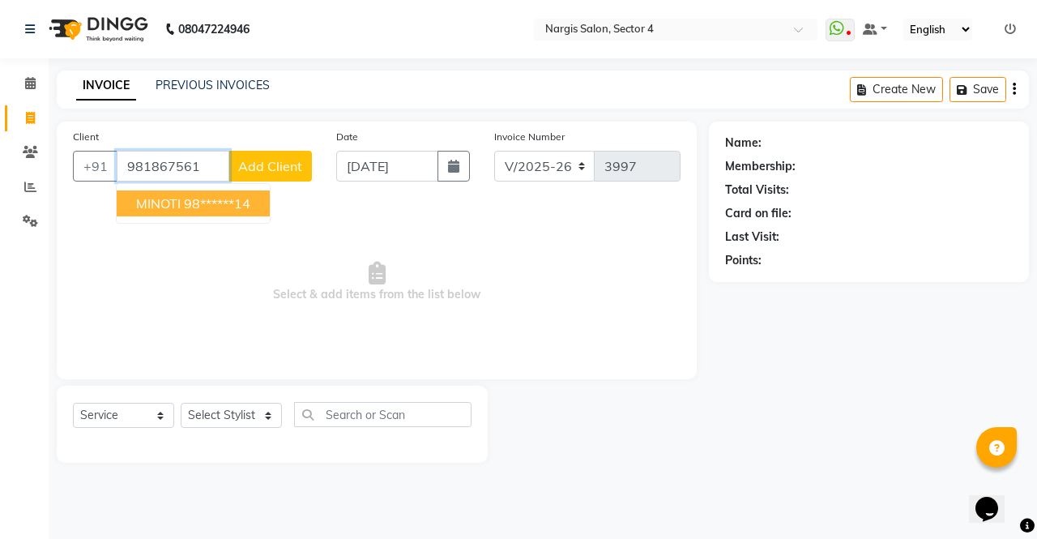
click at [158, 211] on button "MINOTI 98******14" at bounding box center [193, 203] width 153 height 26
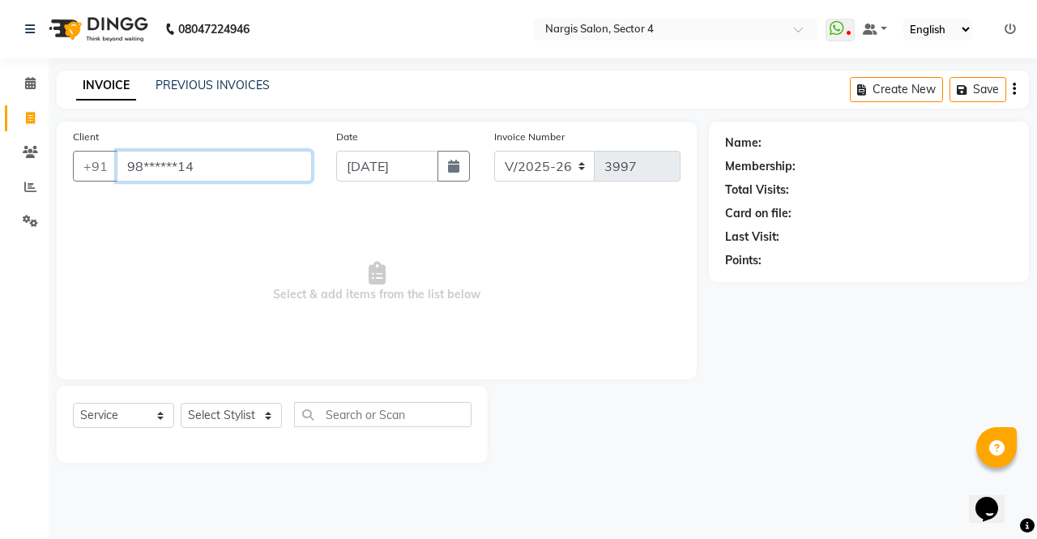
type input "98******14"
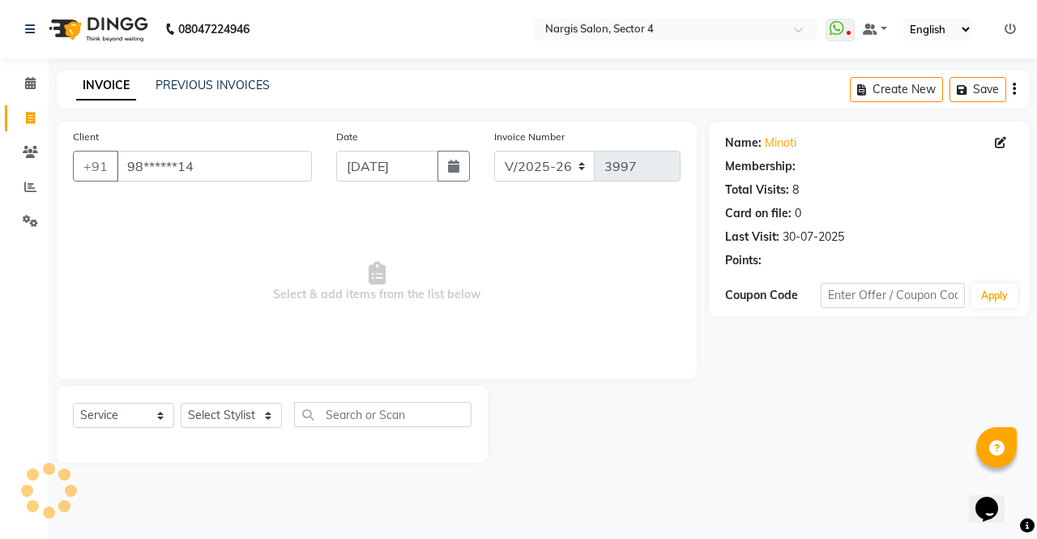
select select "1: Object"
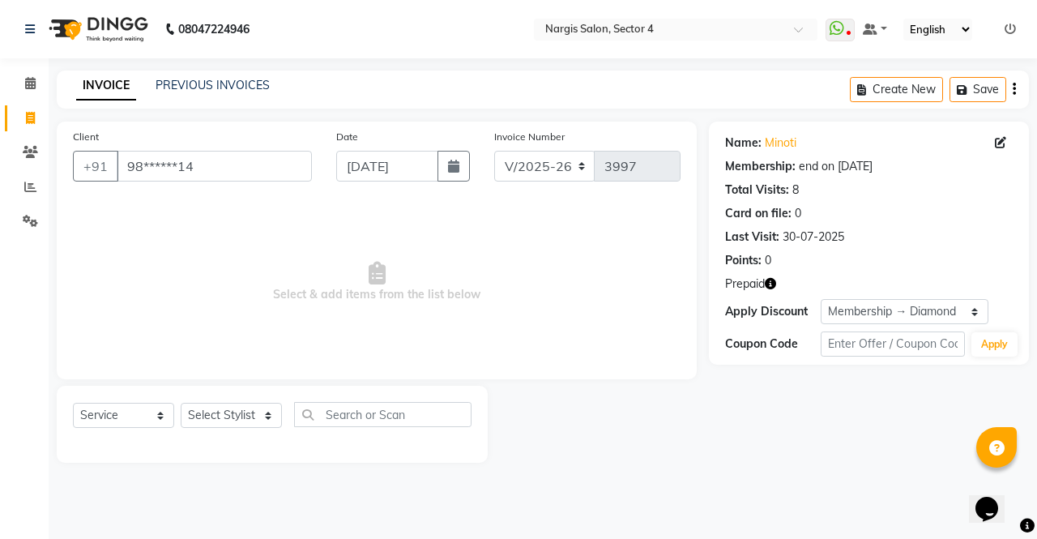
click at [786, 288] on div "Prepaid" at bounding box center [869, 283] width 288 height 17
click at [774, 283] on icon "button" at bounding box center [770, 283] width 11 height 11
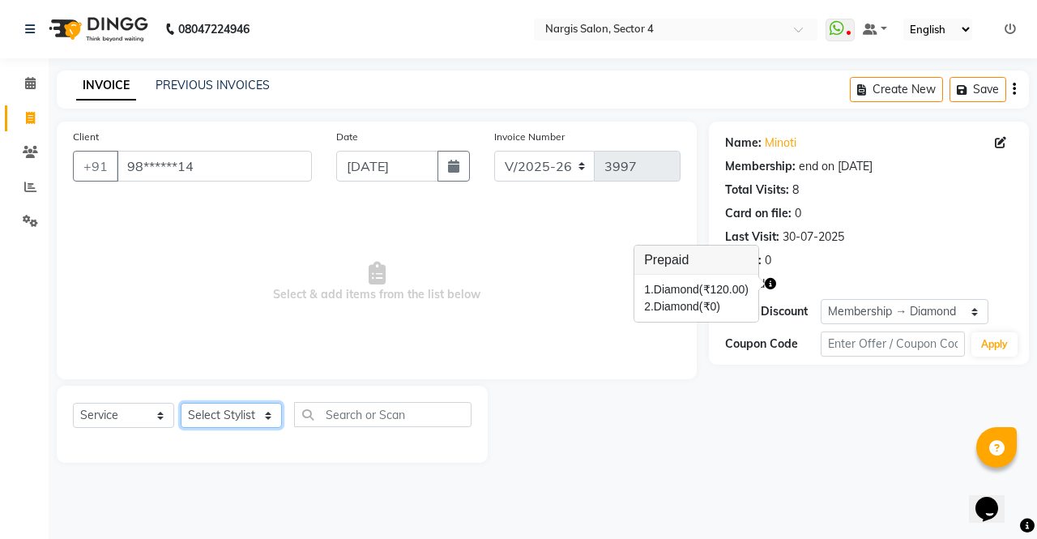
click at [255, 403] on select "Select Stylist [PERSON_NAME] [PERSON_NAME] [PERSON_NAME] Front Desk muskaan rak…" at bounding box center [231, 415] width 101 height 25
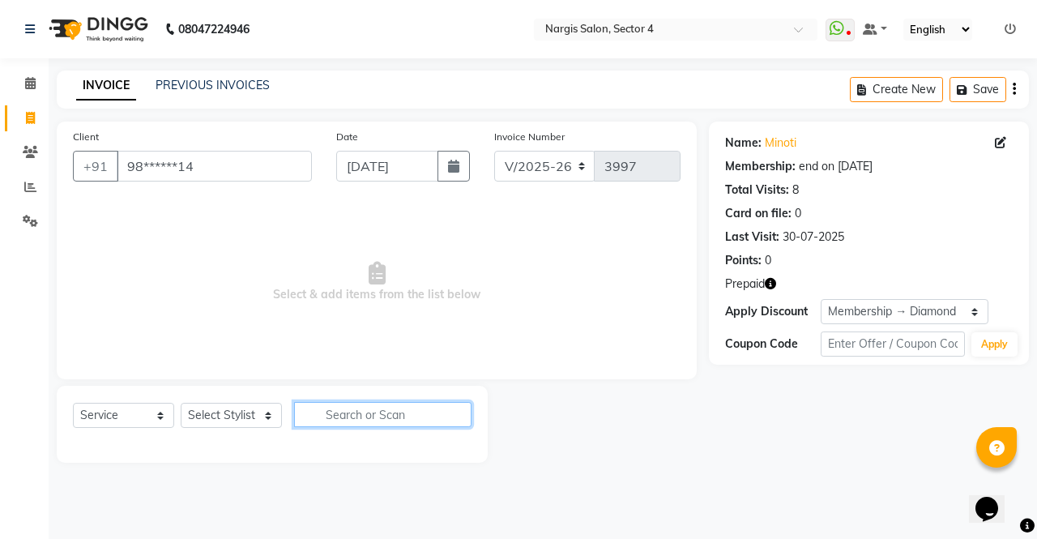
click at [295, 403] on input "text" at bounding box center [382, 414] width 177 height 25
click at [262, 412] on select "Select Stylist [PERSON_NAME] [PERSON_NAME] [PERSON_NAME] Front Desk muskaan rak…" at bounding box center [231, 415] width 101 height 25
select select "87810"
click at [181, 403] on select "Select Stylist [PERSON_NAME] [PERSON_NAME] [PERSON_NAME] Front Desk muskaan rak…" at bounding box center [231, 415] width 101 height 25
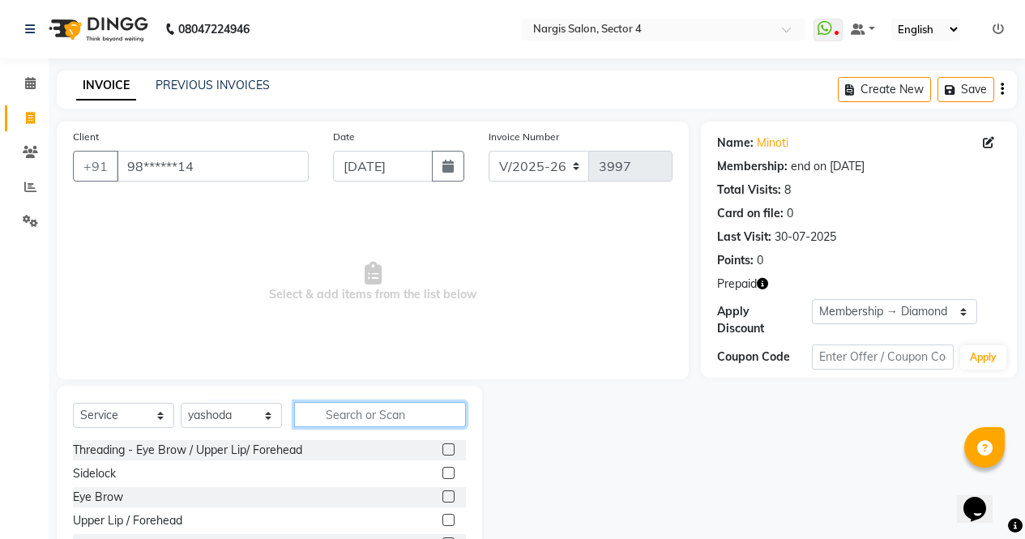
click at [373, 410] on input "text" at bounding box center [380, 414] width 172 height 25
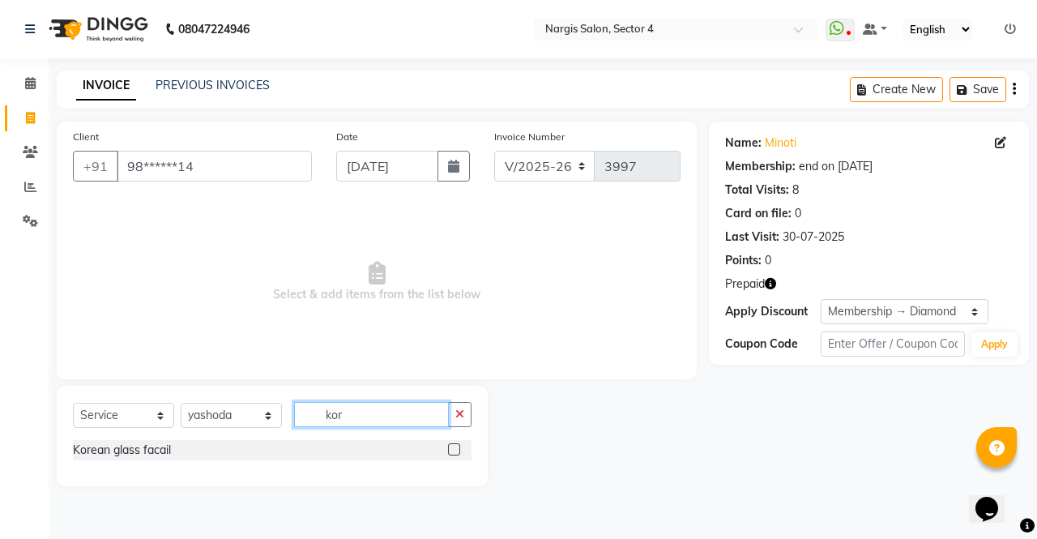
type input "kor"
click at [469, 450] on div at bounding box center [459, 450] width 23 height 20
click at [454, 444] on label at bounding box center [454, 449] width 12 height 12
click at [454, 445] on input "checkbox" at bounding box center [453, 450] width 11 height 11
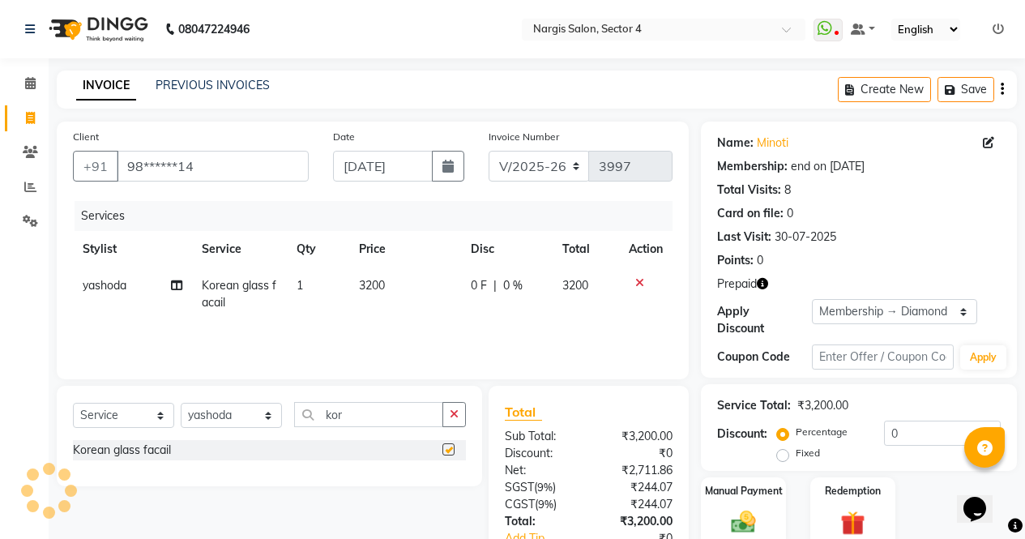
checkbox input "false"
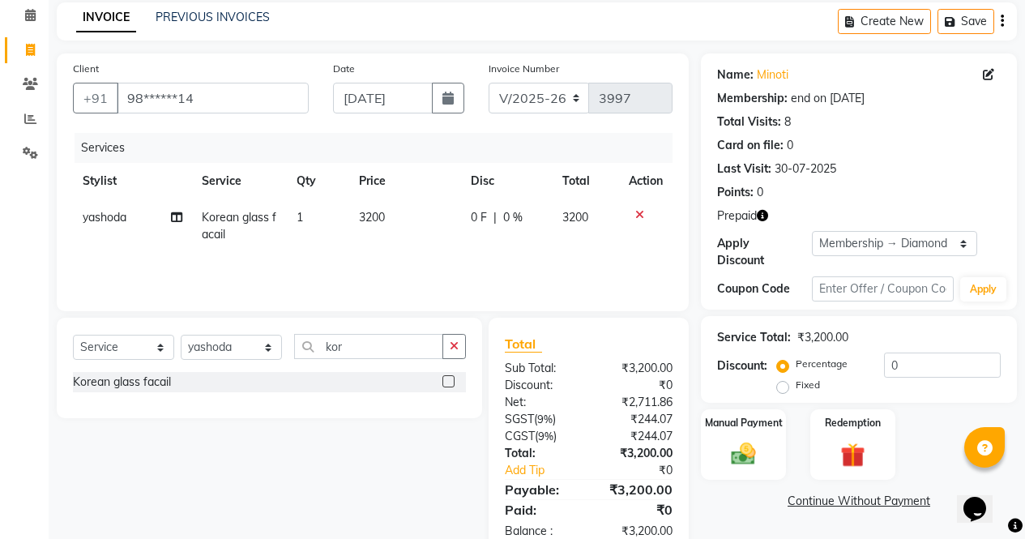
scroll to position [109, 0]
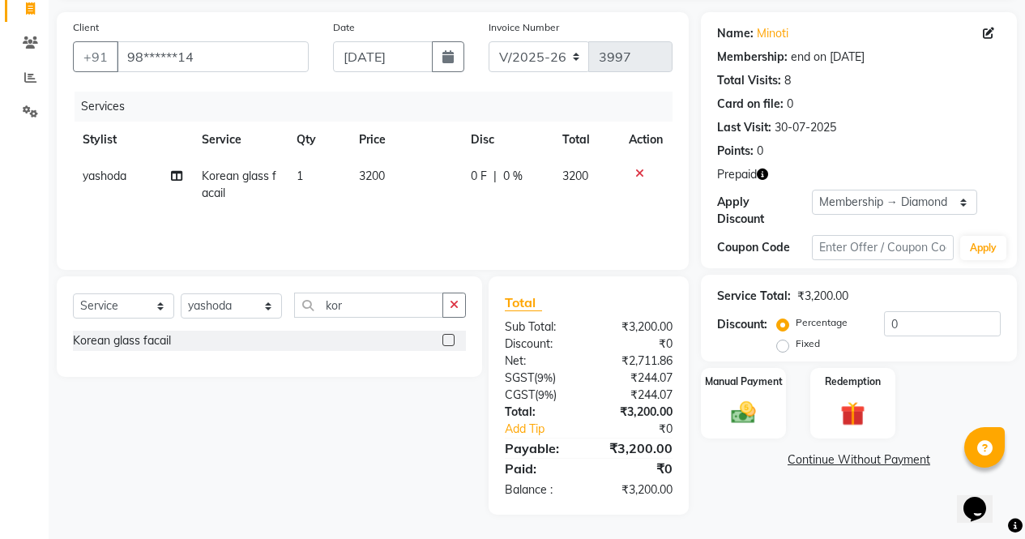
click at [510, 173] on span "0 %" at bounding box center [512, 176] width 19 height 17
select select "87810"
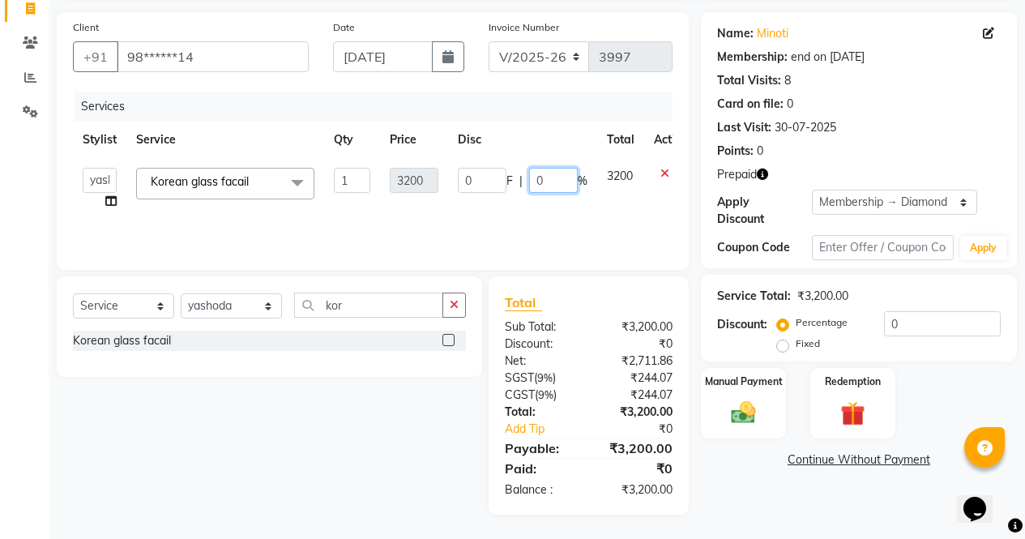
click at [549, 181] on input "0" at bounding box center [553, 180] width 49 height 25
type input "30"
click at [778, 494] on div "Name: Minoti Membership: end on 23-05-2026 Total Visits: 8 Card on file: 0 Last…" at bounding box center [865, 263] width 328 height 502
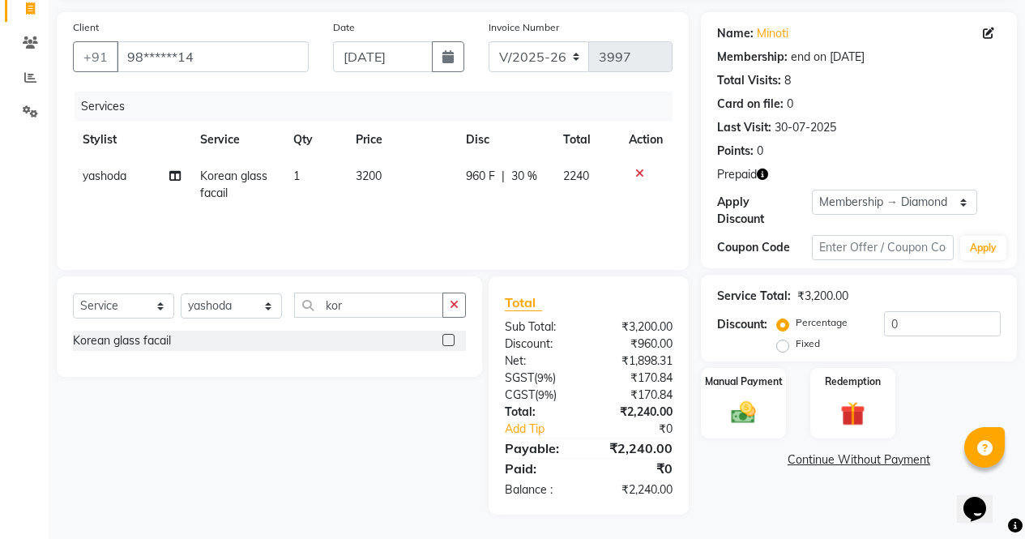
click at [439, 316] on input "kor" at bounding box center [368, 304] width 149 height 25
click at [455, 295] on button "button" at bounding box center [453, 304] width 23 height 25
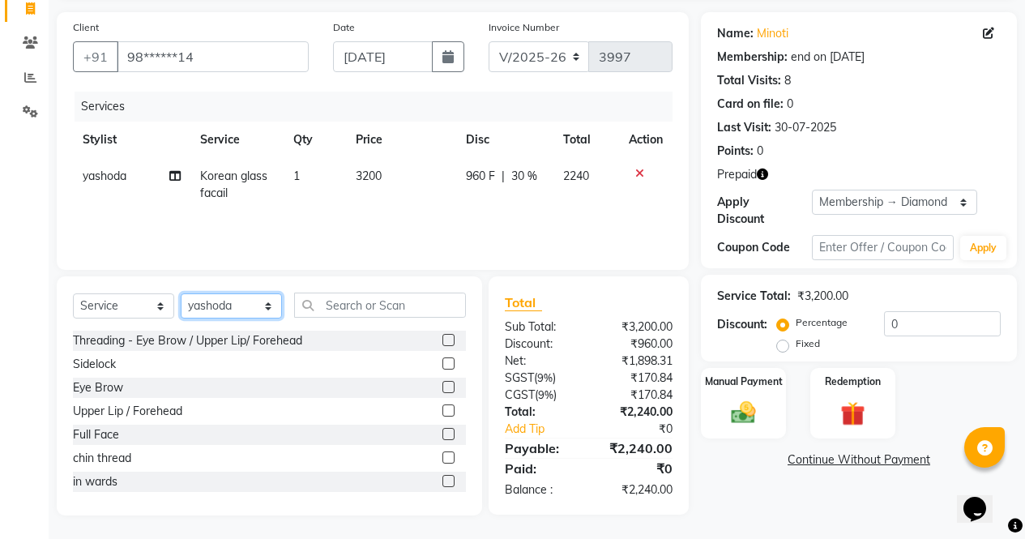
click at [221, 317] on select "Select Stylist [PERSON_NAME] [PERSON_NAME] [PERSON_NAME] Front Desk muskaan rak…" at bounding box center [231, 305] width 101 height 25
select select "28131"
click at [181, 293] on select "Select Stylist [PERSON_NAME] [PERSON_NAME] [PERSON_NAME] Front Desk muskaan rak…" at bounding box center [231, 305] width 101 height 25
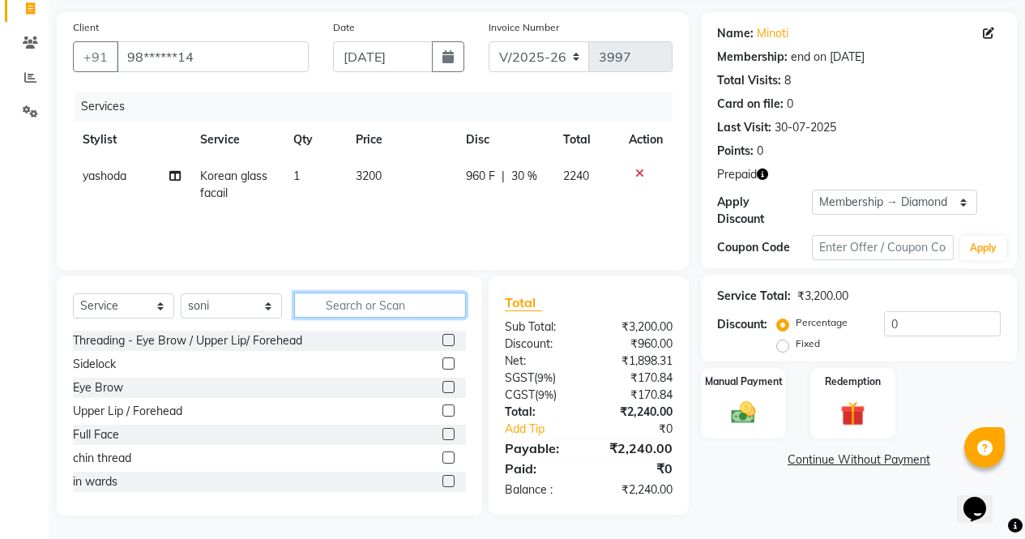
click at [451, 309] on input "text" at bounding box center [380, 304] width 172 height 25
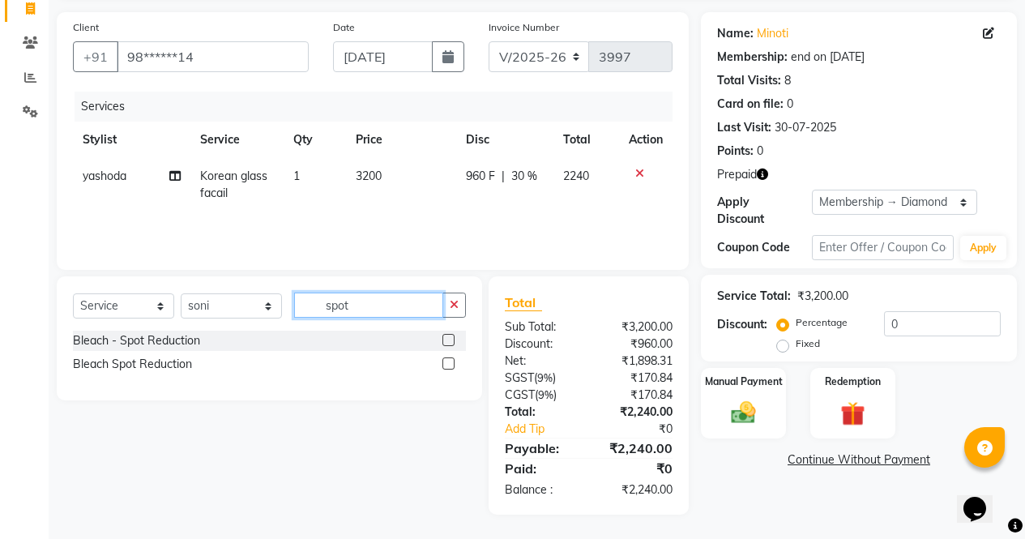
type input "spot"
click at [467, 382] on div "Select Service Product Membership Package Voucher Prepaid Gift Card Select Styl…" at bounding box center [269, 338] width 425 height 124
click at [450, 364] on label at bounding box center [448, 363] width 12 height 12
click at [450, 364] on input "checkbox" at bounding box center [447, 364] width 11 height 11
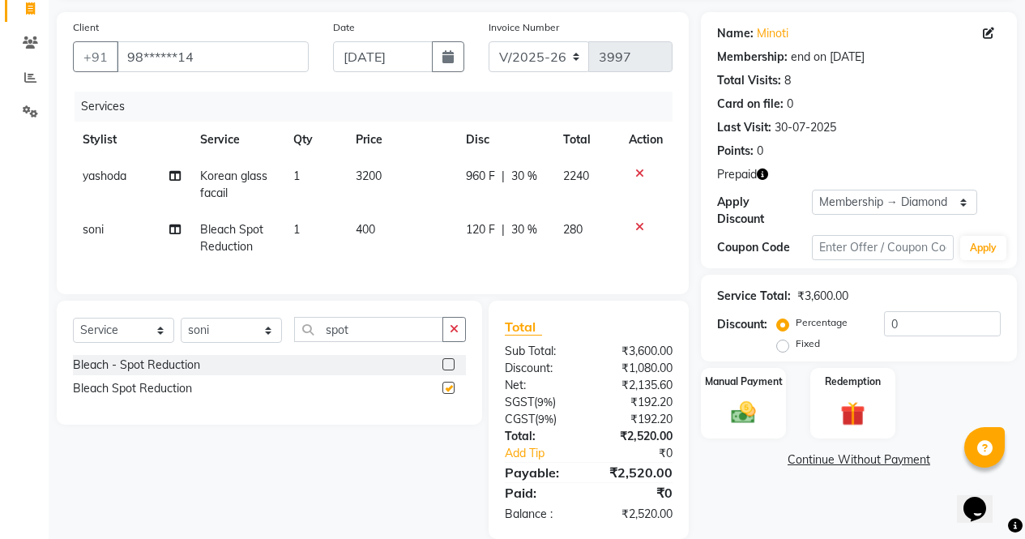
scroll to position [146, 0]
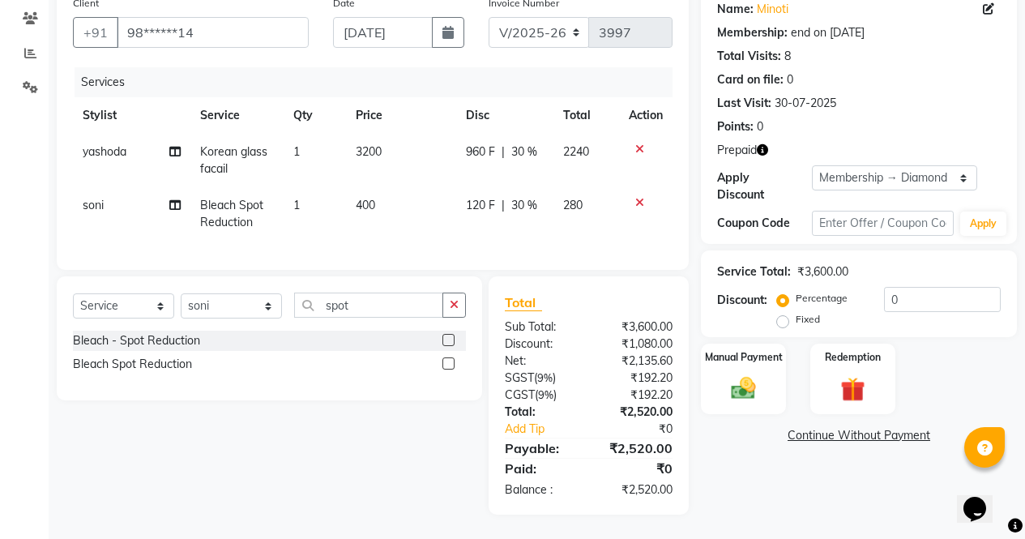
checkbox input "false"
click at [450, 305] on icon "button" at bounding box center [454, 304] width 9 height 11
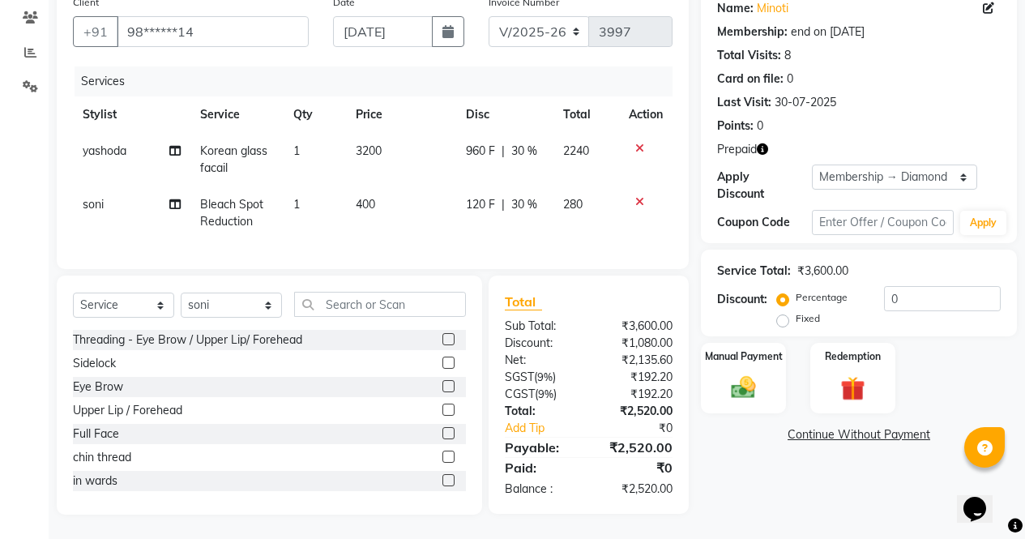
click at [442, 387] on label at bounding box center [448, 386] width 12 height 12
click at [442, 387] on input "checkbox" at bounding box center [447, 387] width 11 height 11
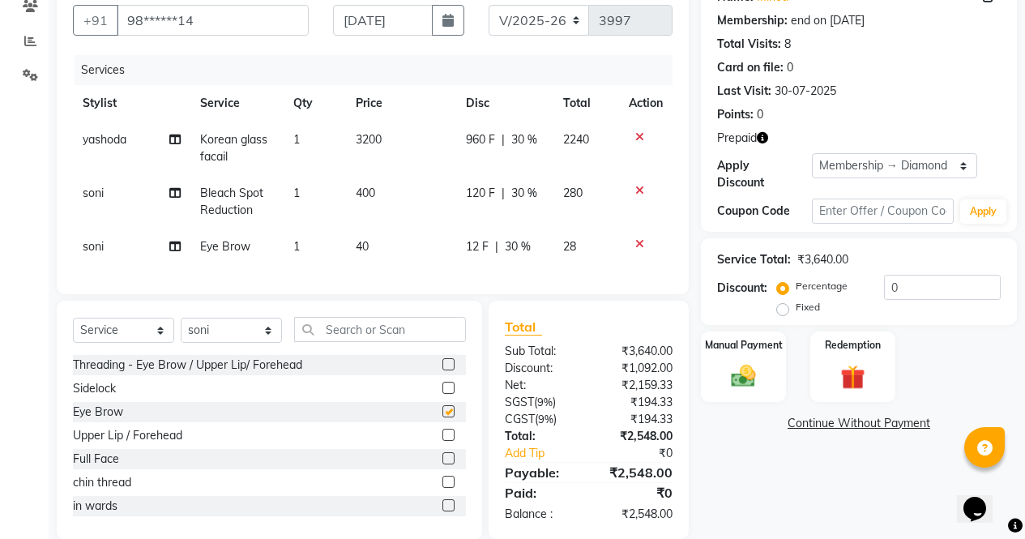
scroll to position [183, 0]
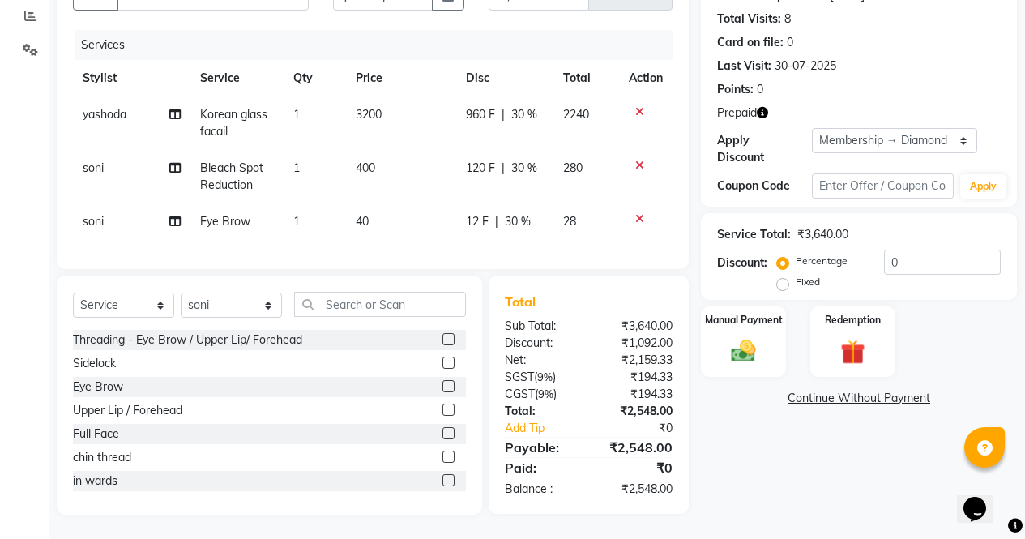
checkbox input "false"
click at [638, 213] on icon at bounding box center [639, 218] width 9 height 11
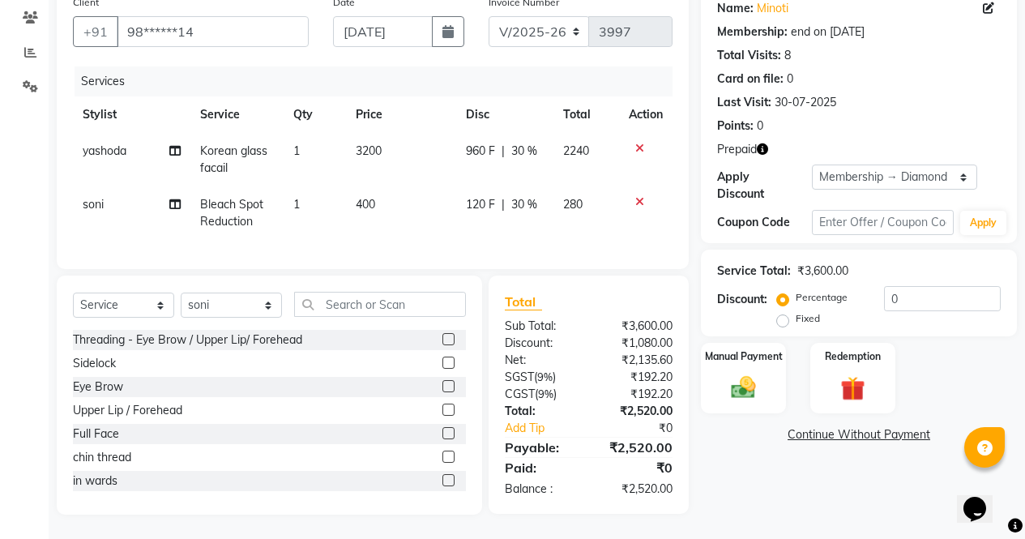
click at [638, 173] on td at bounding box center [645, 159] width 53 height 53
click at [638, 143] on icon at bounding box center [639, 148] width 9 height 11
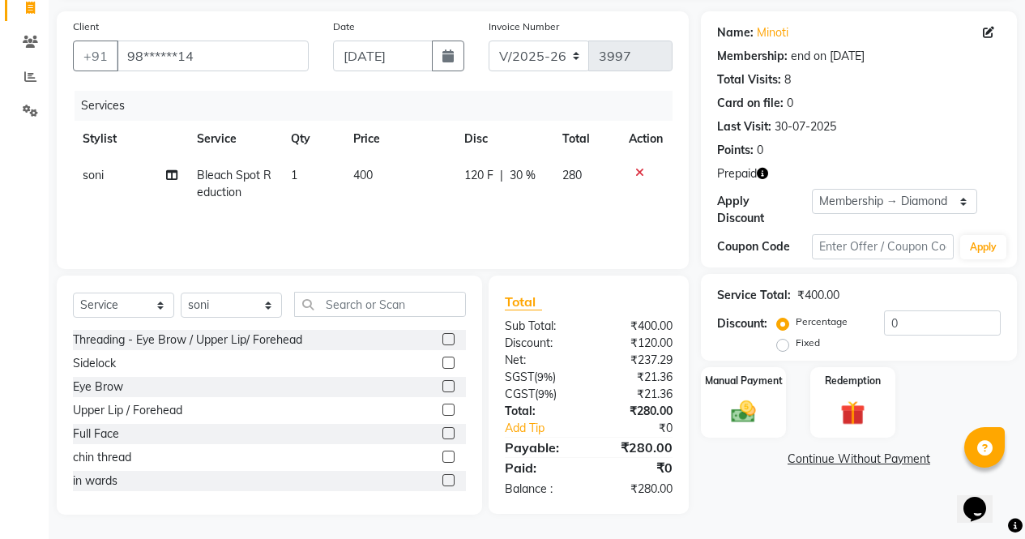
click at [638, 167] on icon at bounding box center [639, 172] width 9 height 11
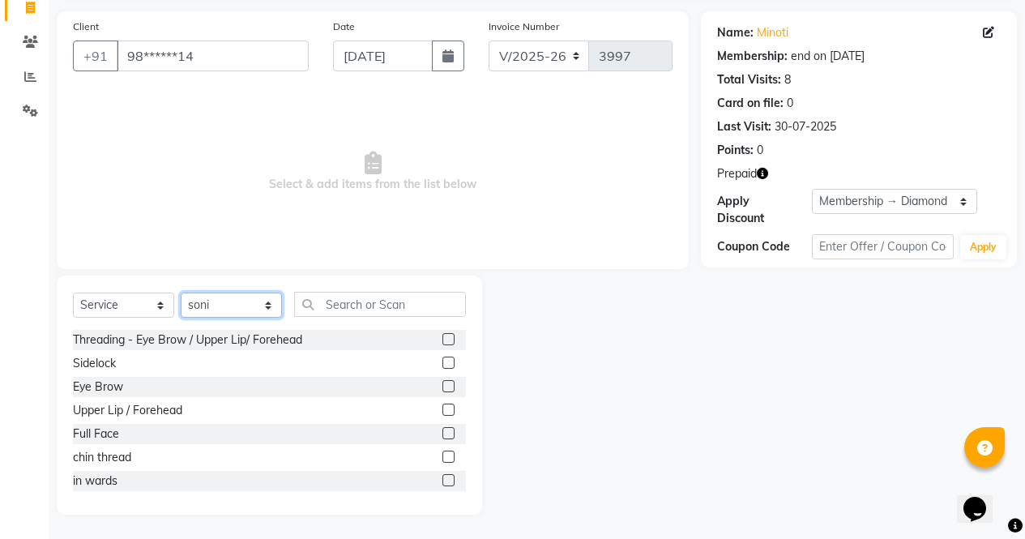
click at [218, 307] on select "Select Stylist [PERSON_NAME] [PERSON_NAME] [PERSON_NAME] Front Desk muskaan rak…" at bounding box center [231, 304] width 101 height 25
select select "62008"
click at [181, 318] on select "Select Stylist [PERSON_NAME] [PERSON_NAME] [PERSON_NAME] Front Desk muskaan rak…" at bounding box center [231, 304] width 101 height 25
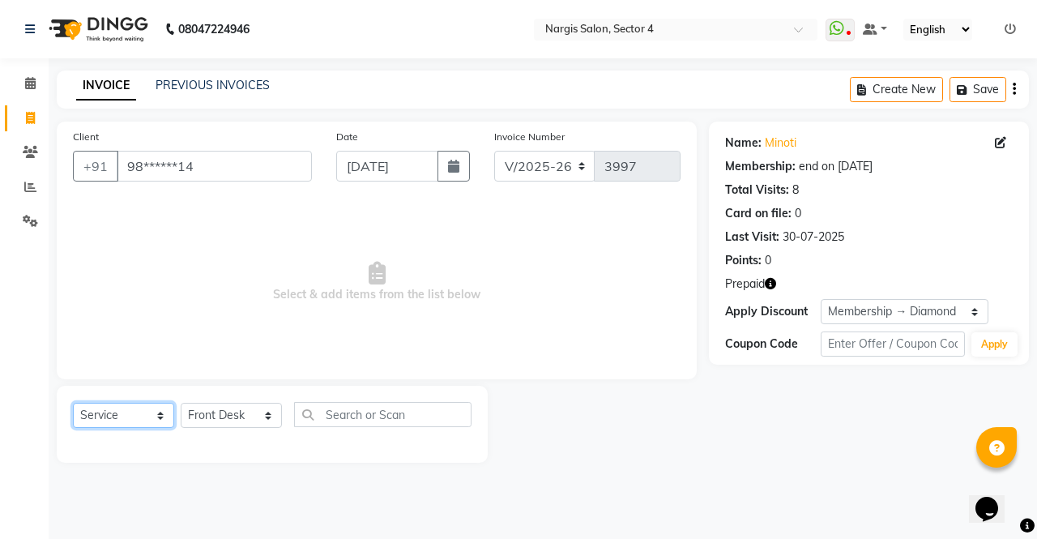
click at [122, 417] on select "Select Service Product Membership Package Voucher Prepaid Gift Card" at bounding box center [123, 415] width 101 height 25
click at [73, 403] on select "Select Service Product Membership Package Voucher Prepaid Gift Card" at bounding box center [123, 415] width 101 height 25
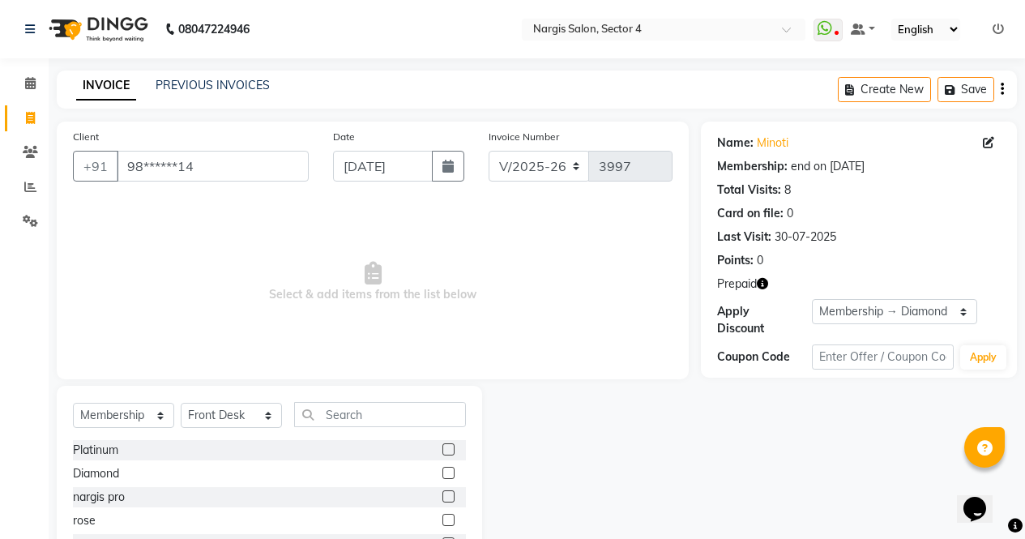
click at [450, 473] on label at bounding box center [448, 473] width 12 height 12
click at [450, 473] on input "checkbox" at bounding box center [447, 473] width 11 height 11
select select "select"
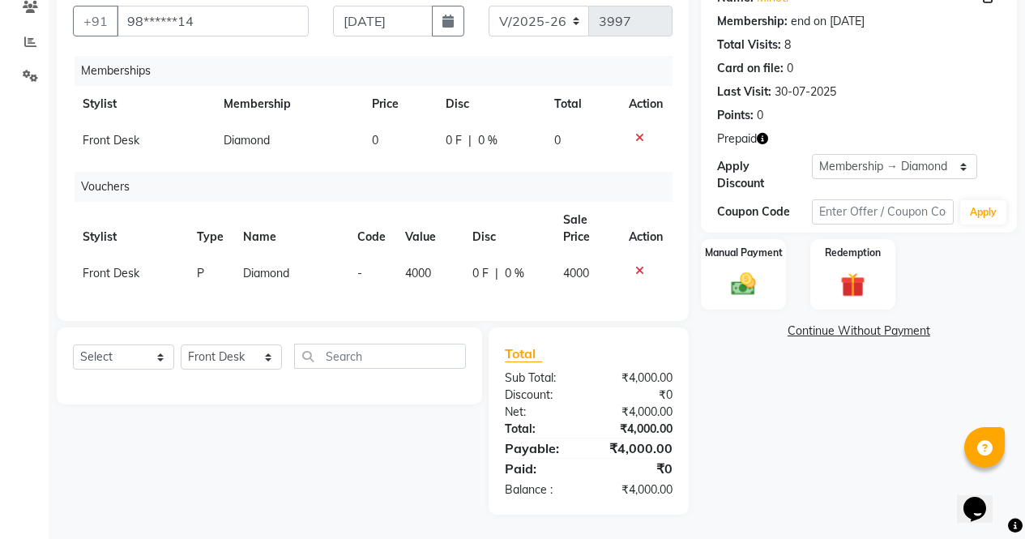
scroll to position [157, 0]
click at [734, 270] on img at bounding box center [743, 284] width 41 height 29
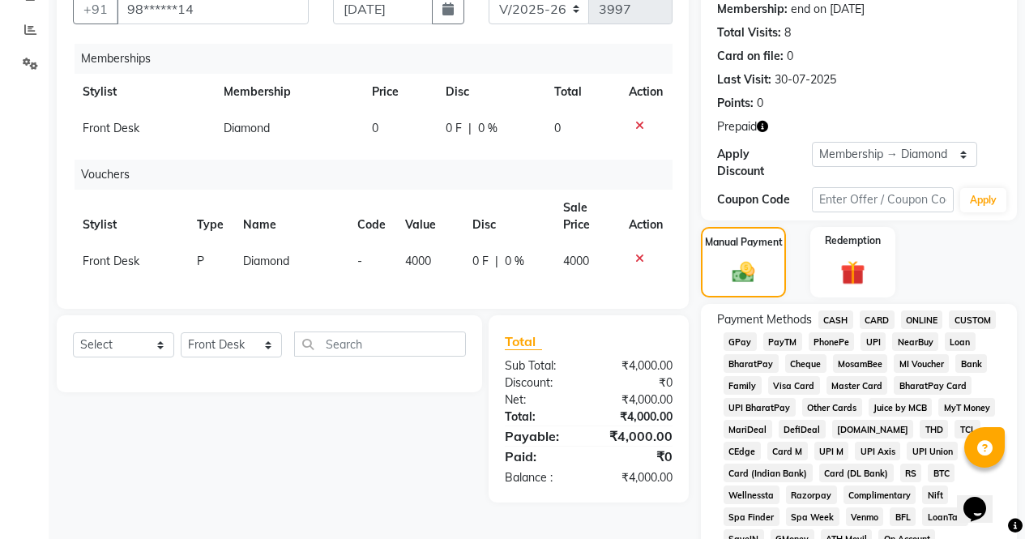
click at [902, 332] on span "NearBuy" at bounding box center [915, 341] width 46 height 19
click at [924, 310] on span "ONLINE" at bounding box center [922, 319] width 42 height 19
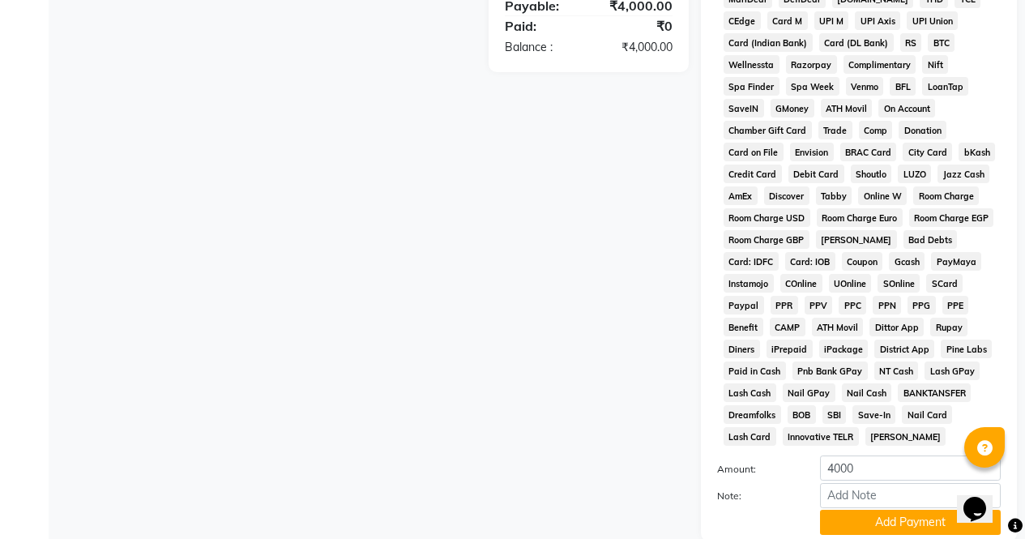
scroll to position [696, 0]
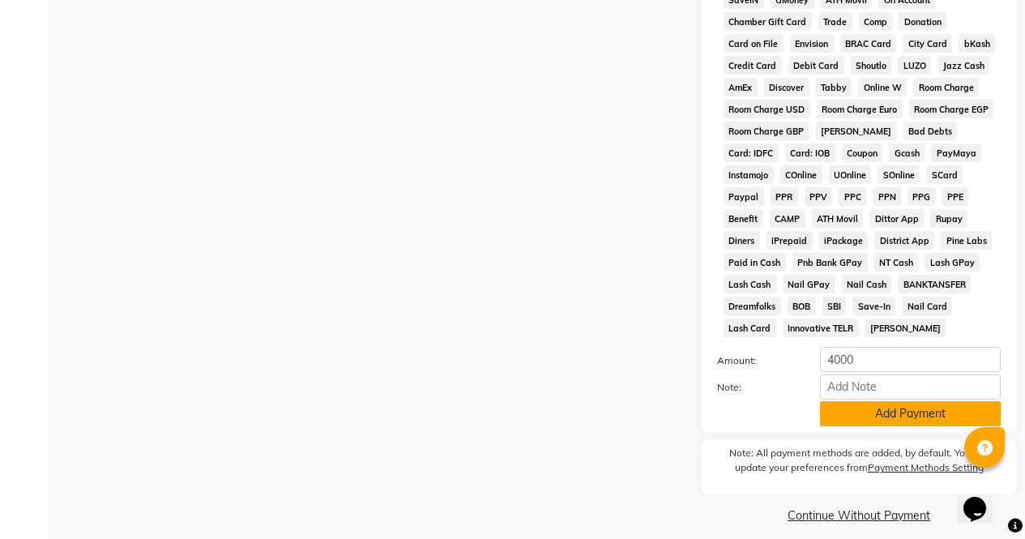
click at [906, 406] on button "Add Payment" at bounding box center [910, 413] width 181 height 25
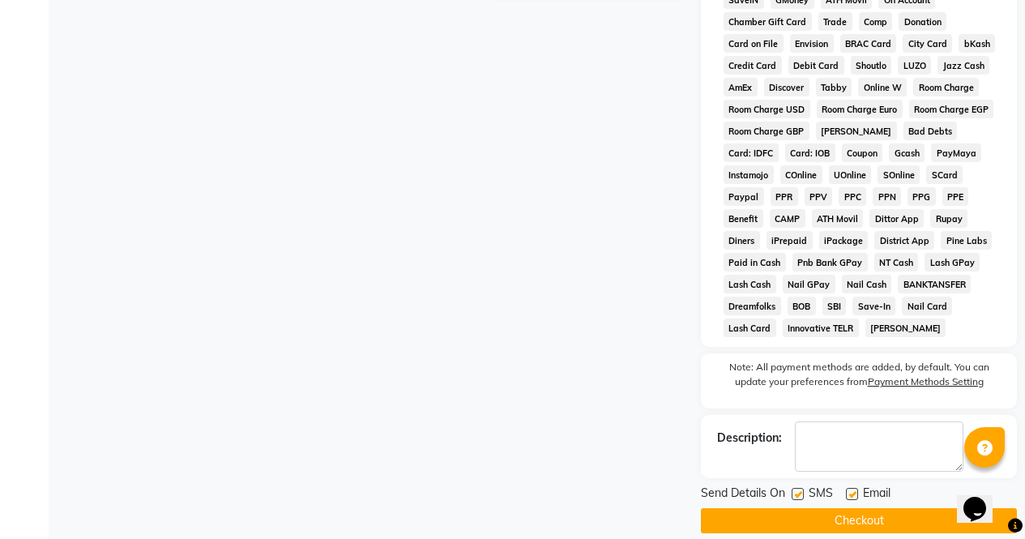
click at [924, 508] on button "Checkout" at bounding box center [859, 520] width 316 height 25
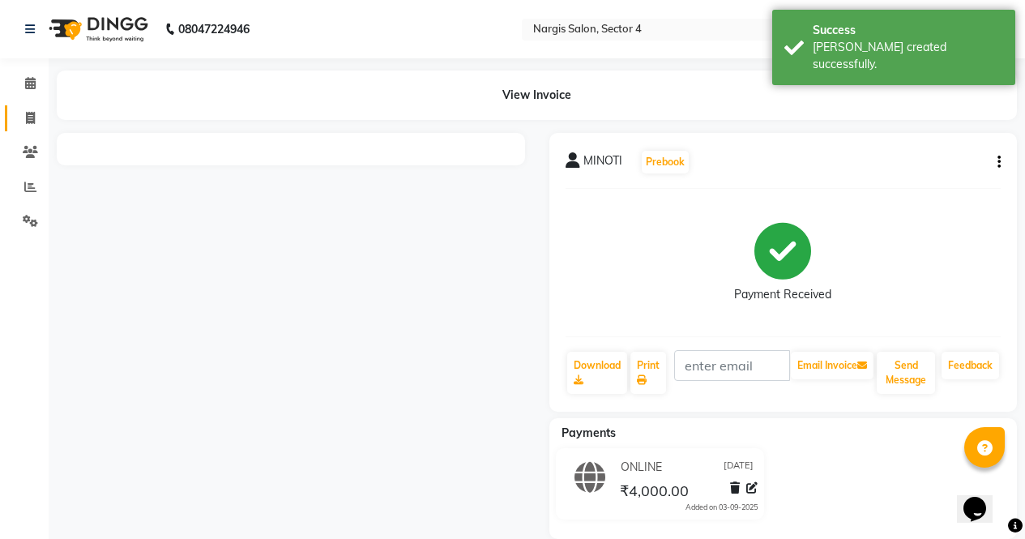
click at [28, 119] on icon at bounding box center [30, 118] width 9 height 12
select select "service"
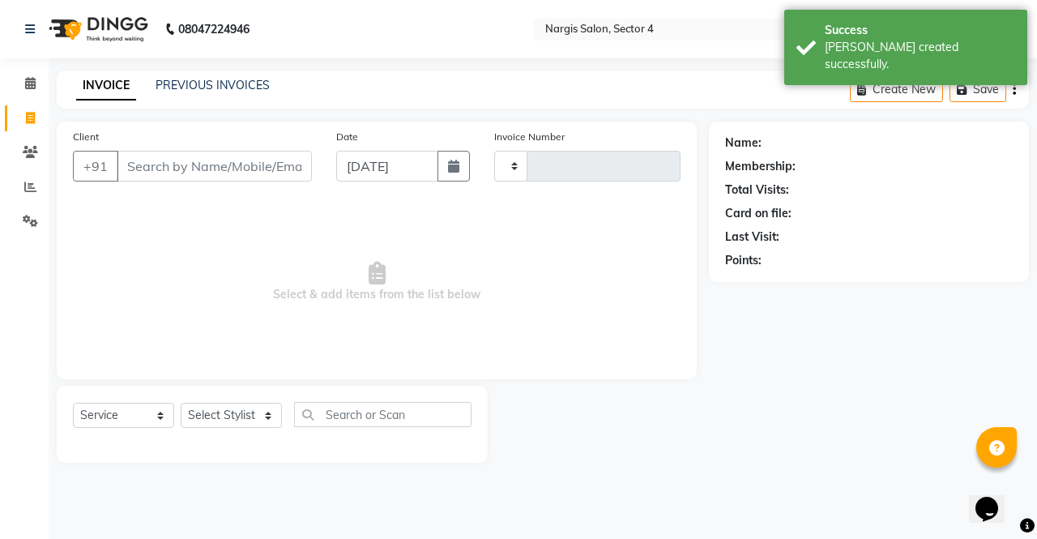
type input "3998"
select select "4130"
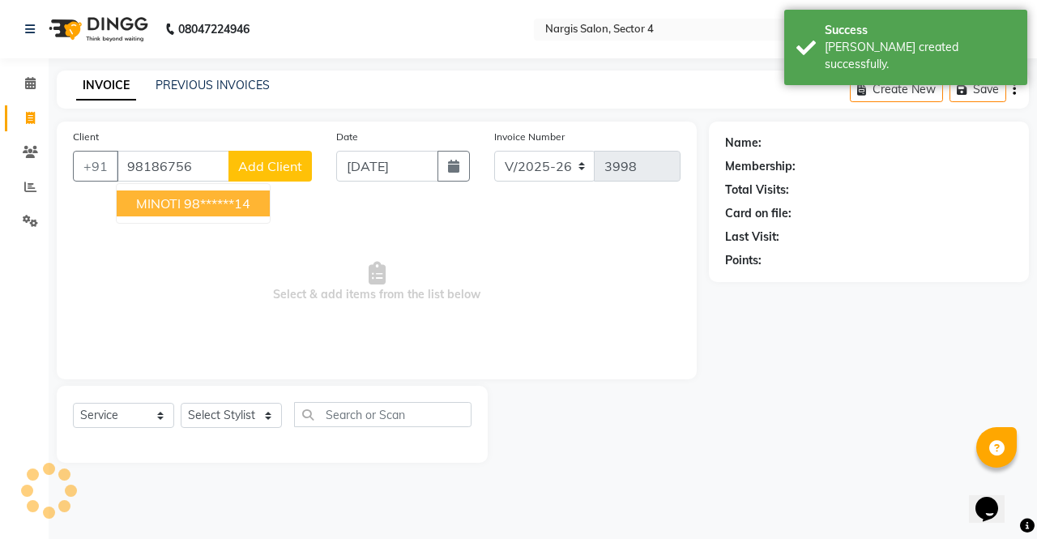
click at [202, 208] on ngb-highlight "98******14" at bounding box center [217, 203] width 66 height 16
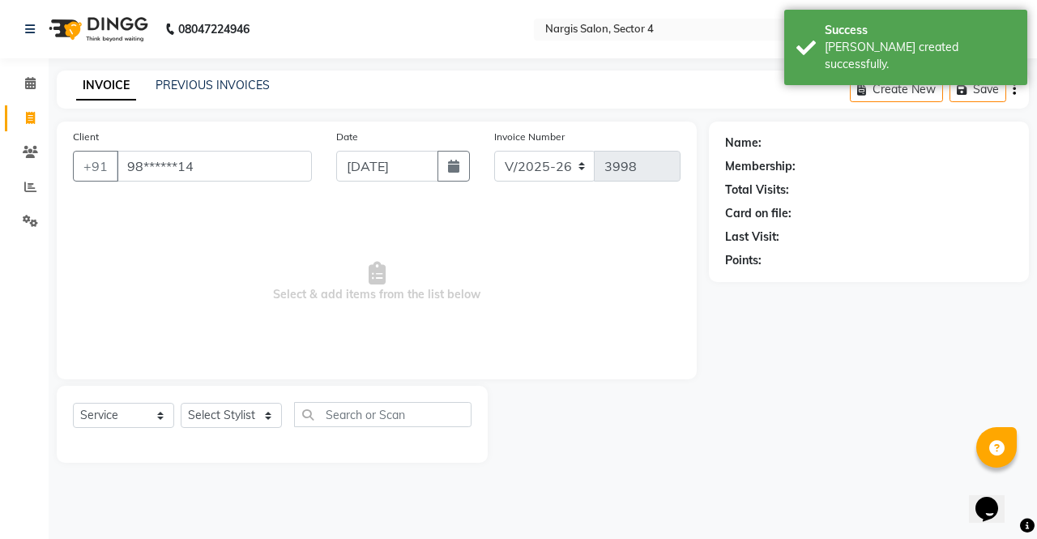
type input "98******14"
select select "1: Object"
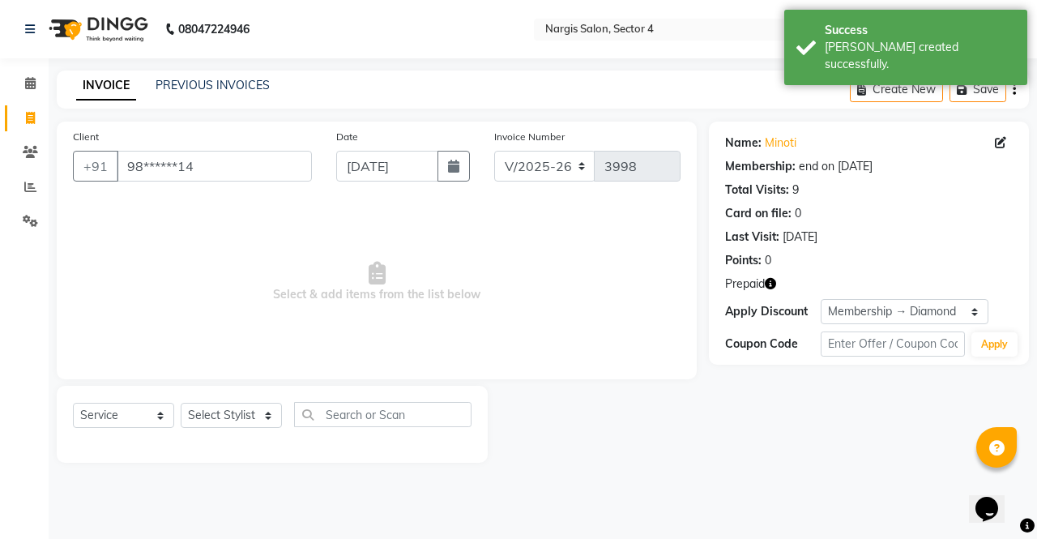
click at [776, 288] on icon "button" at bounding box center [770, 283] width 11 height 11
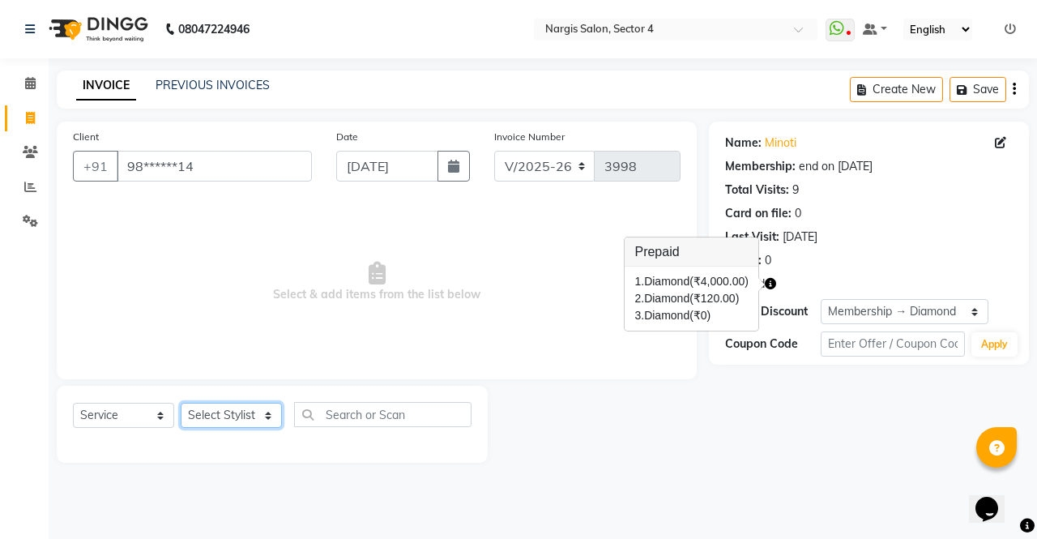
click at [220, 416] on select "Select Stylist [PERSON_NAME] [PERSON_NAME] [PERSON_NAME] Front Desk muskaan rak…" at bounding box center [231, 415] width 101 height 25
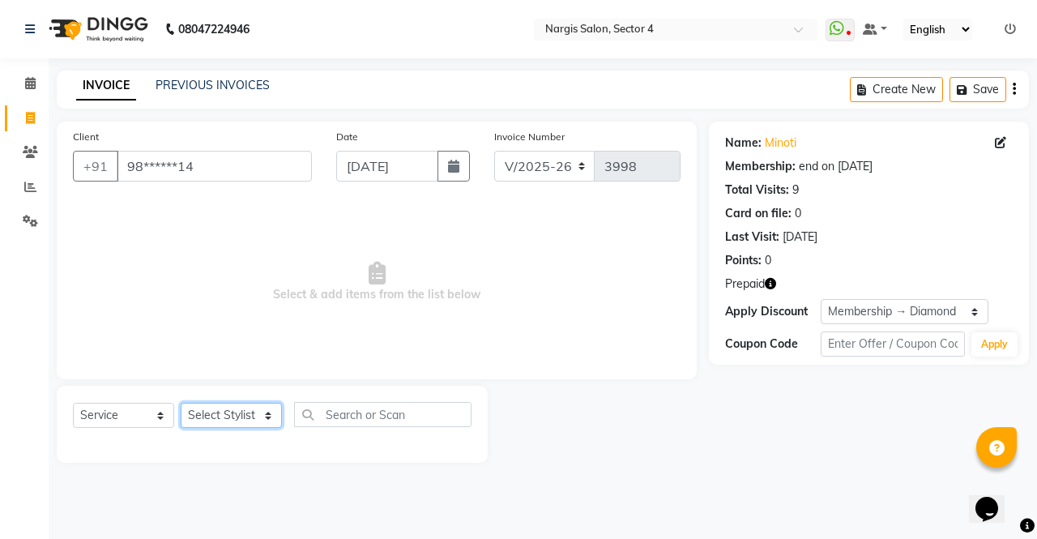
select select "87810"
click at [181, 403] on select "Select Stylist [PERSON_NAME] [PERSON_NAME] [PERSON_NAME] Front Desk muskaan rak…" at bounding box center [231, 415] width 101 height 25
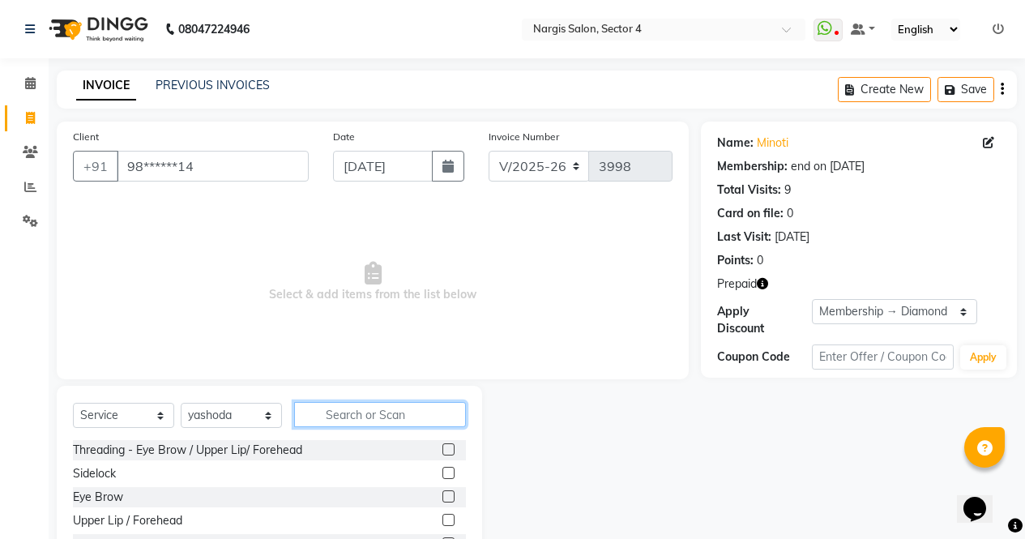
click at [430, 417] on input "text" at bounding box center [380, 414] width 172 height 25
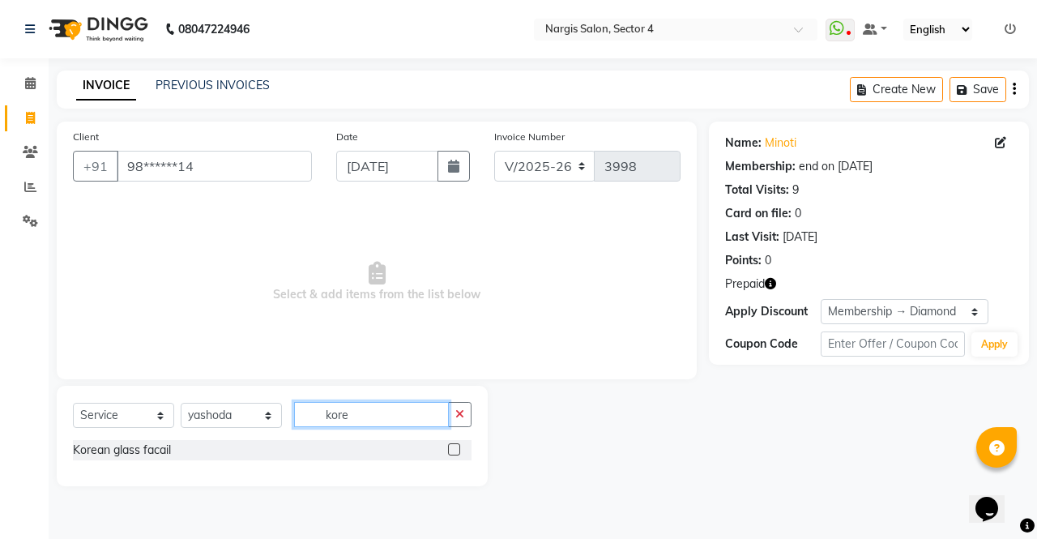
type input "kore"
click at [455, 450] on label at bounding box center [454, 449] width 12 height 12
click at [455, 450] on input "checkbox" at bounding box center [453, 450] width 11 height 11
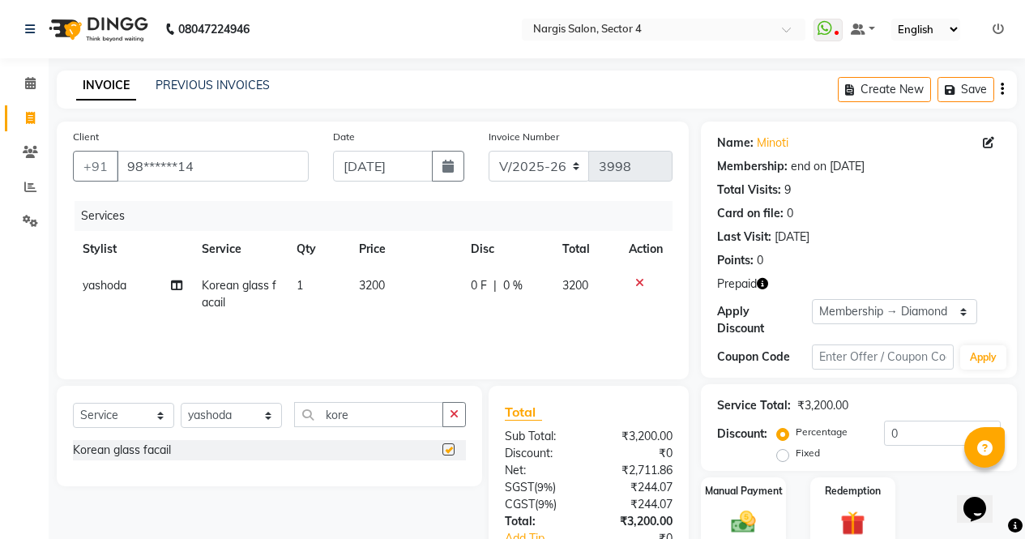
checkbox input "false"
click at [521, 280] on span "0 %" at bounding box center [512, 285] width 19 height 17
select select "87810"
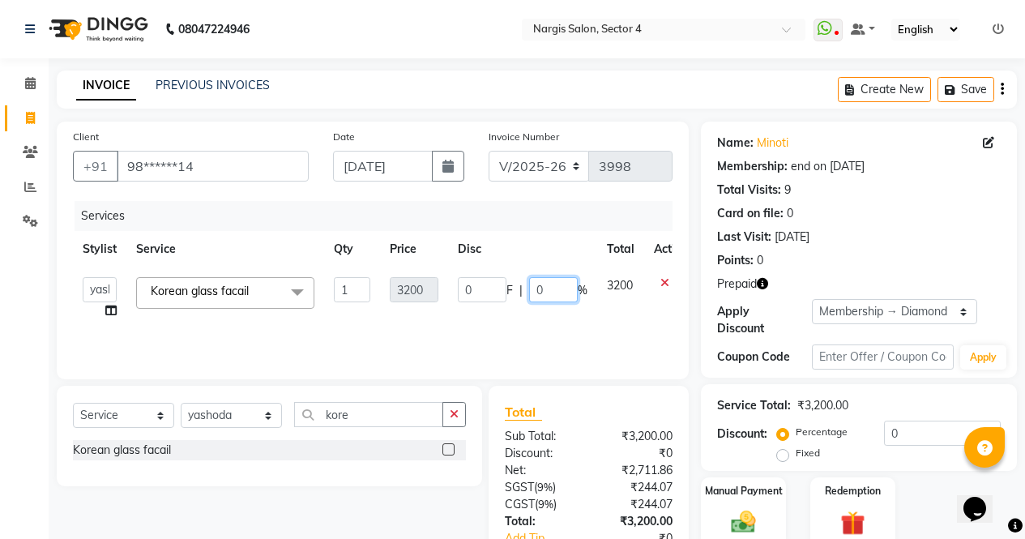
click at [551, 286] on input "0" at bounding box center [553, 289] width 49 height 25
type input "30"
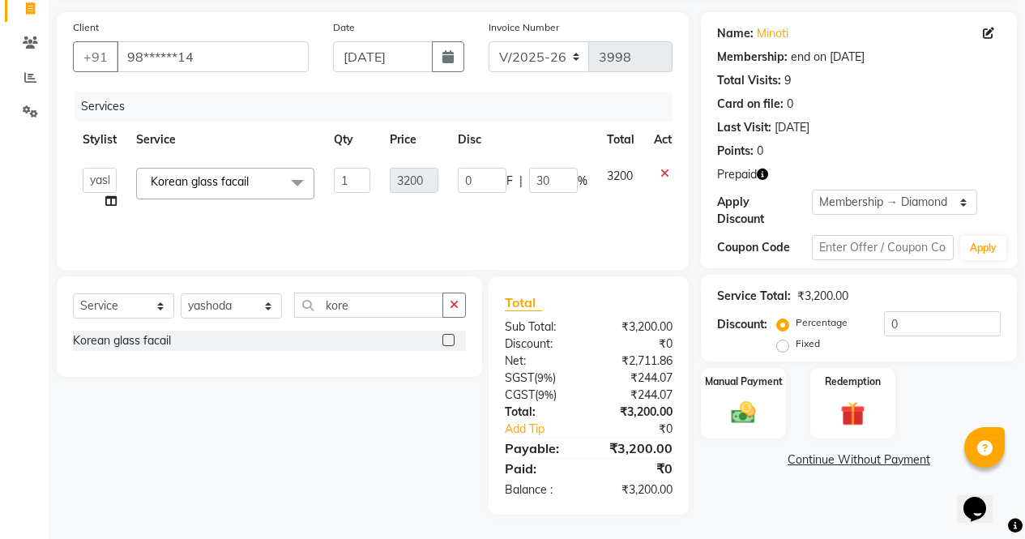
click at [763, 508] on div "Name: Minoti Membership: end on 03-09-2026 Total Visits: 9 Card on file: 0 Last…" at bounding box center [865, 263] width 328 height 502
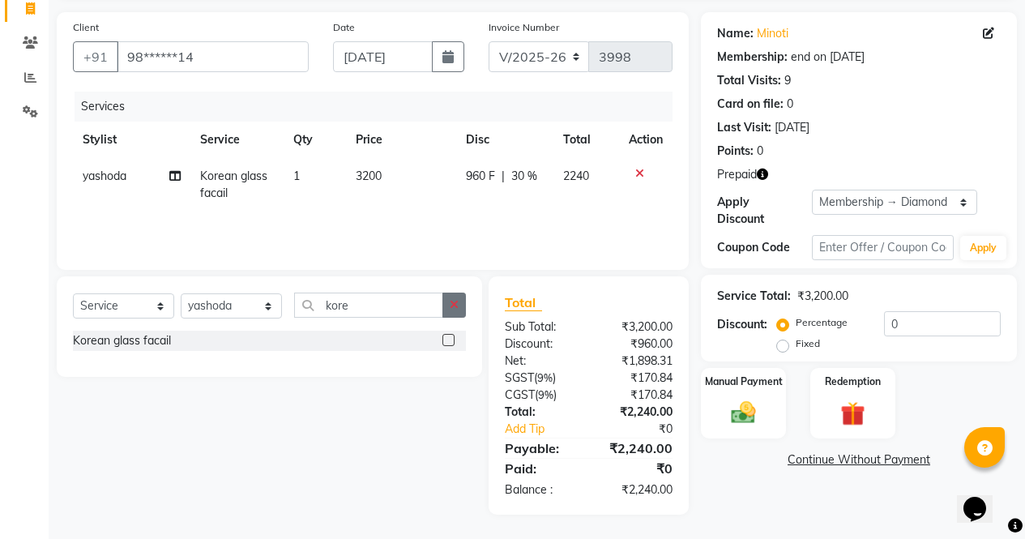
click at [462, 305] on button "button" at bounding box center [453, 304] width 23 height 25
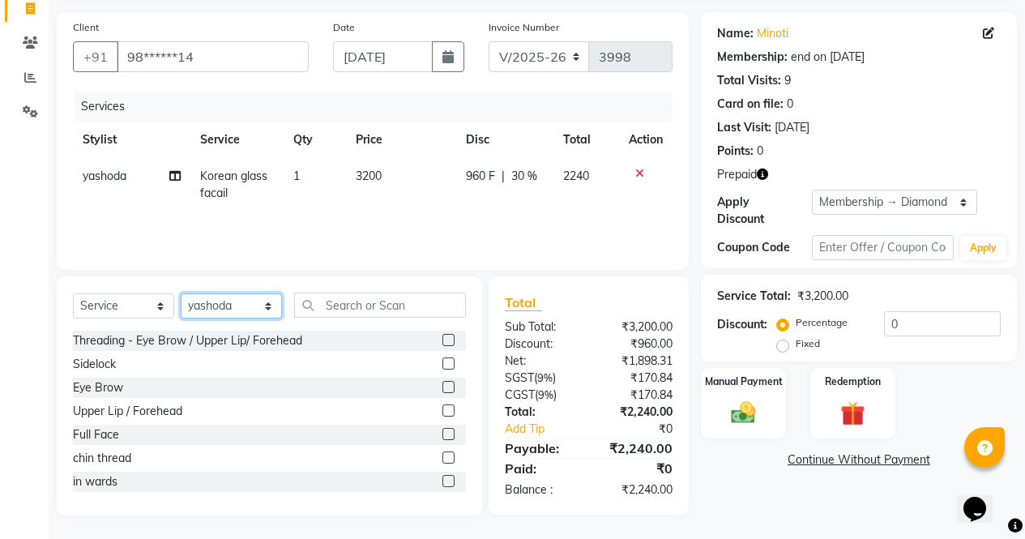
click at [266, 315] on select "Select Stylist [PERSON_NAME] [PERSON_NAME] [PERSON_NAME] Front Desk muskaan rak…" at bounding box center [231, 305] width 101 height 25
select select "28131"
click at [181, 293] on select "Select Stylist [PERSON_NAME] [PERSON_NAME] [PERSON_NAME] Front Desk muskaan rak…" at bounding box center [231, 305] width 101 height 25
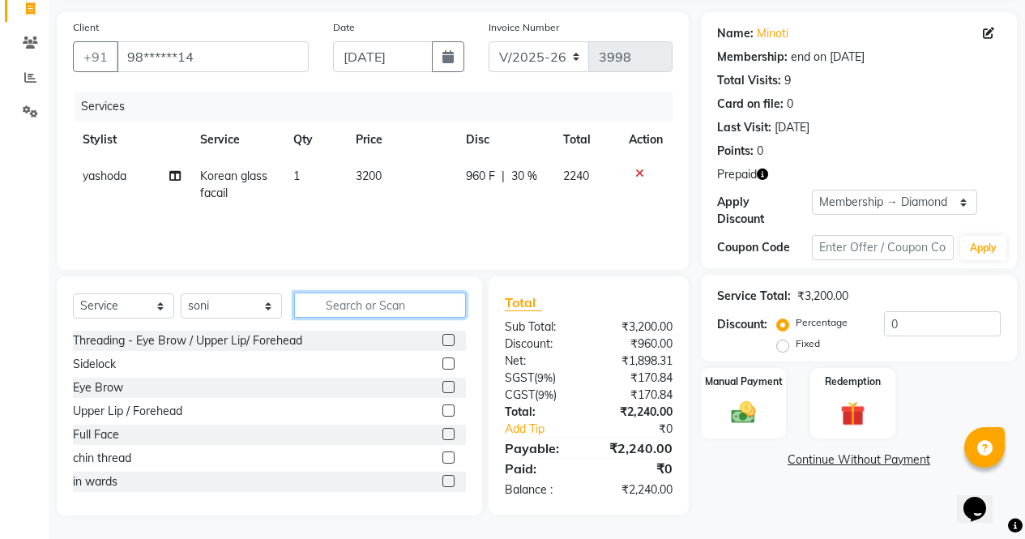
click at [377, 305] on input "text" at bounding box center [380, 304] width 172 height 25
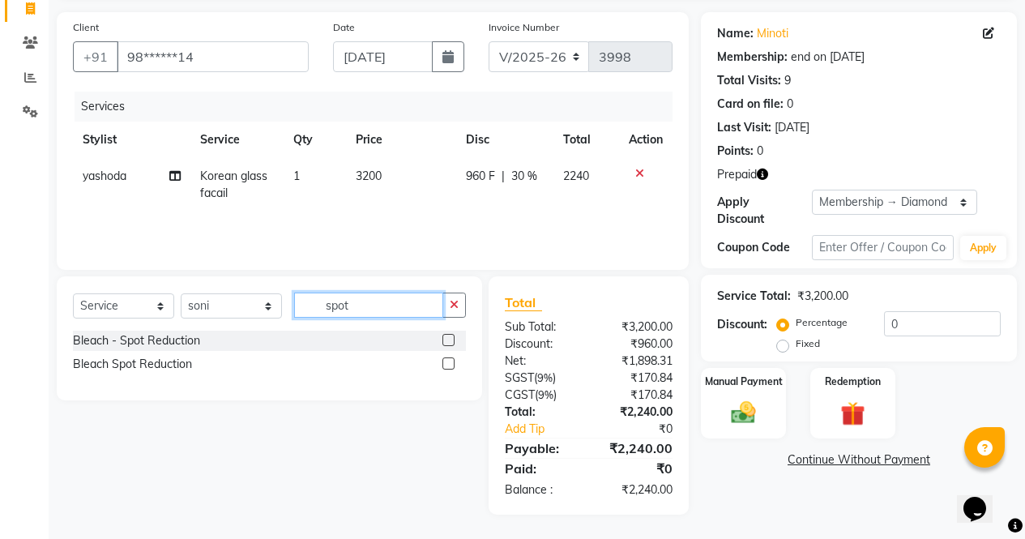
type input "spot"
click at [463, 365] on div at bounding box center [453, 364] width 23 height 20
click at [450, 364] on label at bounding box center [448, 363] width 12 height 12
click at [450, 364] on input "checkbox" at bounding box center [447, 364] width 11 height 11
checkbox input "true"
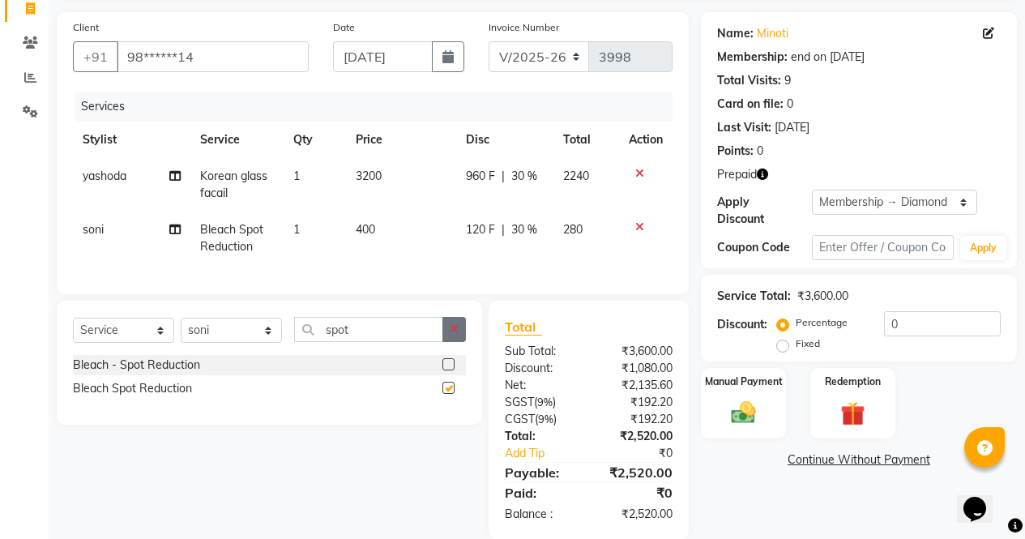
click at [449, 342] on button "button" at bounding box center [453, 329] width 23 height 25
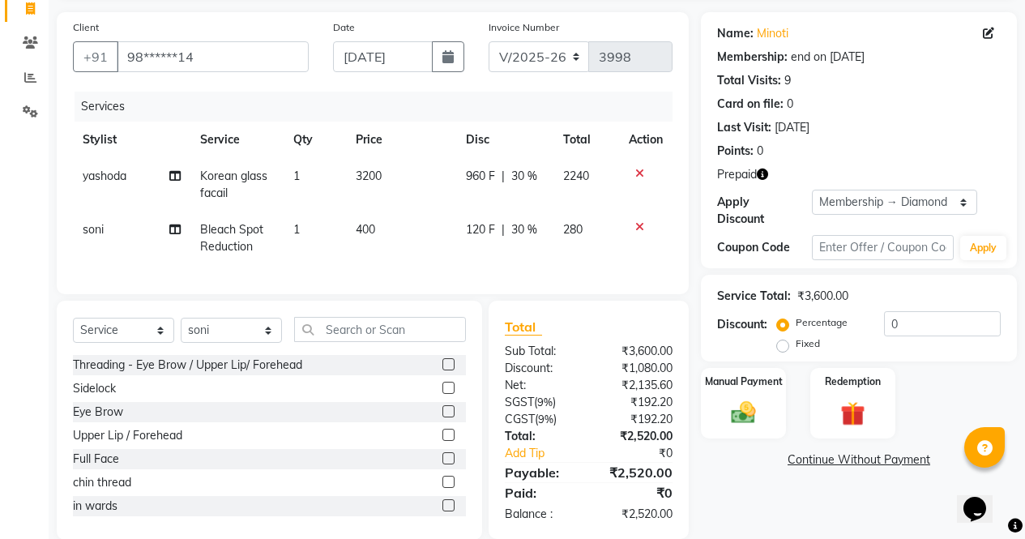
click at [452, 422] on div at bounding box center [453, 412] width 23 height 20
click at [442, 417] on label at bounding box center [448, 411] width 12 height 12
click at [442, 417] on input "checkbox" at bounding box center [447, 412] width 11 height 11
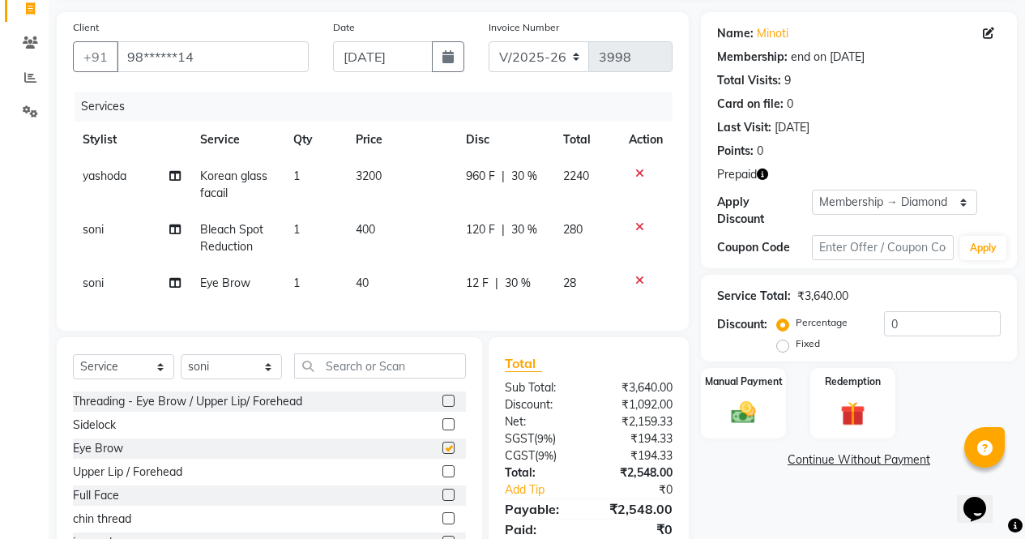
scroll to position [183, 0]
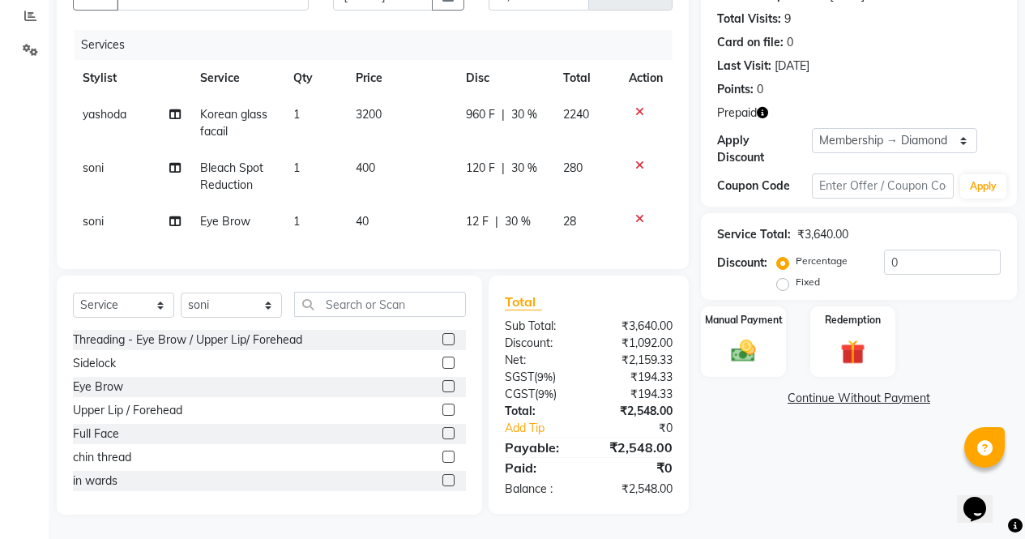
checkbox input "false"
click at [844, 336] on img at bounding box center [852, 352] width 41 height 32
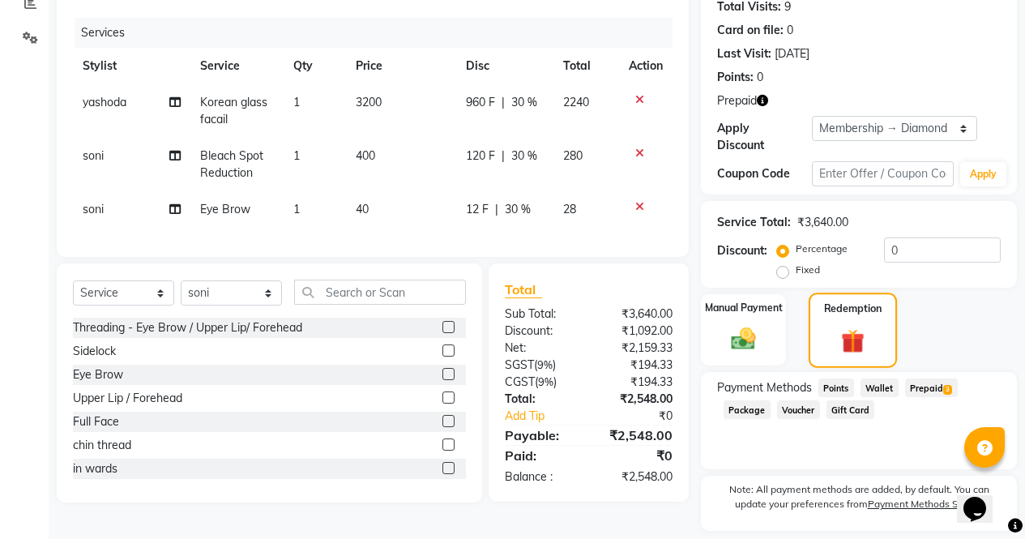
scroll to position [220, 0]
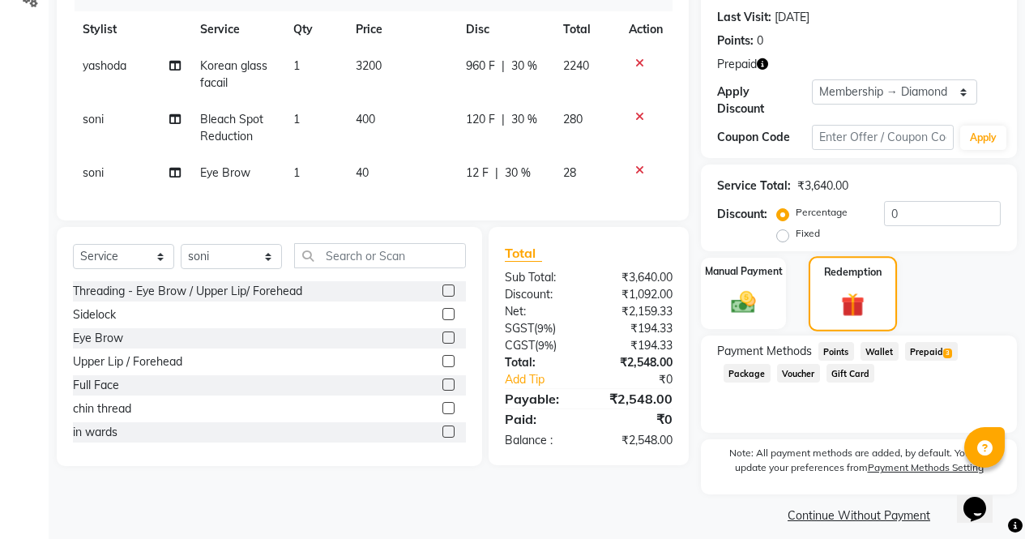
click at [949, 348] on span "3" at bounding box center [947, 353] width 9 height 10
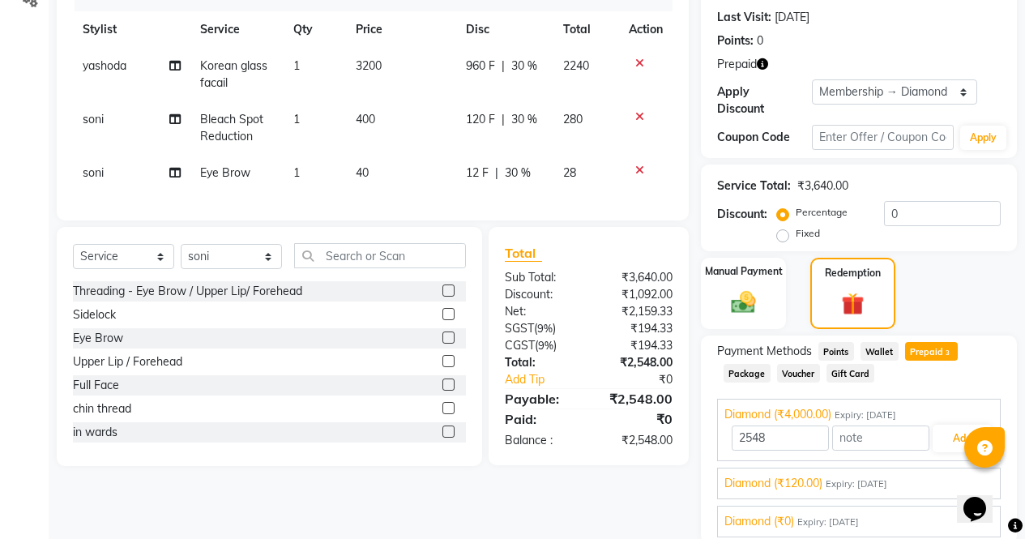
scroll to position [331, 0]
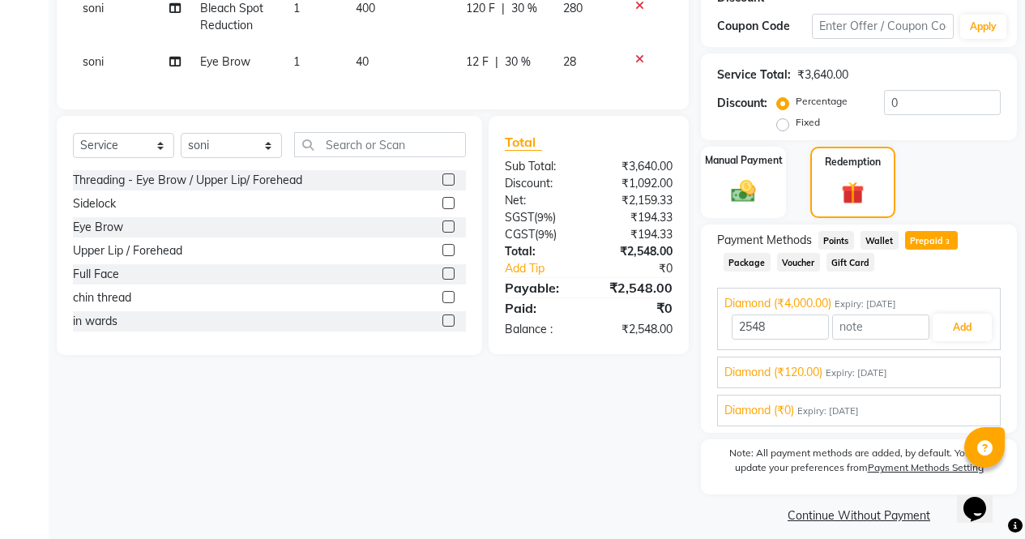
click at [915, 364] on div "Diamond (₹120.00) Expiry: 23-05-2026" at bounding box center [858, 372] width 269 height 17
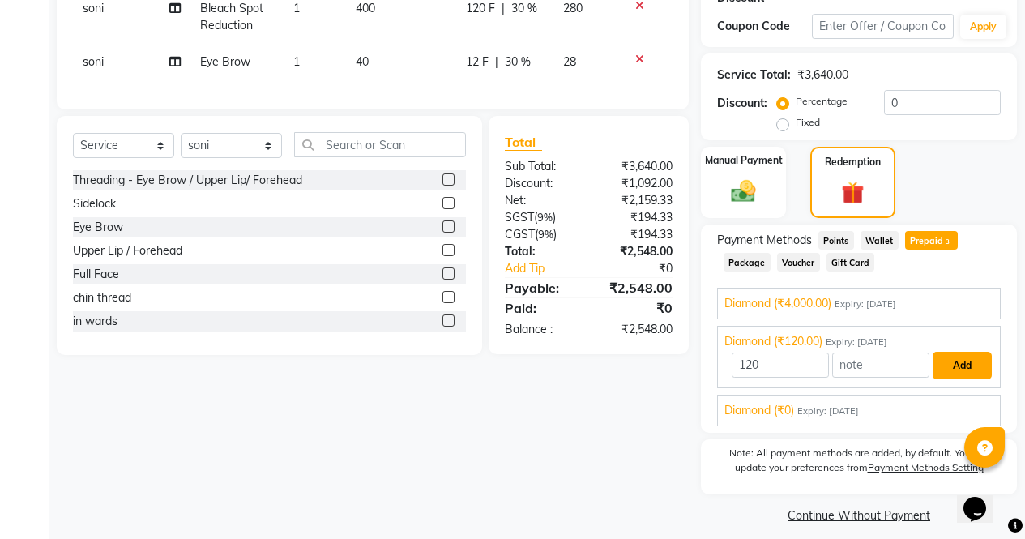
click at [967, 359] on button "Add" at bounding box center [962, 366] width 59 height 28
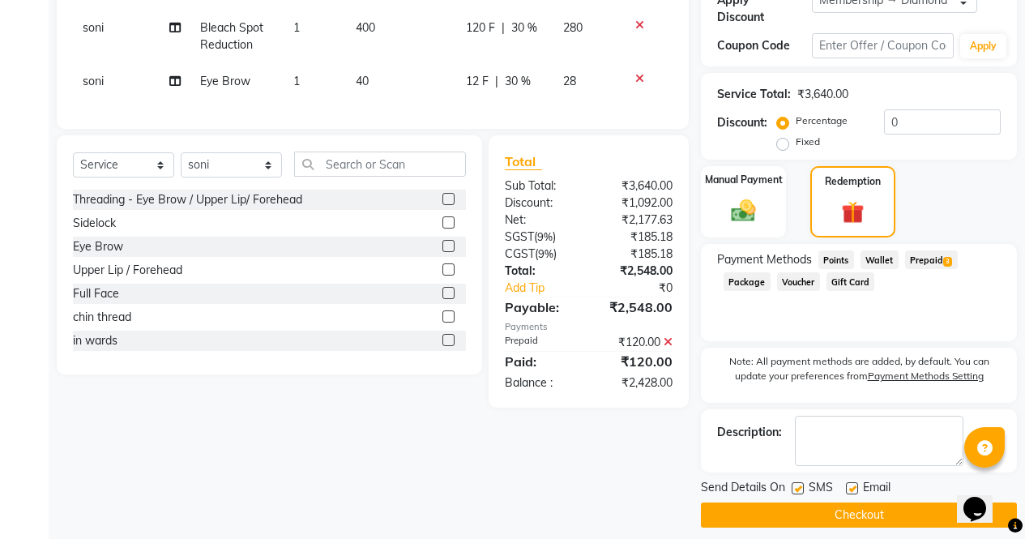
click at [947, 257] on span "3" at bounding box center [947, 262] width 9 height 10
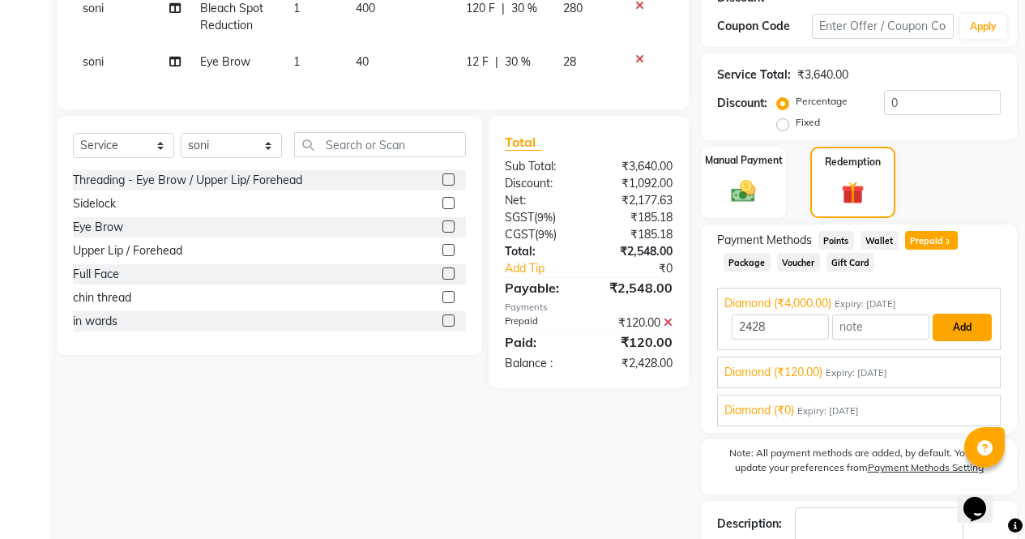
click at [975, 314] on button "Add" at bounding box center [962, 328] width 59 height 28
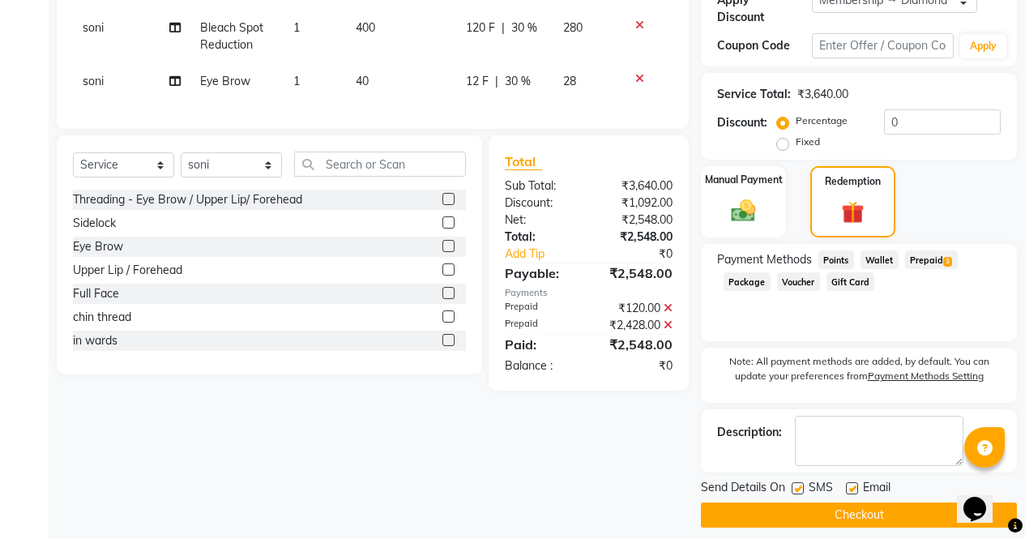
click at [928, 510] on button "Checkout" at bounding box center [859, 514] width 316 height 25
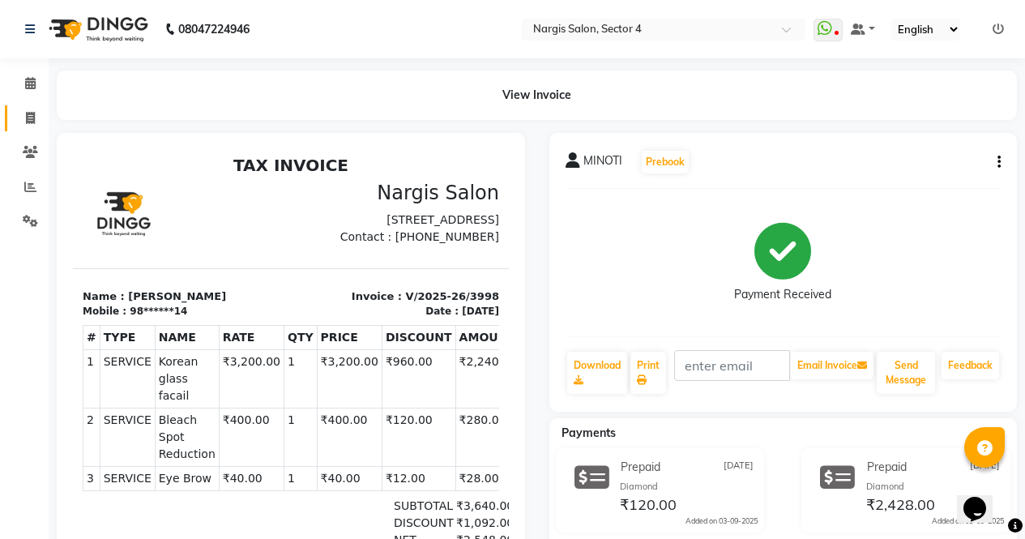
click at [27, 119] on icon at bounding box center [30, 118] width 9 height 12
select select "service"
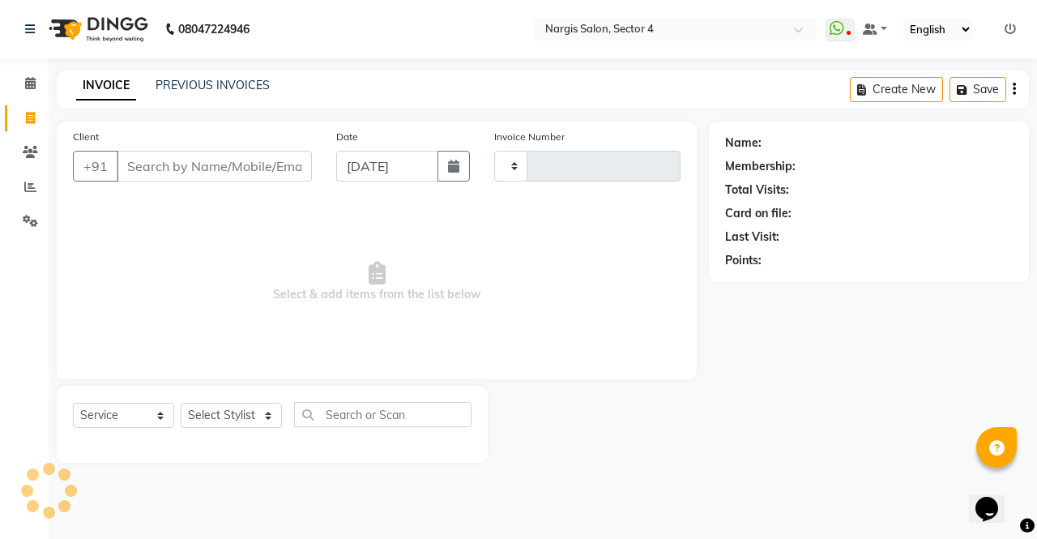
type input "3999"
select select "4130"
click at [238, 88] on link "PREVIOUS INVOICES" at bounding box center [213, 85] width 114 height 15
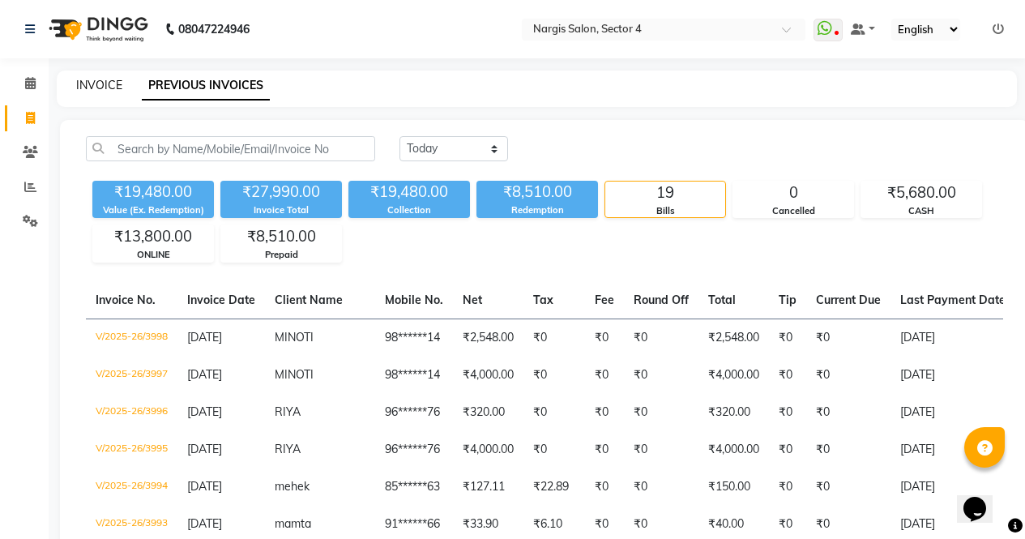
click at [94, 92] on link "INVOICE" at bounding box center [99, 85] width 46 height 15
select select "service"
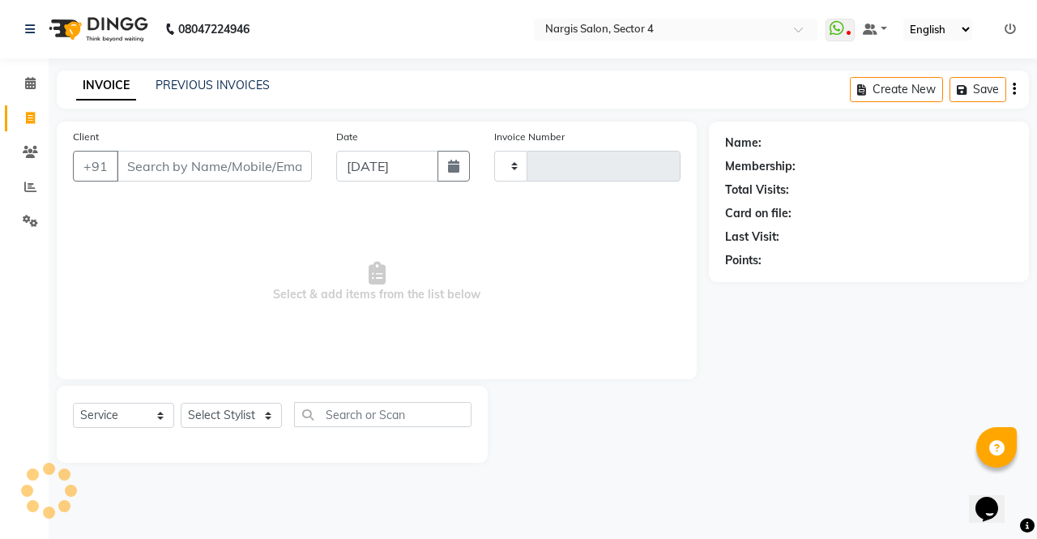
type input "3999"
select select "4130"
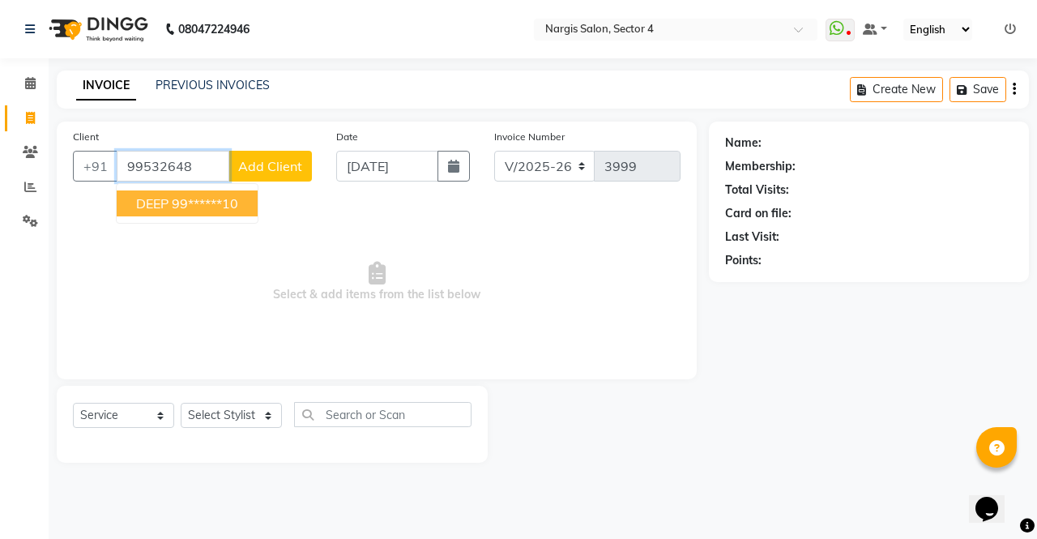
click at [205, 208] on ngb-highlight "99******10" at bounding box center [205, 203] width 66 height 16
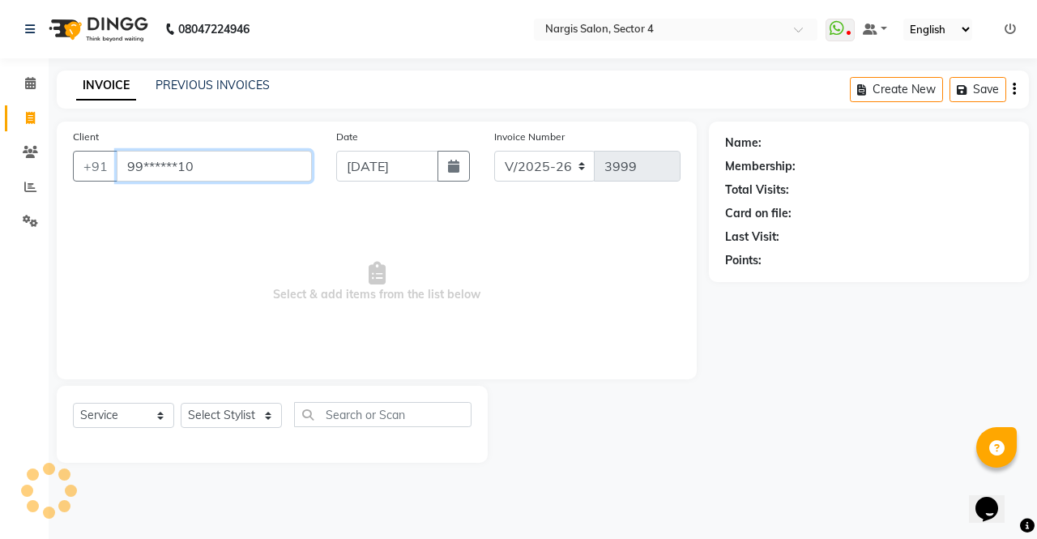
type input "99******10"
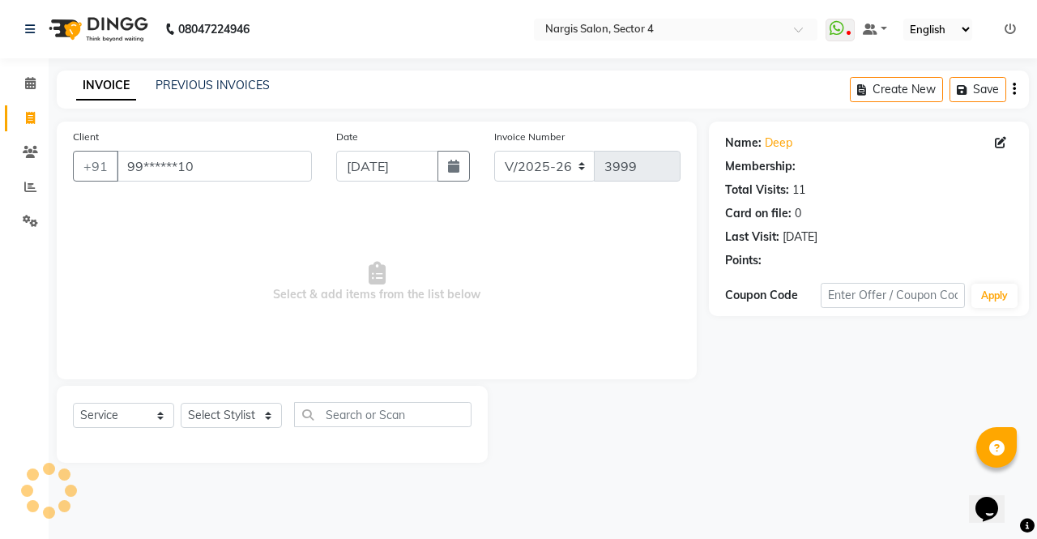
select select "1: Object"
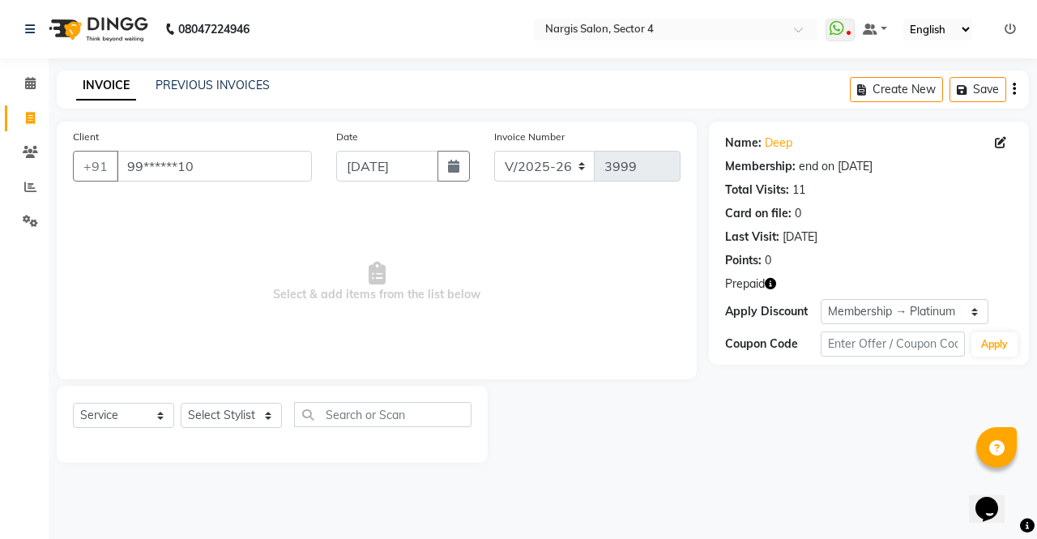
click at [770, 285] on icon "button" at bounding box center [770, 283] width 11 height 11
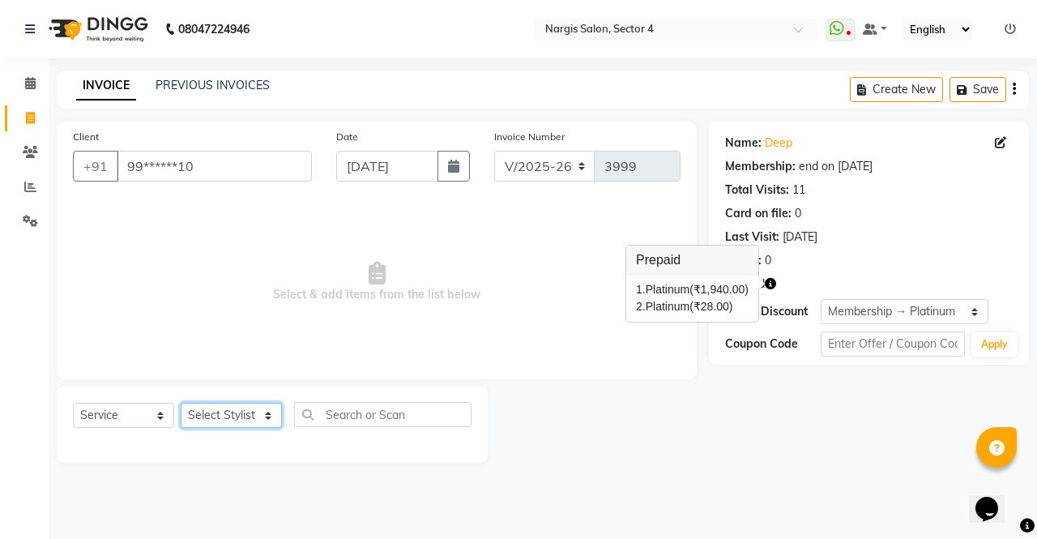
click at [254, 412] on select "Select Stylist [PERSON_NAME] [PERSON_NAME] [PERSON_NAME] Front Desk muskaan rak…" at bounding box center [231, 415] width 101 height 25
select select "28131"
click at [181, 403] on select "Select Stylist [PERSON_NAME] [PERSON_NAME] [PERSON_NAME] Front Desk muskaan rak…" at bounding box center [231, 415] width 101 height 25
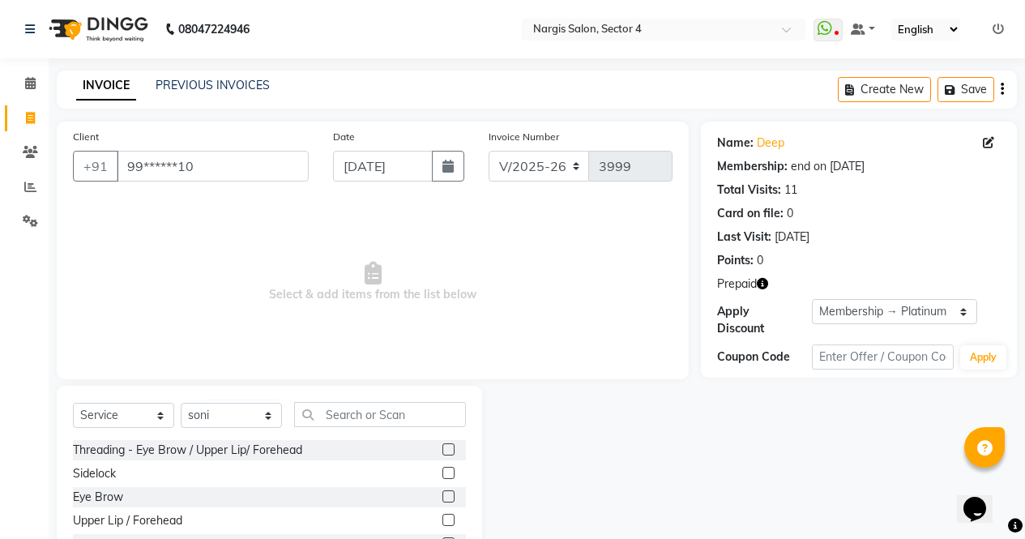
click at [442, 496] on label at bounding box center [448, 496] width 12 height 12
click at [442, 496] on input "checkbox" at bounding box center [447, 497] width 11 height 11
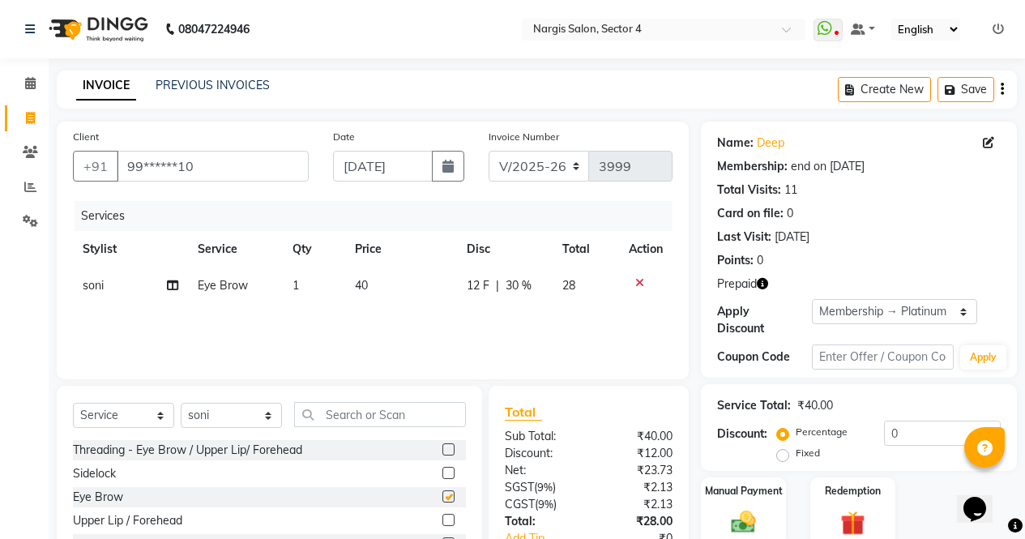
checkbox input "false"
click at [386, 411] on input "text" at bounding box center [380, 414] width 172 height 25
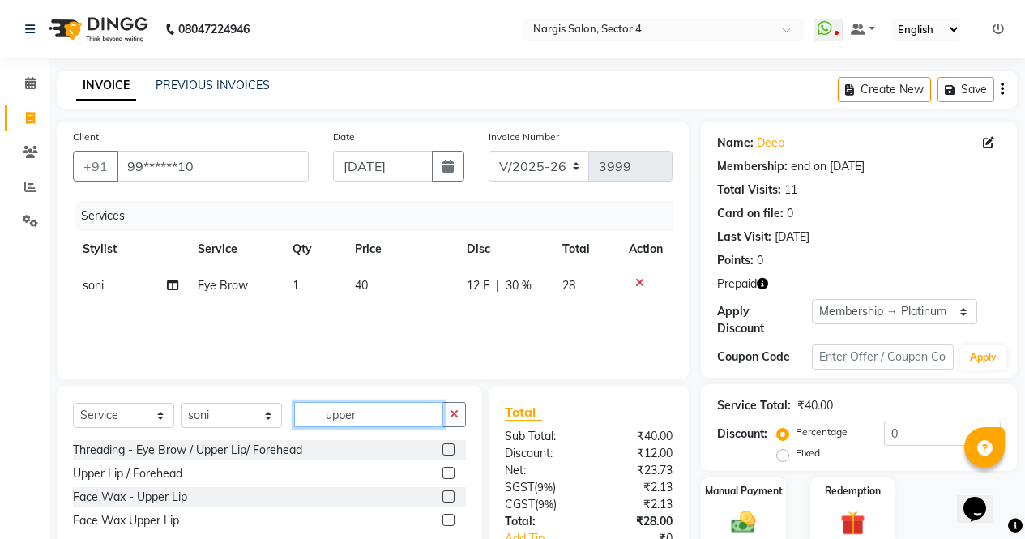
type input "upper"
click at [450, 498] on label at bounding box center [448, 496] width 12 height 12
click at [450, 498] on input "checkbox" at bounding box center [447, 497] width 11 height 11
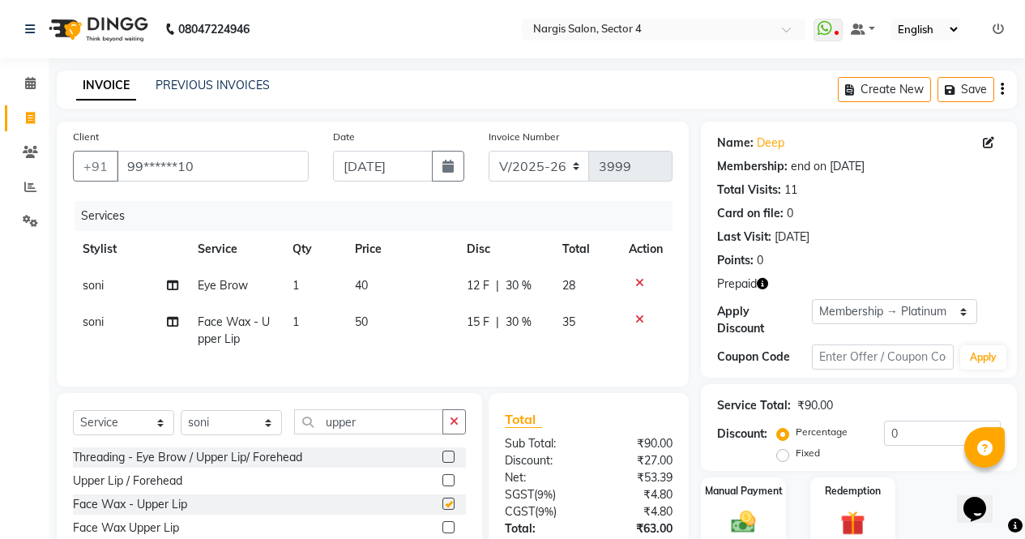
checkbox input "false"
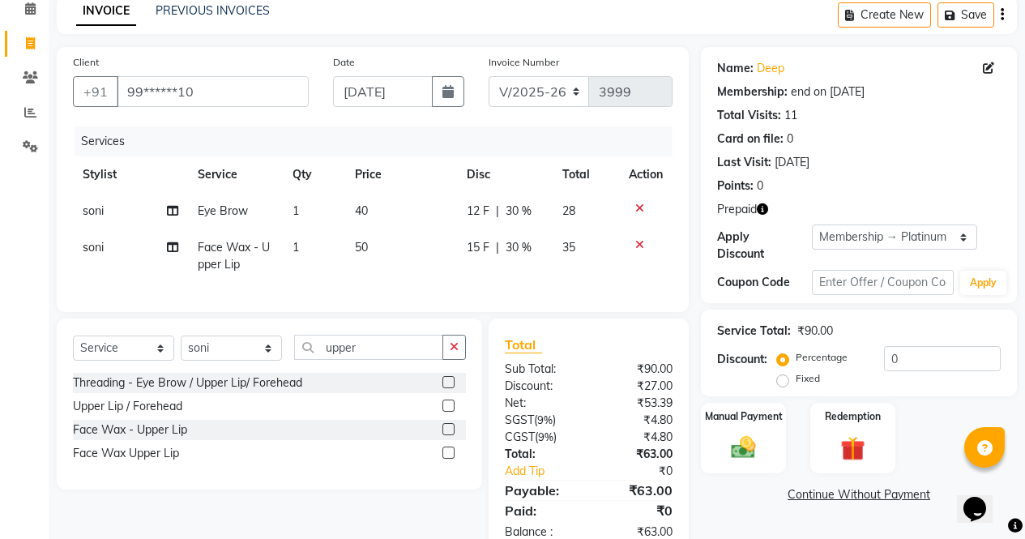
scroll to position [129, 0]
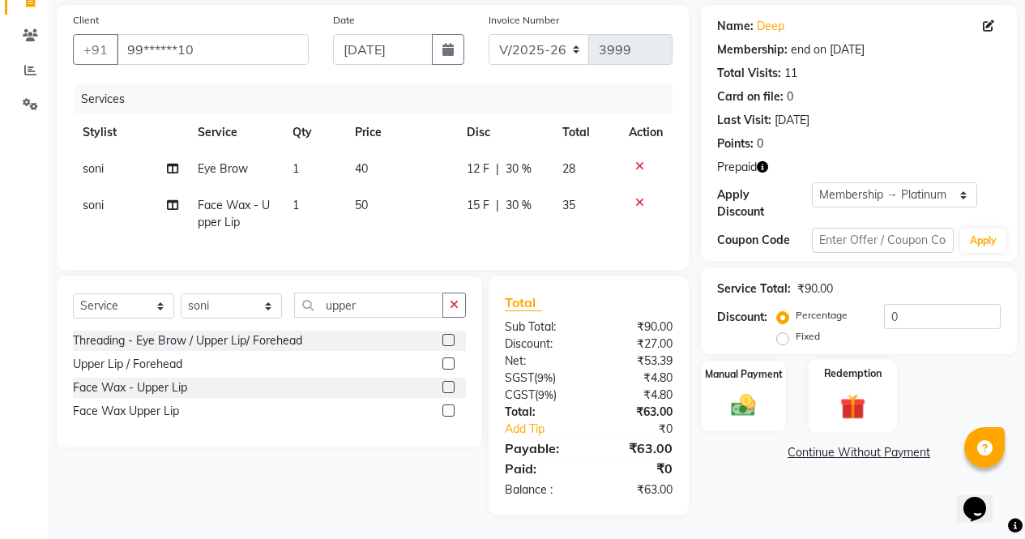
click at [852, 391] on img at bounding box center [852, 407] width 41 height 32
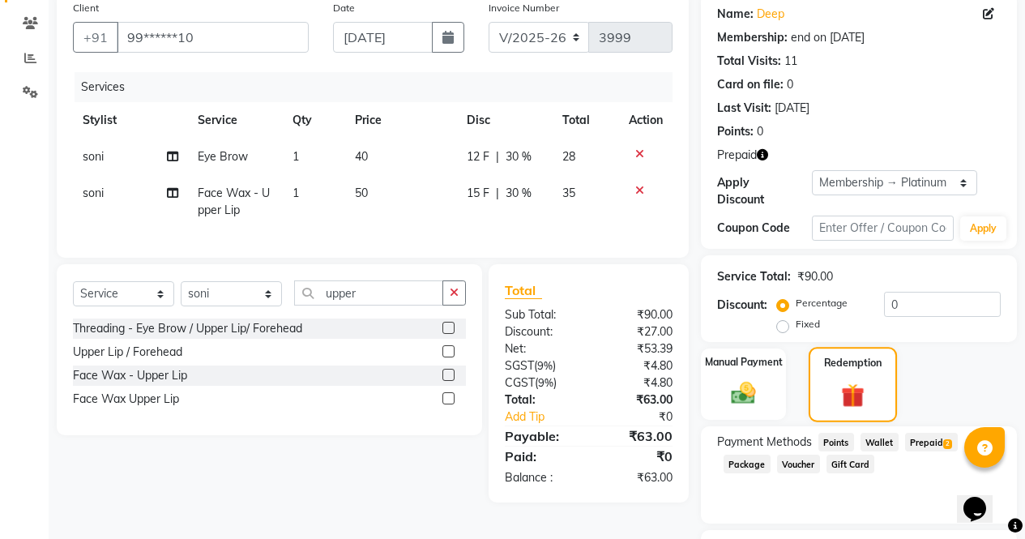
scroll to position [220, 0]
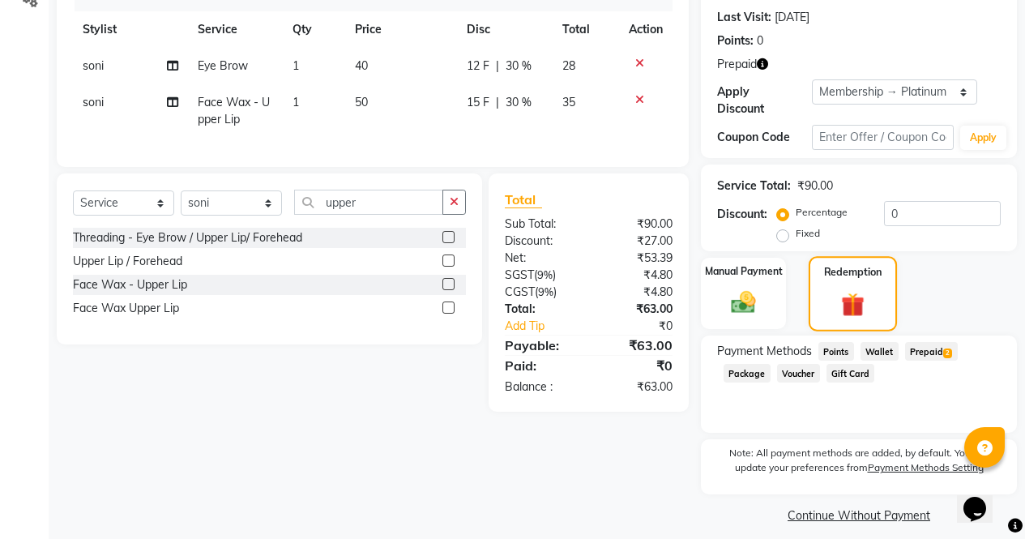
click at [940, 342] on span "Prepaid 2" at bounding box center [931, 351] width 53 height 19
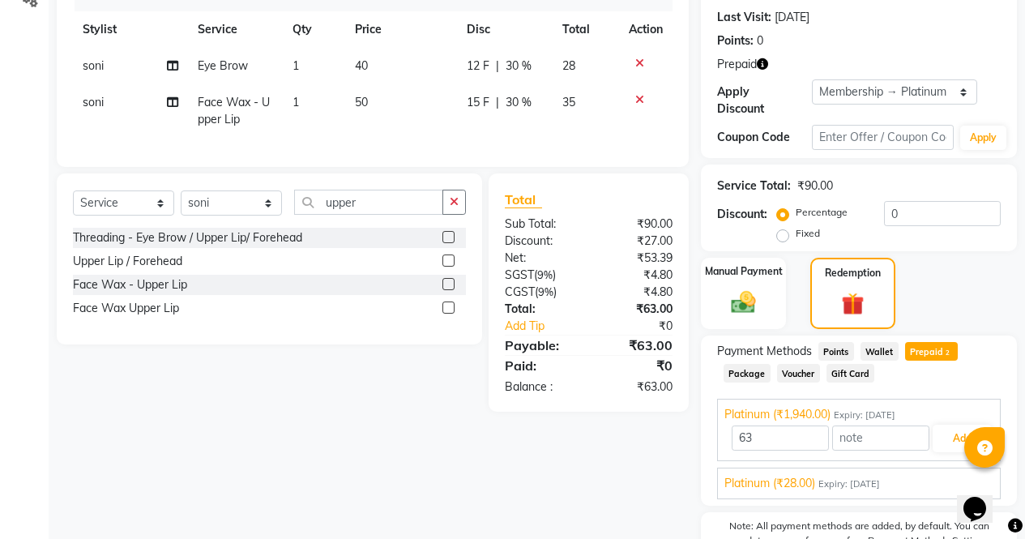
scroll to position [292, 0]
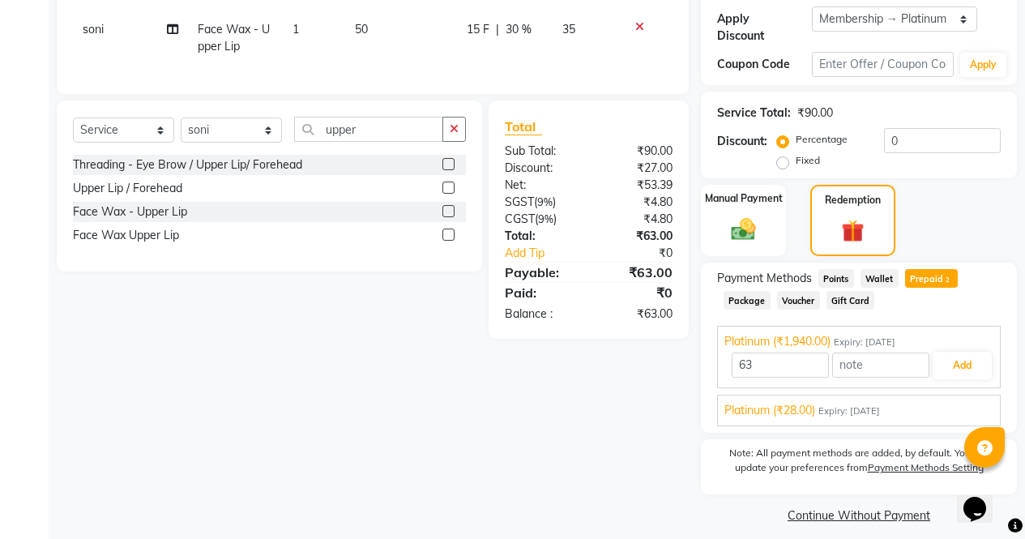
click at [934, 403] on div "Platinum (₹28.00) Expiry: 16-10-2025" at bounding box center [858, 410] width 269 height 17
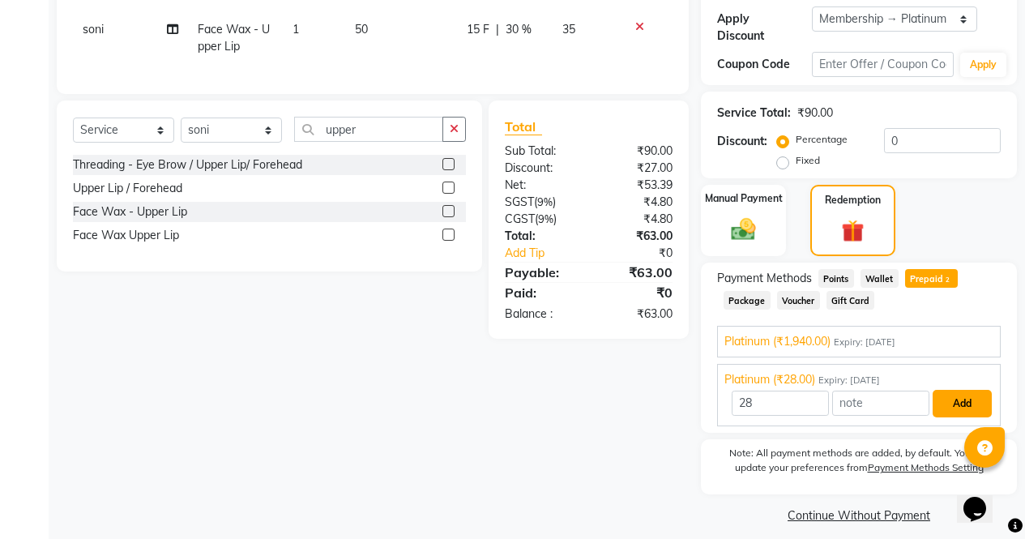
click at [963, 390] on button "Add" at bounding box center [962, 404] width 59 height 28
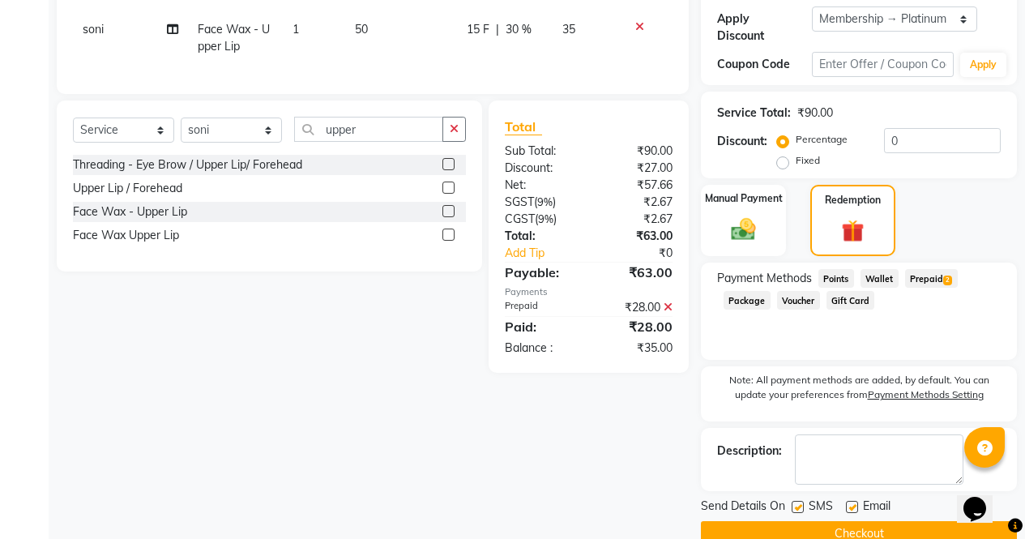
click at [955, 269] on span "Prepaid 2" at bounding box center [931, 278] width 53 height 19
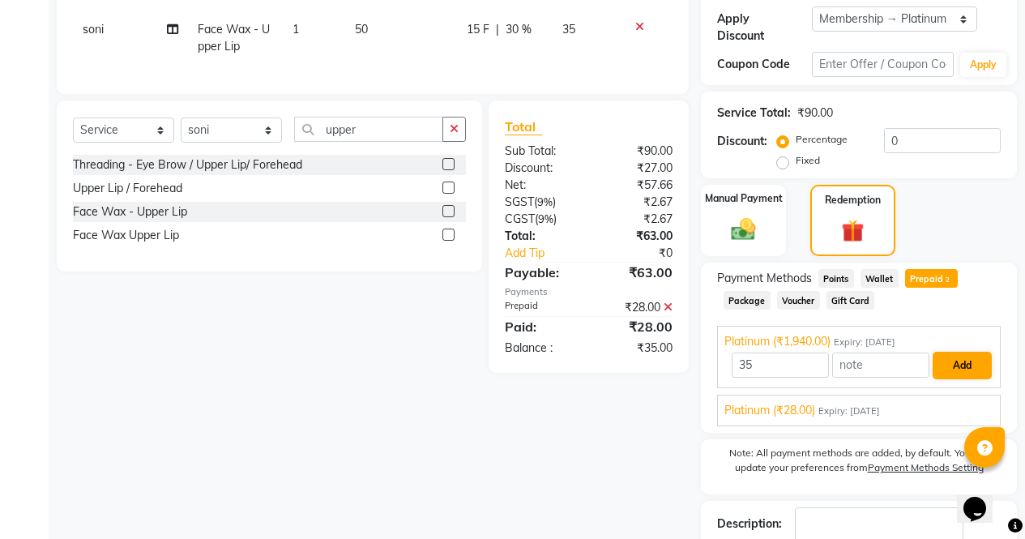
click at [974, 352] on button "Add" at bounding box center [962, 366] width 59 height 28
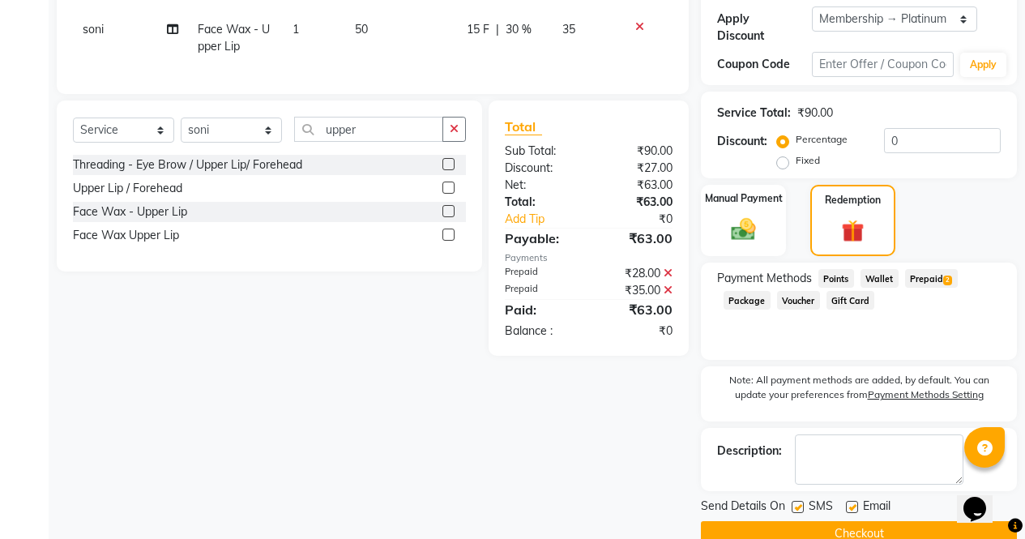
click at [939, 526] on button "Checkout" at bounding box center [859, 533] width 316 height 25
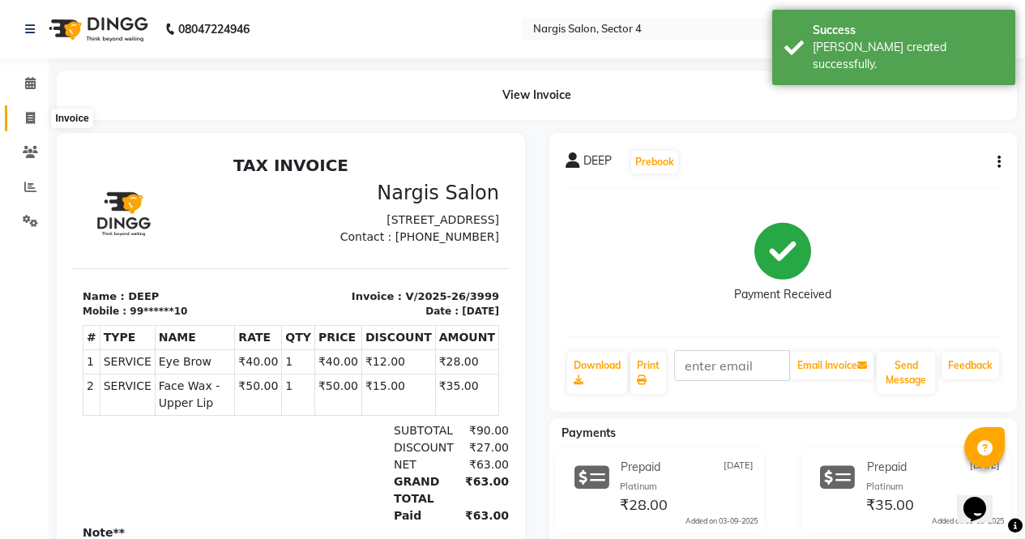
click at [32, 117] on icon at bounding box center [30, 118] width 9 height 12
select select "service"
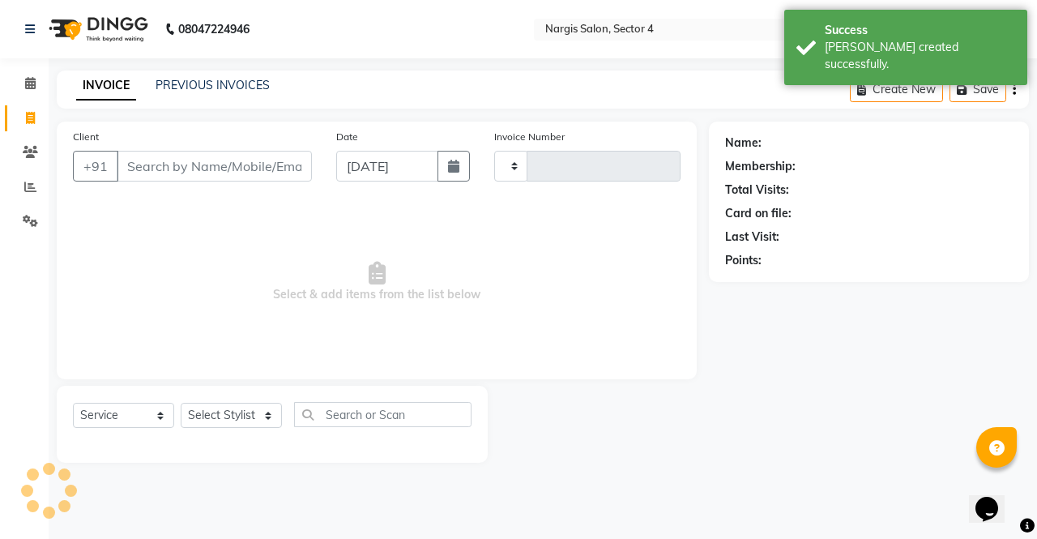
type input "4000"
select select "4130"
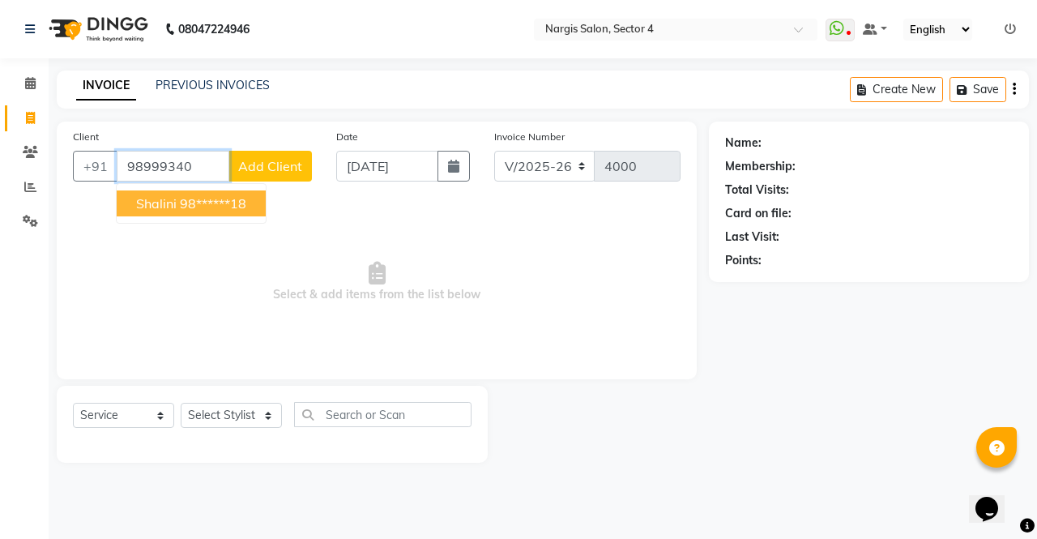
click at [171, 203] on span "shalini" at bounding box center [156, 203] width 41 height 16
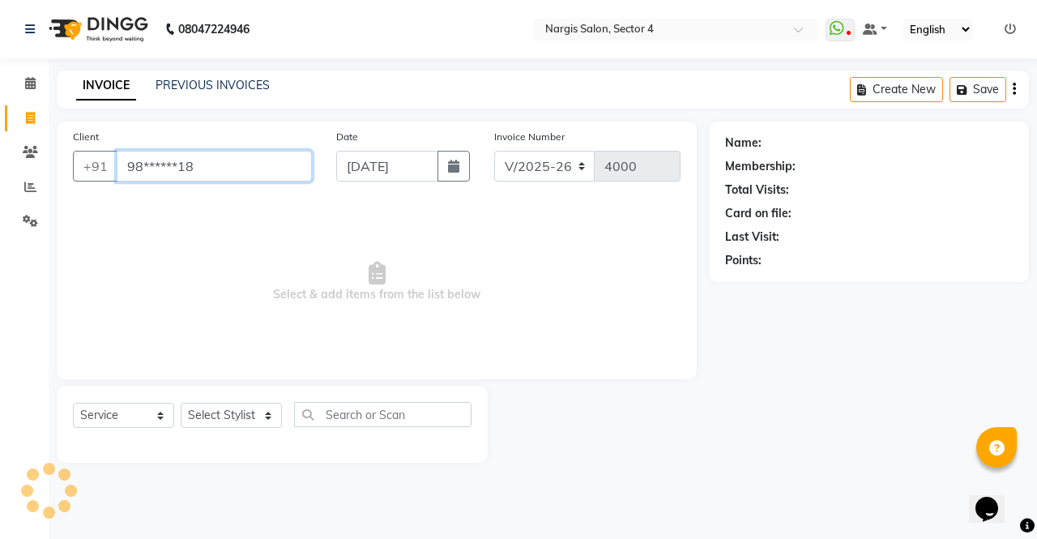
type input "98******18"
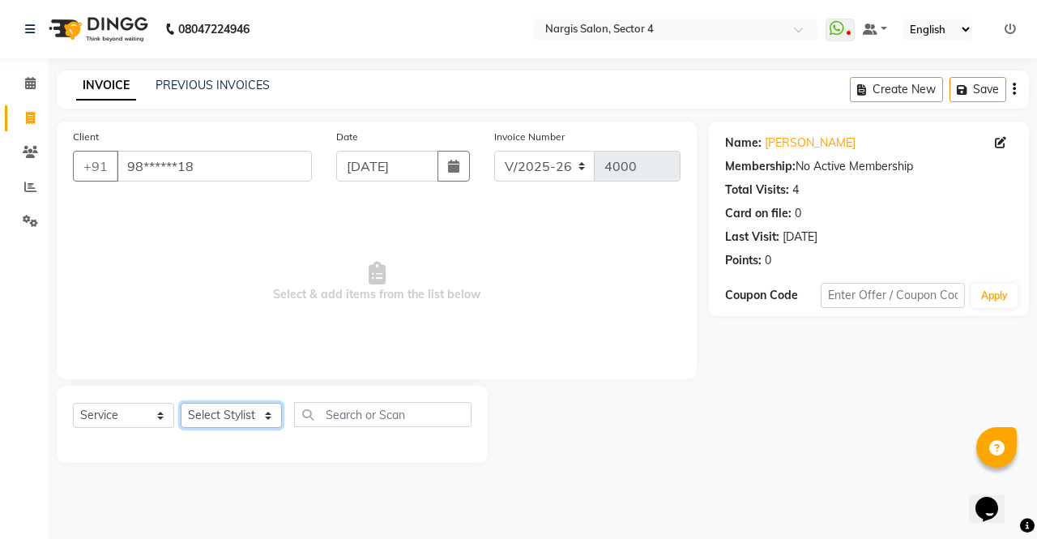
click at [258, 413] on select "Select Stylist [PERSON_NAME] [PERSON_NAME] [PERSON_NAME] Front Desk muskaan rak…" at bounding box center [231, 415] width 101 height 25
select select "29278"
click at [181, 403] on select "Select Stylist [PERSON_NAME] [PERSON_NAME] [PERSON_NAME] Front Desk muskaan rak…" at bounding box center [231, 415] width 101 height 25
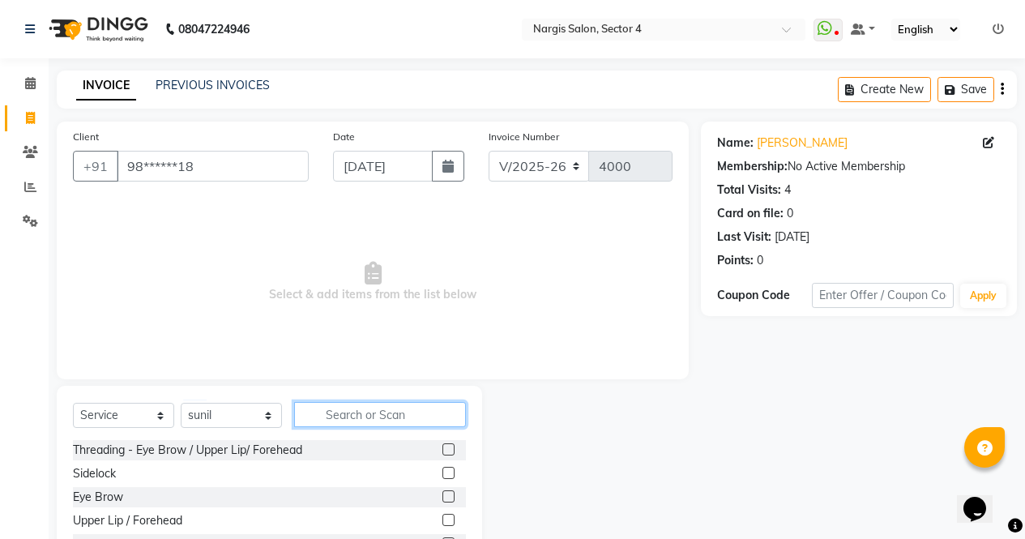
click at [402, 420] on input "text" at bounding box center [380, 414] width 172 height 25
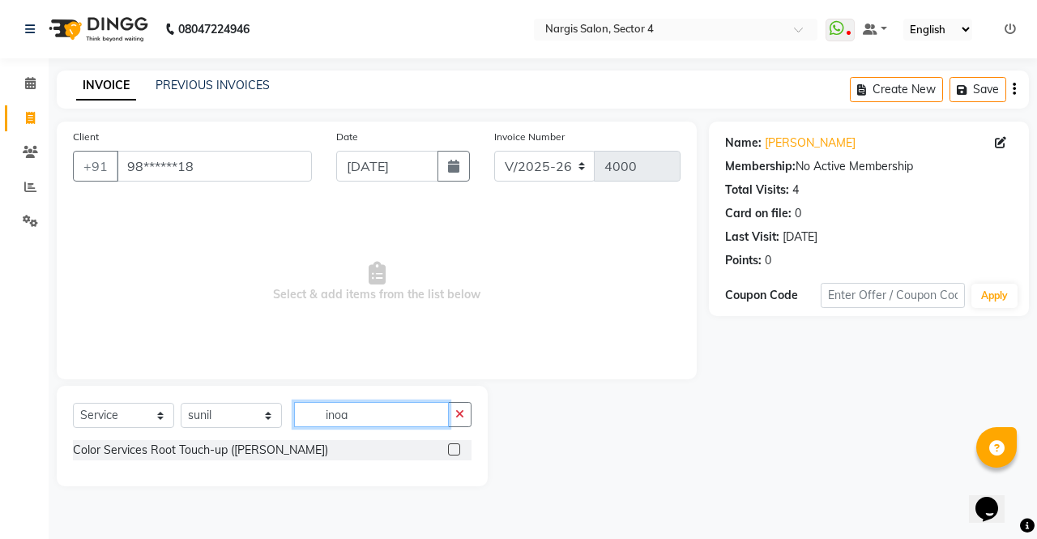
type input "inoa"
click at [454, 448] on label at bounding box center [454, 449] width 12 height 12
click at [454, 448] on input "checkbox" at bounding box center [453, 450] width 11 height 11
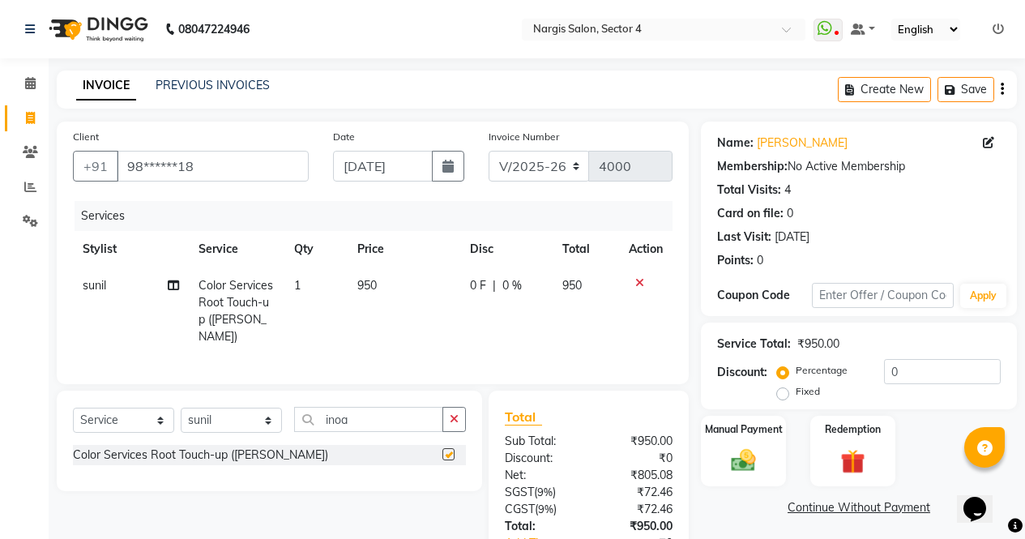
checkbox input "false"
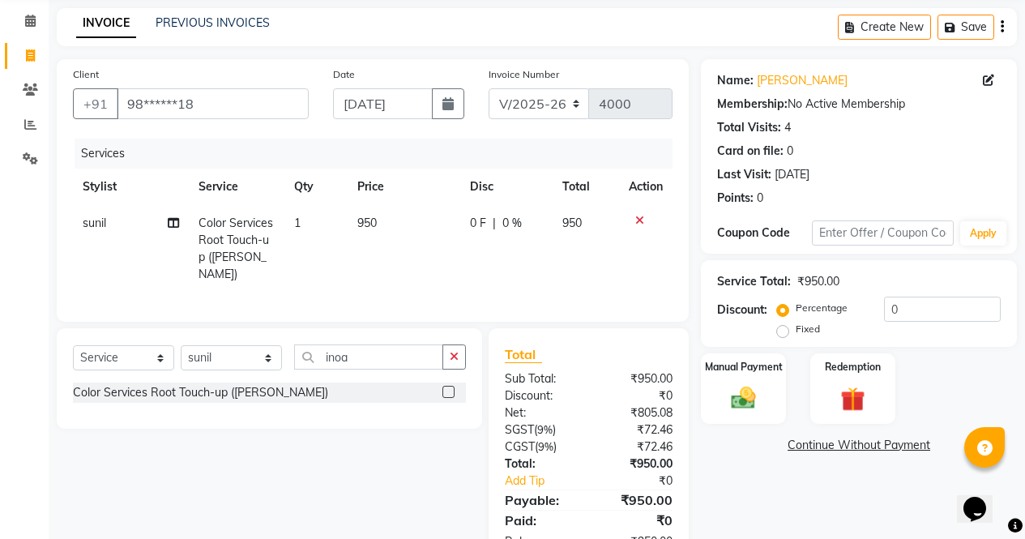
scroll to position [109, 0]
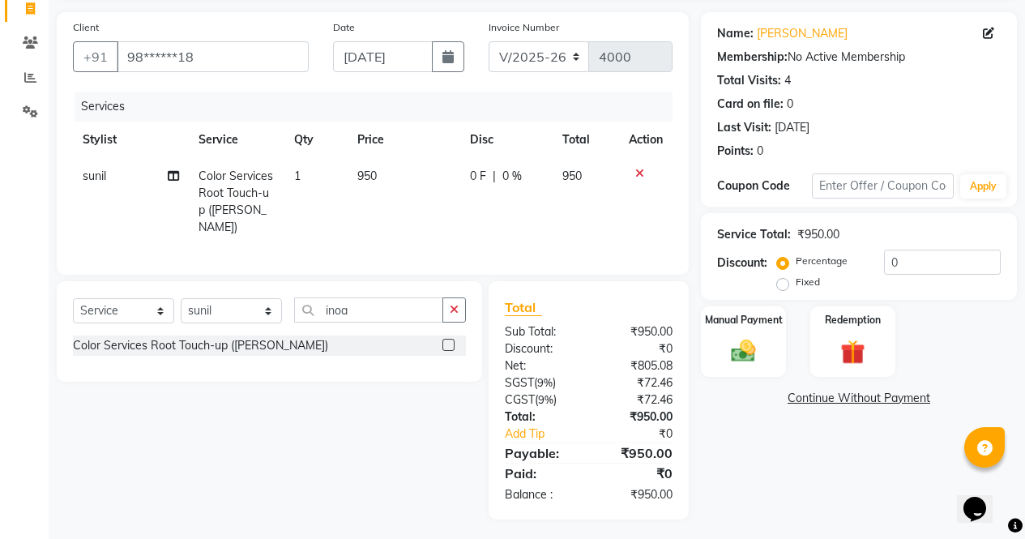
click at [745, 348] on img at bounding box center [743, 351] width 40 height 28
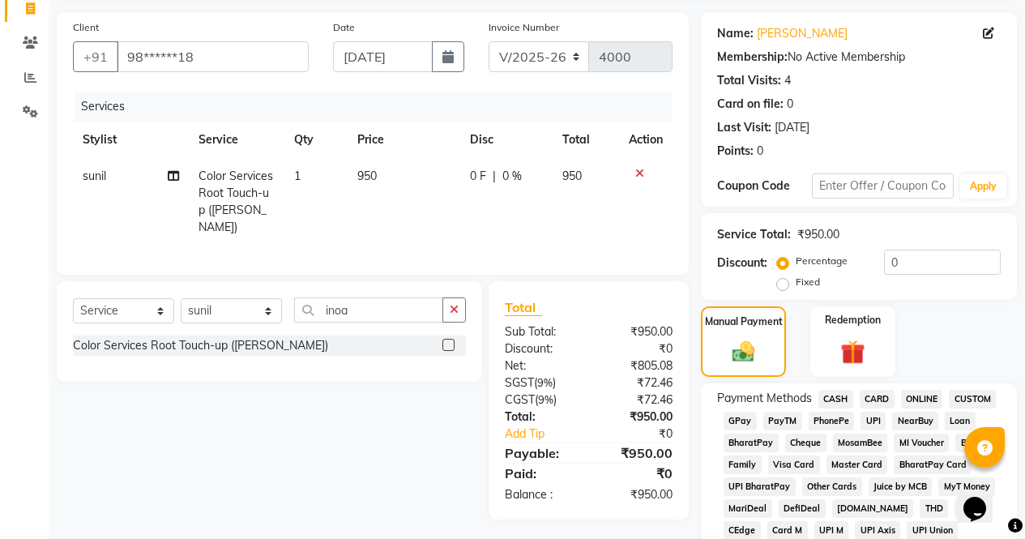
click at [838, 396] on span "CASH" at bounding box center [835, 399] width 35 height 19
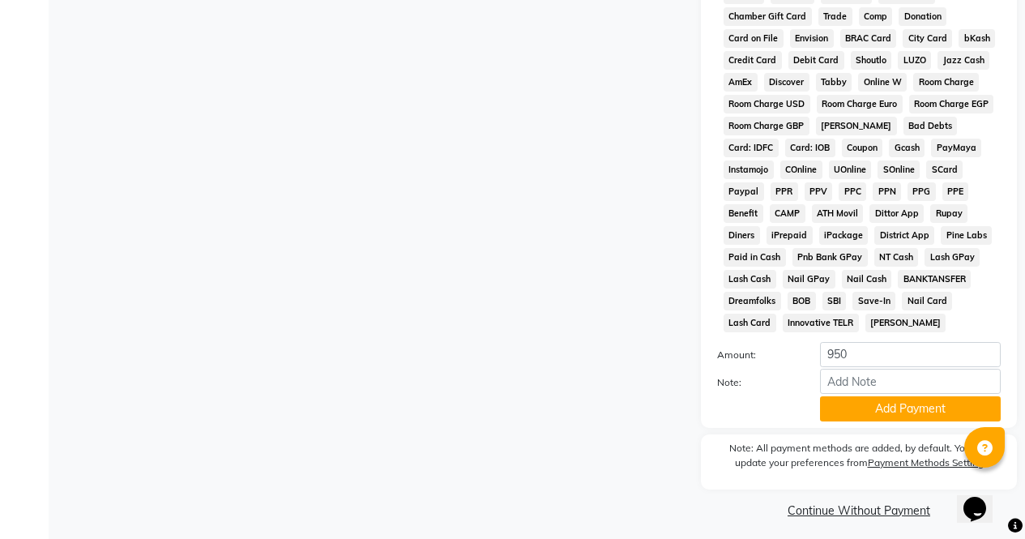
scroll to position [741, 0]
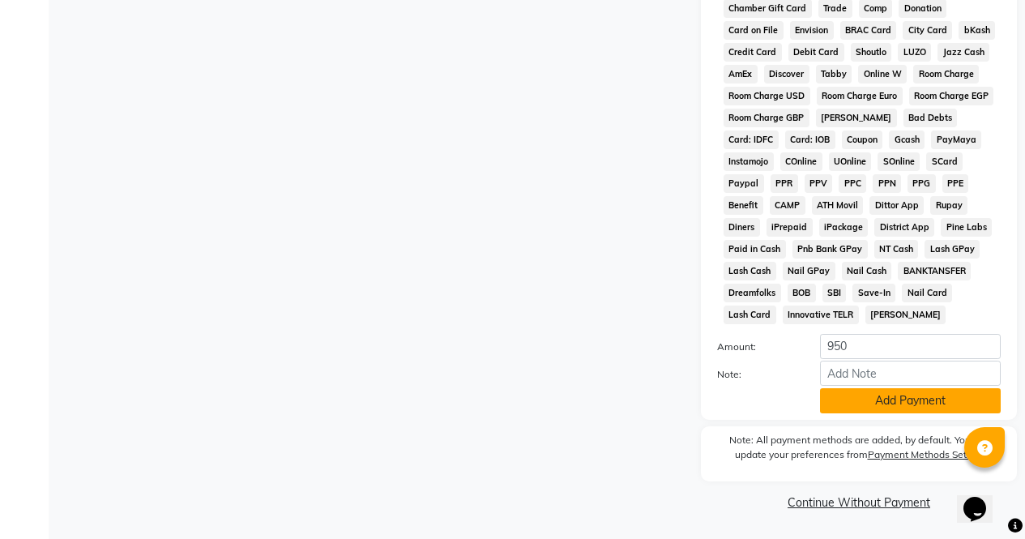
click at [924, 403] on button "Add Payment" at bounding box center [910, 400] width 181 height 25
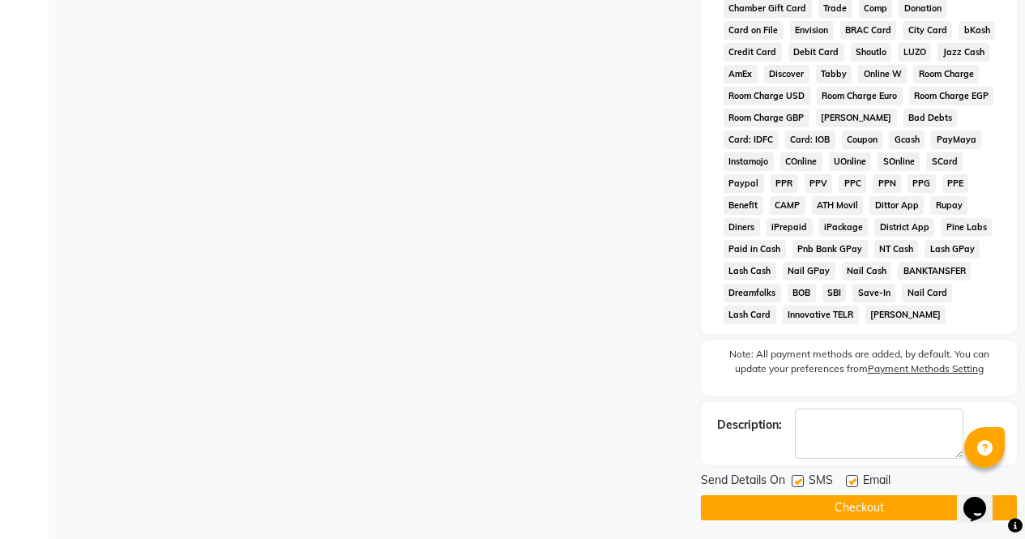
click at [890, 512] on button "Checkout" at bounding box center [859, 507] width 316 height 25
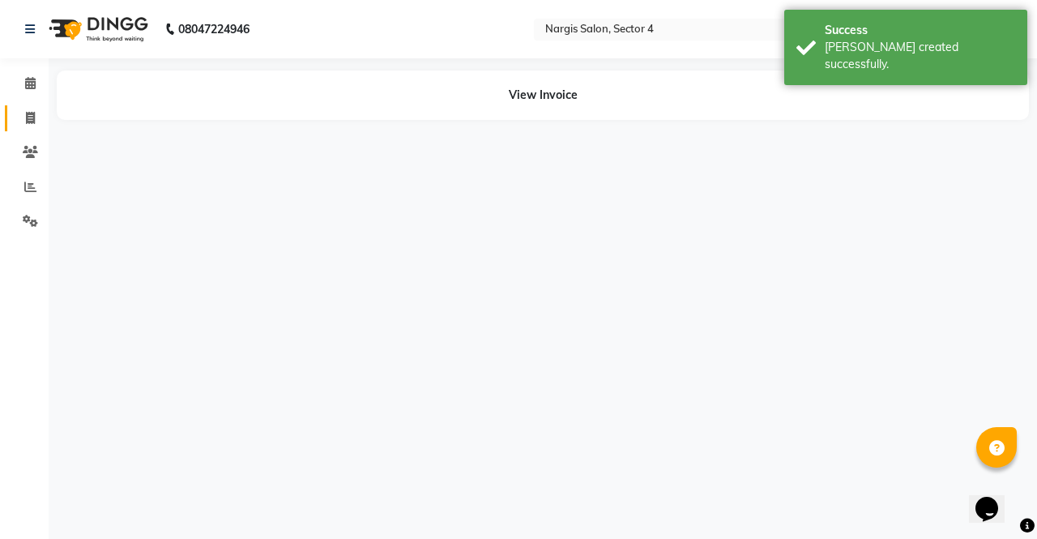
click at [24, 123] on span at bounding box center [30, 118] width 28 height 19
select select "service"
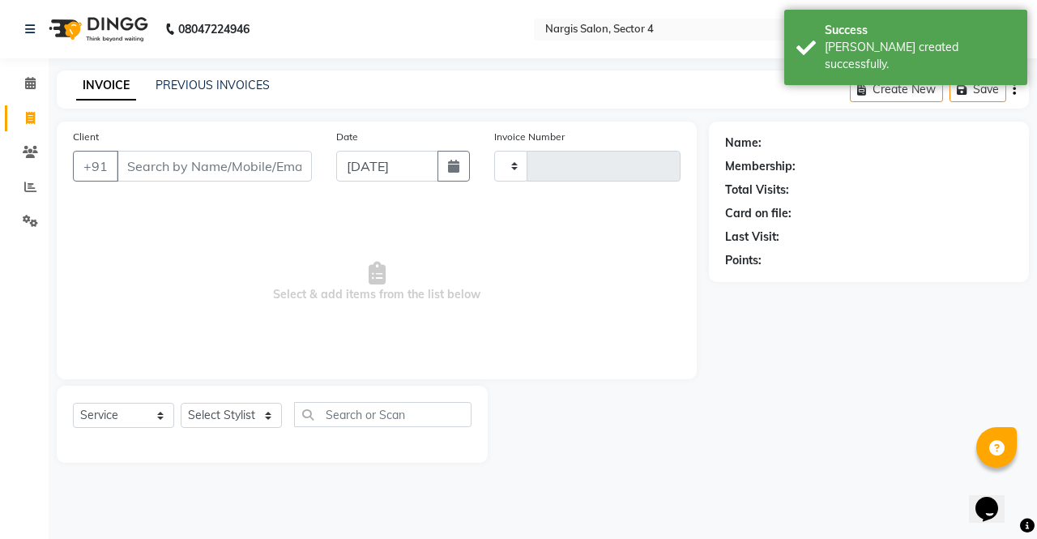
type input "4001"
select select "4130"
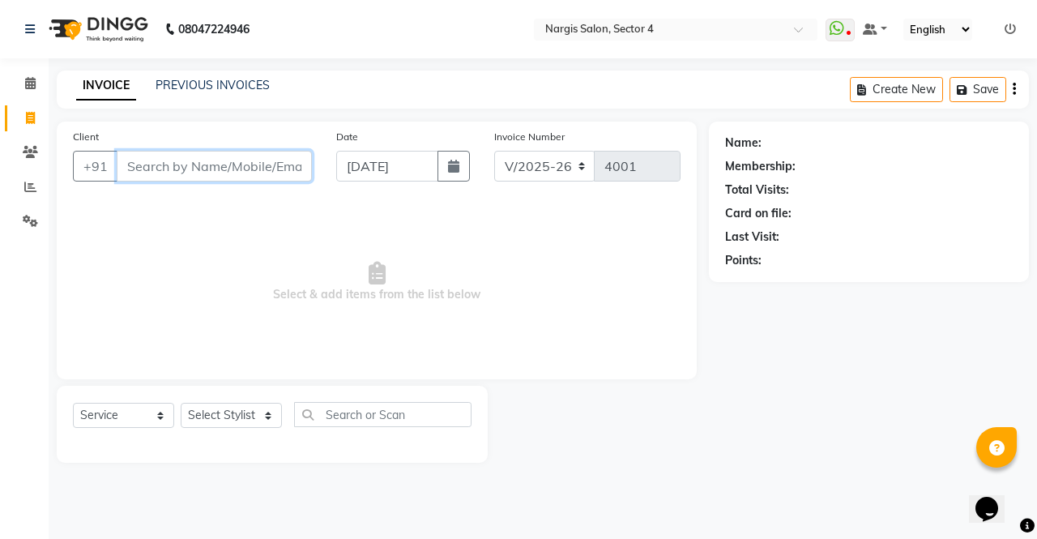
click at [148, 171] on input "Client" at bounding box center [214, 166] width 195 height 31
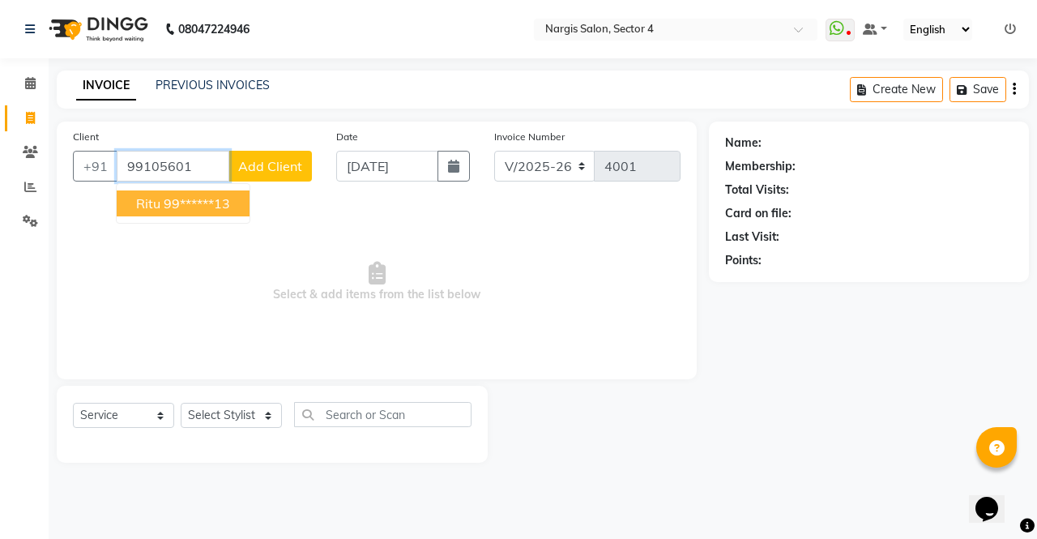
click at [144, 207] on span "ritu" at bounding box center [148, 203] width 24 height 16
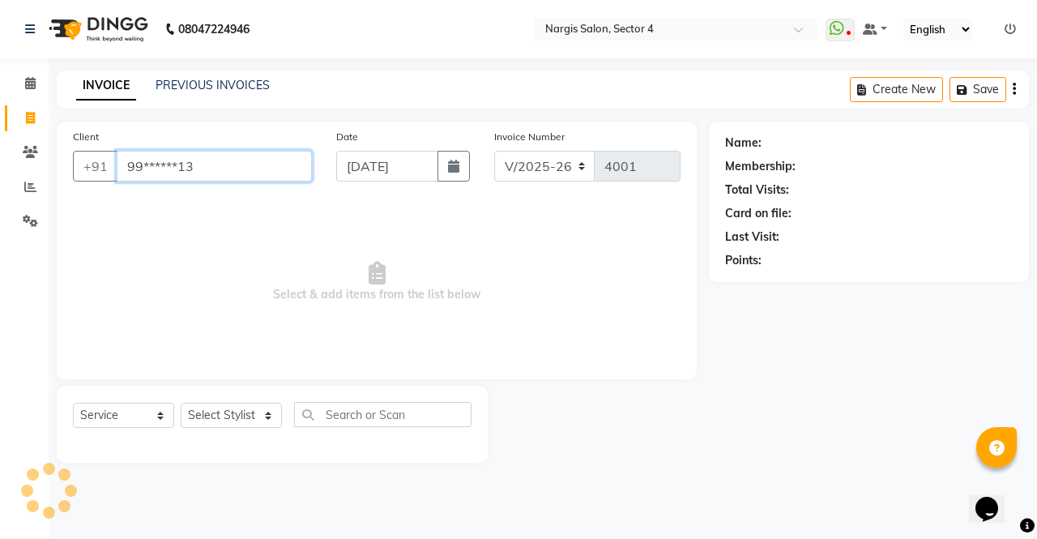
type input "99******13"
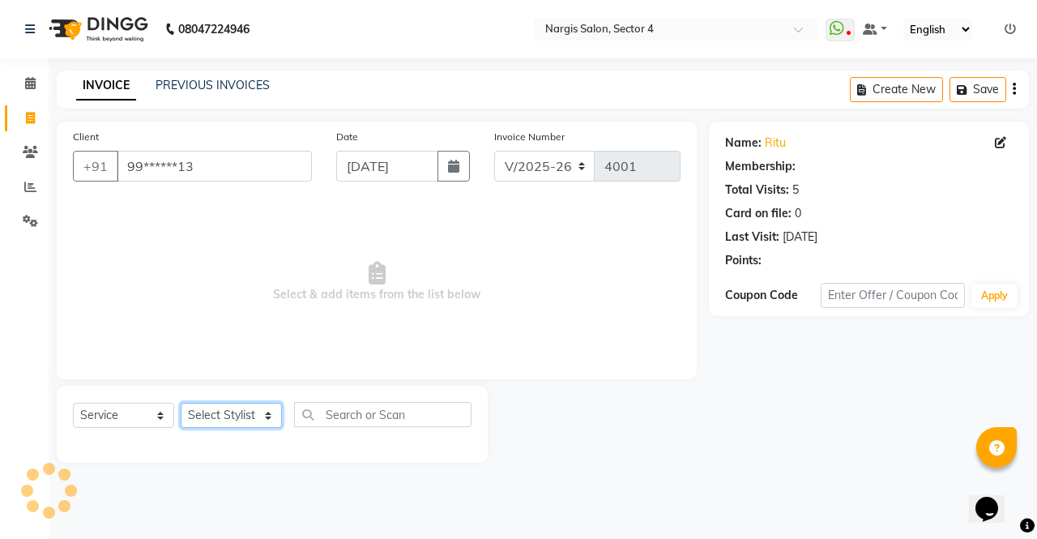
click at [212, 419] on select "Select Stylist [PERSON_NAME] [PERSON_NAME] [PERSON_NAME] Front Desk muskaan rak…" at bounding box center [231, 415] width 101 height 25
select select "60384"
click at [181, 403] on select "Select Stylist [PERSON_NAME] [PERSON_NAME] [PERSON_NAME] Front Desk muskaan rak…" at bounding box center [231, 415] width 101 height 25
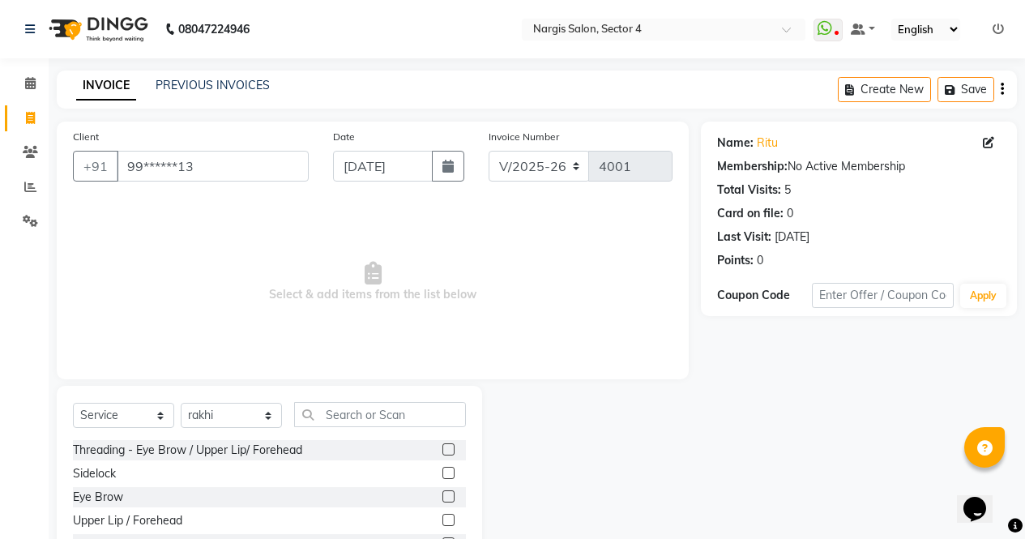
click at [442, 450] on label at bounding box center [448, 449] width 12 height 12
click at [442, 450] on input "checkbox" at bounding box center [447, 450] width 11 height 11
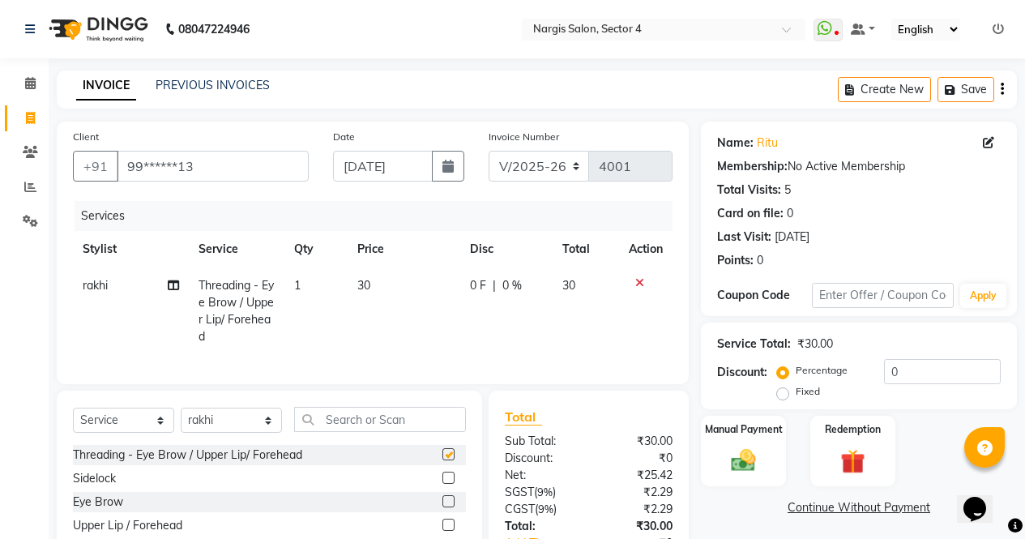
checkbox input "false"
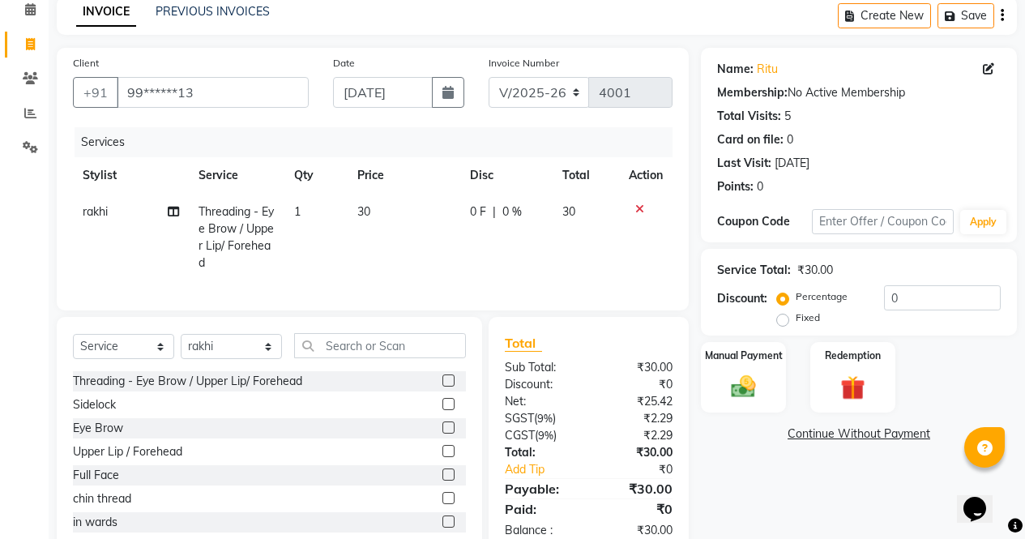
scroll to position [127, 0]
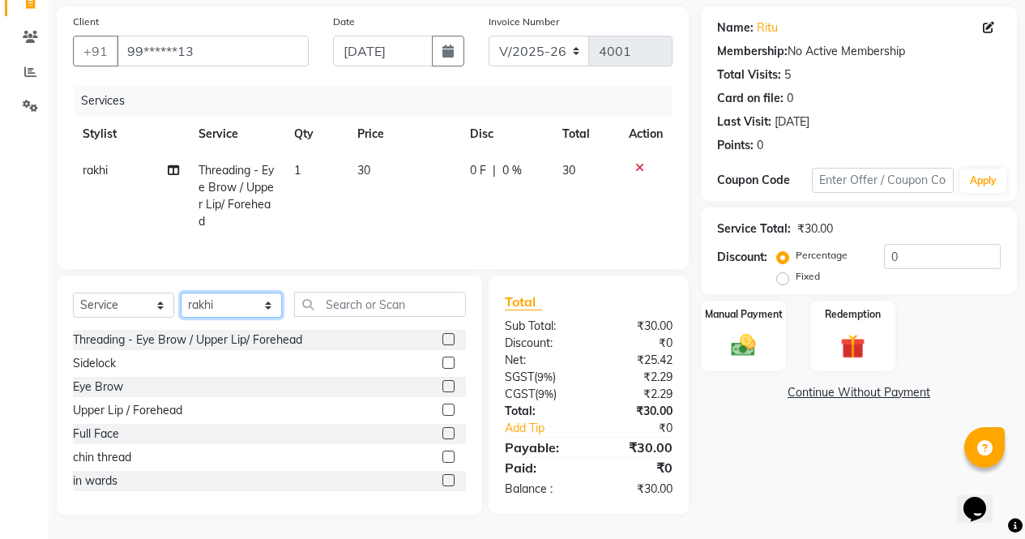
click at [206, 307] on select "Select Stylist [PERSON_NAME] [PERSON_NAME] [PERSON_NAME] Front Desk muskaan rak…" at bounding box center [231, 304] width 101 height 25
select select "87810"
click at [181, 292] on select "Select Stylist [PERSON_NAME] [PERSON_NAME] [PERSON_NAME] Front Desk muskaan rak…" at bounding box center [231, 304] width 101 height 25
click at [442, 386] on label at bounding box center [448, 386] width 12 height 12
click at [442, 386] on input "checkbox" at bounding box center [447, 387] width 11 height 11
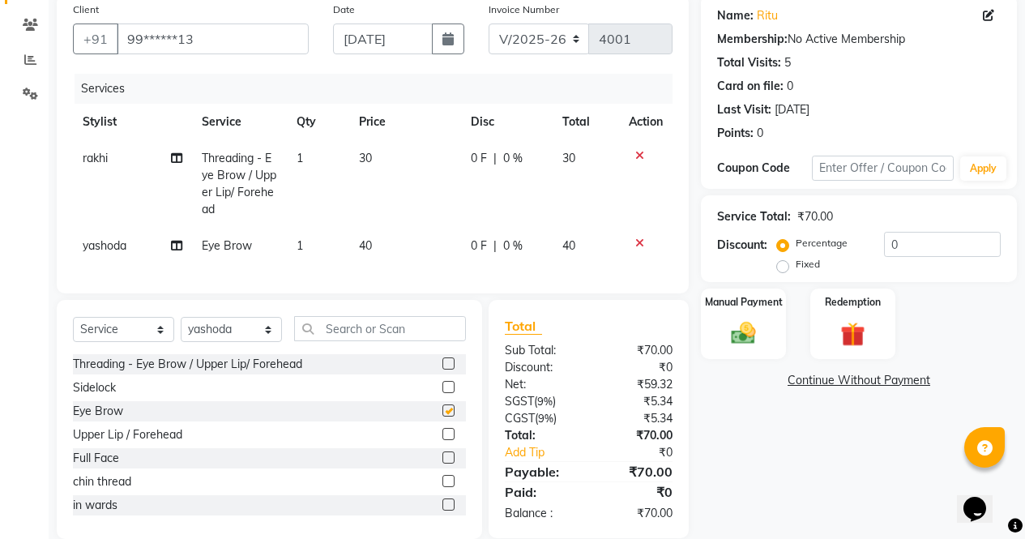
checkbox input "false"
click at [783, 351] on div "Manual Payment" at bounding box center [743, 324] width 88 height 74
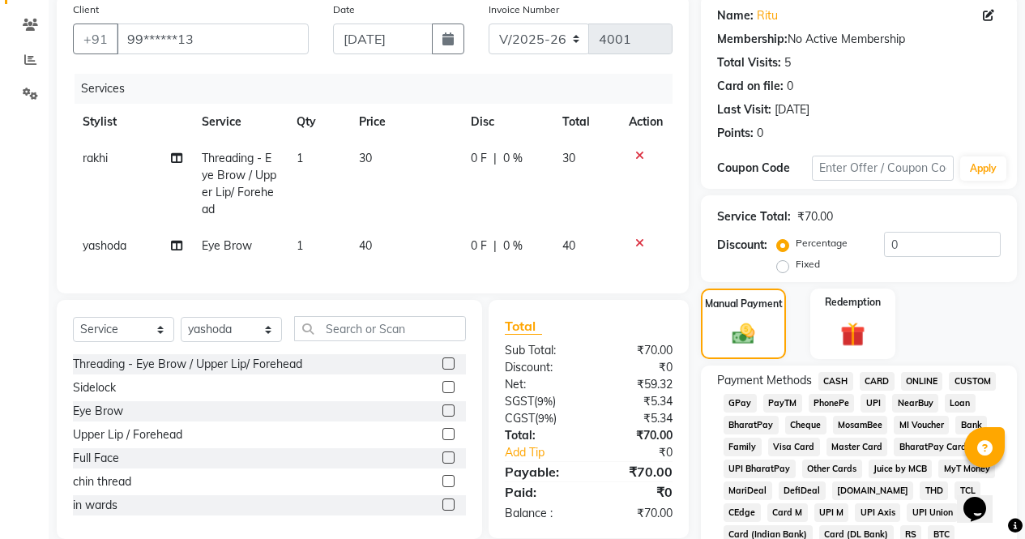
click at [933, 378] on span "ONLINE" at bounding box center [922, 381] width 42 height 19
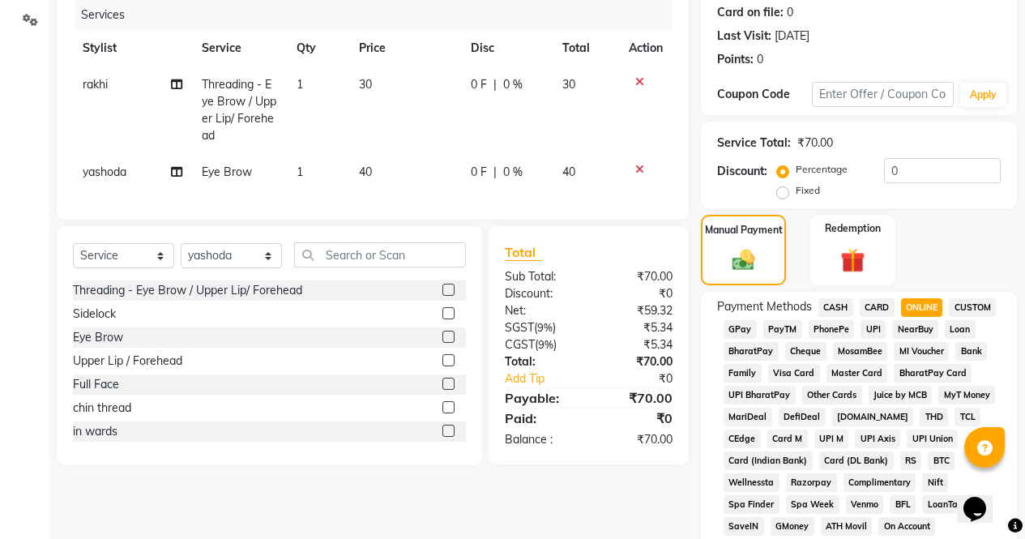
scroll to position [741, 0]
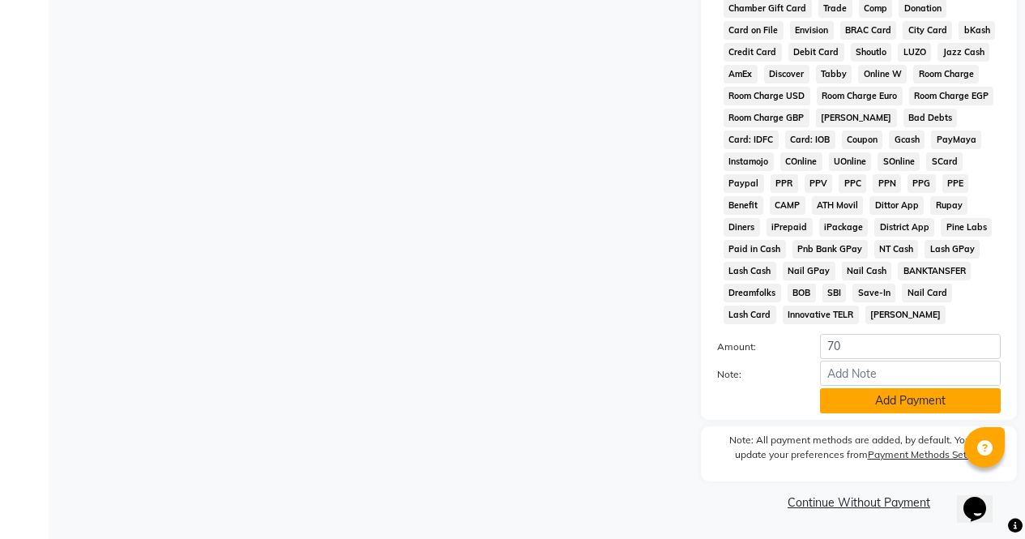
click at [916, 402] on button "Add Payment" at bounding box center [910, 400] width 181 height 25
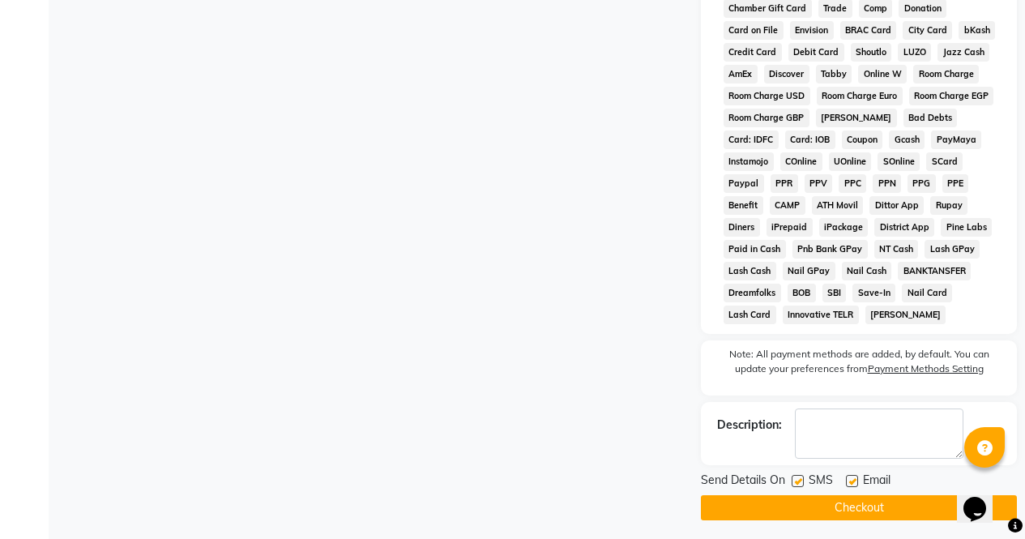
click at [919, 510] on button "Checkout" at bounding box center [859, 507] width 316 height 25
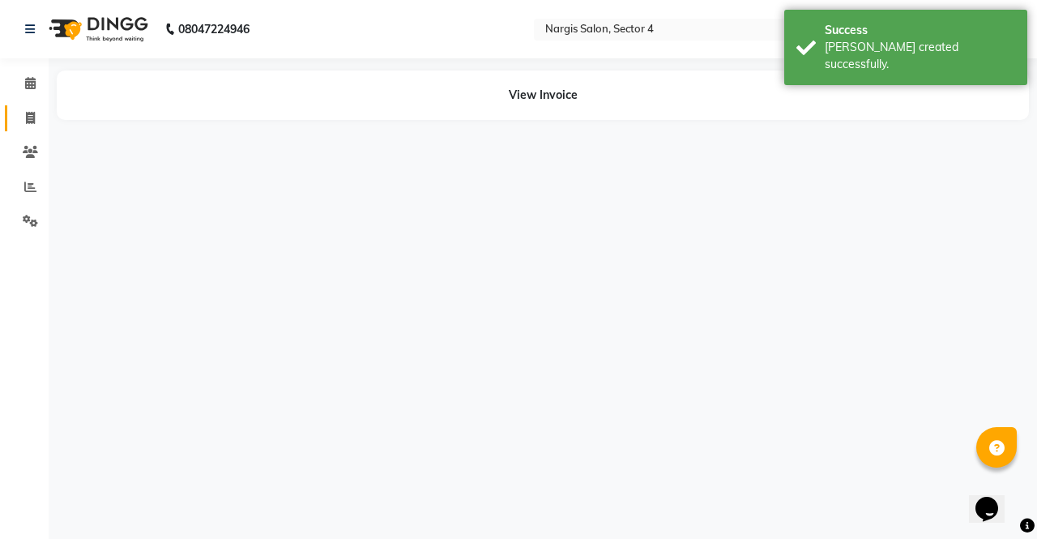
click at [21, 119] on span at bounding box center [30, 118] width 28 height 19
select select "4130"
select select "service"
